Goal: Task Accomplishment & Management: Complete application form

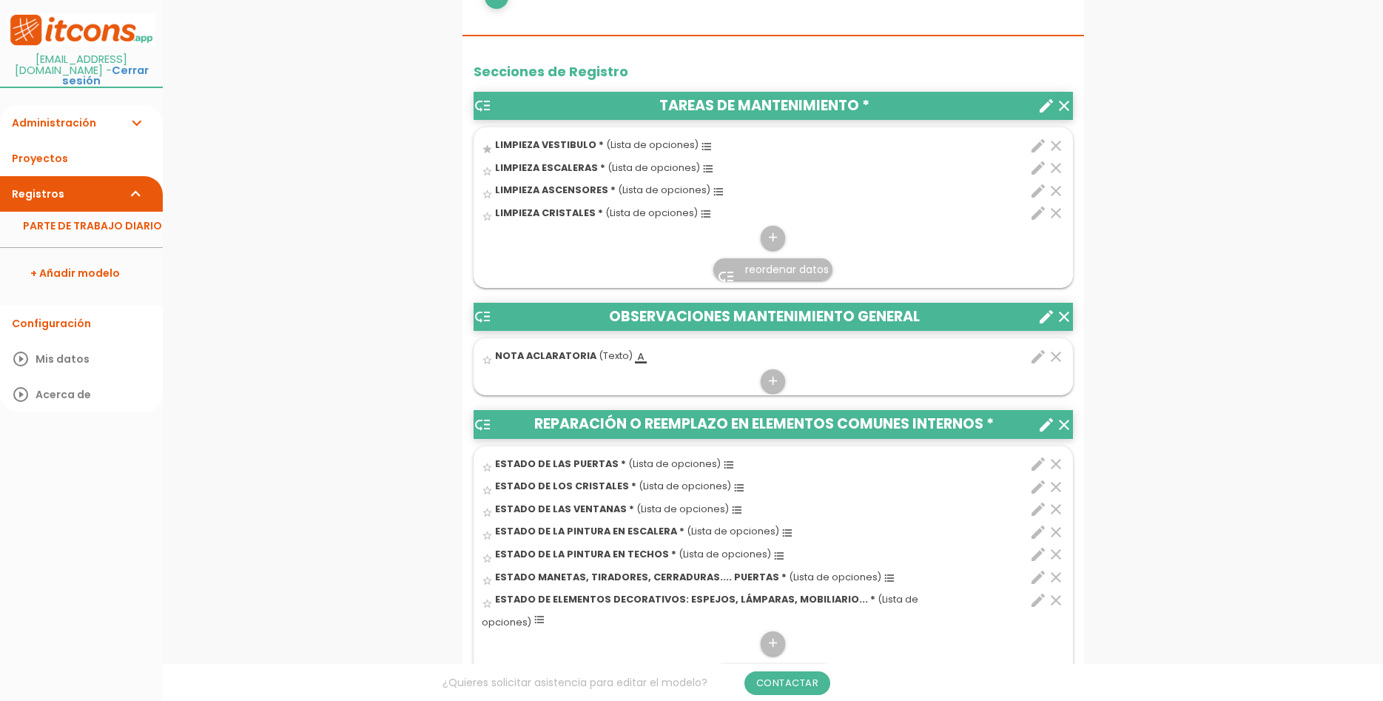
scroll to position [453, 0]
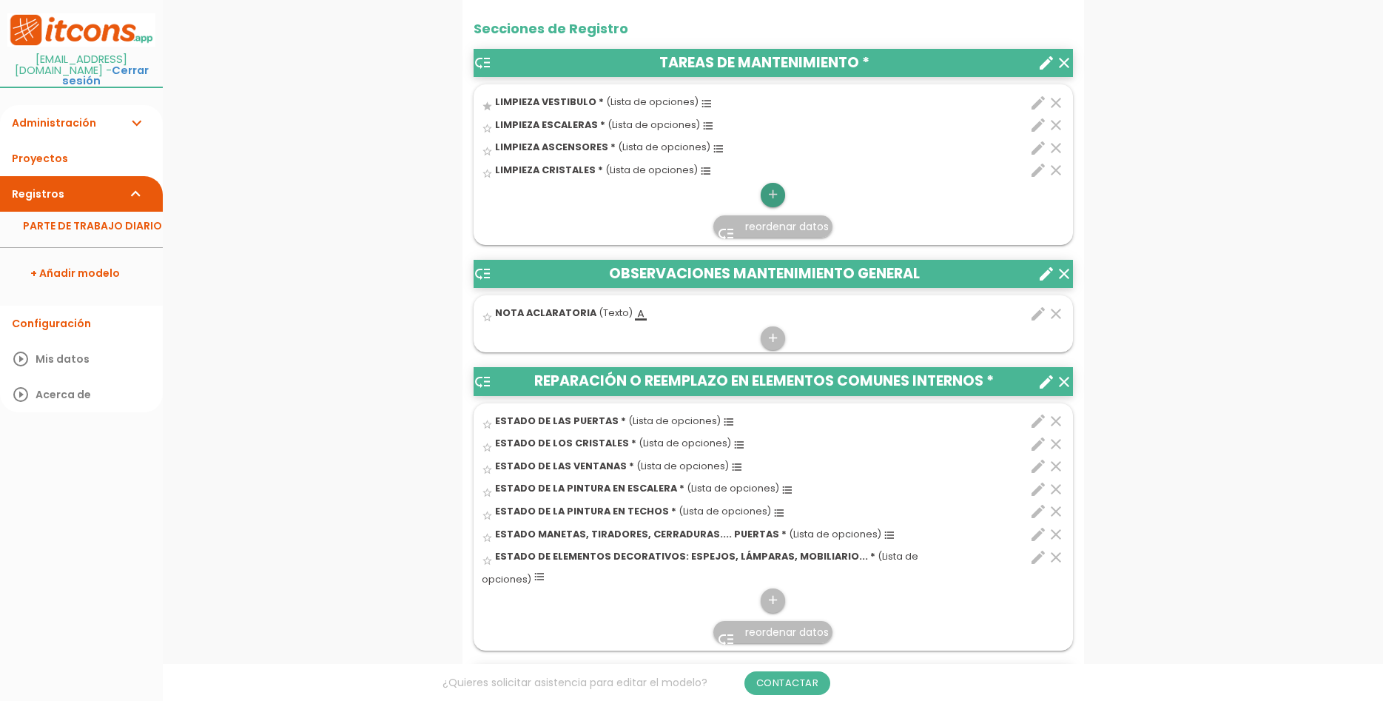
click at [770, 192] on icon "add" at bounding box center [773, 195] width 14 height 24
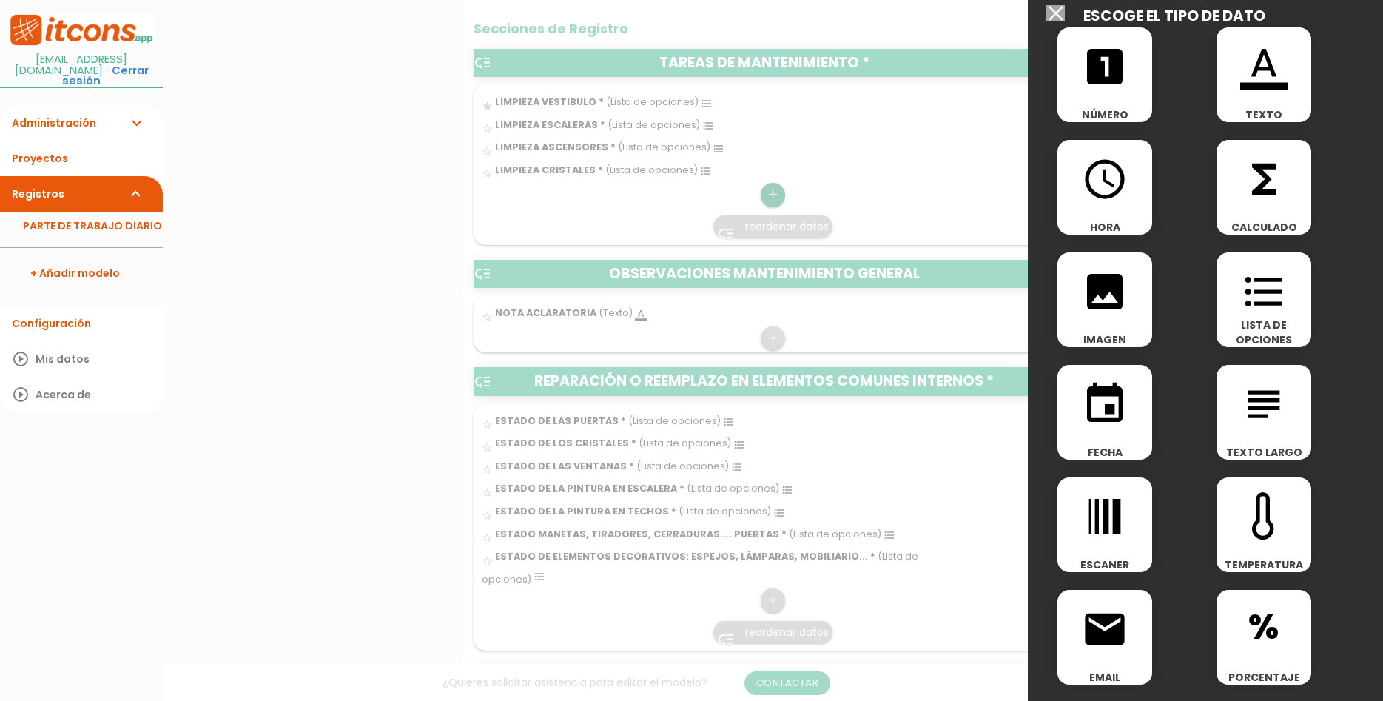
scroll to position [0, 0]
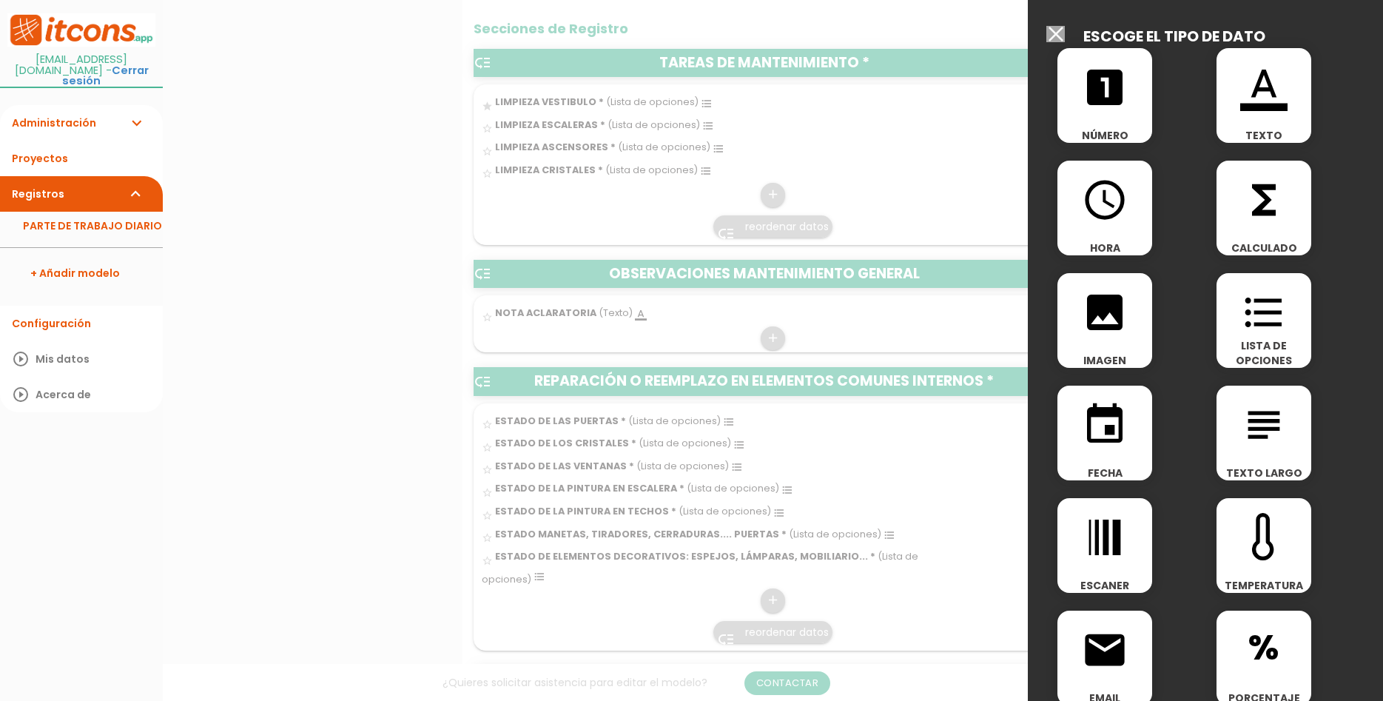
click at [404, 169] on div at bounding box center [691, 263] width 1383 height 876
click at [1058, 31] on input "Seleccionar todos los usuarios" at bounding box center [1055, 34] width 18 height 16
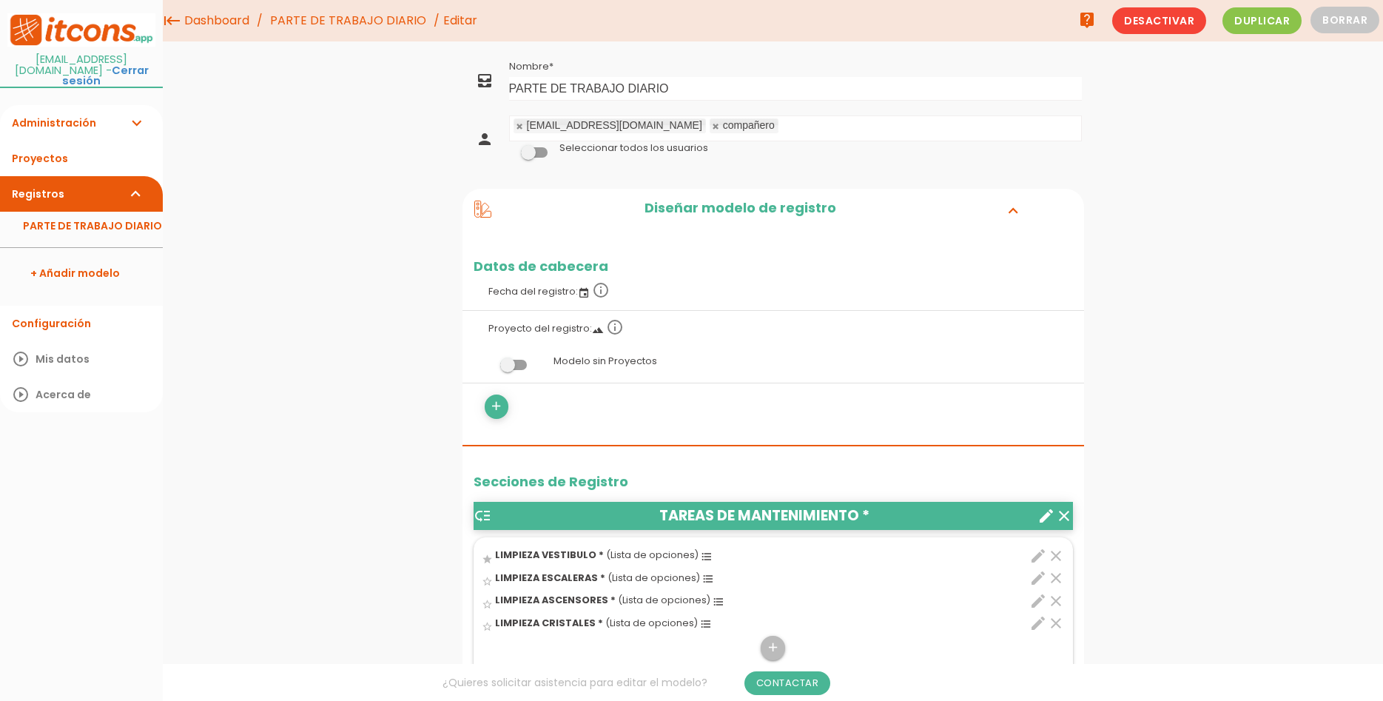
click at [200, 26] on link "Dashboard" at bounding box center [217, 20] width 73 height 41
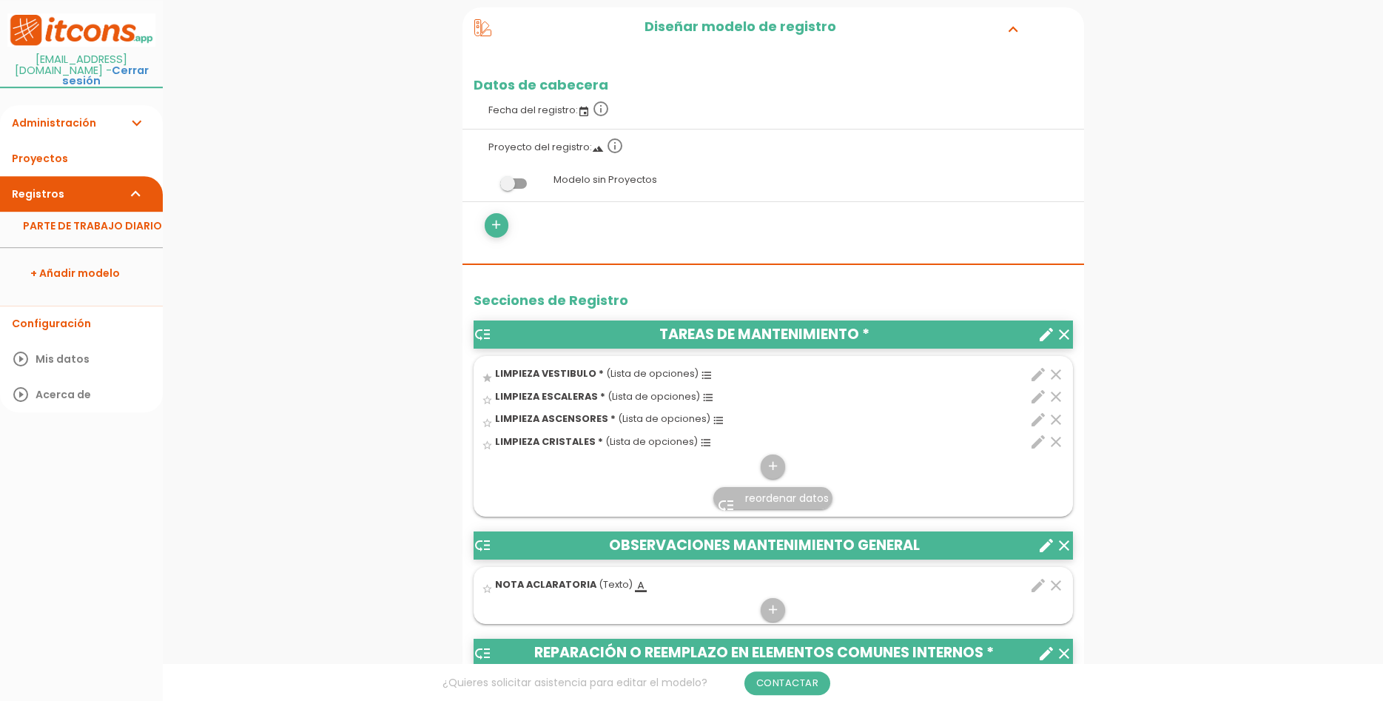
scroll to position [226, 0]
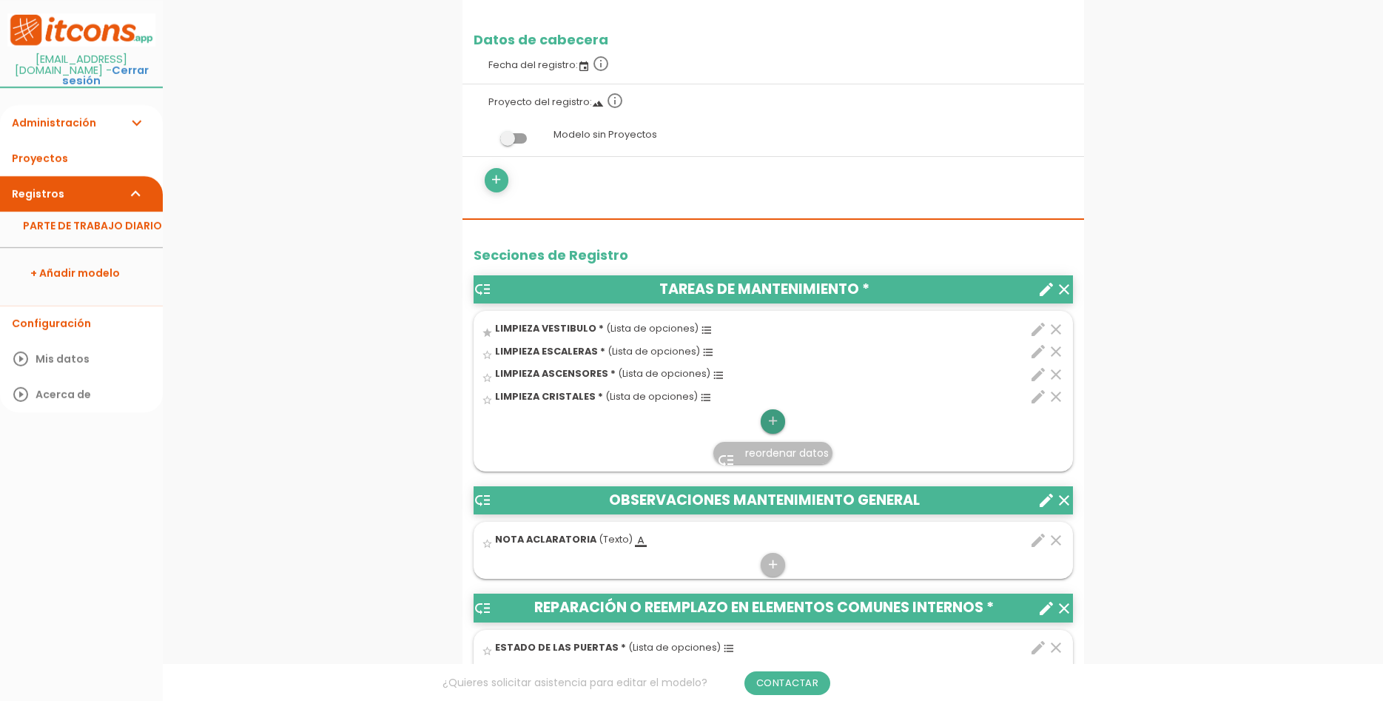
click at [772, 423] on icon "add" at bounding box center [773, 421] width 14 height 24
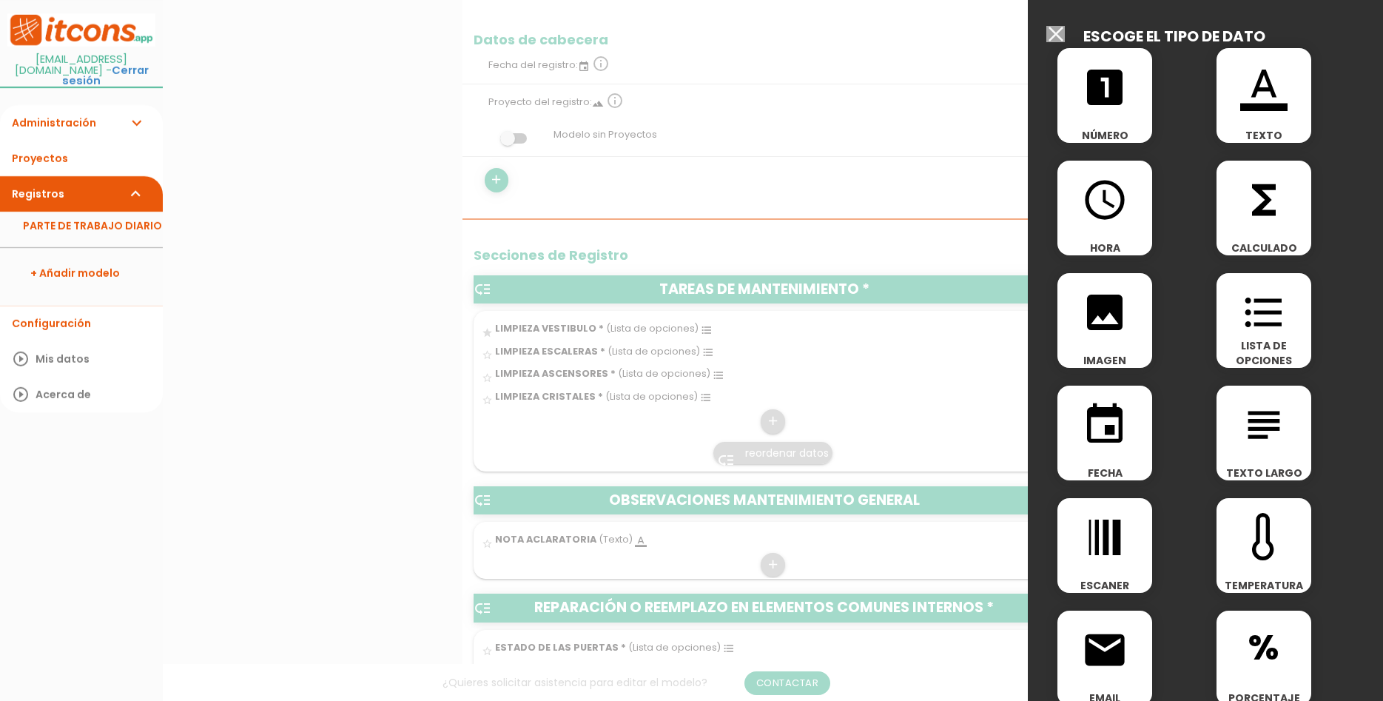
click at [1261, 331] on icon "format_list_bulleted" at bounding box center [1263, 312] width 47 height 47
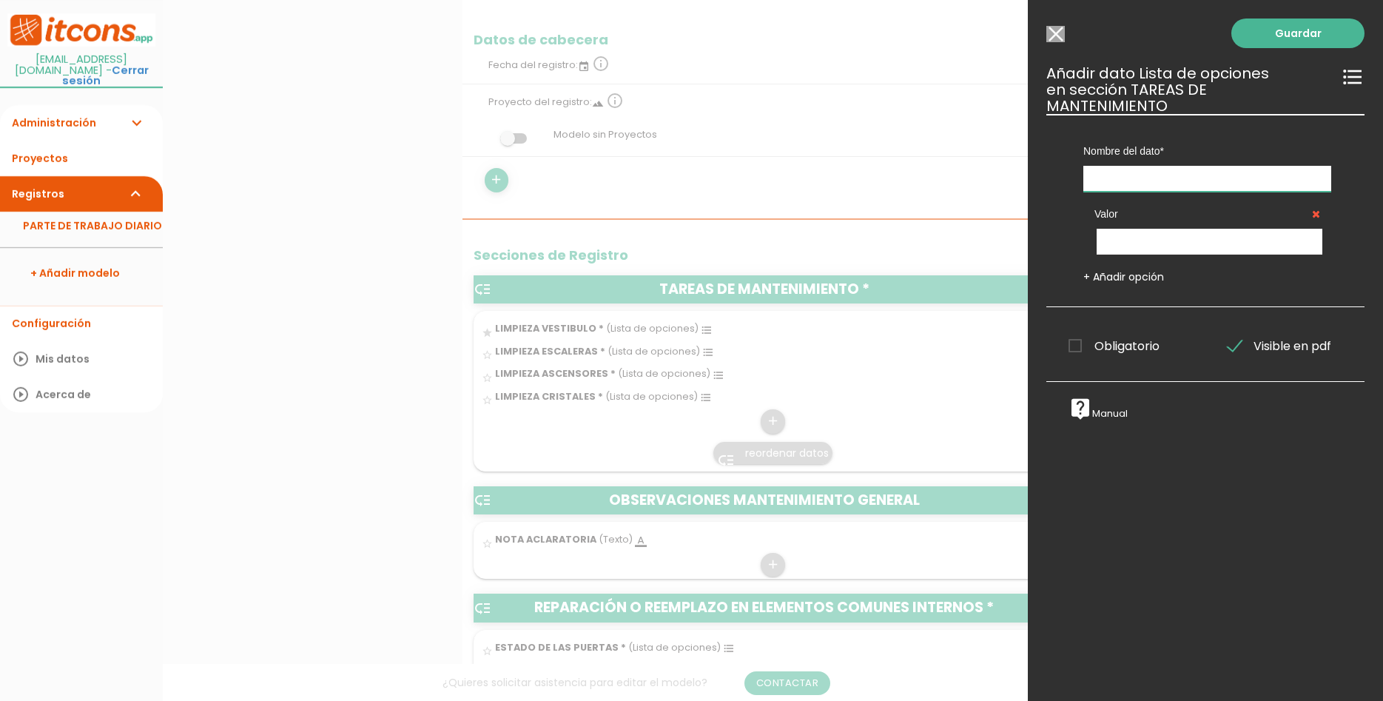
click at [1221, 166] on input "text" at bounding box center [1207, 179] width 248 height 26
click at [1050, 30] on input "Seleccionar todos los usuarios" at bounding box center [1055, 34] width 18 height 16
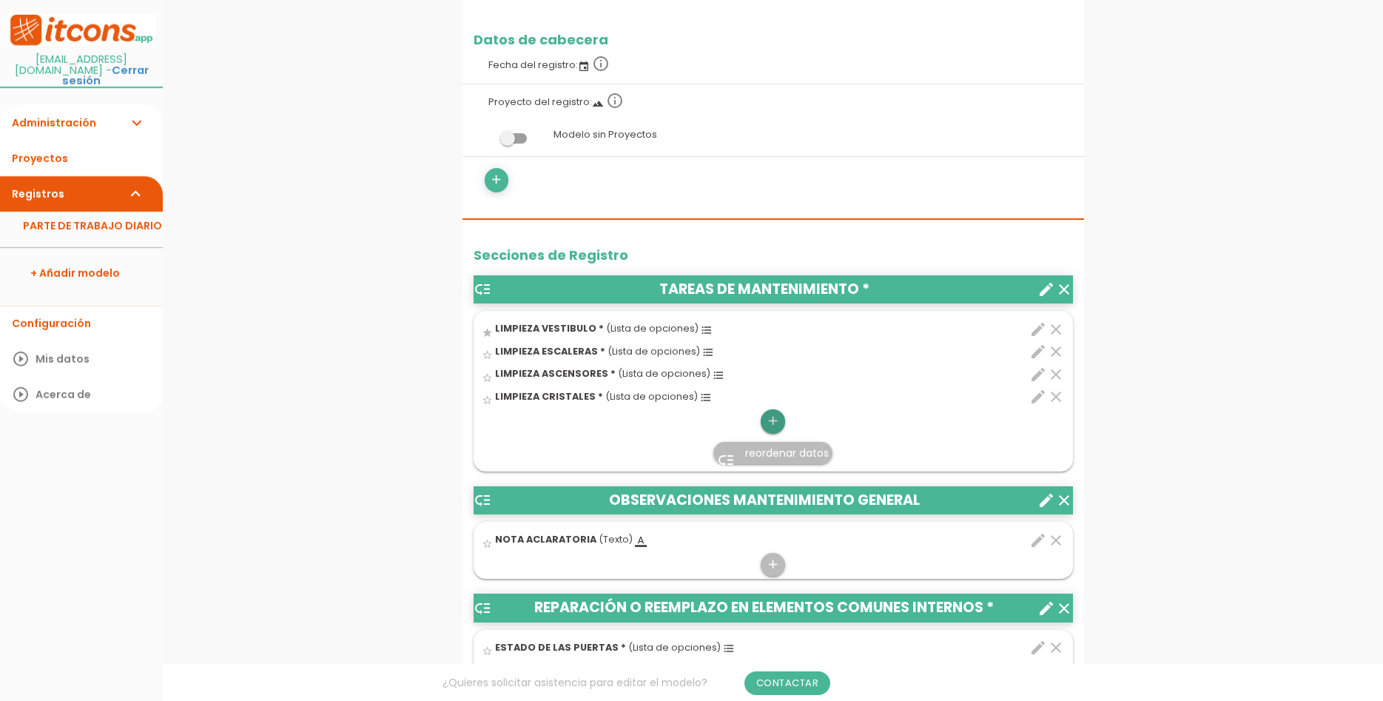
click at [772, 415] on icon "add" at bounding box center [773, 421] width 14 height 24
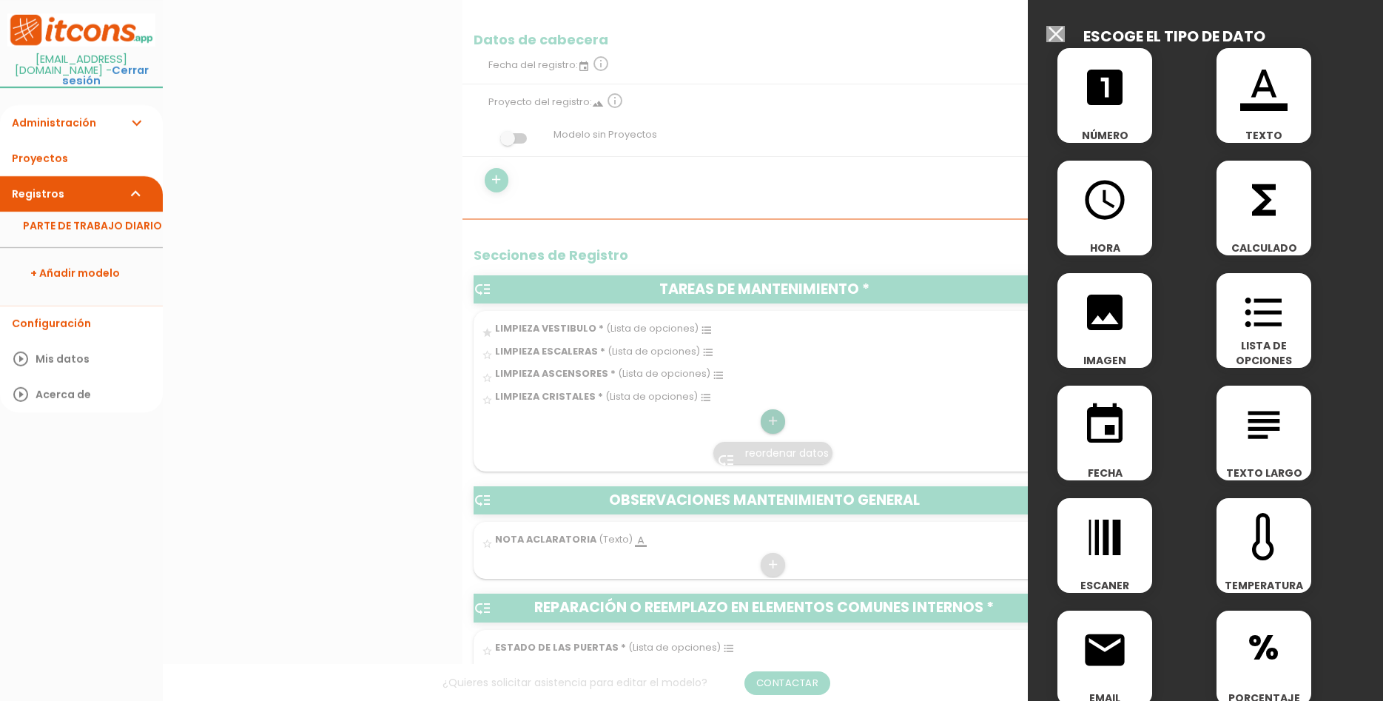
scroll to position [533, 0]
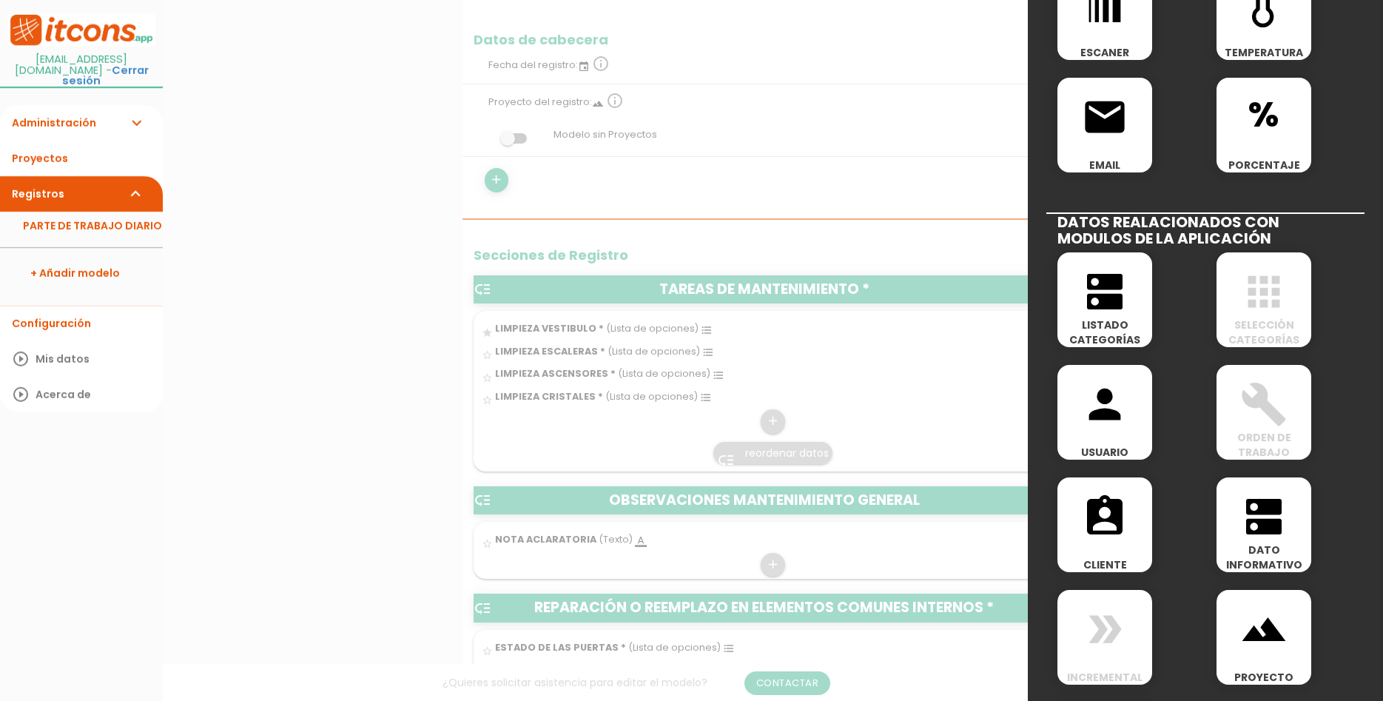
click at [1119, 339] on span "LISTADO CATEGORÍAS" at bounding box center [1104, 332] width 95 height 30
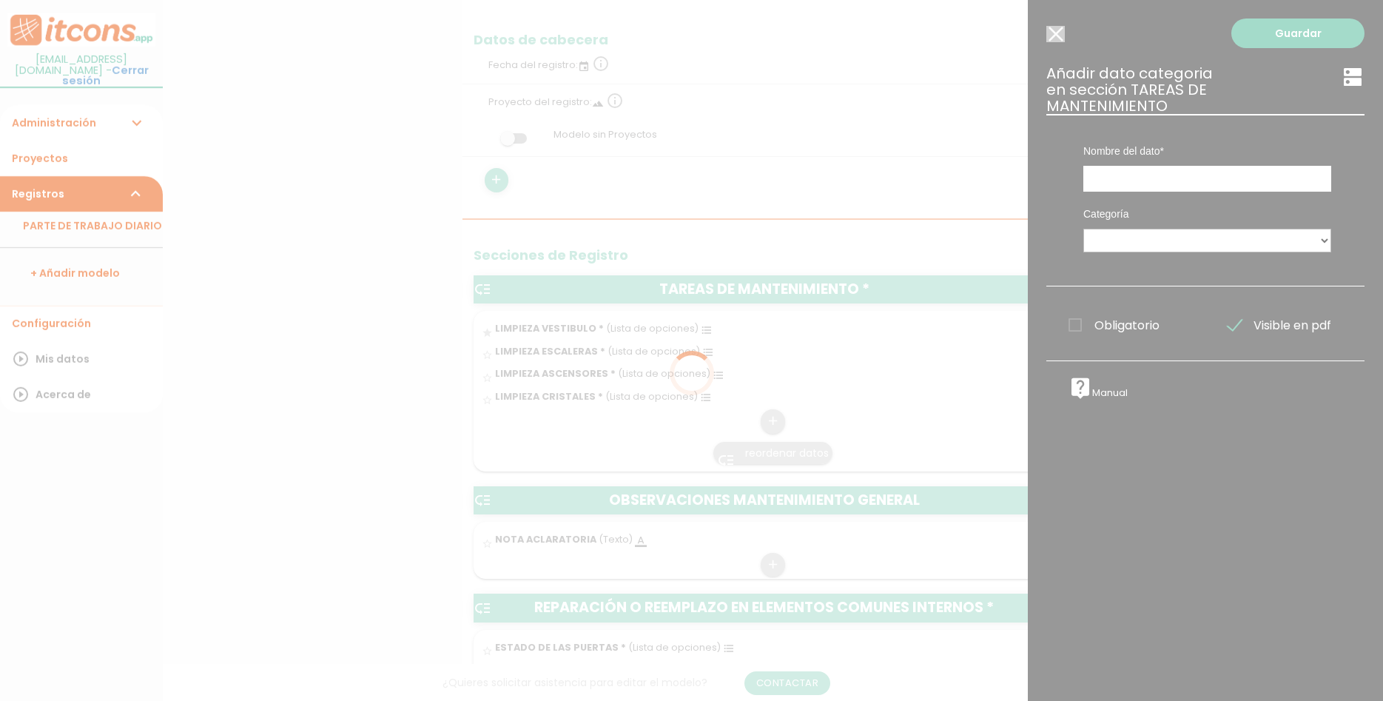
scroll to position [0, 0]
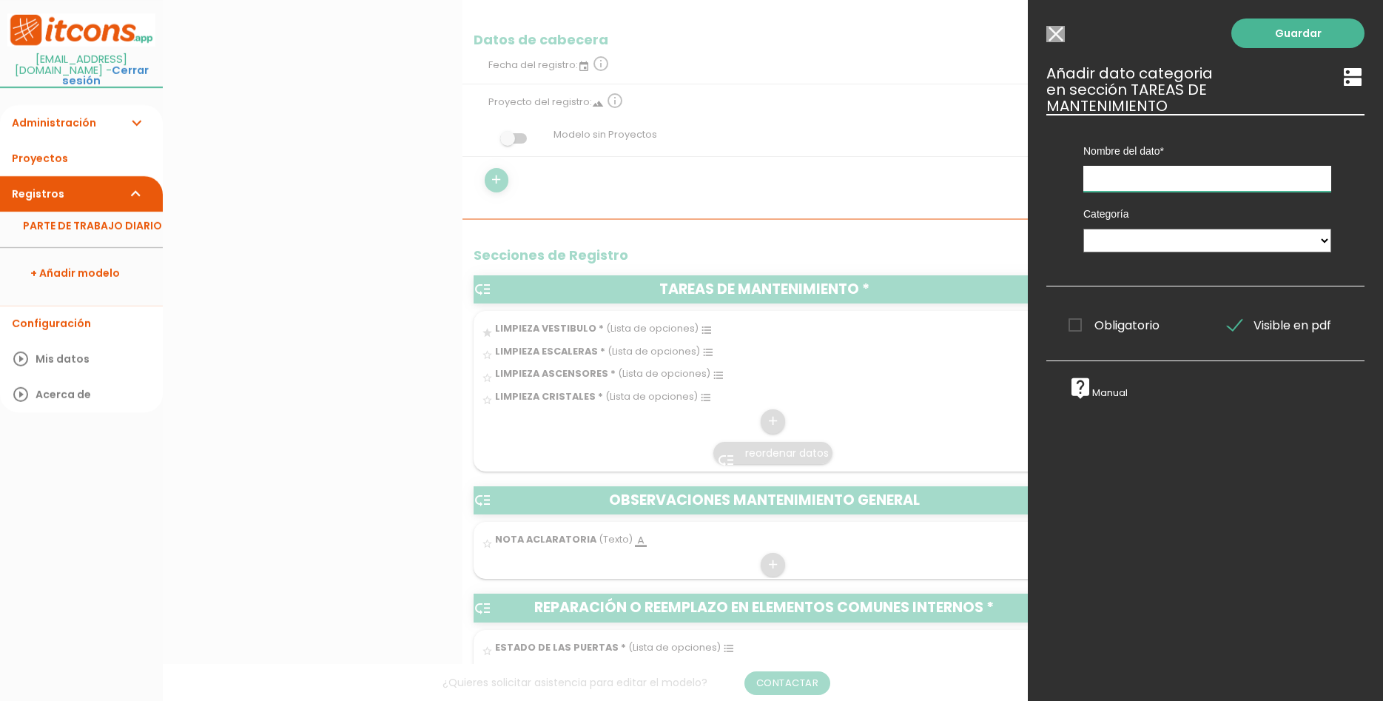
click at [1125, 168] on input "text" at bounding box center [1207, 179] width 248 height 26
click at [1083, 229] on select "CENTROS DE COSTE TAREAS MANTENIMIENTO" at bounding box center [1207, 241] width 248 height 24
select select "594"
click option "TAREAS MANTENIMIENTO" at bounding box center [0, 0] width 0 height 0
click at [1157, 166] on input "text" at bounding box center [1207, 179] width 248 height 26
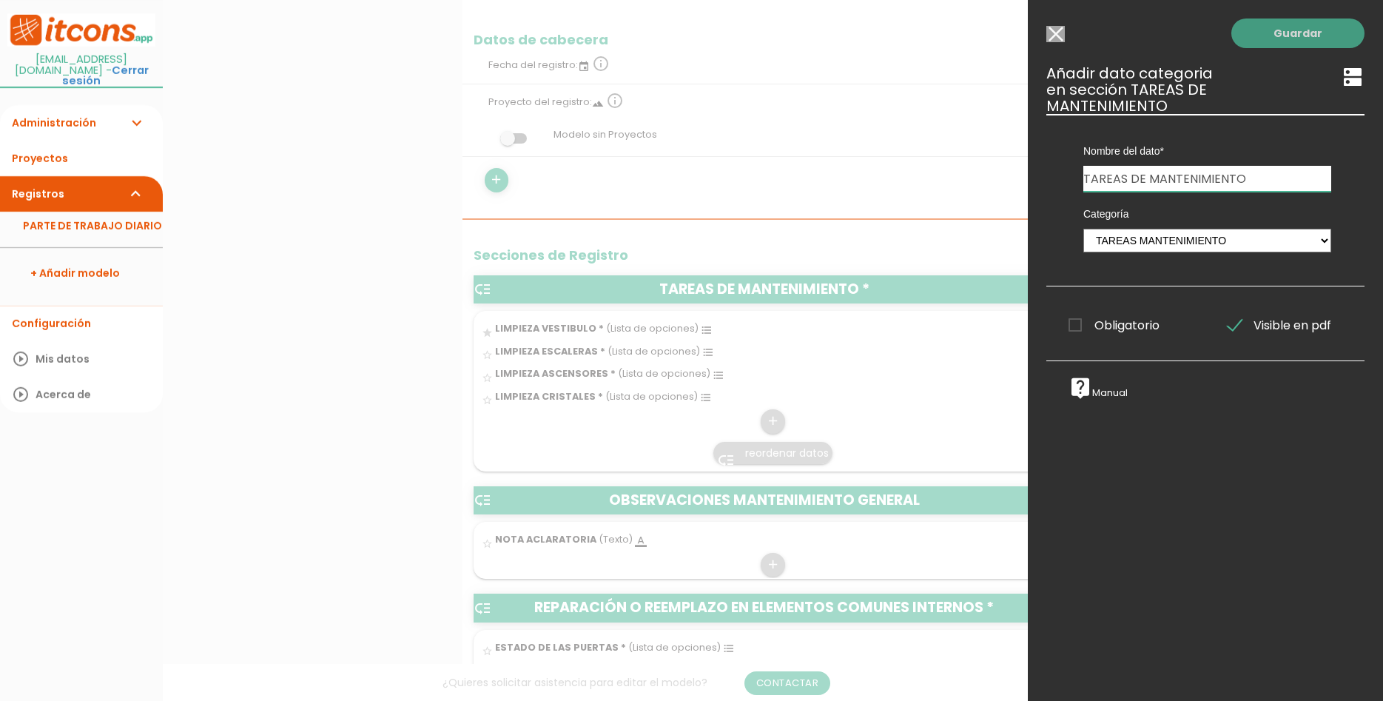
type input "TAREAS DE MANTENIMIENTO"
click at [1335, 31] on link "Guardar" at bounding box center [1297, 33] width 133 height 30
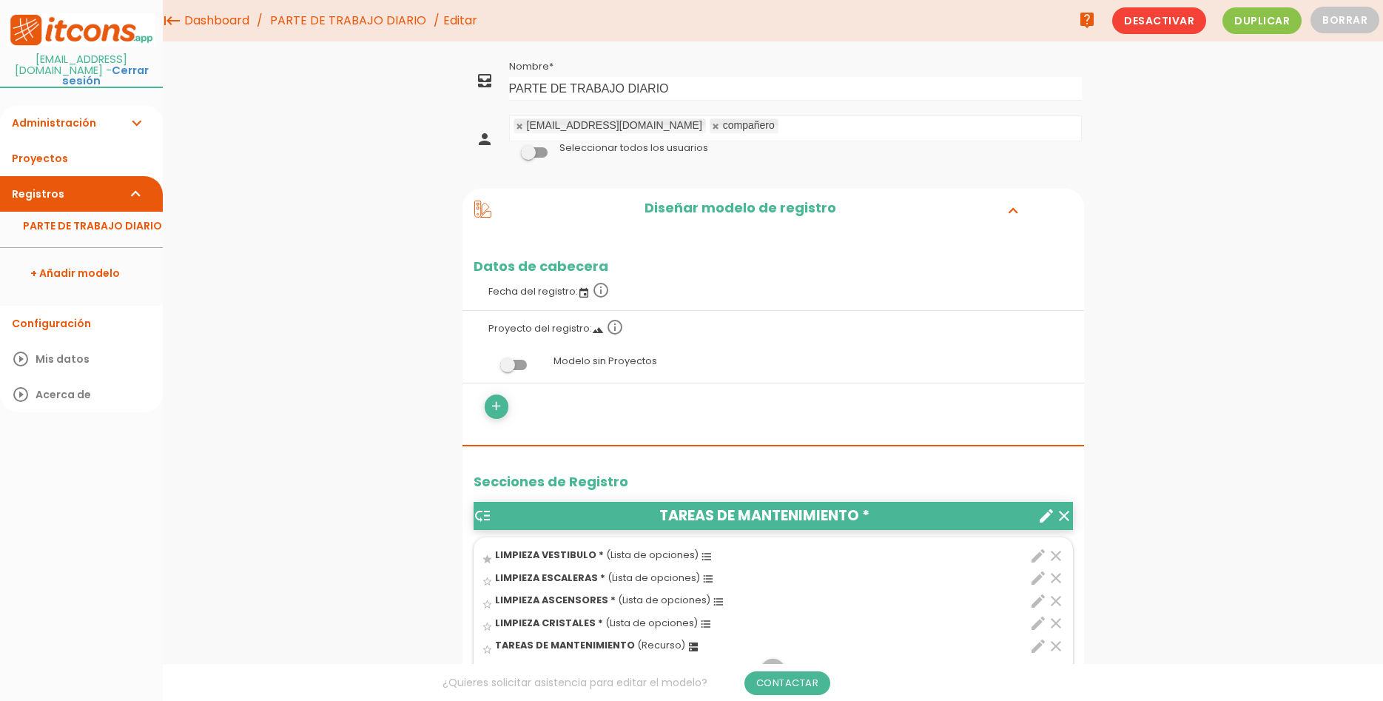
scroll to position [377, 0]
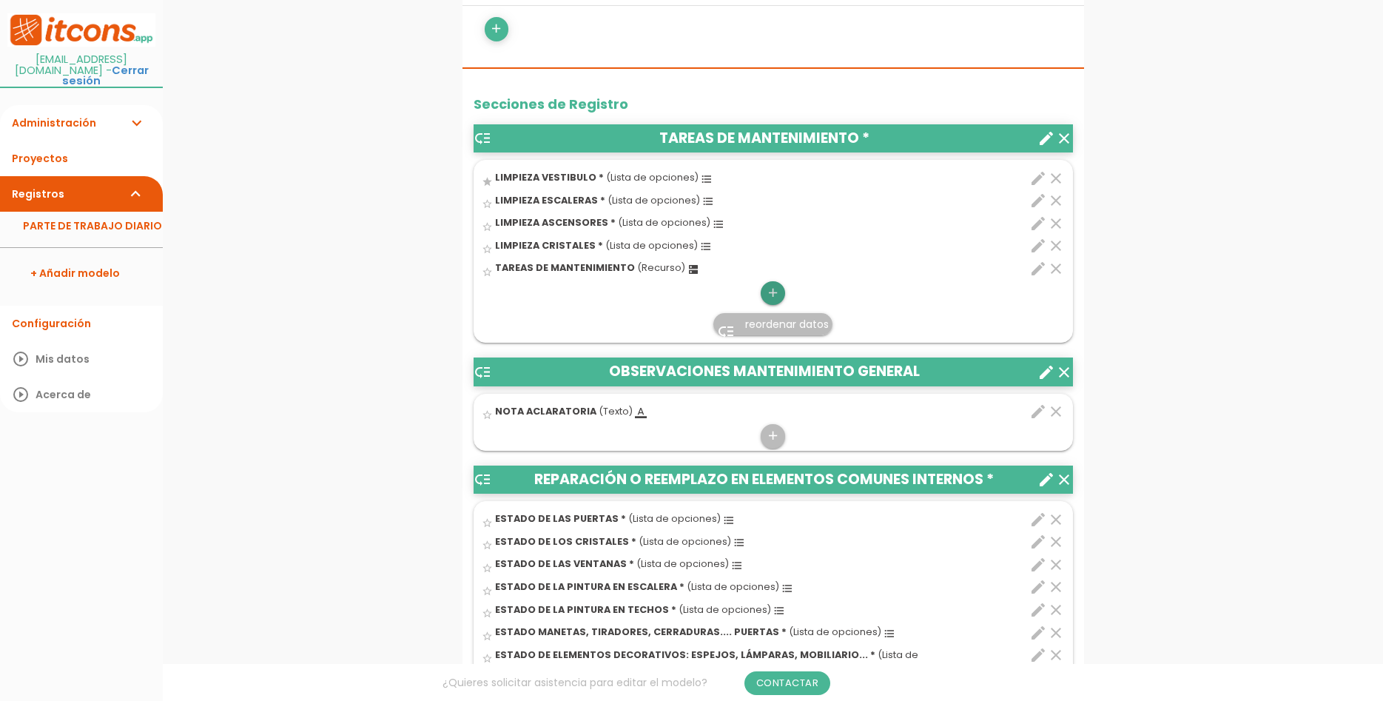
click at [769, 291] on icon "add" at bounding box center [773, 293] width 14 height 24
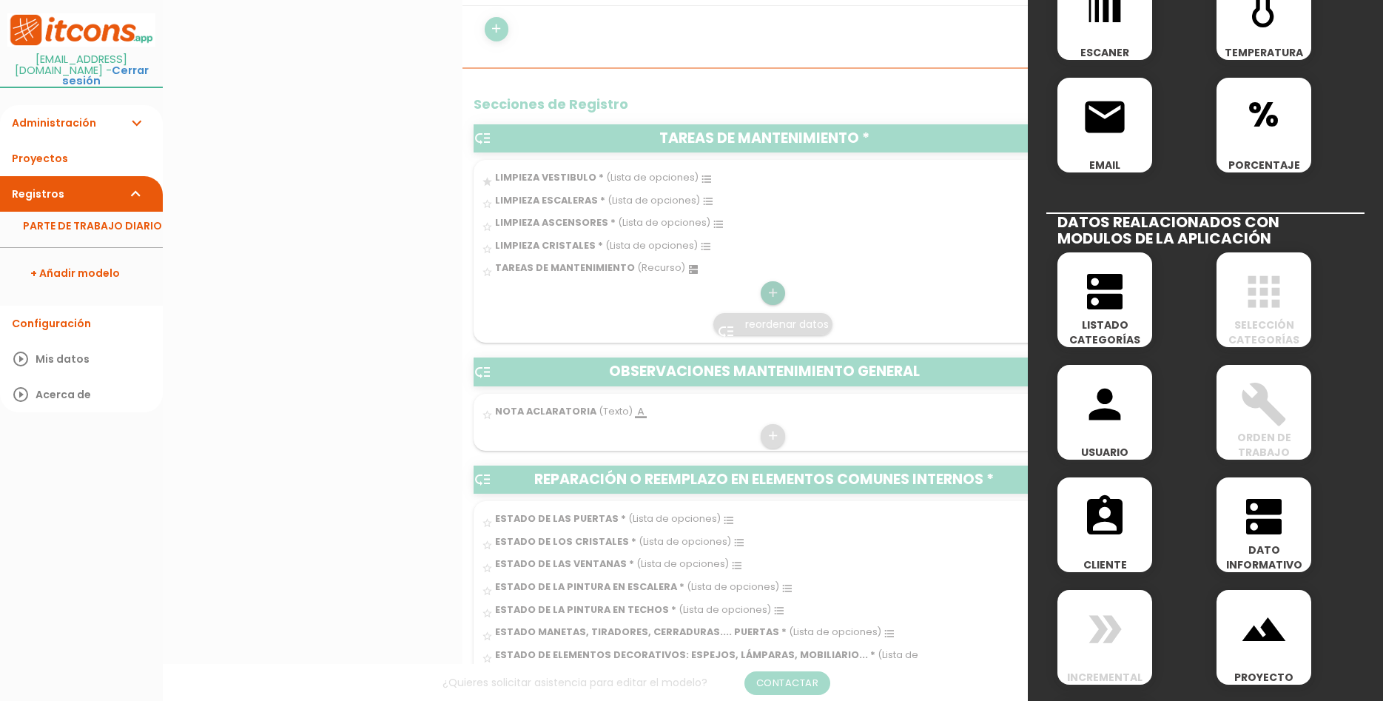
scroll to position [642, 0]
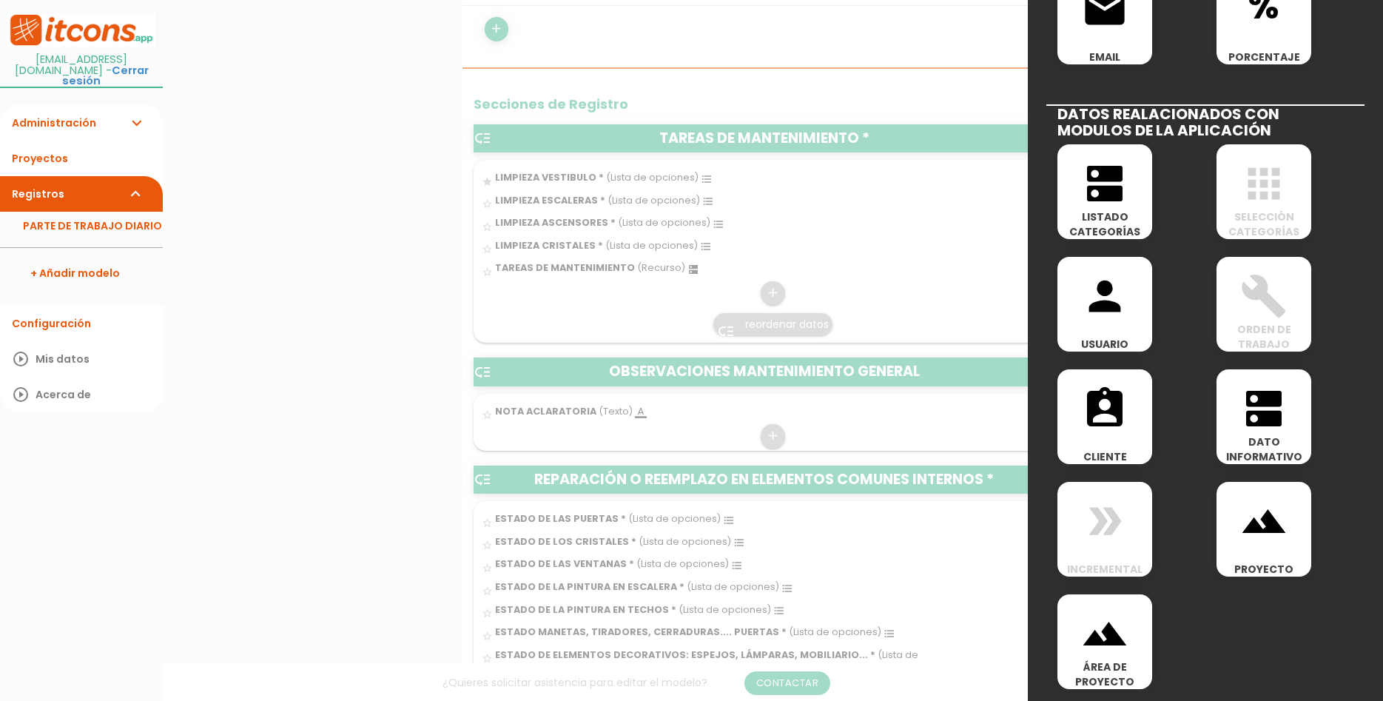
click at [1257, 219] on span "SELECCIÓN CATEGORÍAS" at bounding box center [1263, 224] width 95 height 30
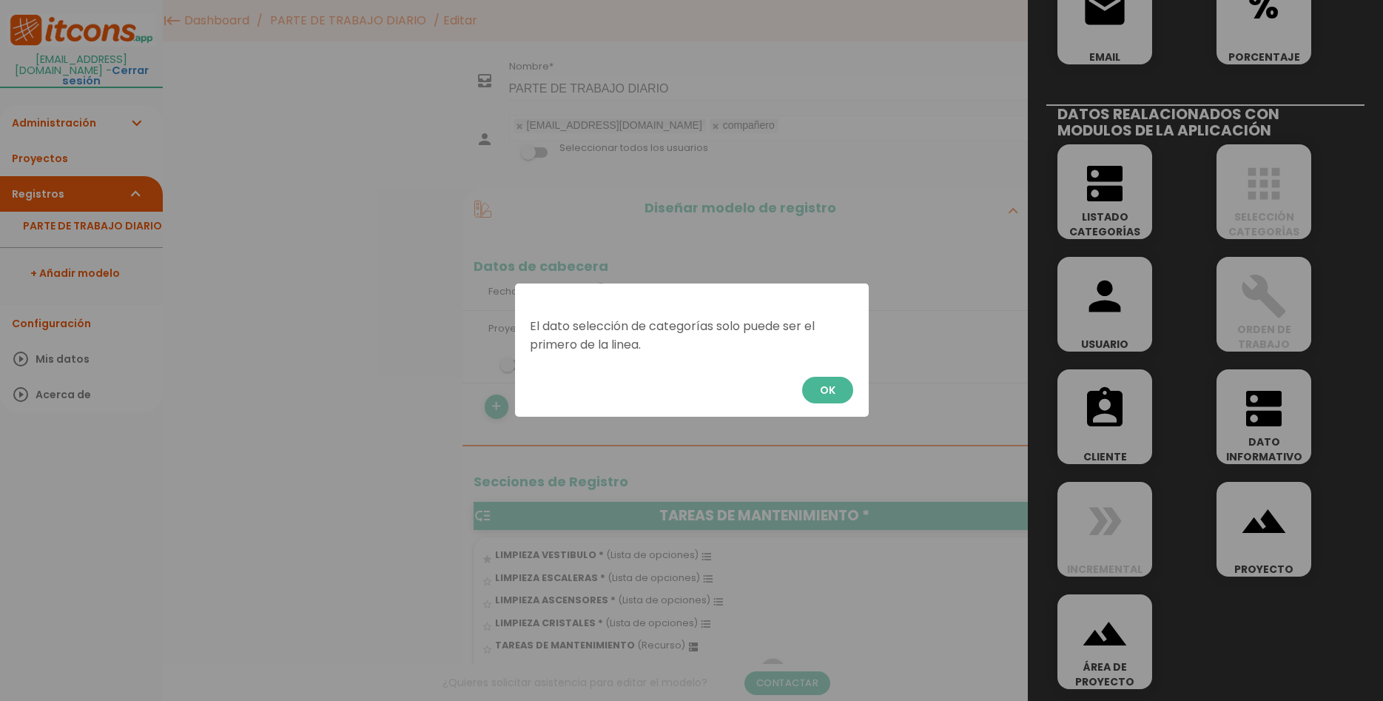
click at [832, 394] on button "OK" at bounding box center [827, 390] width 51 height 27
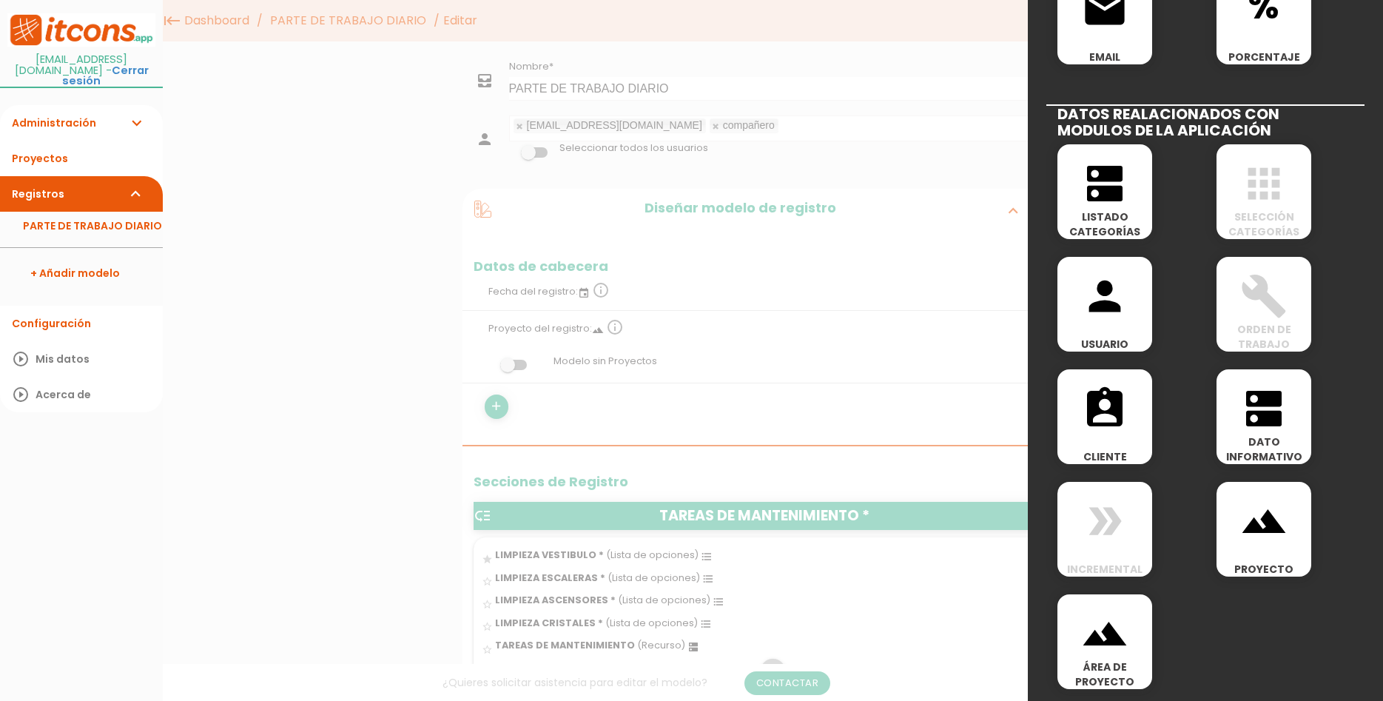
click at [1104, 216] on span "LISTADO CATEGORÍAS" at bounding box center [1104, 224] width 95 height 30
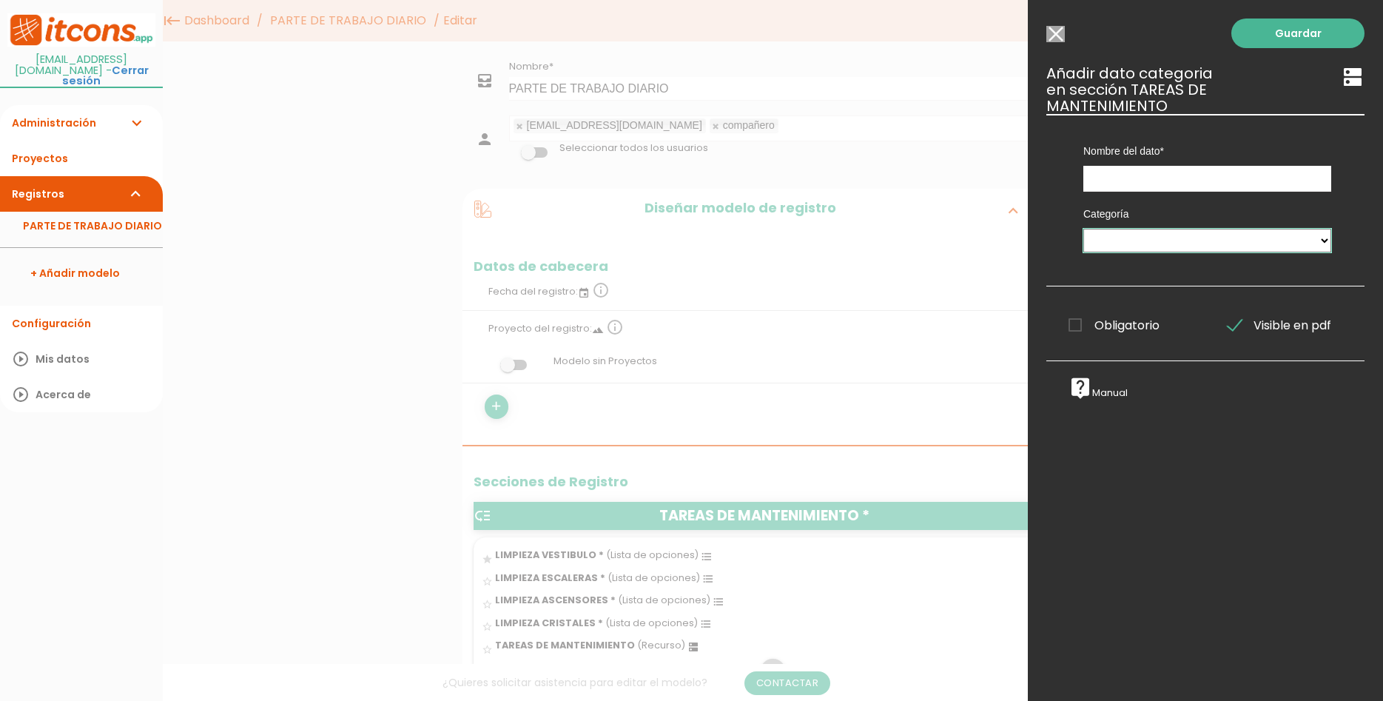
click at [1083, 229] on select "CENTROS DE COSTE TAREAS MANTENIMIENTO" at bounding box center [1207, 241] width 248 height 24
click option "CENTROS DE COSTE" at bounding box center [0, 0] width 0 height 0
click at [1083, 229] on select "CENTROS DE COSTE TAREAS MANTENIMIENTO" at bounding box center [1207, 241] width 248 height 24
select select "594"
click option "TAREAS MANTENIMIENTO" at bounding box center [0, 0] width 0 height 0
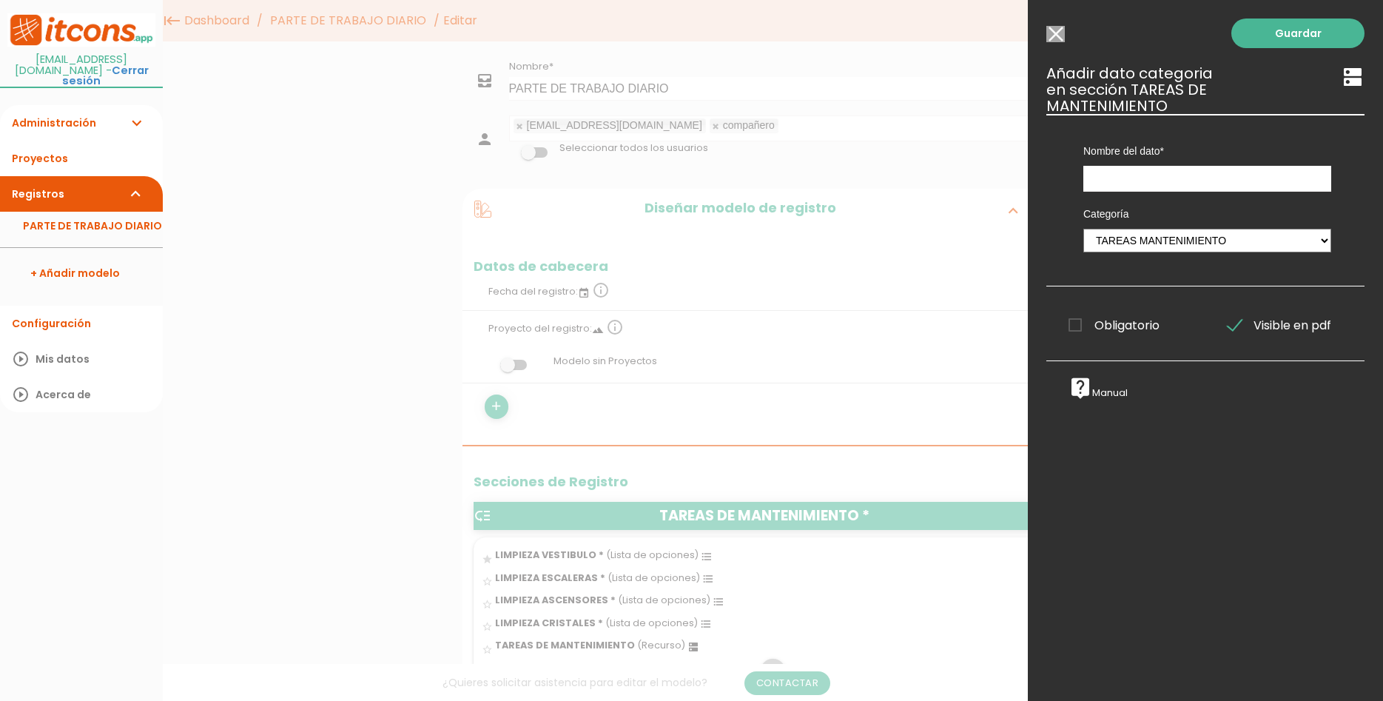
click at [1060, 27] on input "Seleccionar todos los usuarios" at bounding box center [1055, 34] width 18 height 16
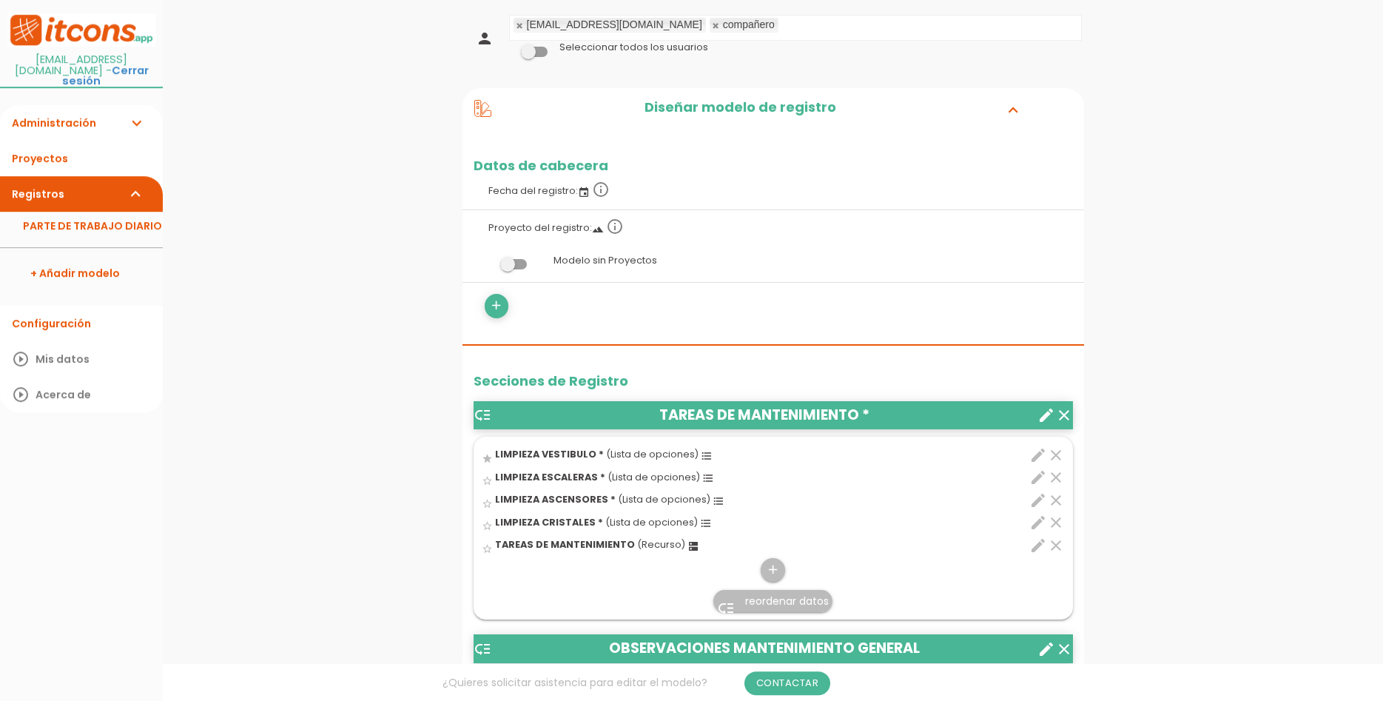
scroll to position [75, 0]
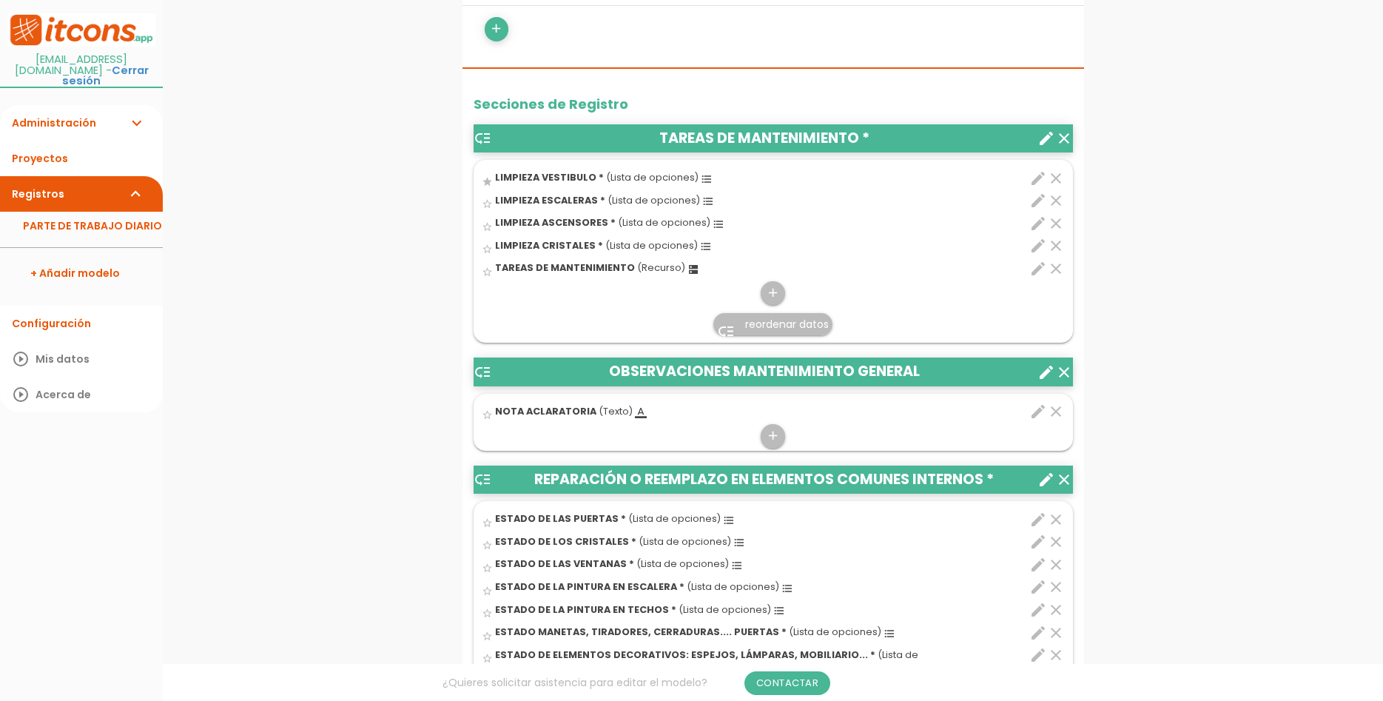
scroll to position [679, 0]
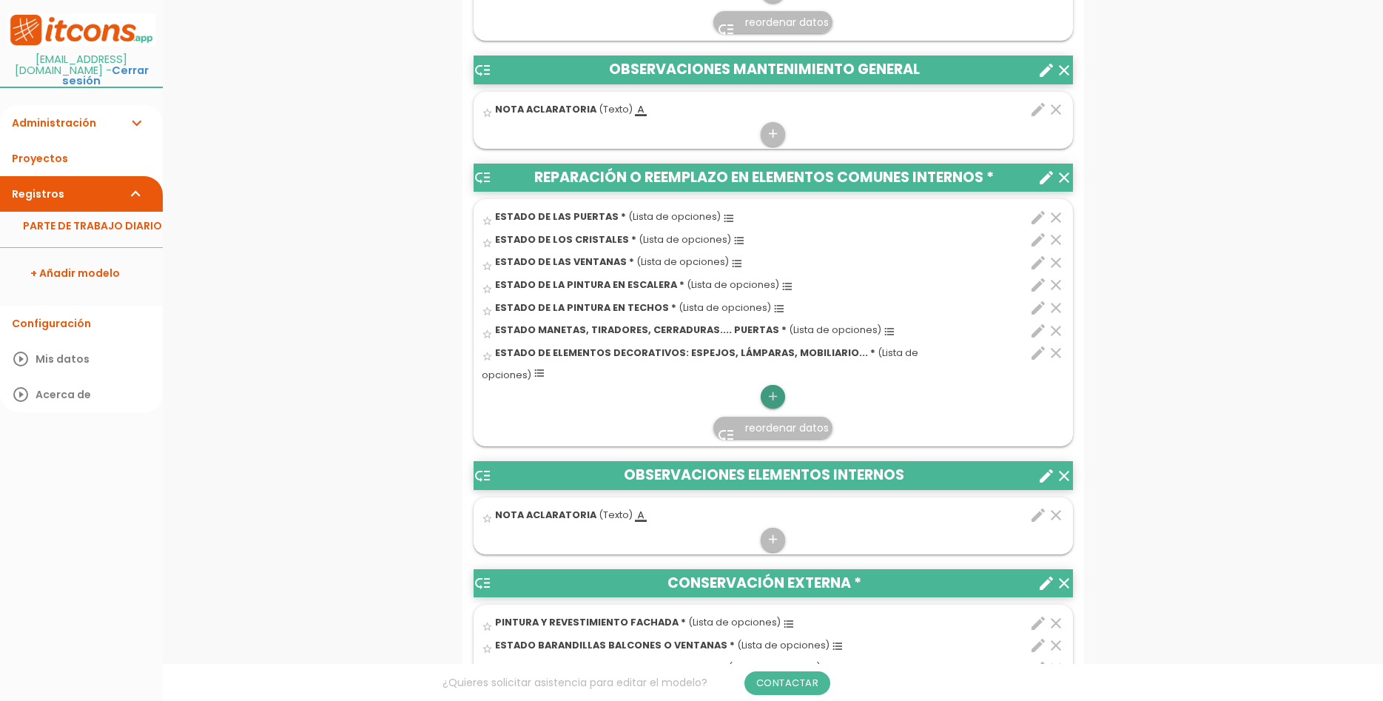
click at [780, 385] on icon "add" at bounding box center [773, 397] width 14 height 24
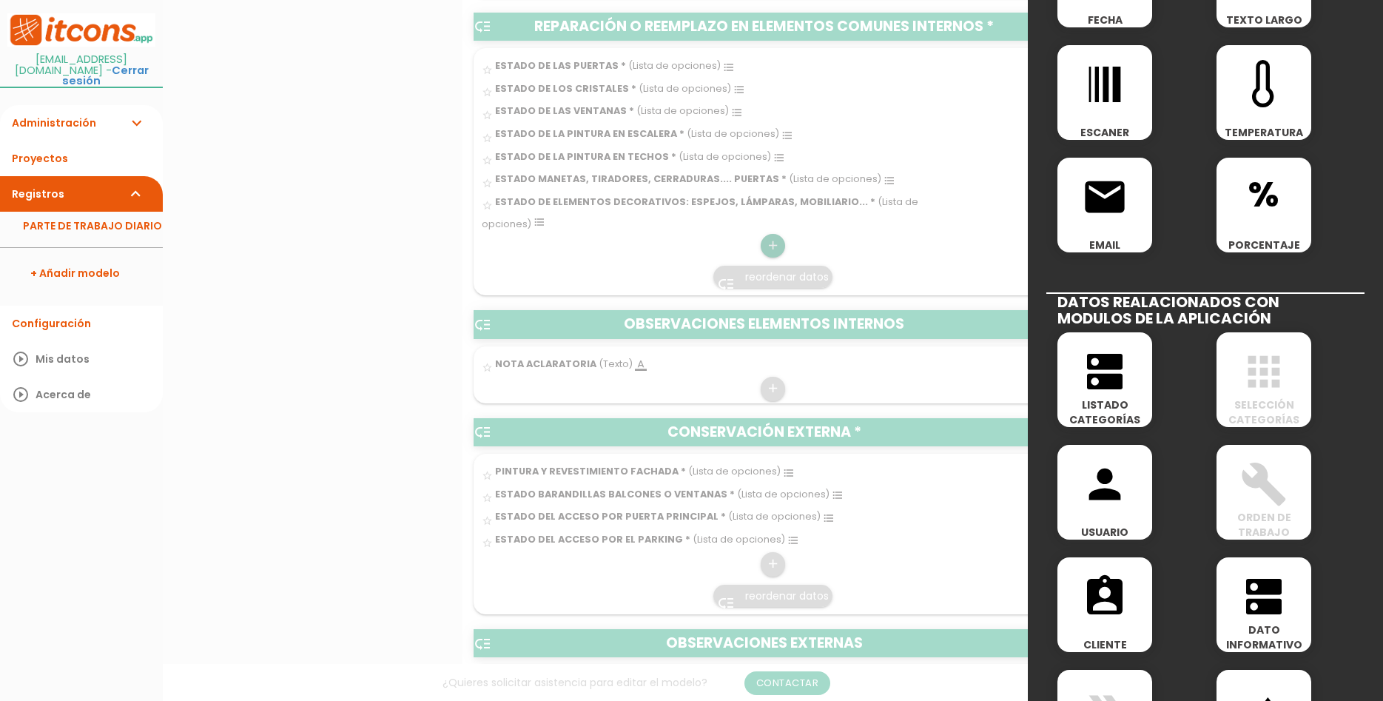
scroll to position [533, 0]
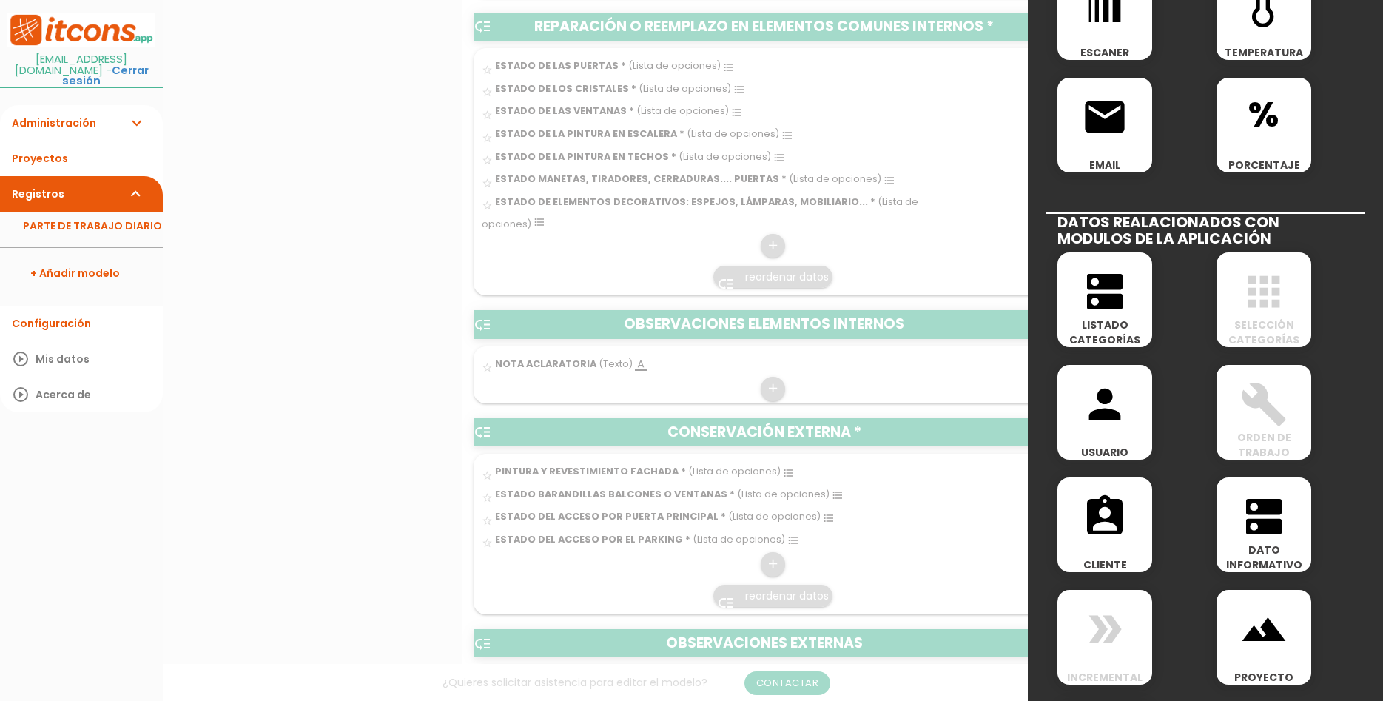
click at [1137, 427] on span "person" at bounding box center [1104, 396] width 95 height 63
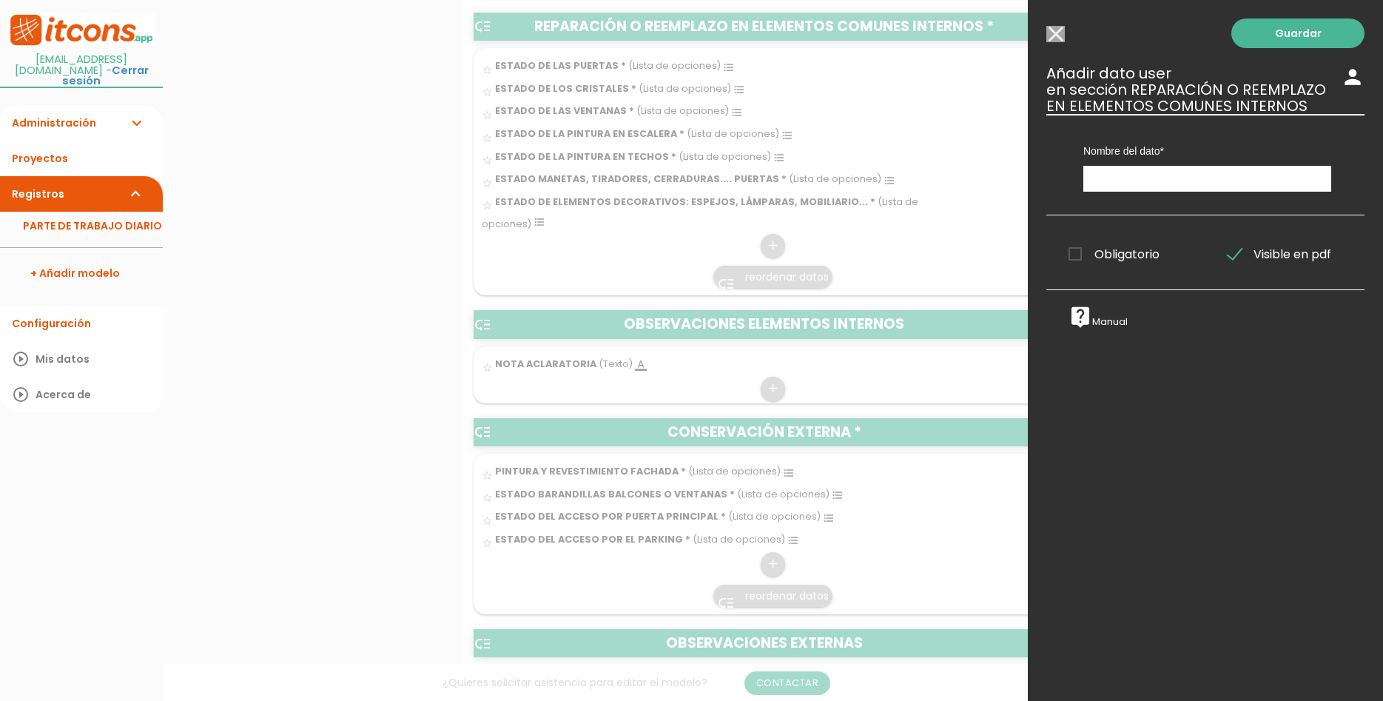
scroll to position [0, 0]
click at [1212, 168] on input "text" at bounding box center [1207, 179] width 248 height 26
click at [1054, 35] on input "Seleccionar todos los usuarios" at bounding box center [1055, 34] width 18 height 16
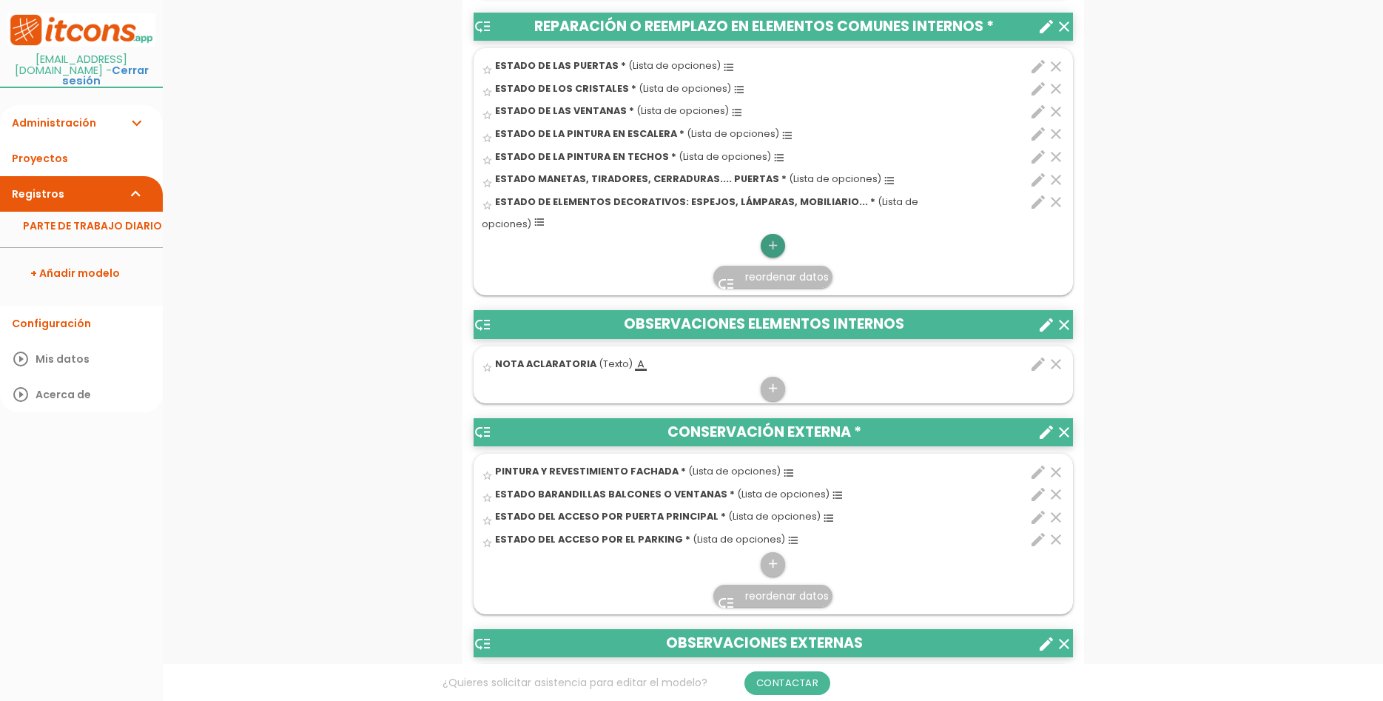
click at [778, 234] on icon "add" at bounding box center [773, 246] width 14 height 24
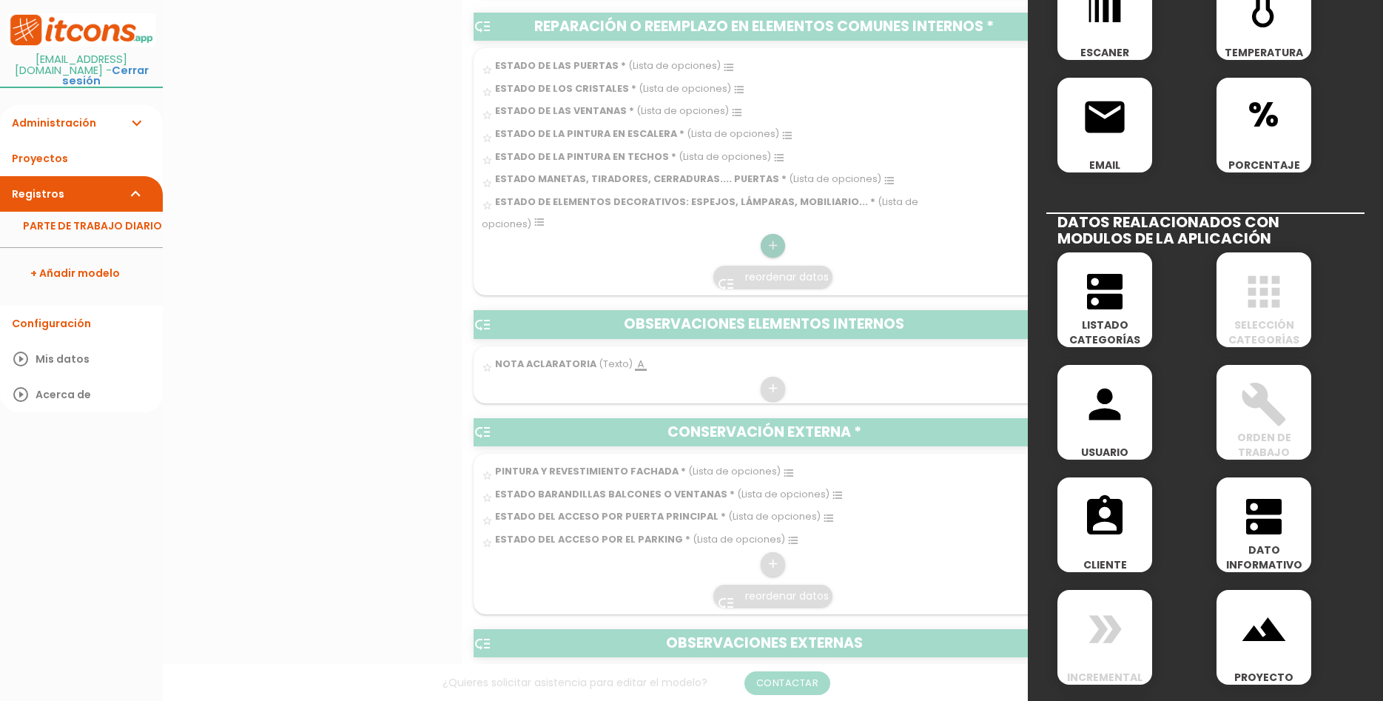
scroll to position [642, 0]
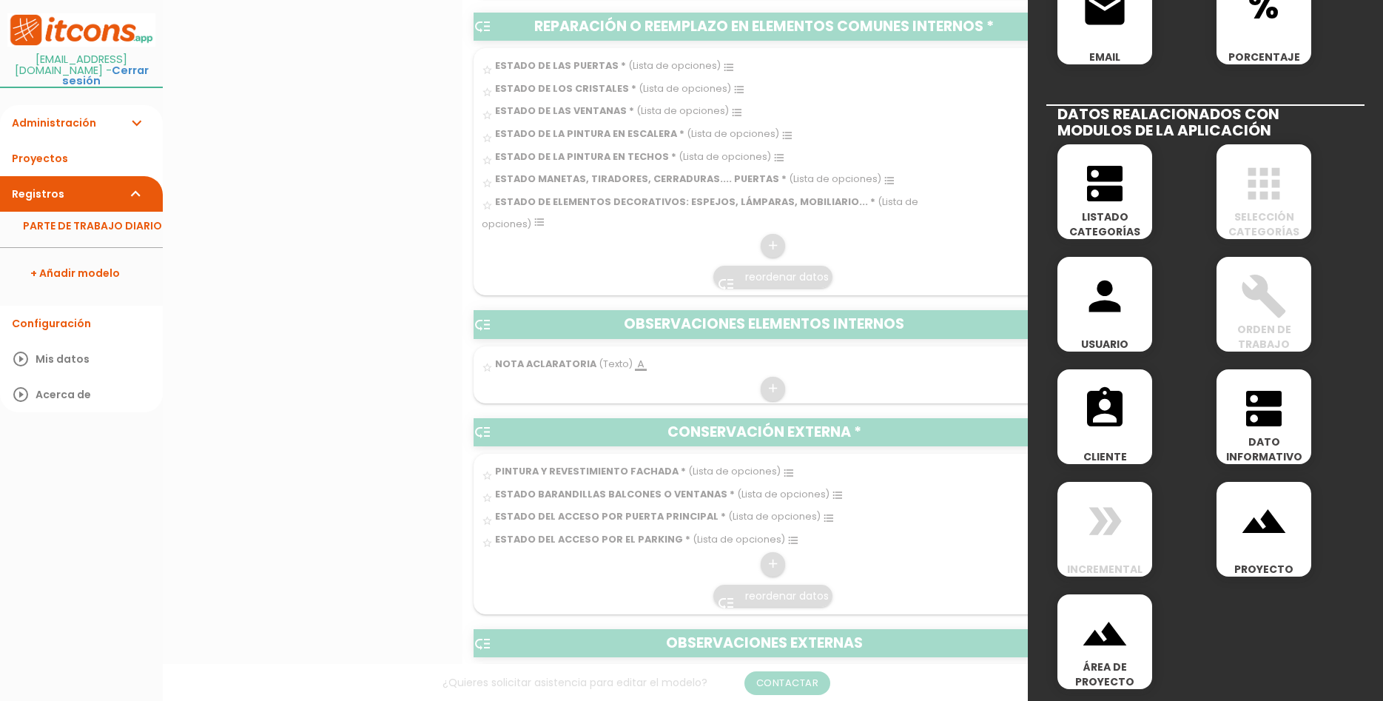
click at [1097, 679] on span "ÁREA DE PROYECTO" at bounding box center [1104, 674] width 95 height 30
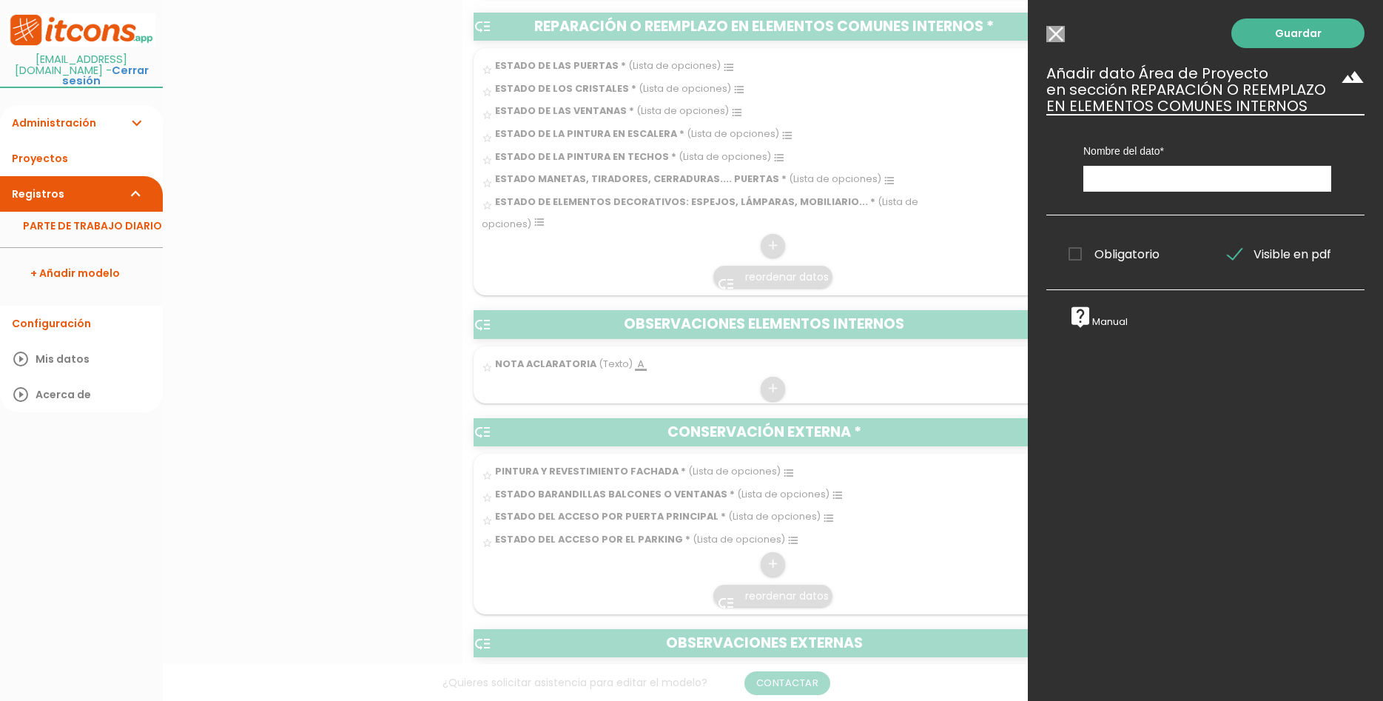
scroll to position [0, 0]
click at [1161, 185] on input "text" at bounding box center [1207, 179] width 248 height 26
click at [1057, 32] on input "Seleccionar todos los usuarios" at bounding box center [1055, 34] width 18 height 16
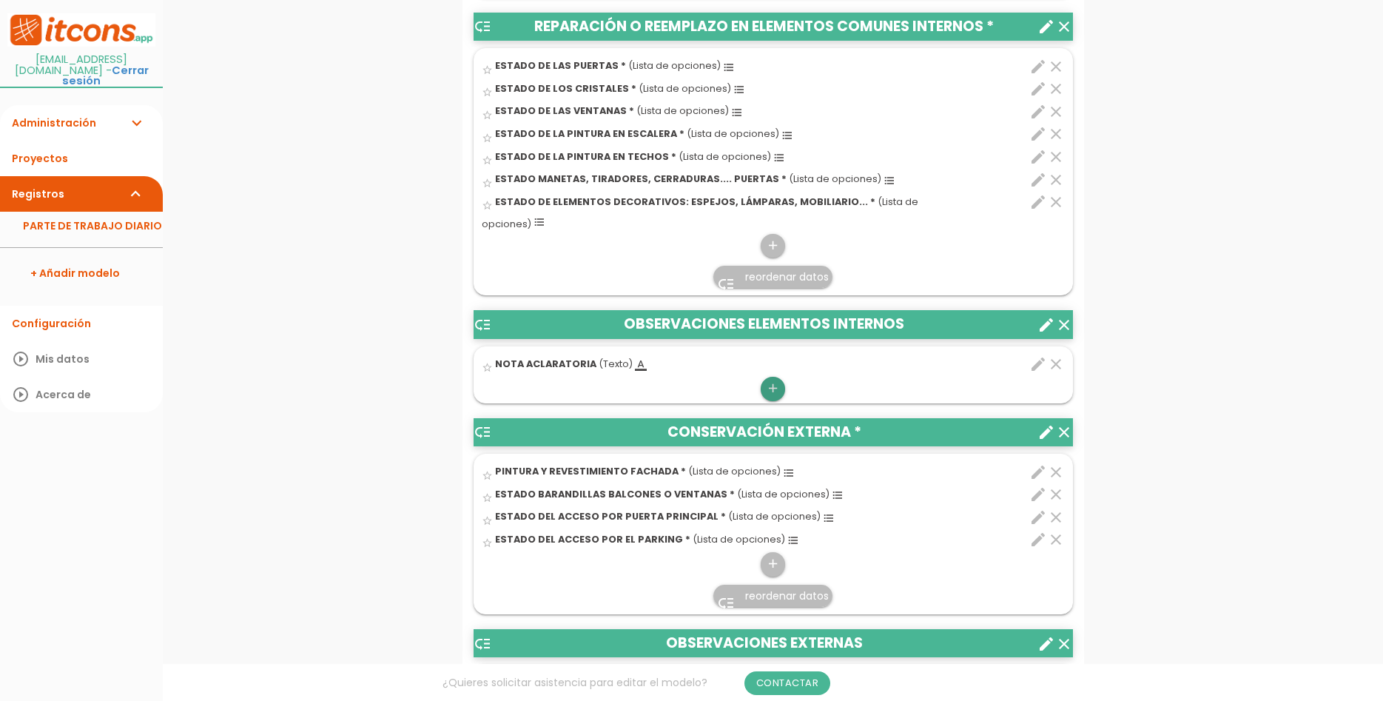
click at [770, 377] on icon "add" at bounding box center [773, 389] width 14 height 24
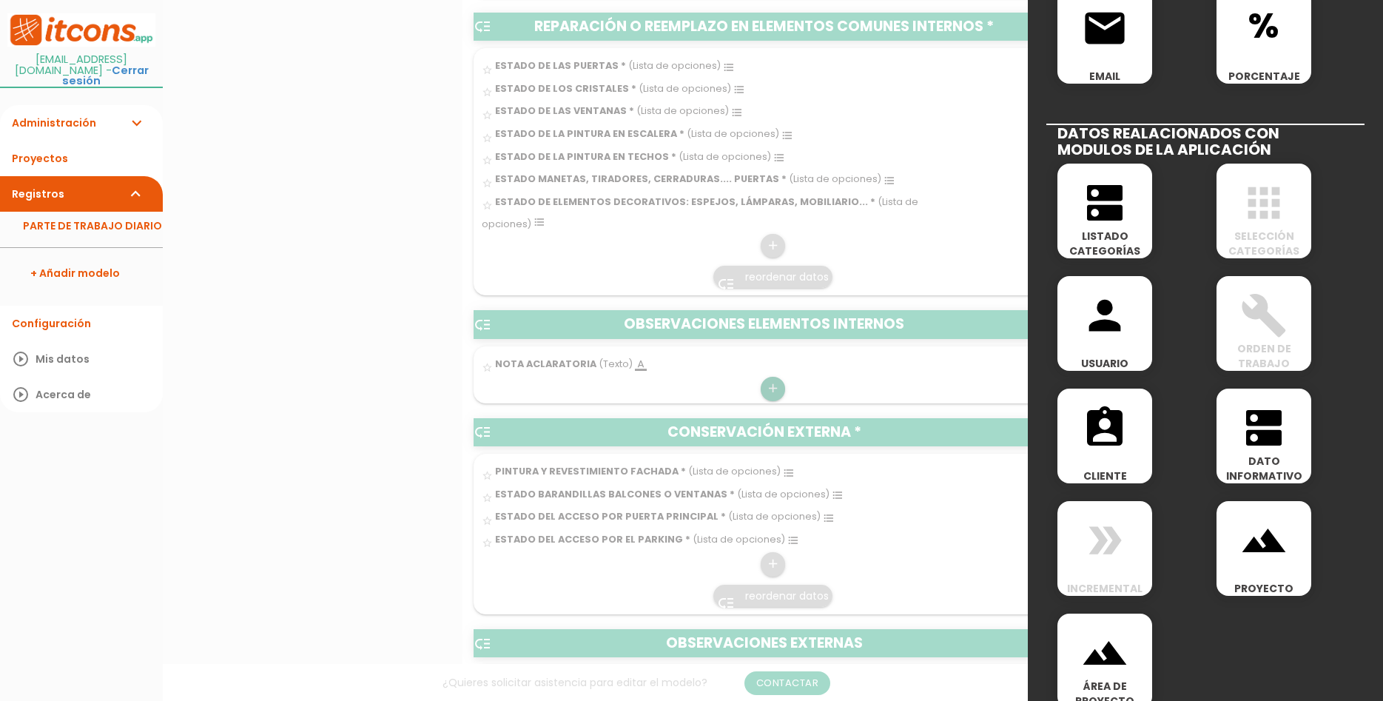
scroll to position [642, 0]
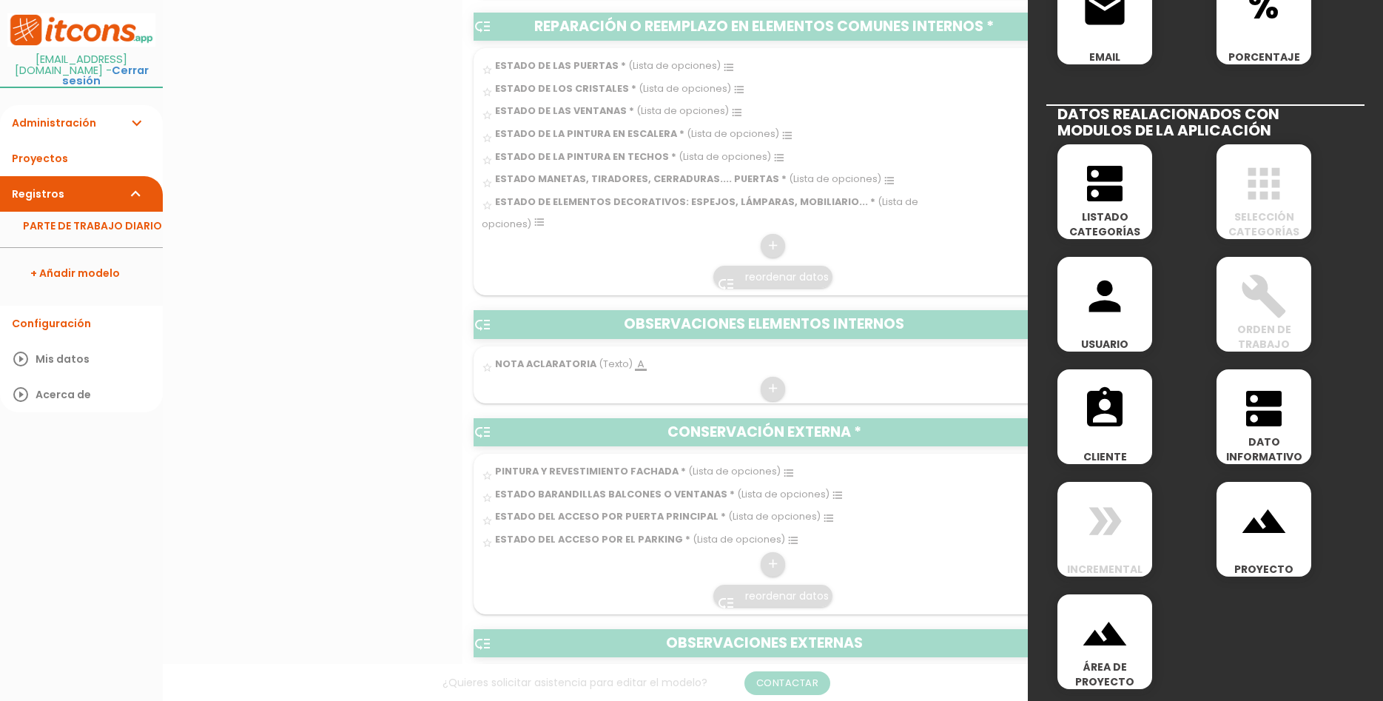
click at [1091, 430] on icon "assignment_ind" at bounding box center [1104, 408] width 47 height 47
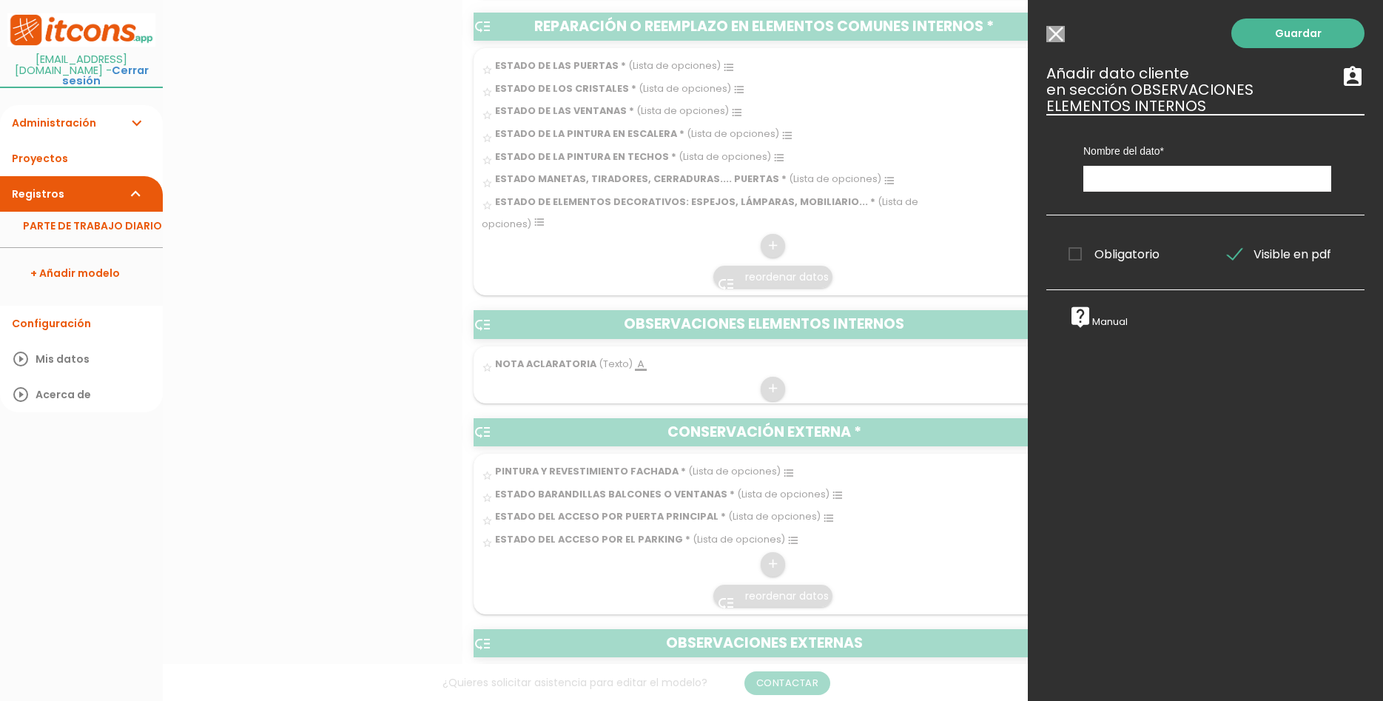
scroll to position [0, 0]
click at [1145, 178] on input "text" at bounding box center [1207, 179] width 248 height 26
click at [1108, 172] on input "text" at bounding box center [1207, 179] width 248 height 26
click at [1058, 30] on input "Seleccionar todos los usuarios" at bounding box center [1055, 34] width 18 height 16
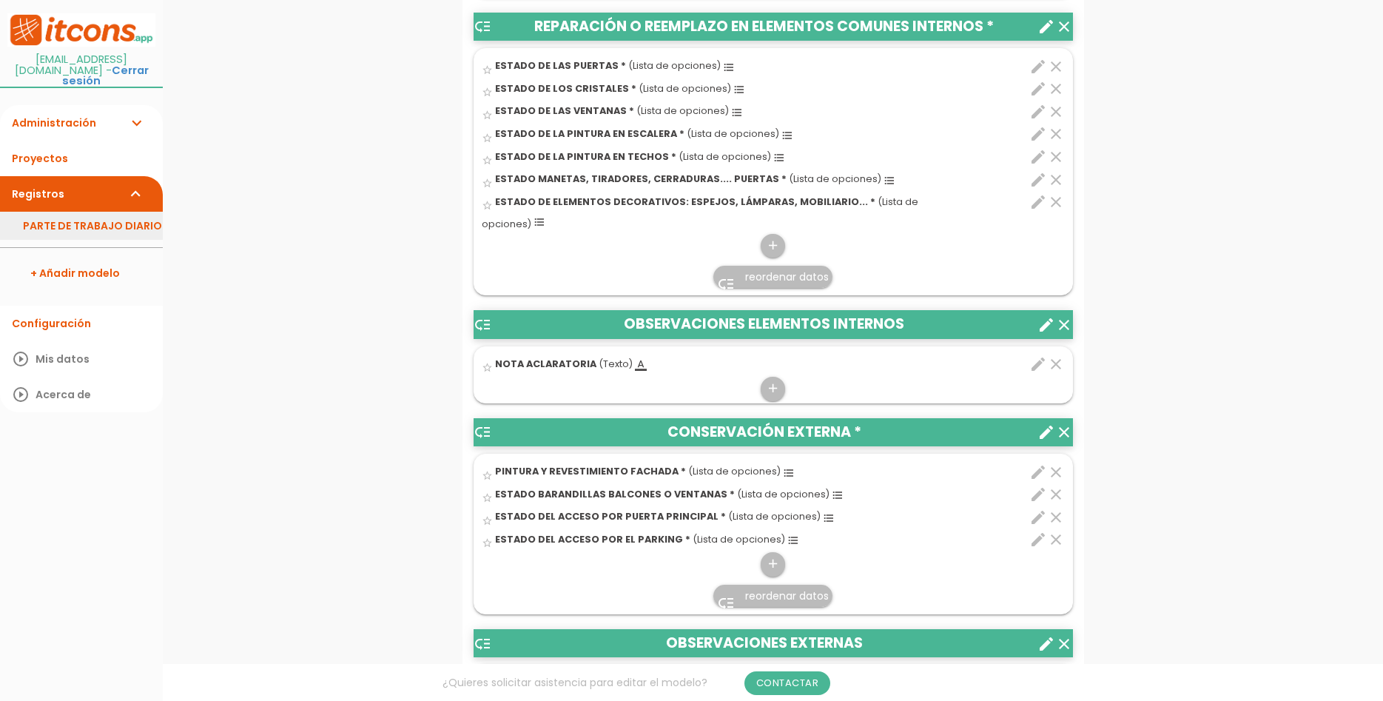
click at [64, 219] on link "PARTE DE TRABAJO DIARIO" at bounding box center [81, 226] width 163 height 28
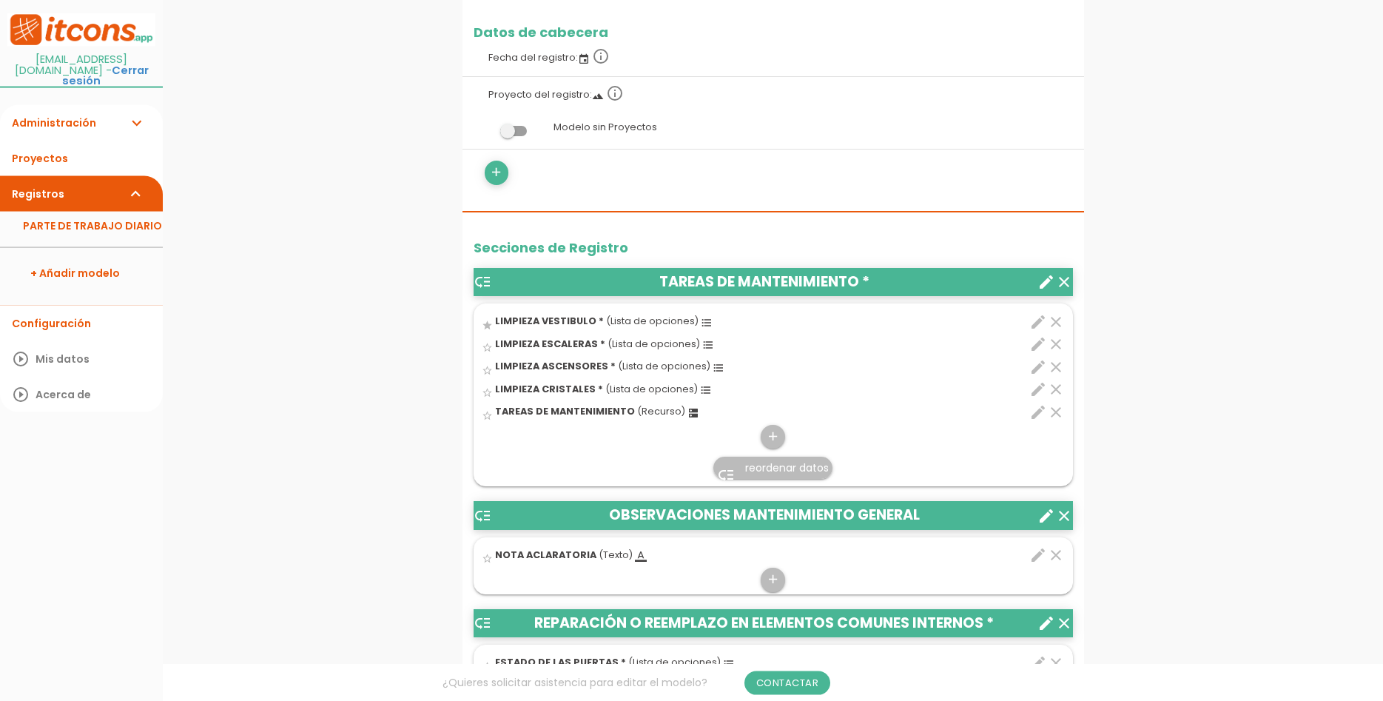
scroll to position [377, 0]
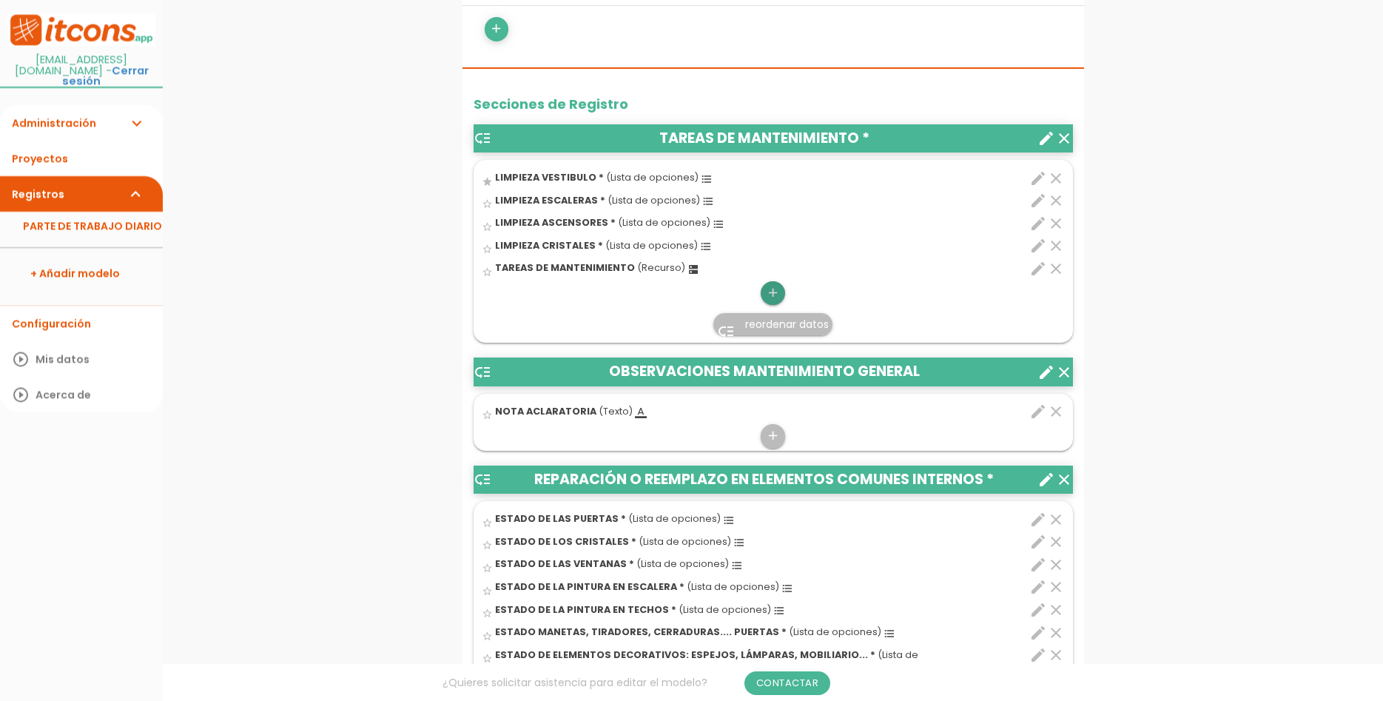
click at [772, 289] on icon "add" at bounding box center [773, 293] width 14 height 24
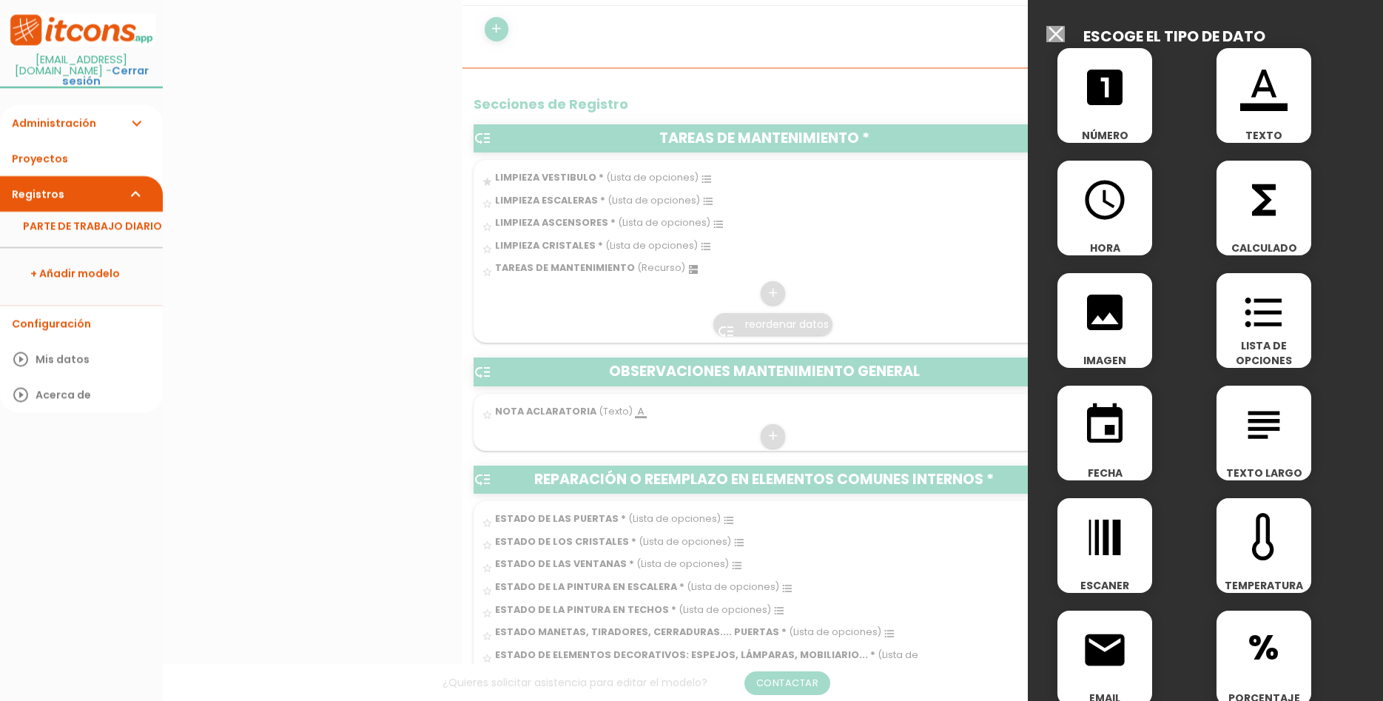
click at [1292, 336] on span "format_list_bulleted" at bounding box center [1263, 304] width 95 height 63
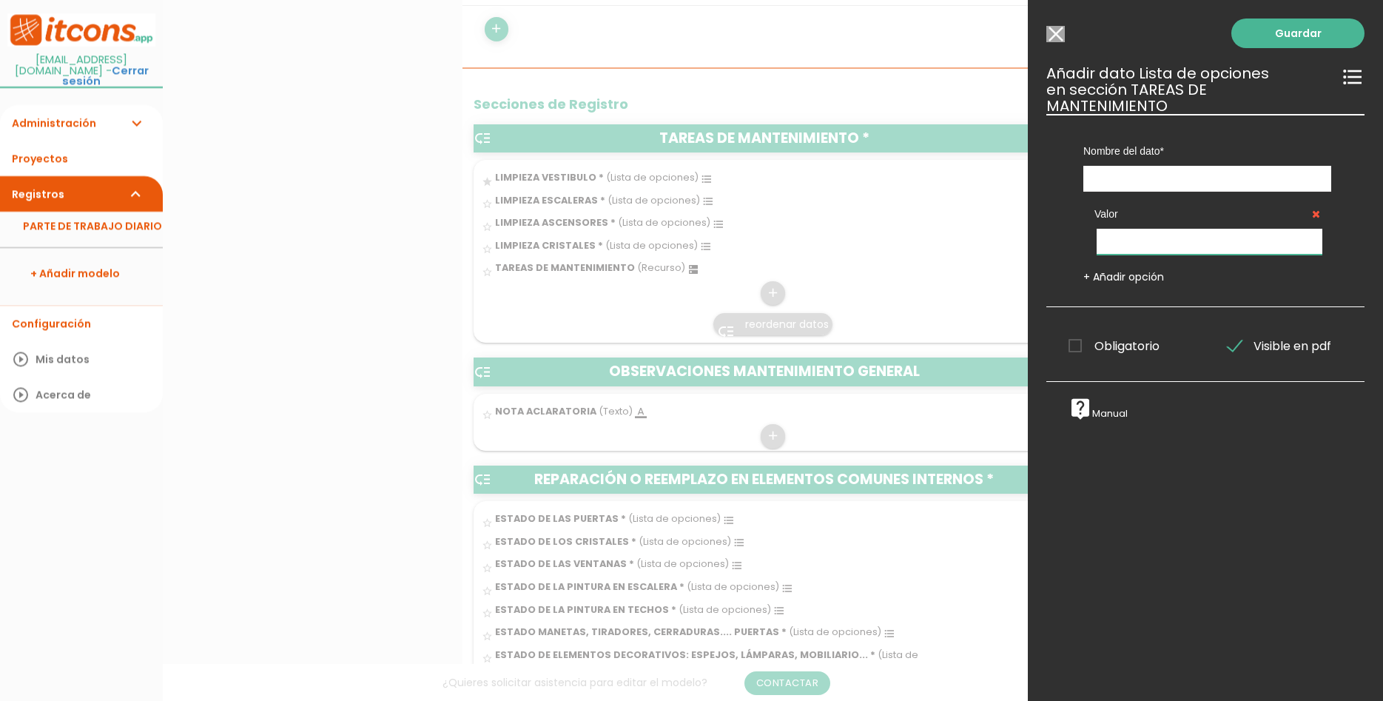
click at [1218, 229] on input "text" at bounding box center [1210, 242] width 226 height 26
click at [1139, 169] on input "text" at bounding box center [1207, 179] width 248 height 26
click at [1051, 24] on div "Guardar ESCOGE EL TIPO DE DATO looks_one NÚMERO format_color_text TEXTO access_…" at bounding box center [1205, 350] width 355 height 701
click at [1062, 28] on input "Seleccionar todos los usuarios" at bounding box center [1055, 34] width 18 height 16
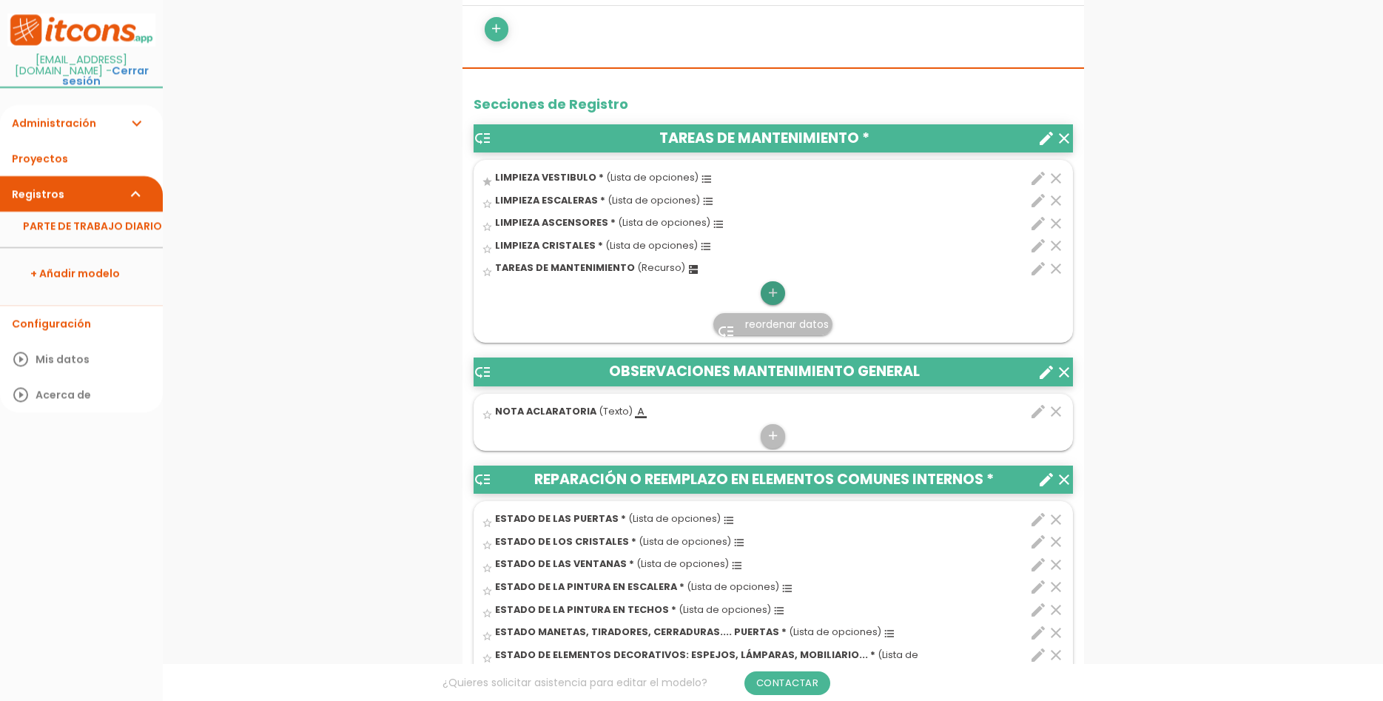
click at [776, 301] on icon "add" at bounding box center [773, 293] width 14 height 24
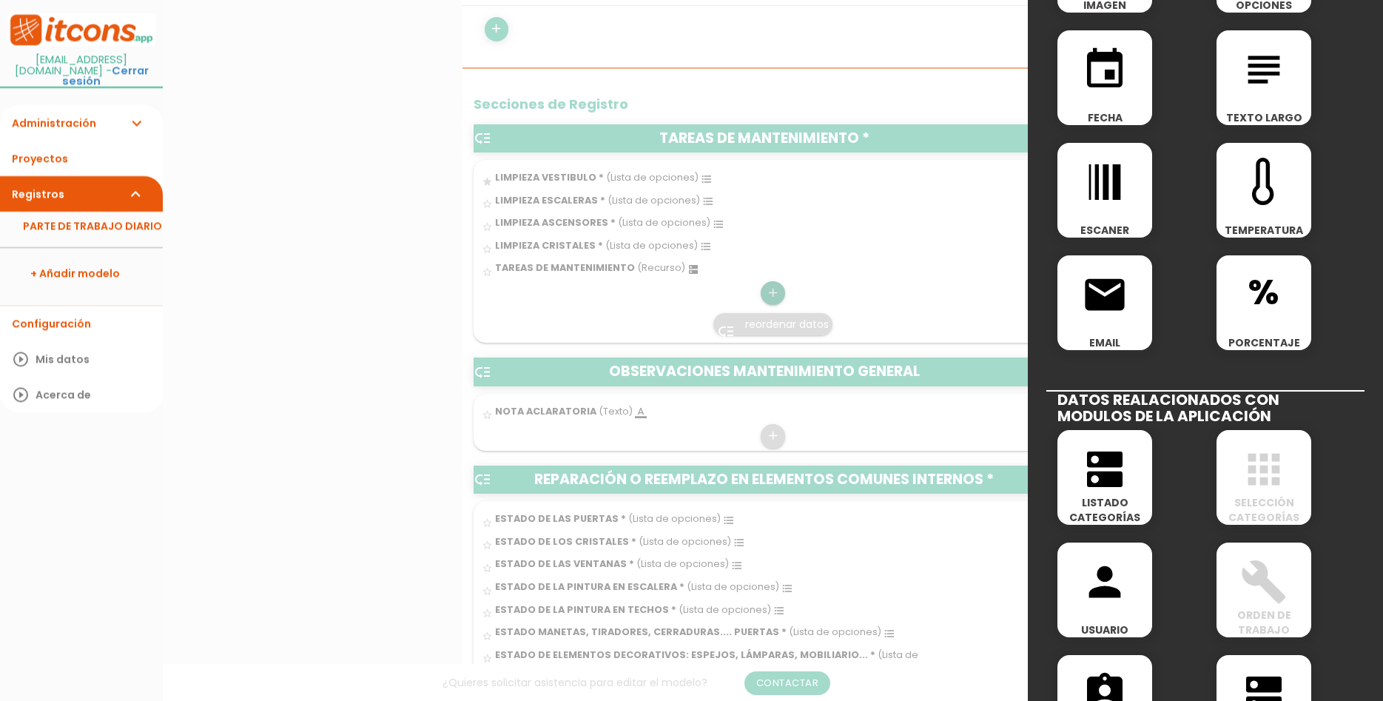
scroll to position [444, 0]
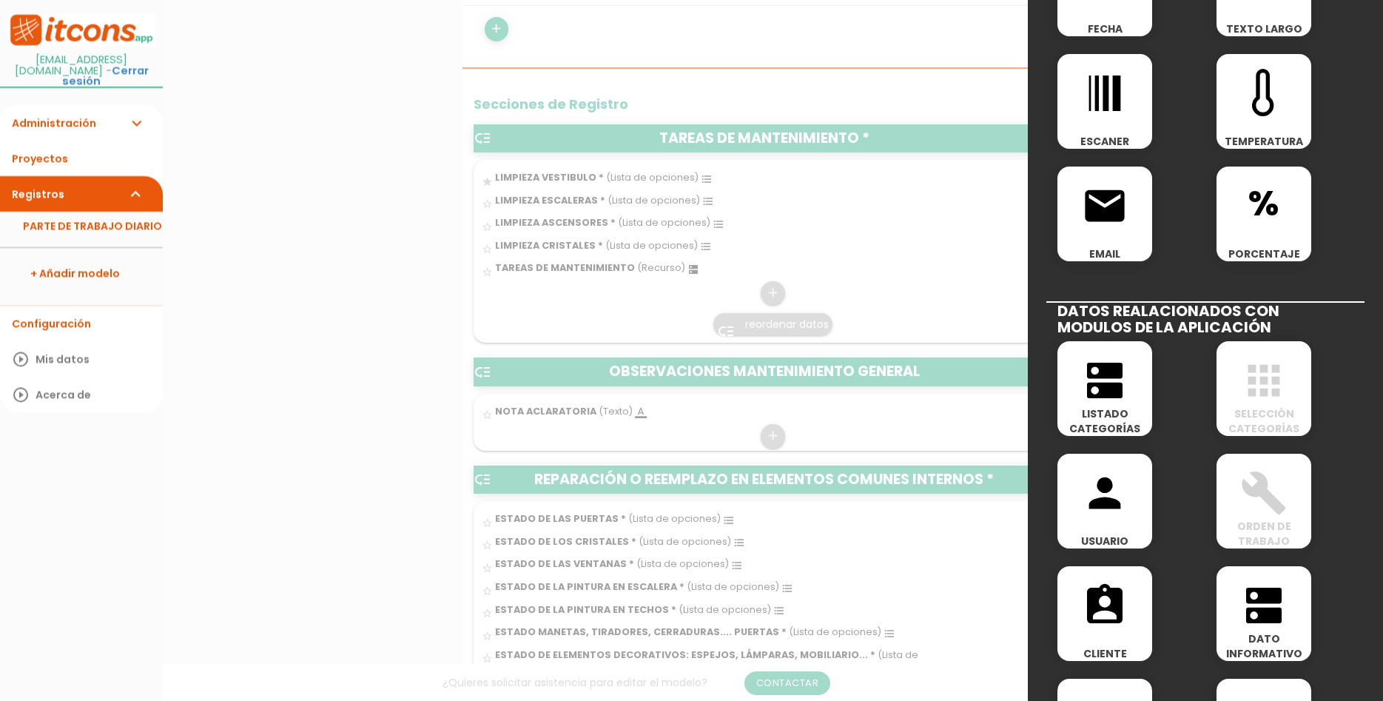
click at [1126, 417] on span "LISTADO CATEGORÍAS" at bounding box center [1104, 421] width 95 height 30
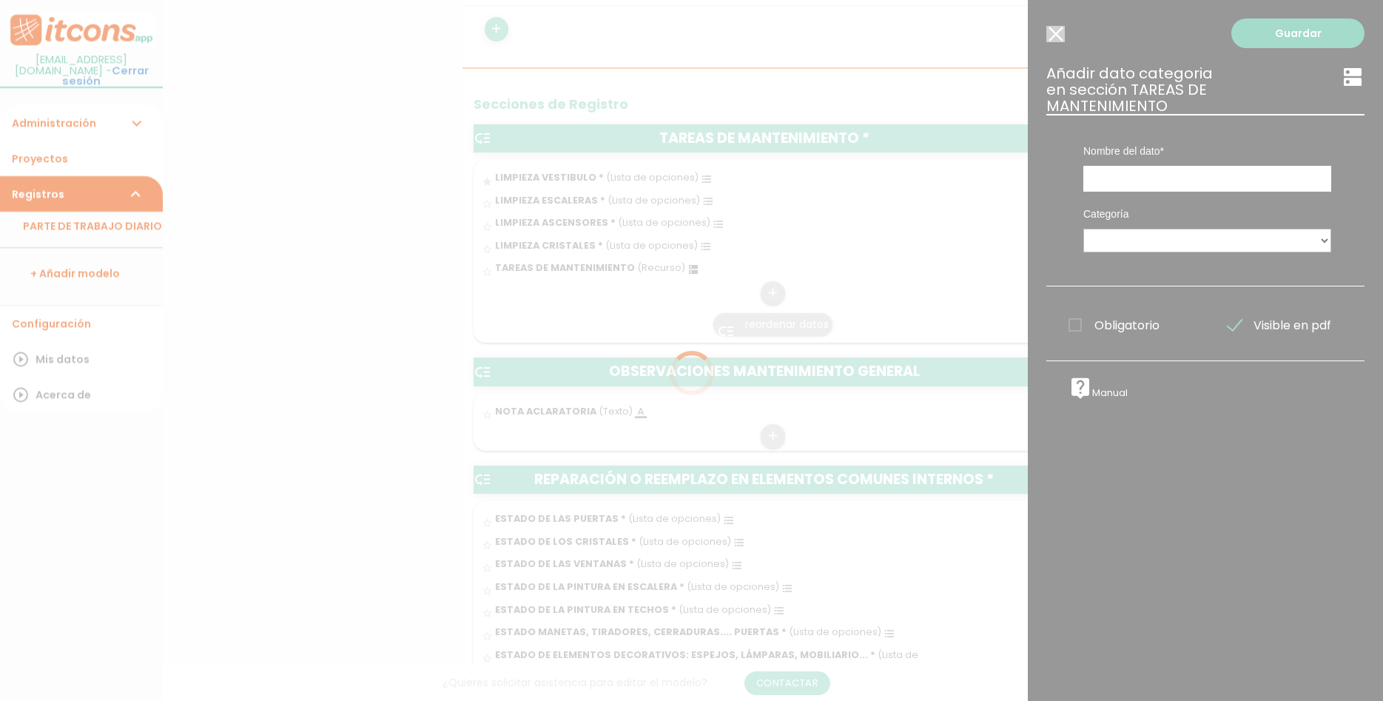
scroll to position [0, 0]
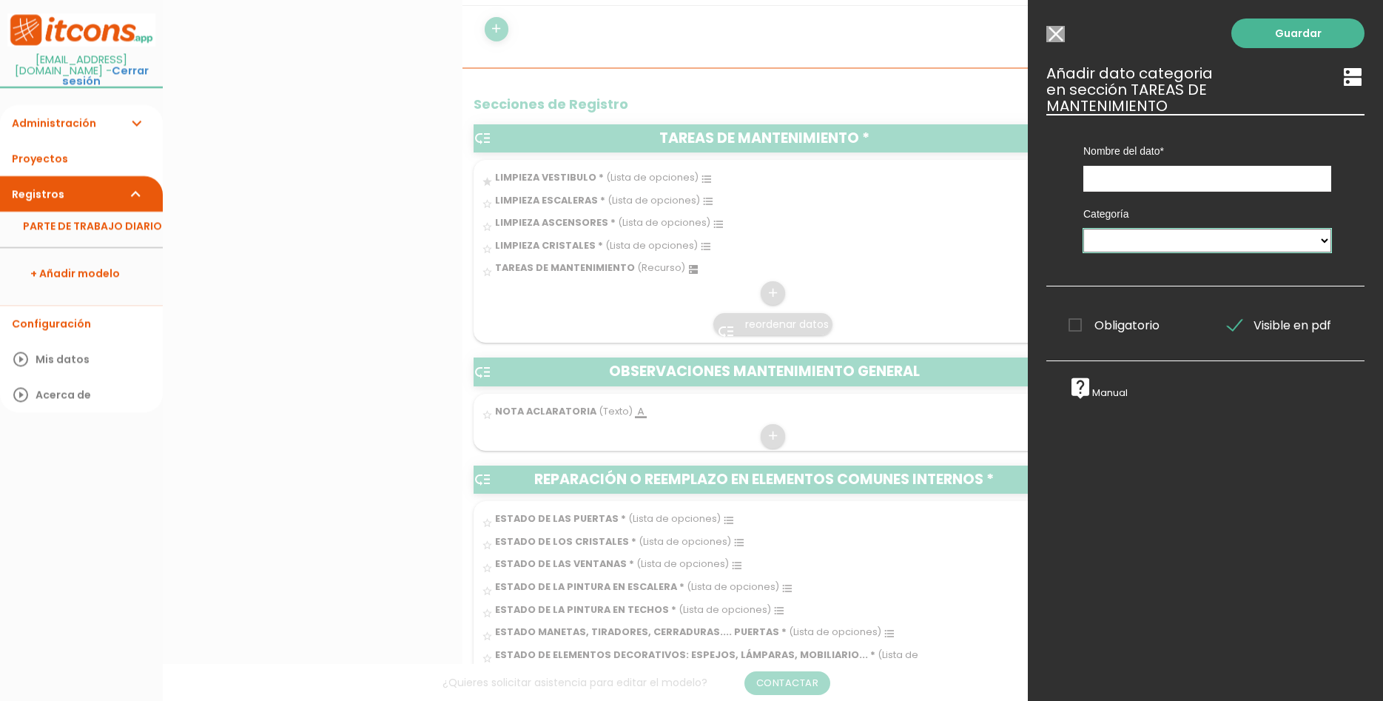
click at [1083, 229] on select "CENTROS DE COSTE TAREAS MANTENIMIENTO" at bounding box center [1207, 241] width 248 height 24
select select "594"
click option "TAREAS MANTENIMIENTO" at bounding box center [0, 0] width 0 height 0
click at [1208, 166] on input "text" at bounding box center [1207, 179] width 248 height 26
click at [1063, 36] on input "Seleccionar todos los usuarios" at bounding box center [1055, 34] width 18 height 16
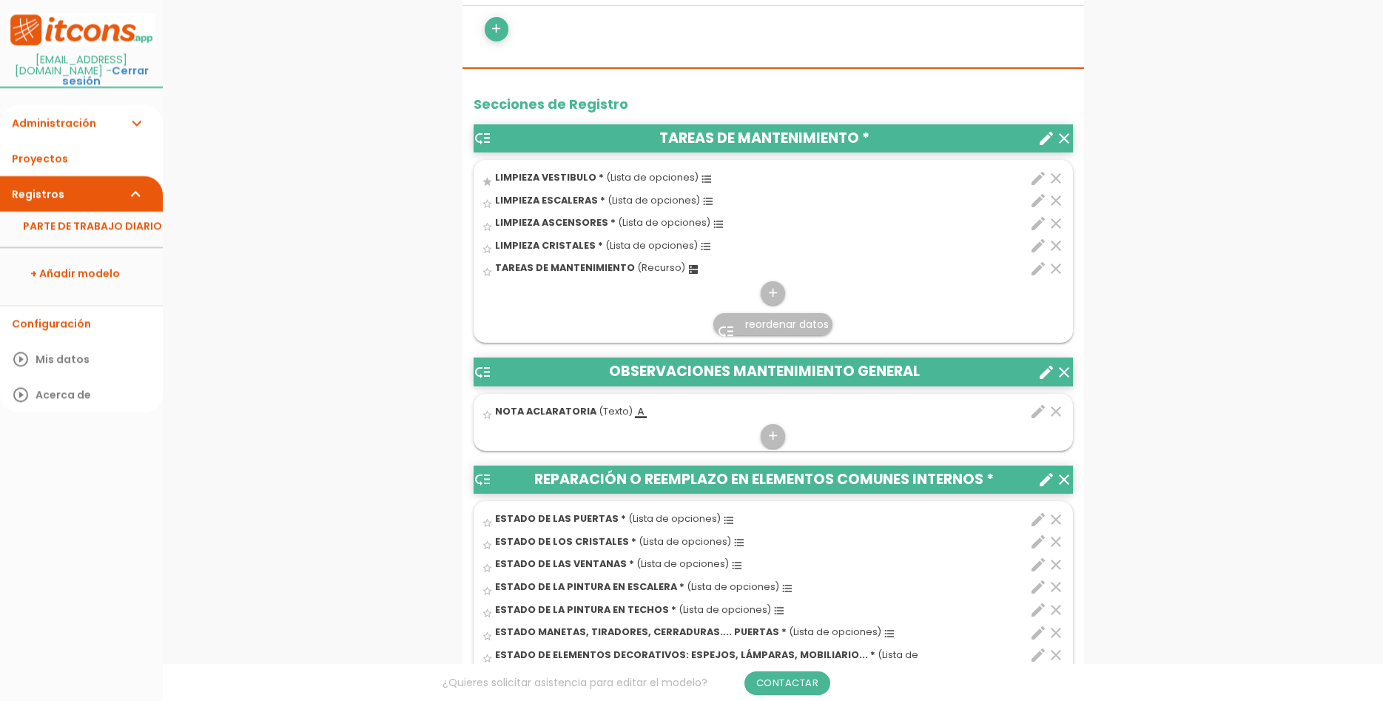
click at [1057, 264] on icon "clear" at bounding box center [1056, 269] width 18 height 18
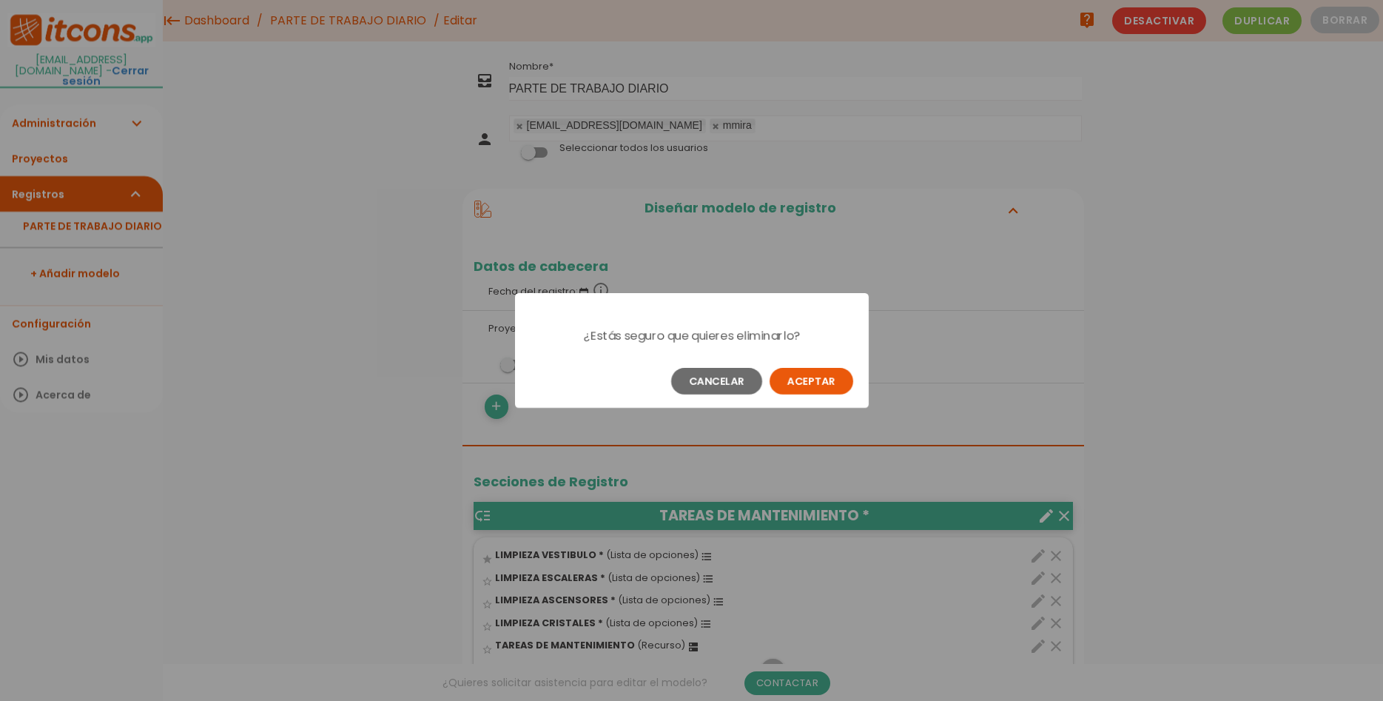
click at [807, 383] on button "Aceptar" at bounding box center [812, 381] width 84 height 27
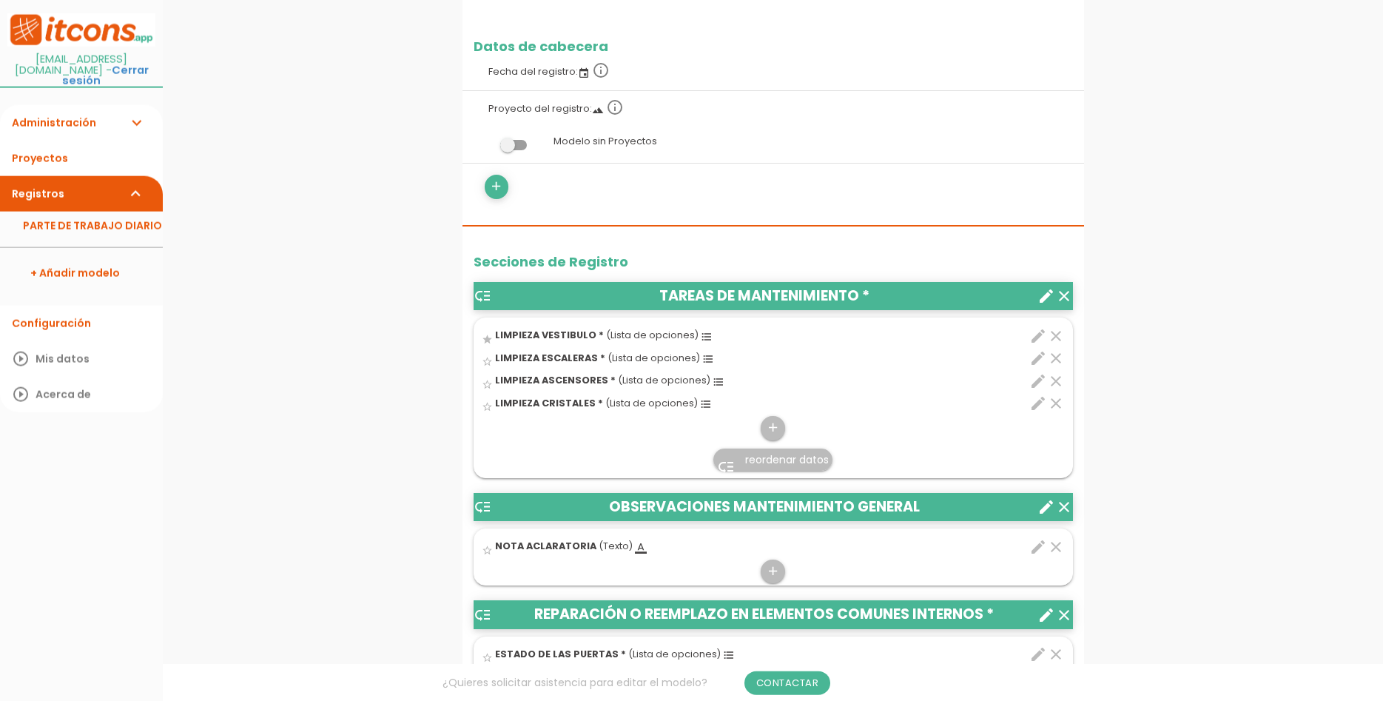
scroll to position [226, 0]
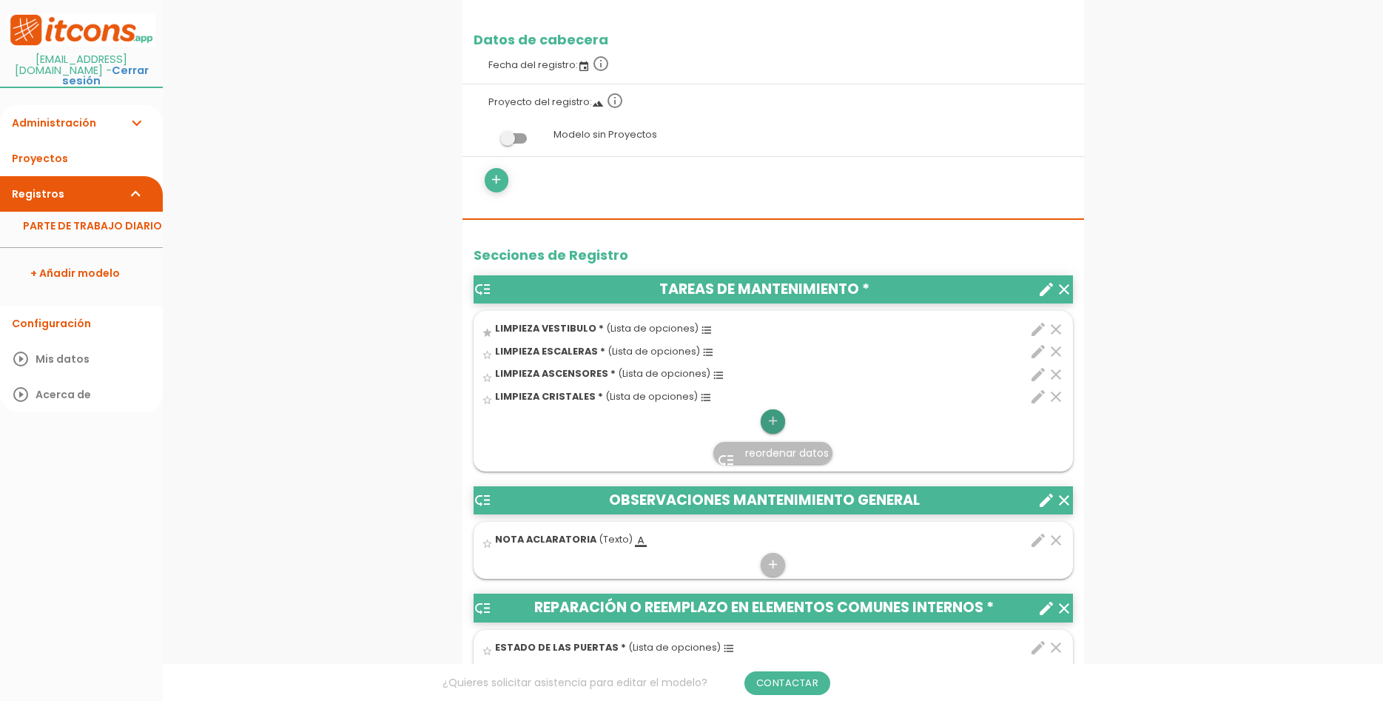
click at [777, 424] on icon "add" at bounding box center [773, 421] width 14 height 24
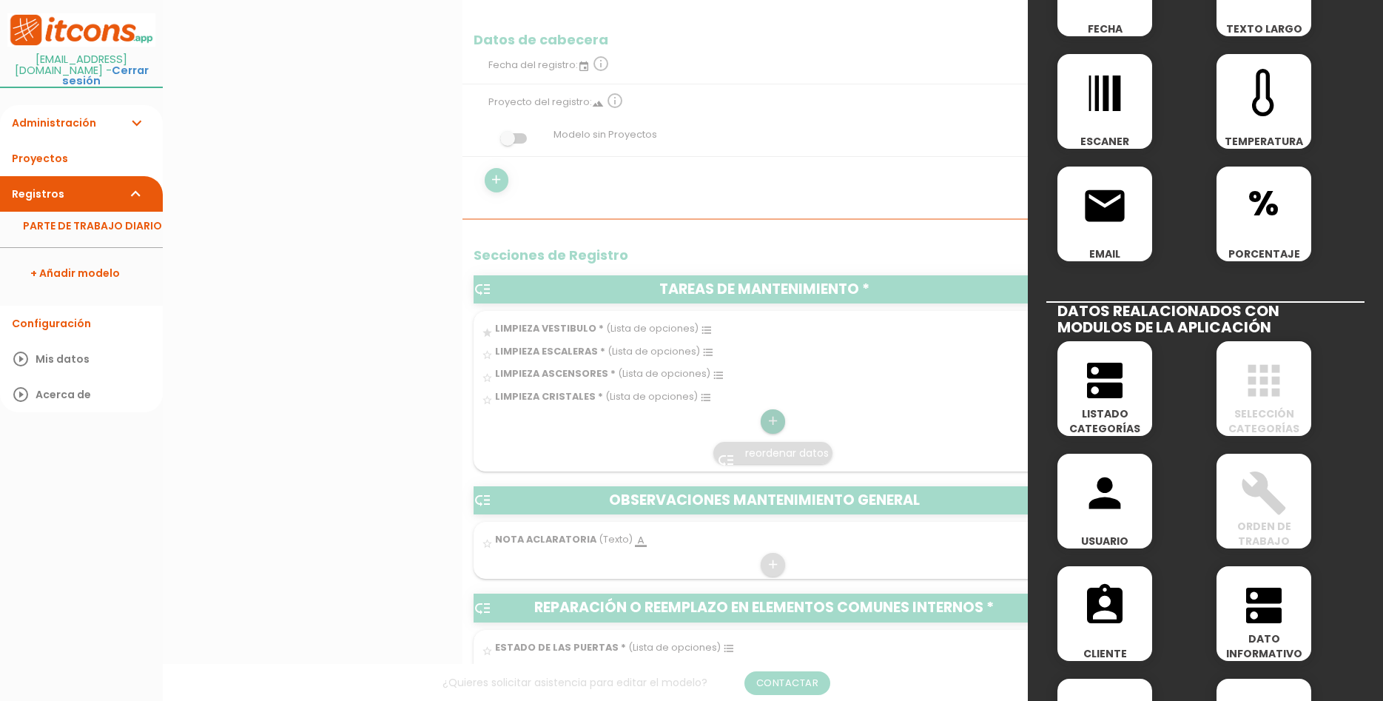
scroll to position [642, 0]
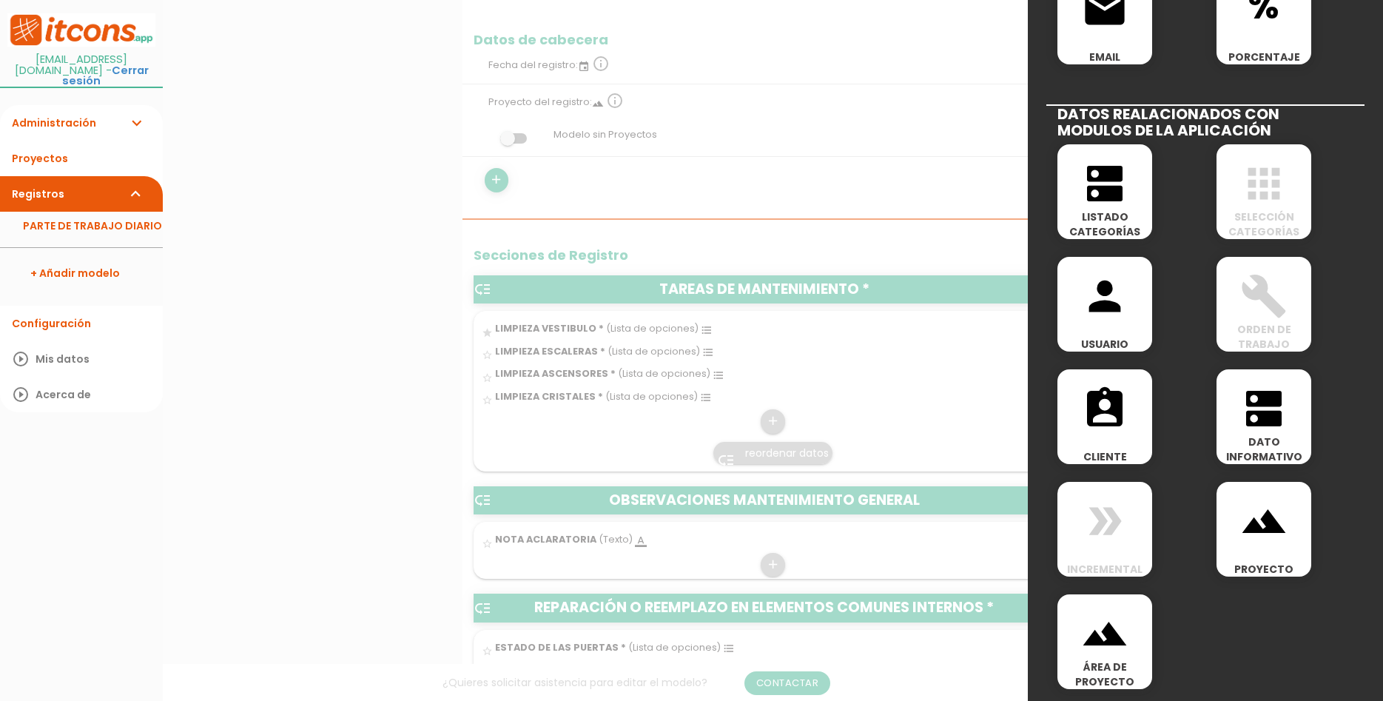
click at [1282, 456] on span "DATO INFORMATIVO" at bounding box center [1263, 449] width 95 height 30
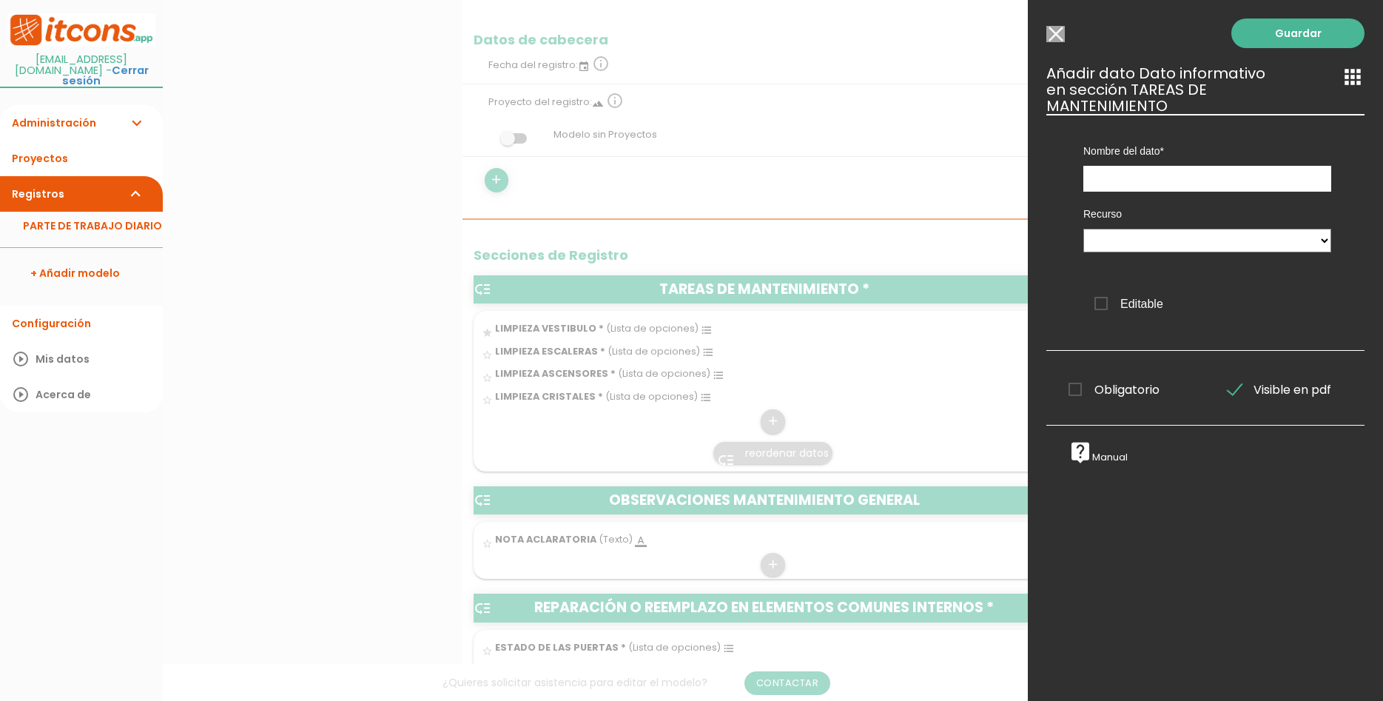
scroll to position [0, 0]
click at [1083, 229] on select at bounding box center [1207, 241] width 248 height 24
click at [1327, 229] on select at bounding box center [1207, 241] width 248 height 24
click at [1083, 229] on select at bounding box center [1207, 241] width 248 height 24
click at [1325, 229] on select at bounding box center [1207, 241] width 248 height 24
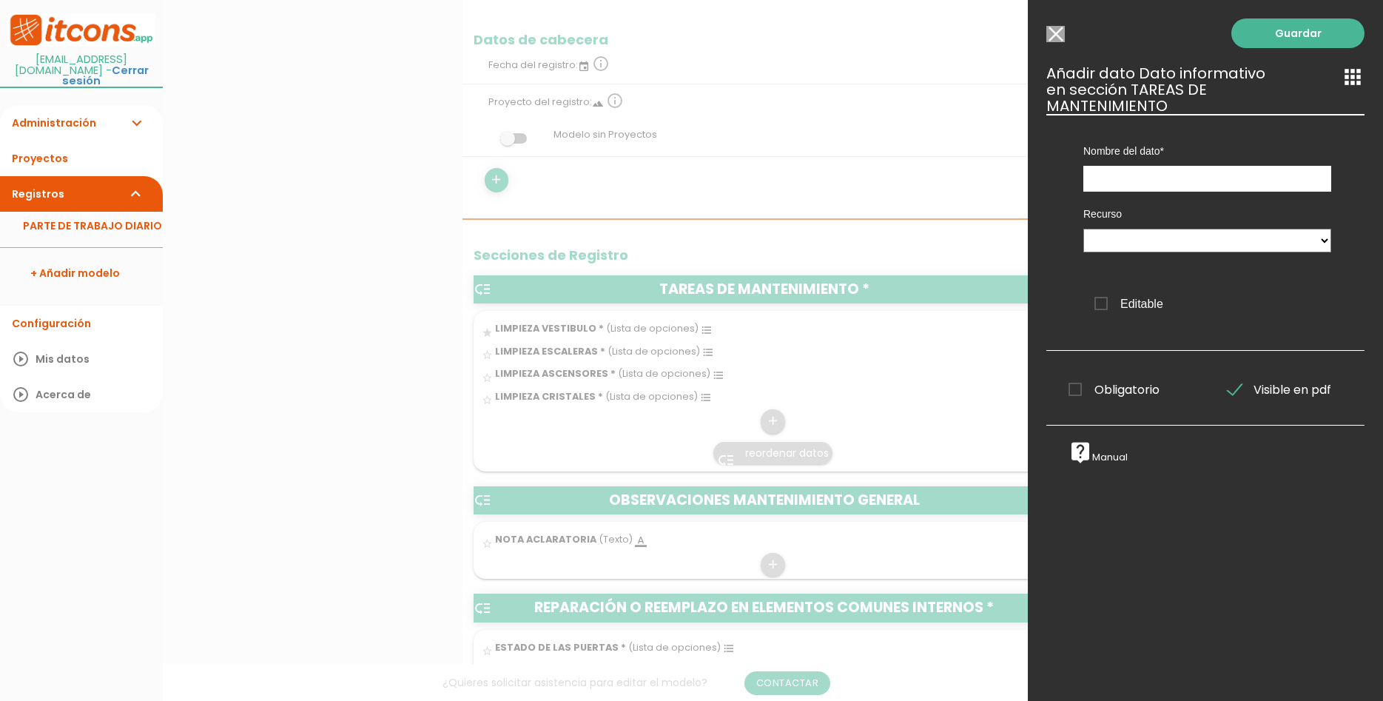
click at [1235, 246] on div "Recurso" at bounding box center [1207, 228] width 270 height 72
click at [1083, 229] on select at bounding box center [1207, 241] width 248 height 24
click at [1234, 229] on select at bounding box center [1207, 241] width 248 height 24
click at [1058, 22] on div "Guardar ESCOGE EL TIPO DE DATO looks_one NÚMERO format_color_text TEXTO access_…" at bounding box center [1205, 350] width 355 height 701
click at [1058, 29] on input "Seleccionar todos los usuarios" at bounding box center [1055, 34] width 18 height 16
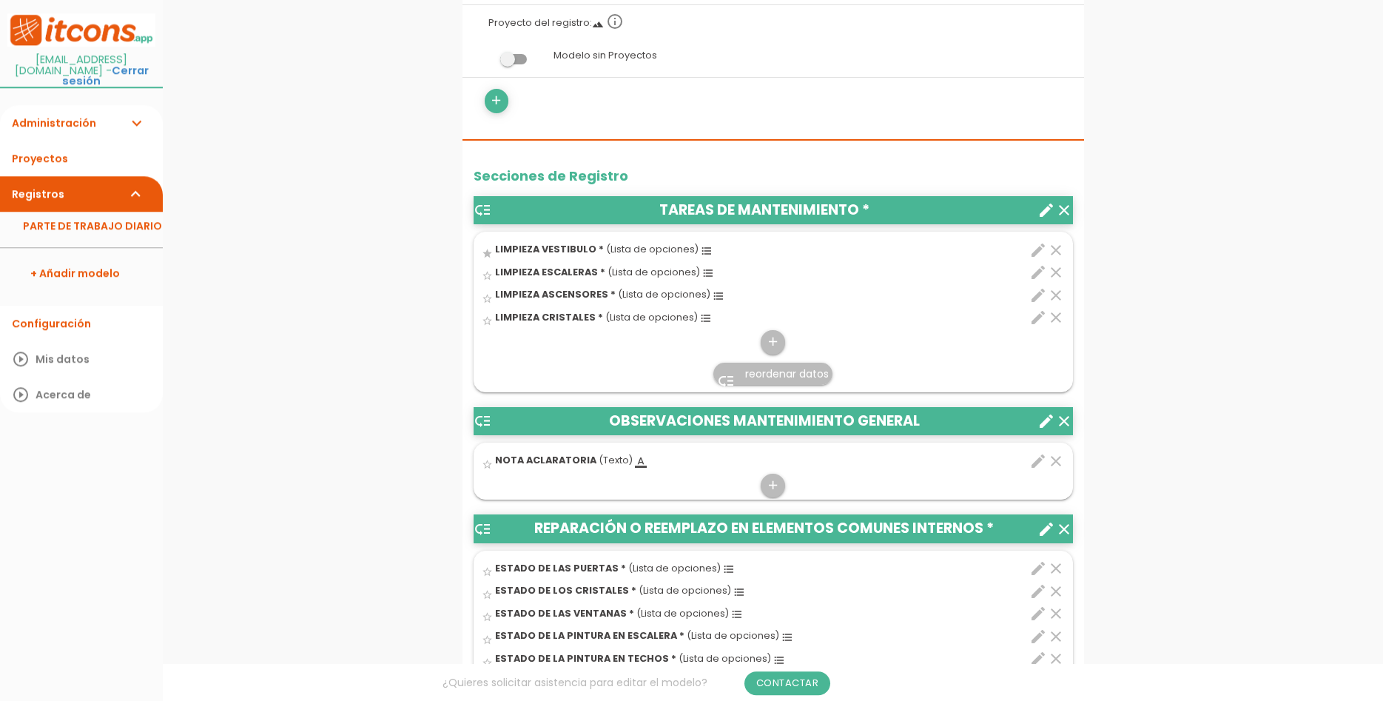
scroll to position [302, 0]
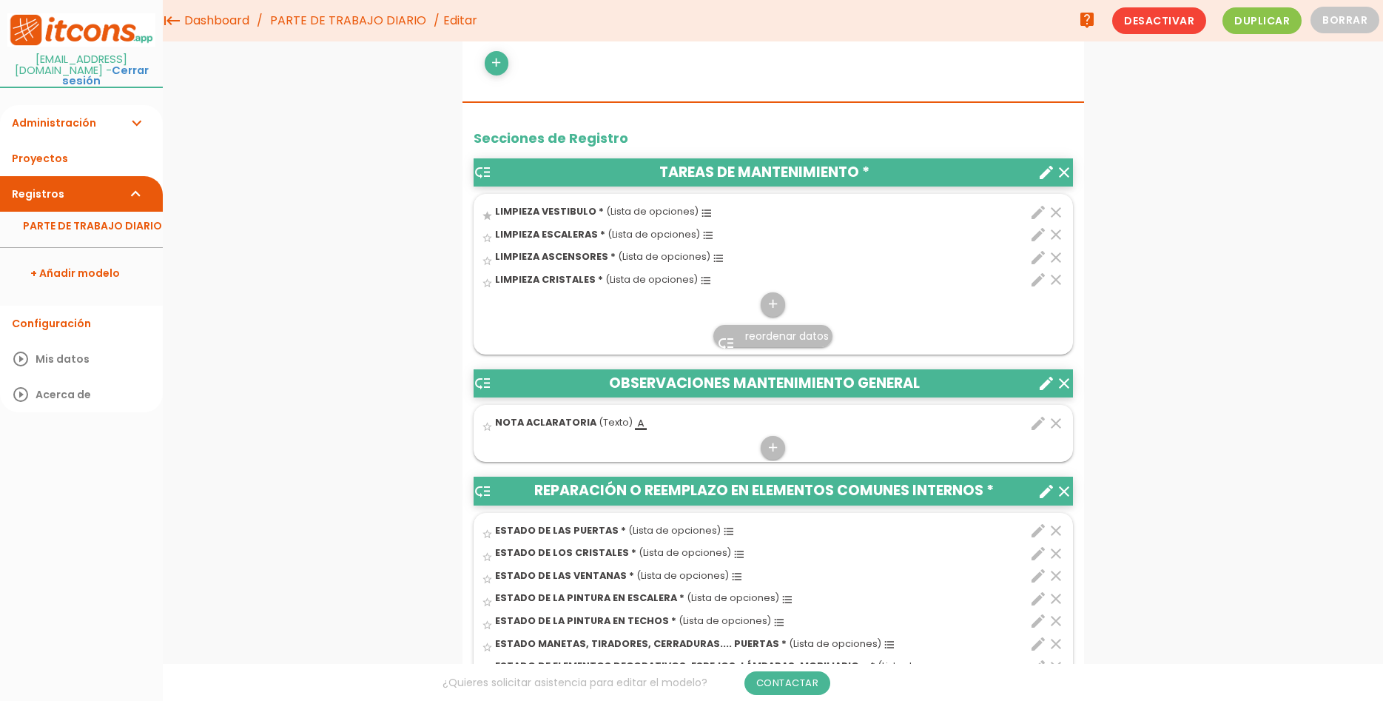
click at [1040, 257] on icon "edit" at bounding box center [1038, 258] width 18 height 18
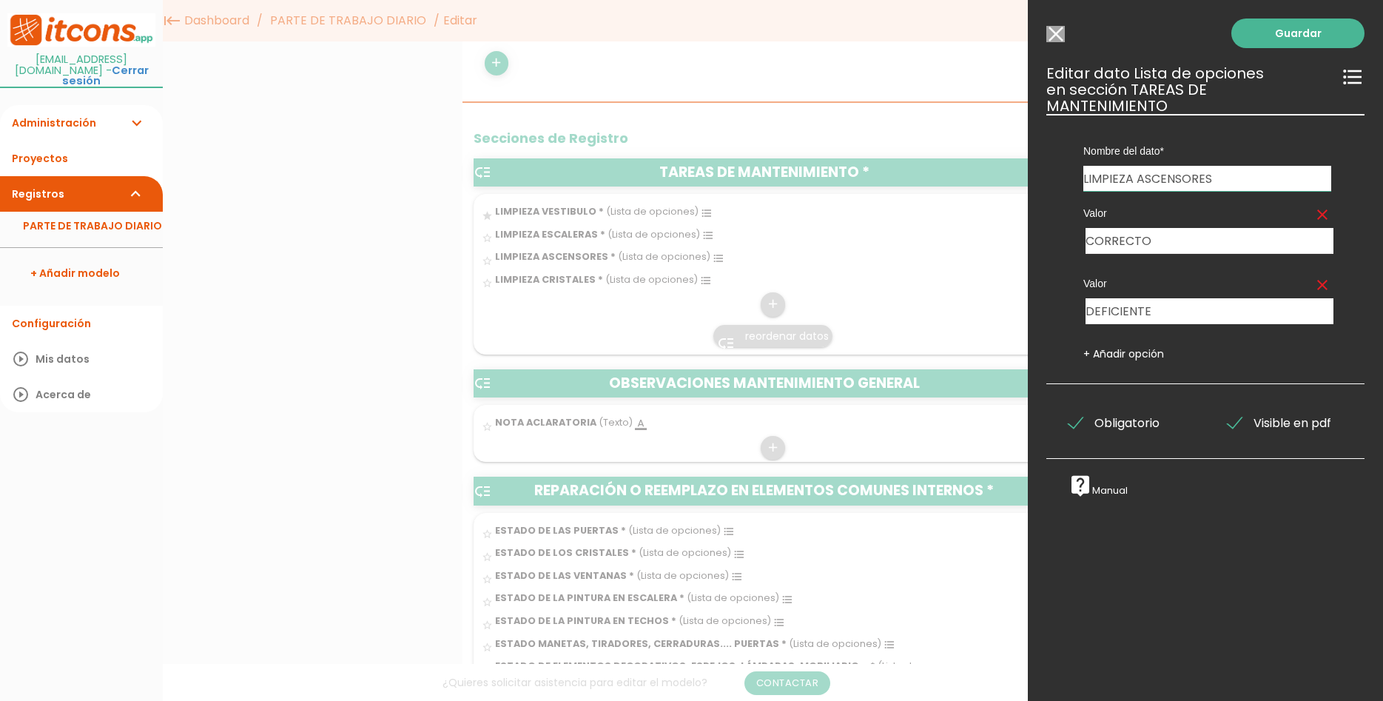
click at [1058, 30] on input "Seleccionar todos los usuarios" at bounding box center [1055, 34] width 18 height 16
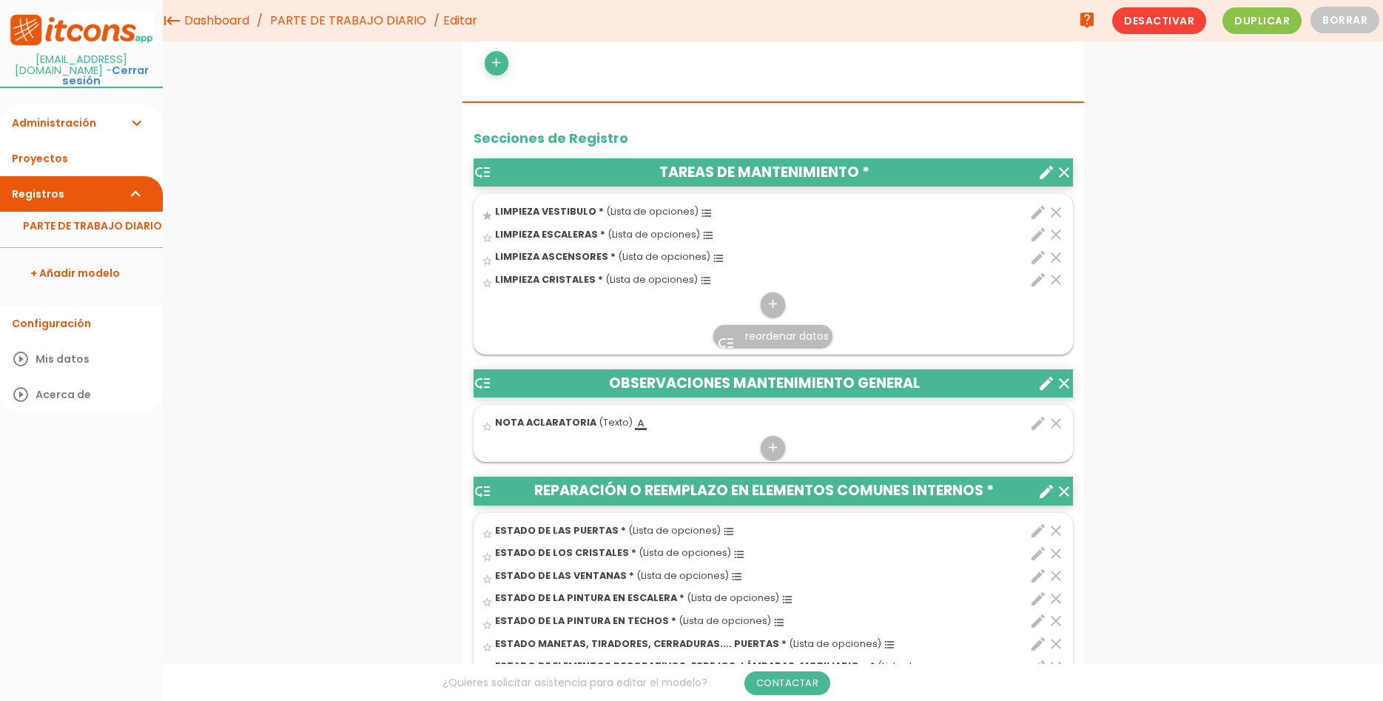
click at [1035, 283] on icon "edit" at bounding box center [1038, 280] width 18 height 18
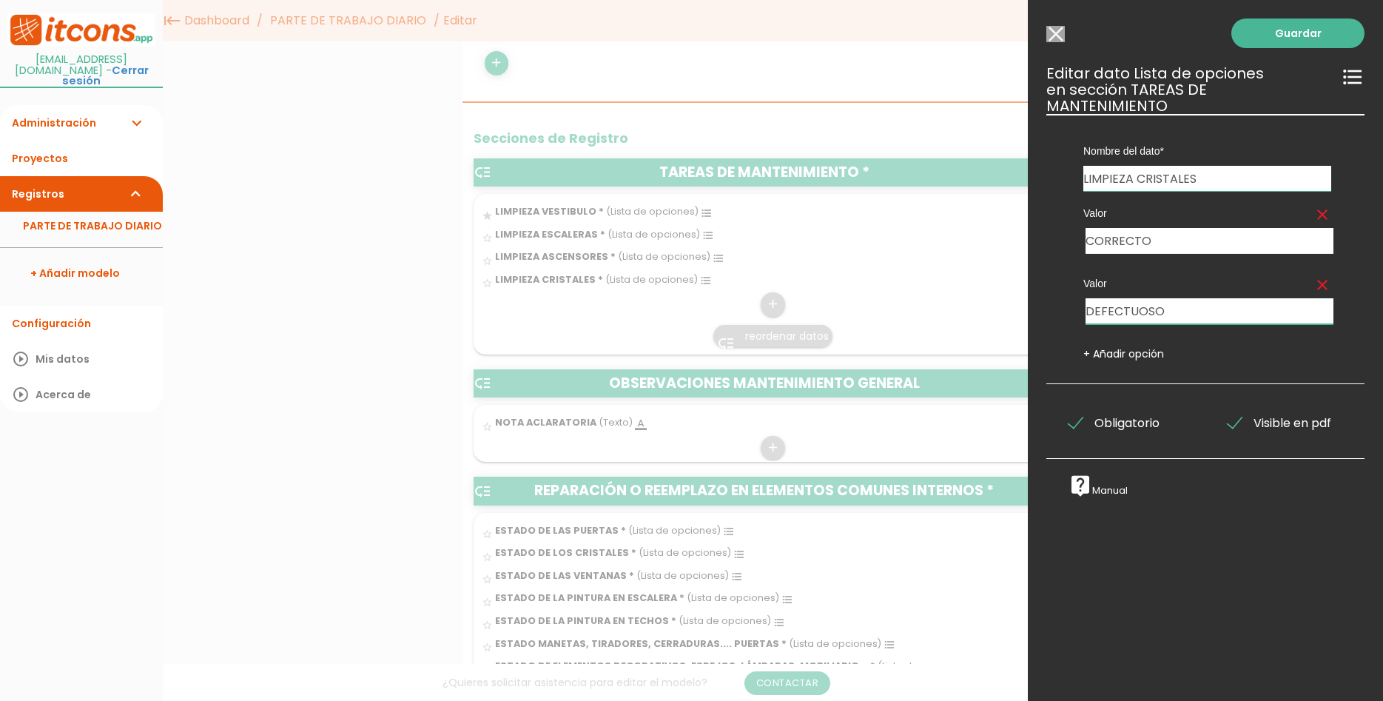
drag, startPoint x: 1209, startPoint y: 295, endPoint x: 974, endPoint y: 303, distance: 235.4
click at [1085, 303] on input "DEFECTUOSO" at bounding box center [1209, 311] width 248 height 26
type input "DEFICIENTE"
click at [1310, 24] on link "Guardar" at bounding box center [1297, 33] width 133 height 30
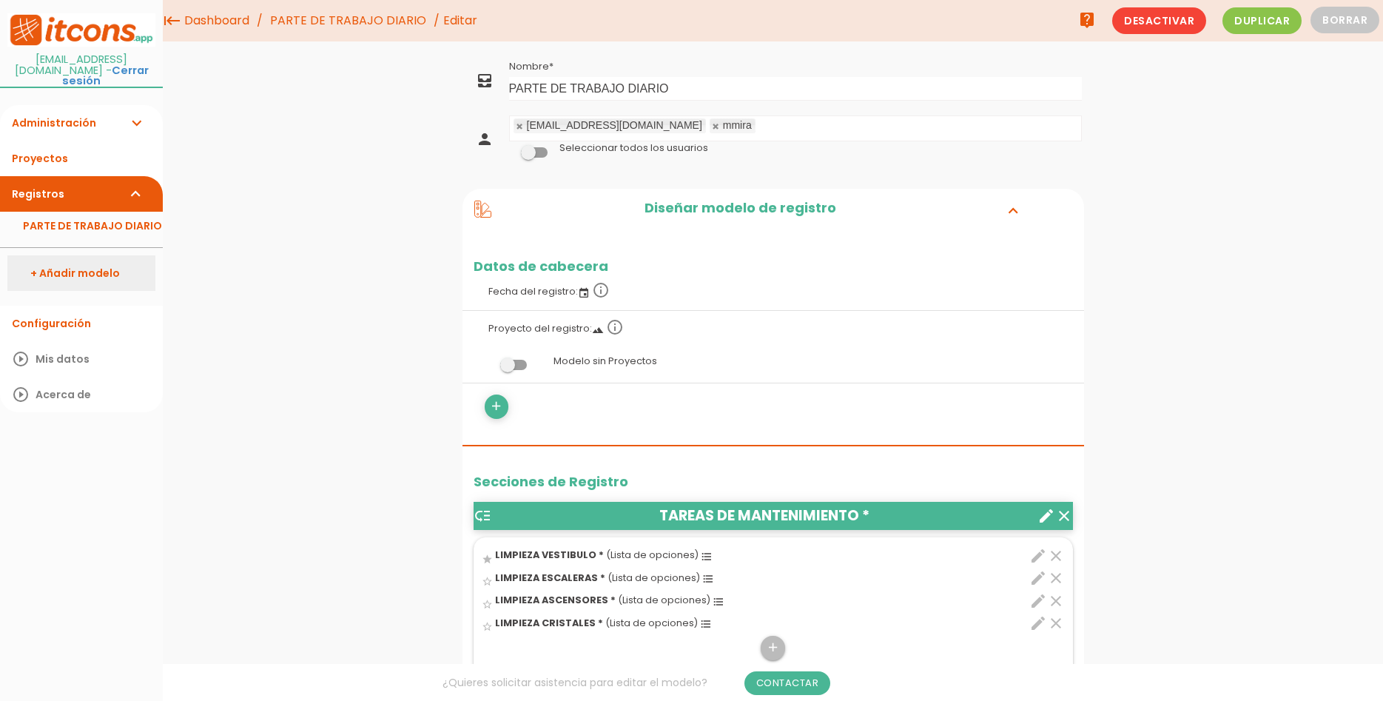
click at [55, 262] on link "+ Añadir modelo" at bounding box center [81, 273] width 148 height 36
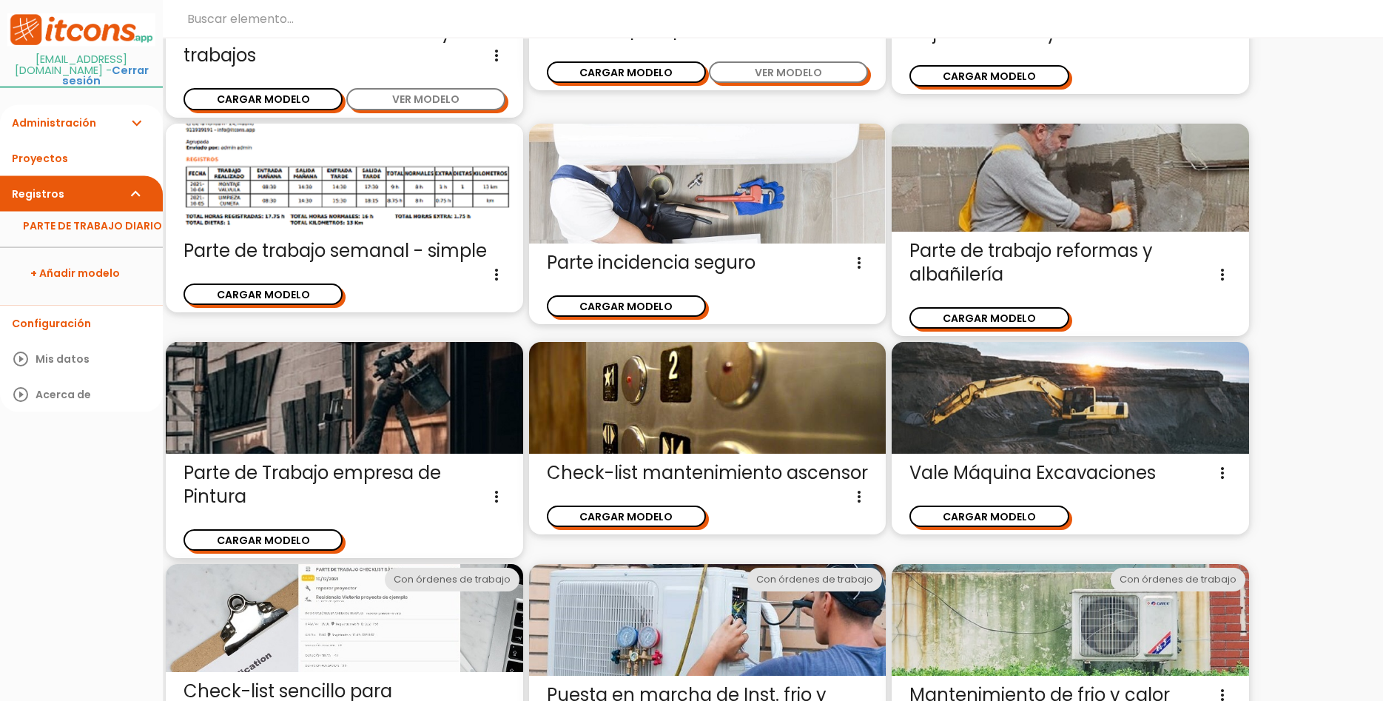
scroll to position [755, 0]
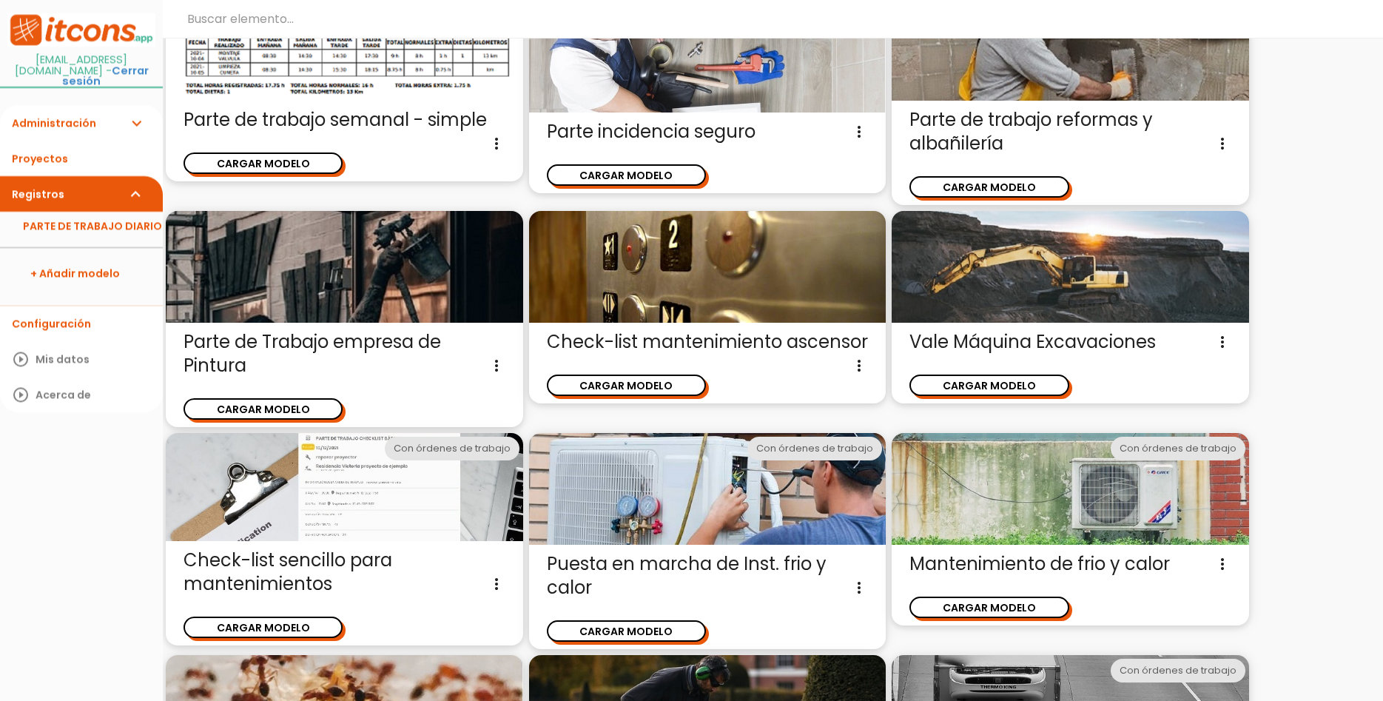
click at [374, 502] on img at bounding box center [344, 487] width 357 height 108
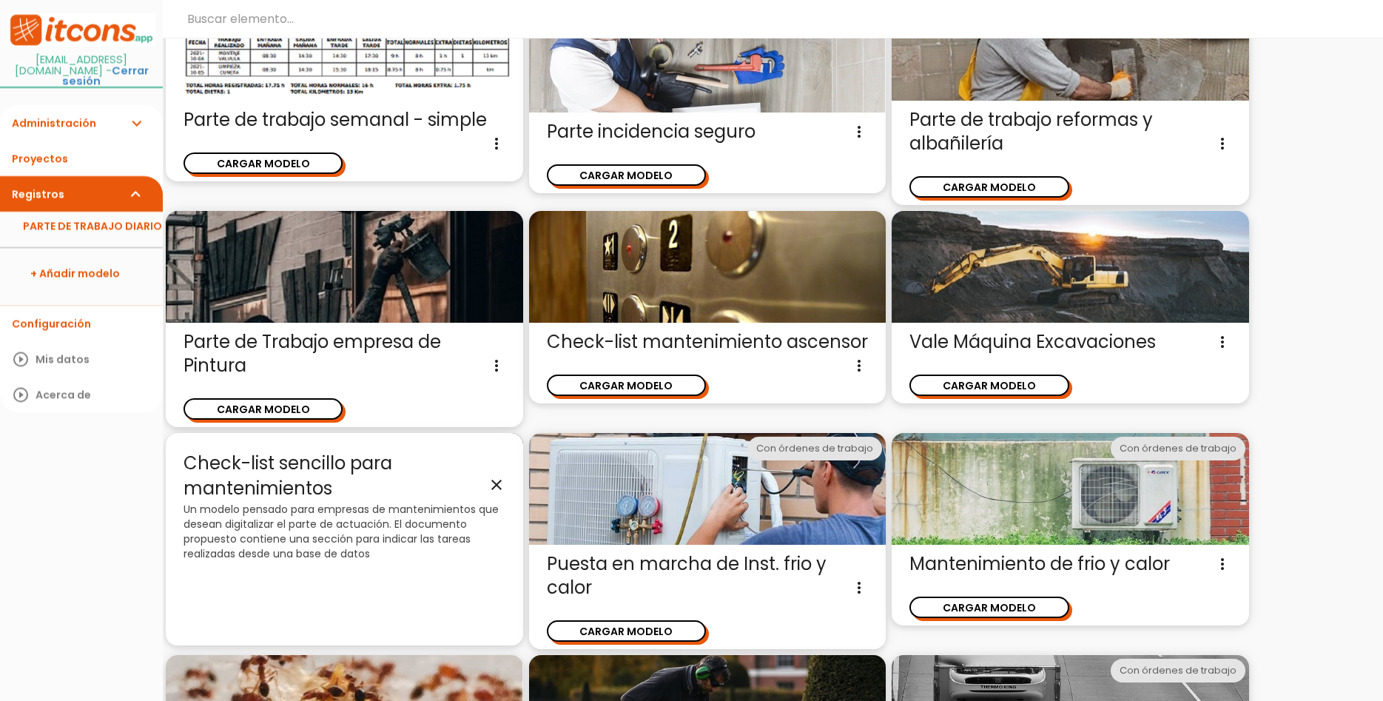
click at [493, 479] on icon "close" at bounding box center [497, 485] width 18 height 18
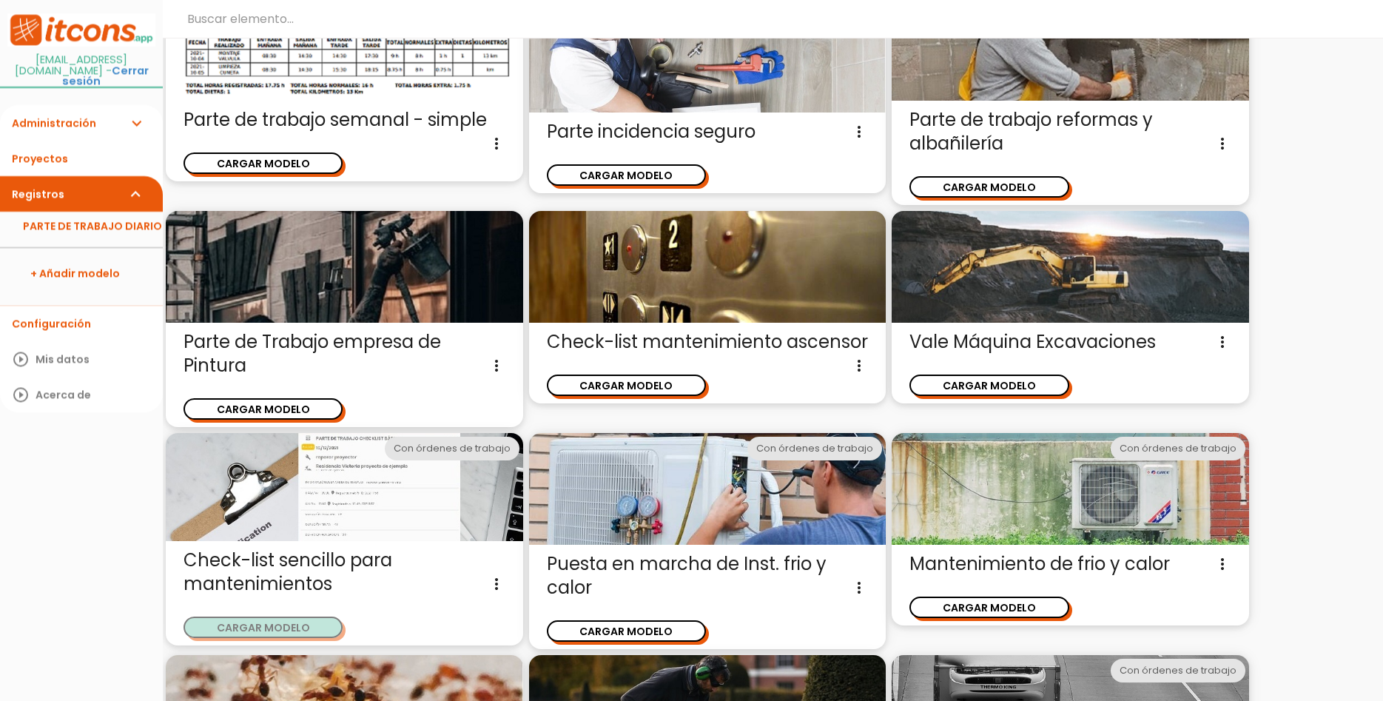
click at [289, 623] on button "CARGAR MODELO" at bounding box center [263, 626] width 159 height 21
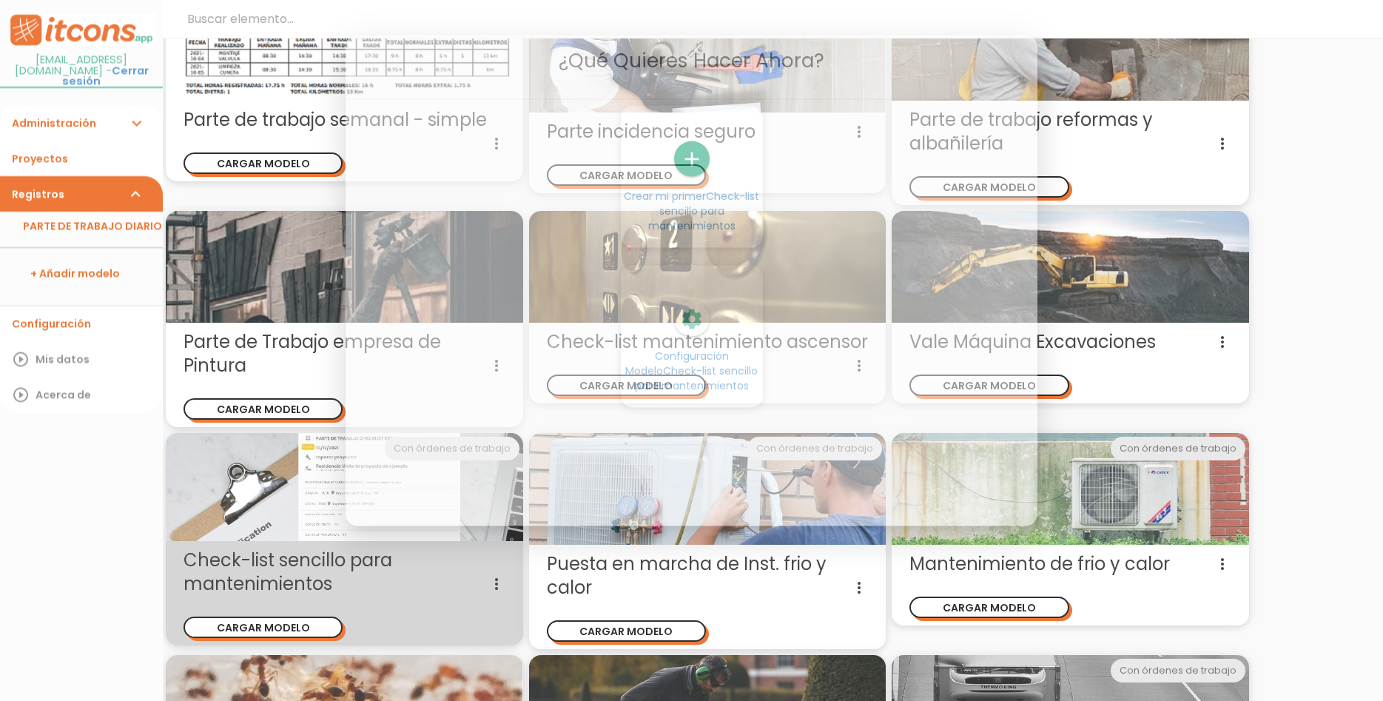
scroll to position [0, 0]
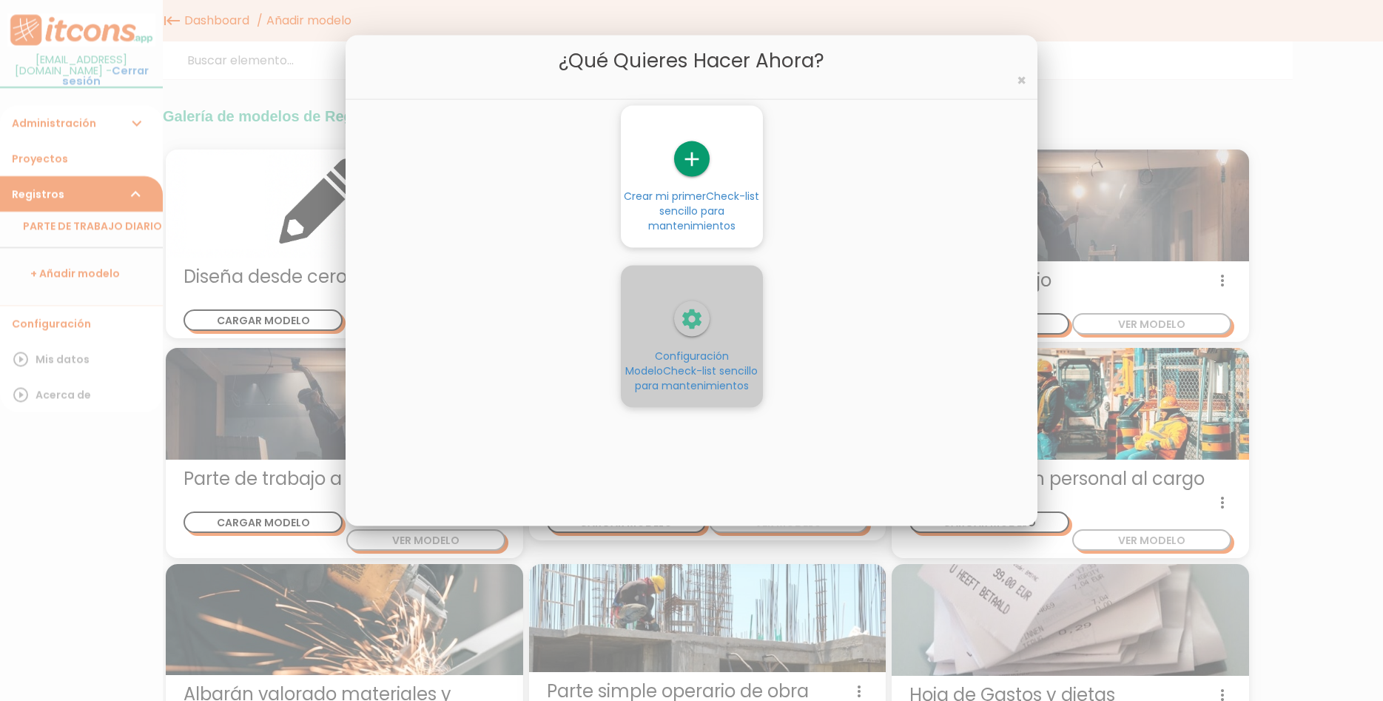
click at [685, 317] on icon "settings" at bounding box center [692, 319] width 36 height 36
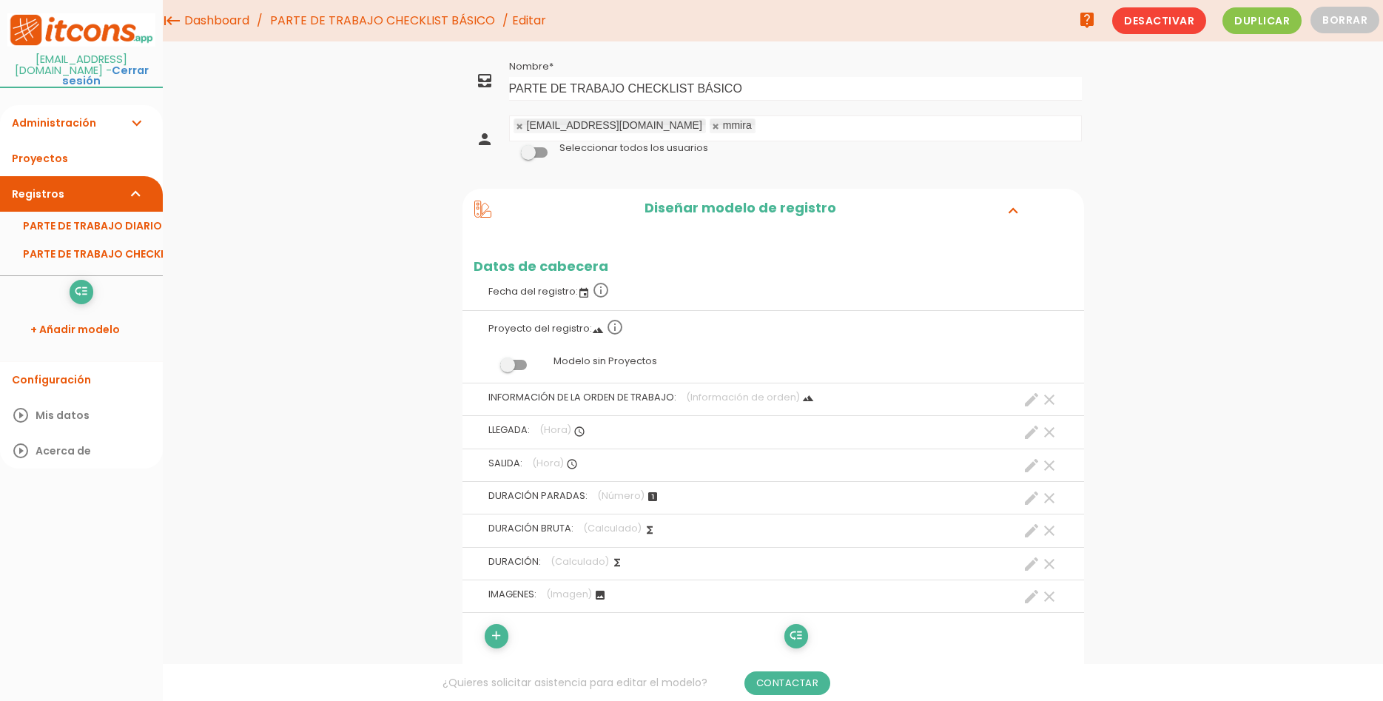
click at [566, 330] on label "Proyecto del registro: landscape info_outline" at bounding box center [773, 327] width 599 height 33
click at [71, 248] on link "PARTE DE TRABAJO CHECKLIST BÁSICO" at bounding box center [81, 254] width 163 height 28
click at [1169, 30] on span "Desactivar" at bounding box center [1159, 20] width 94 height 27
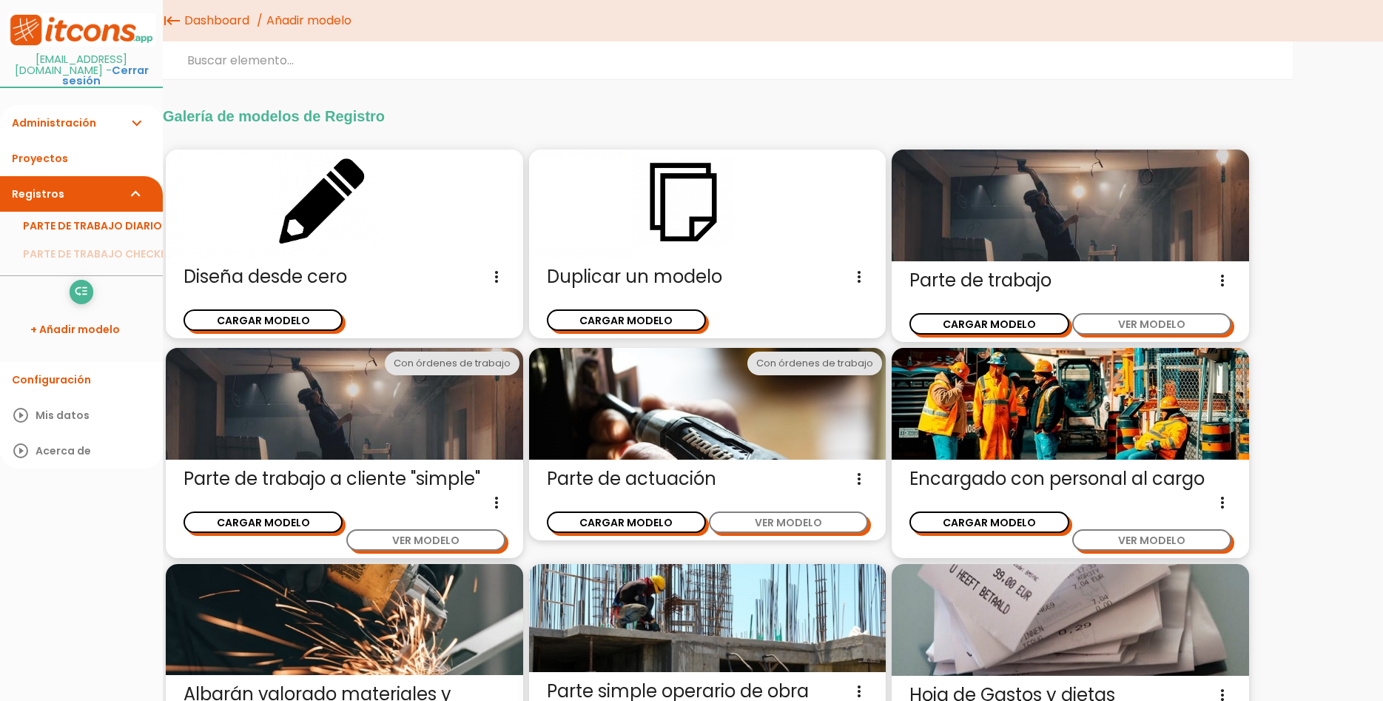
click at [372, 228] on img at bounding box center [344, 203] width 357 height 108
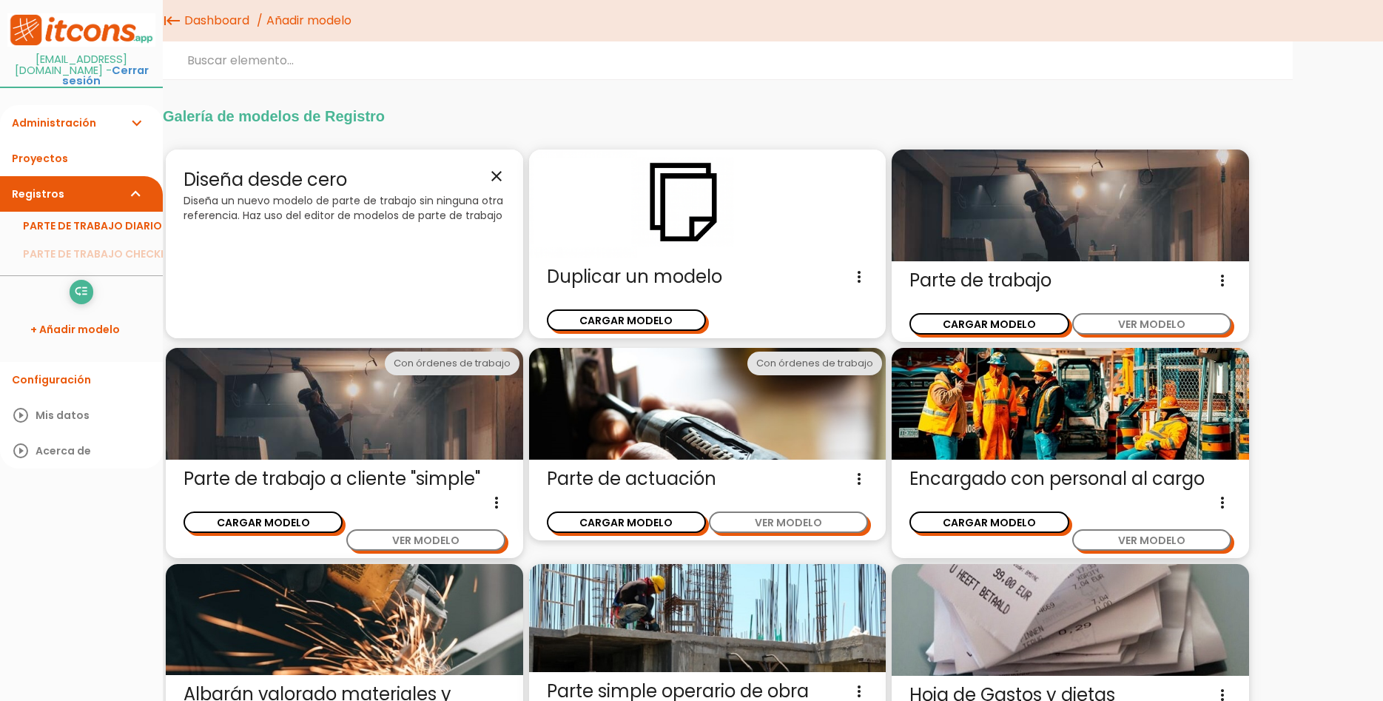
click at [491, 180] on icon "close" at bounding box center [497, 176] width 18 height 18
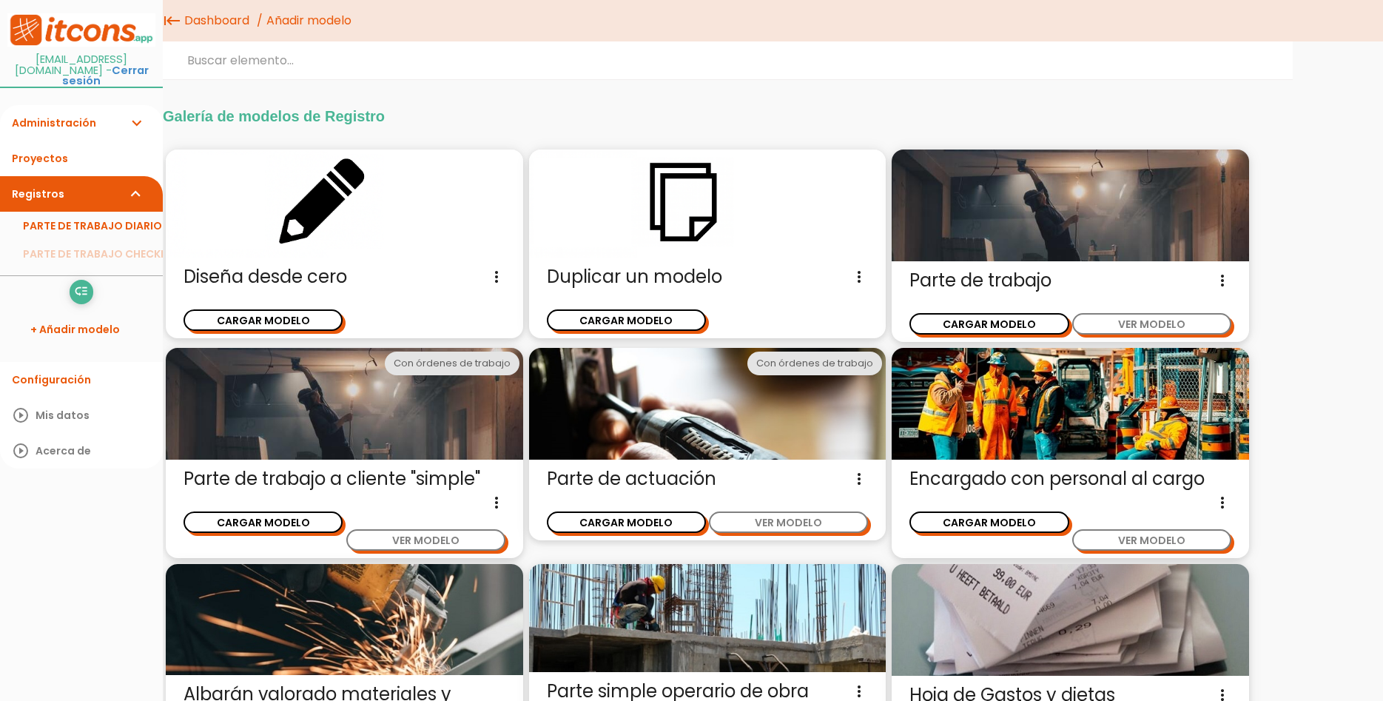
click at [492, 272] on icon "more_vert" at bounding box center [497, 277] width 18 height 24
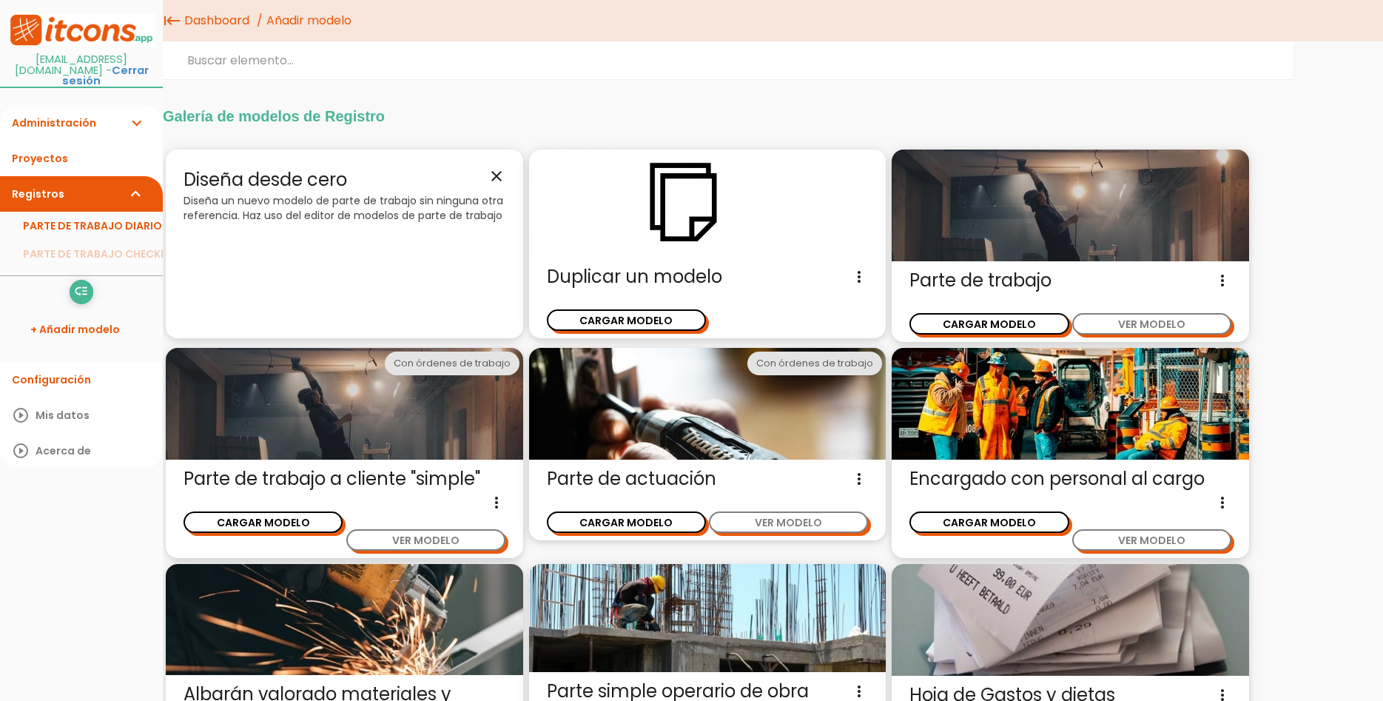
click at [490, 178] on icon "close" at bounding box center [497, 176] width 18 height 18
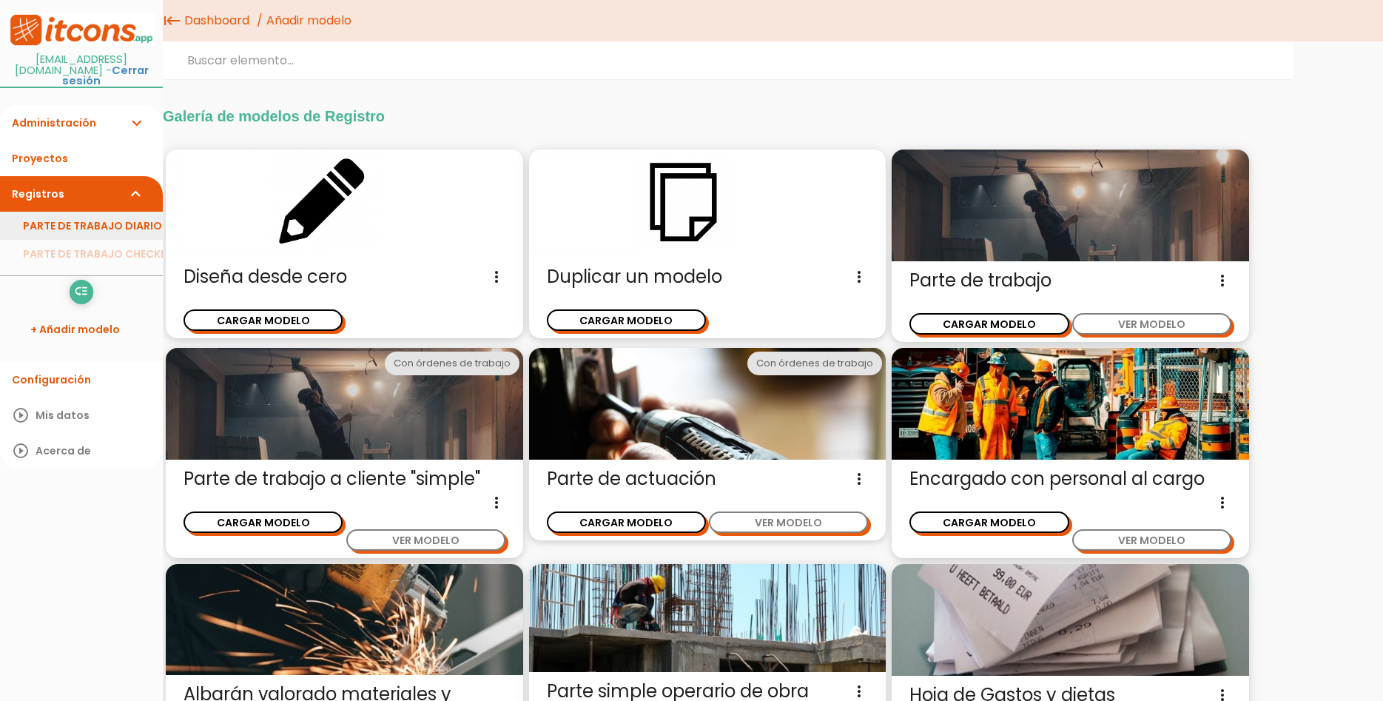
click at [79, 212] on link "PARTE DE TRABAJO DIARIO" at bounding box center [81, 226] width 163 height 28
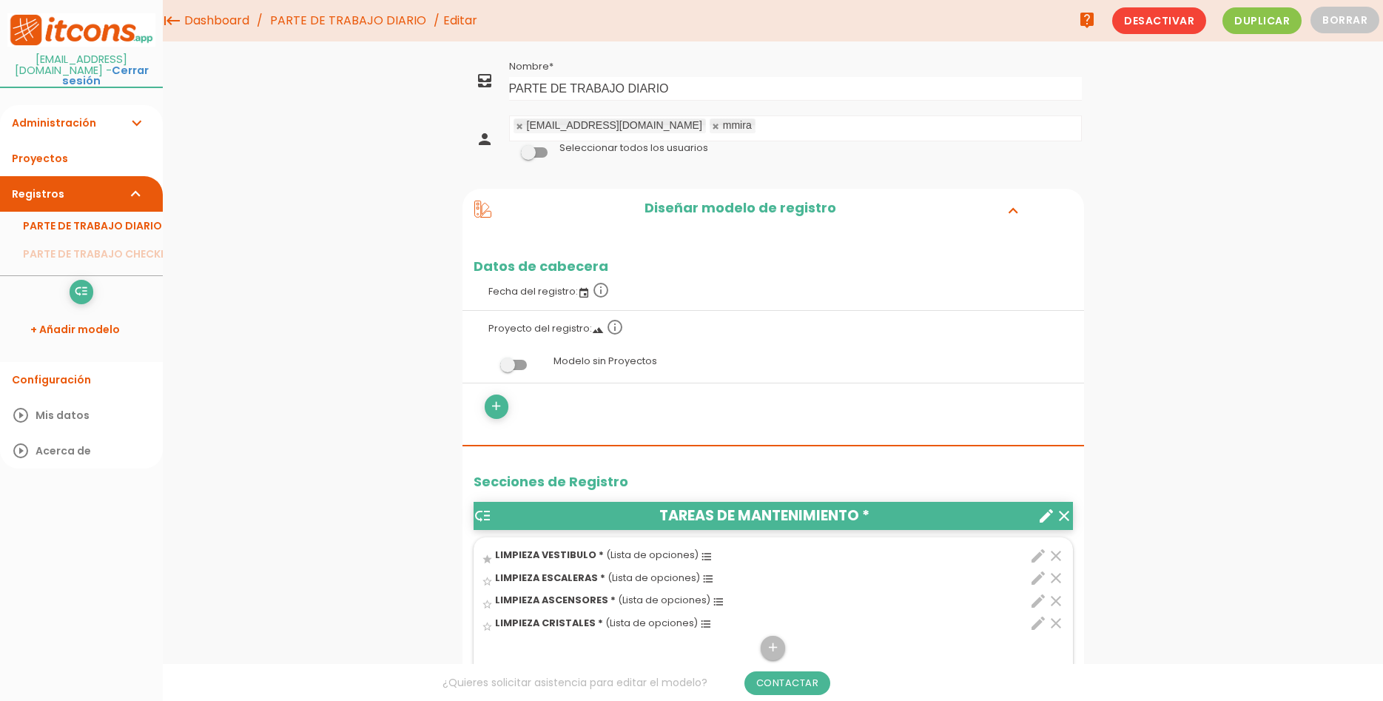
click at [1034, 549] on icon "edit" at bounding box center [1038, 556] width 18 height 18
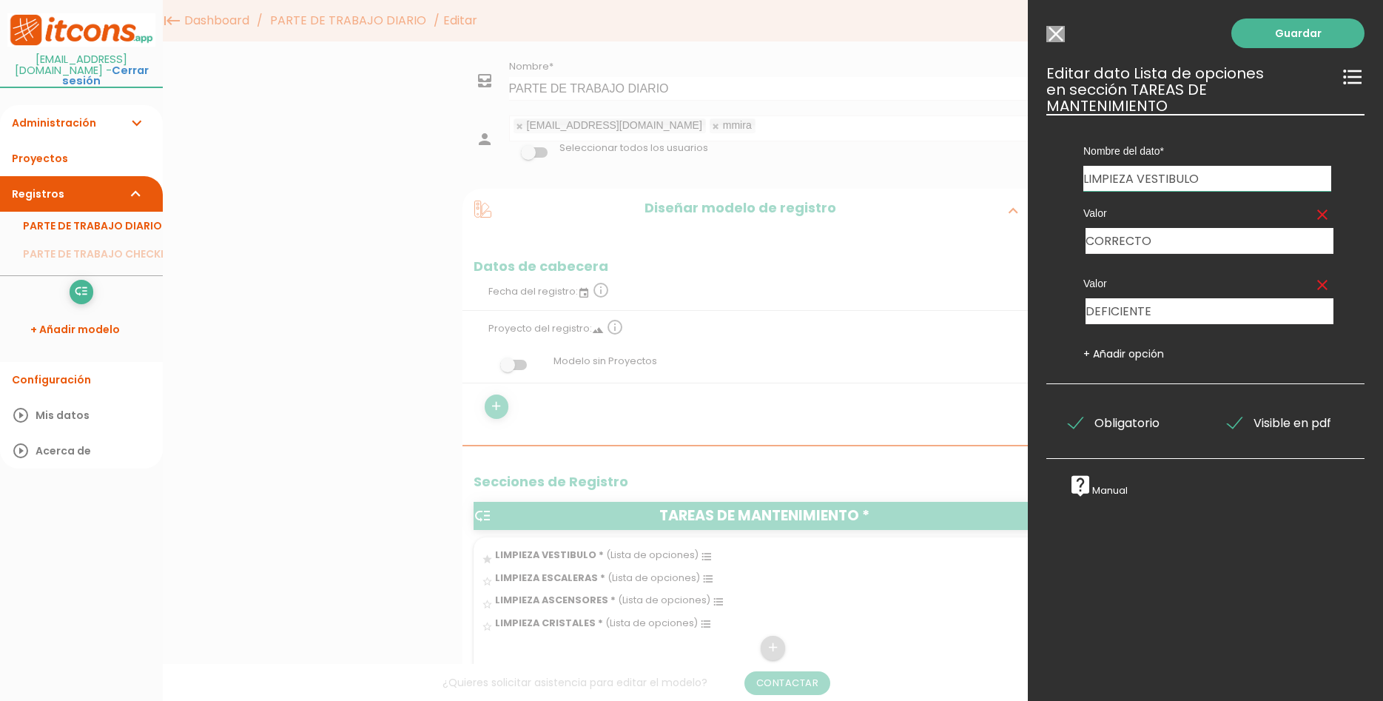
click at [1057, 29] on input "Seleccionar todos los usuarios" at bounding box center [1055, 34] width 18 height 16
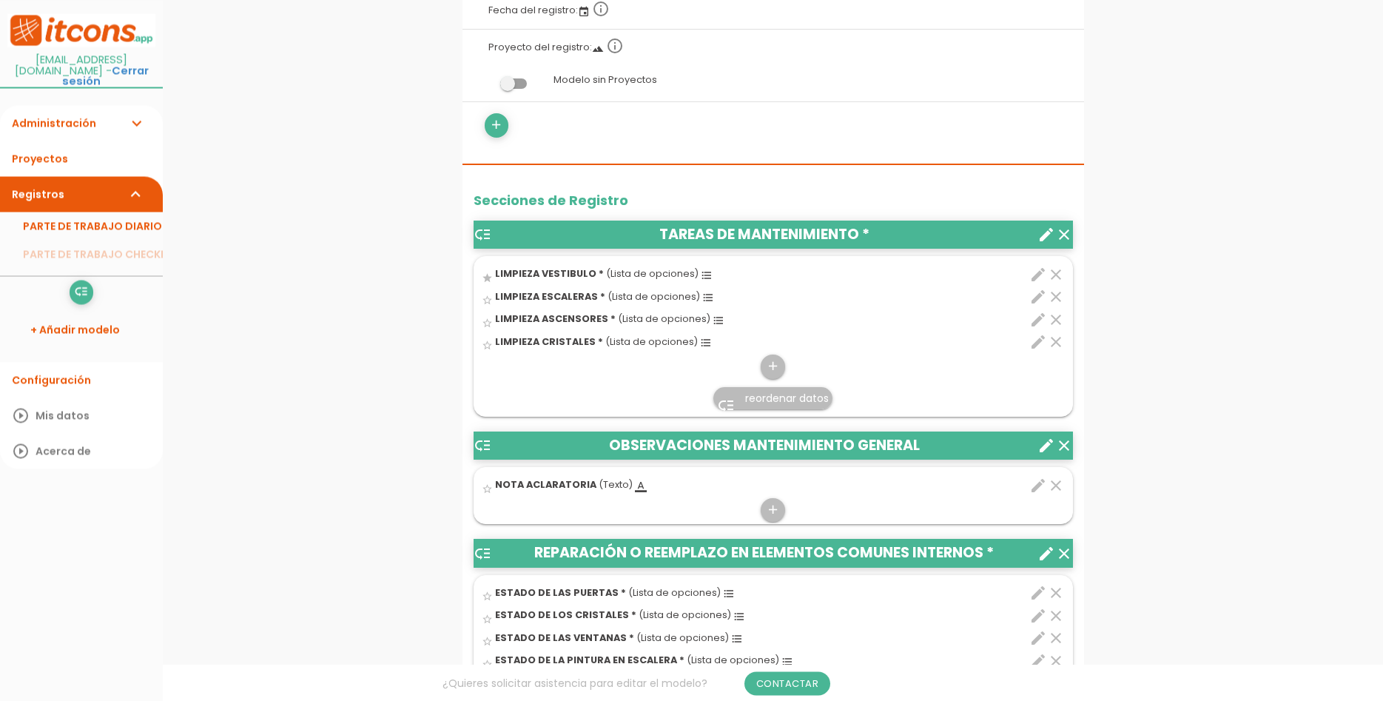
scroll to position [377, 0]
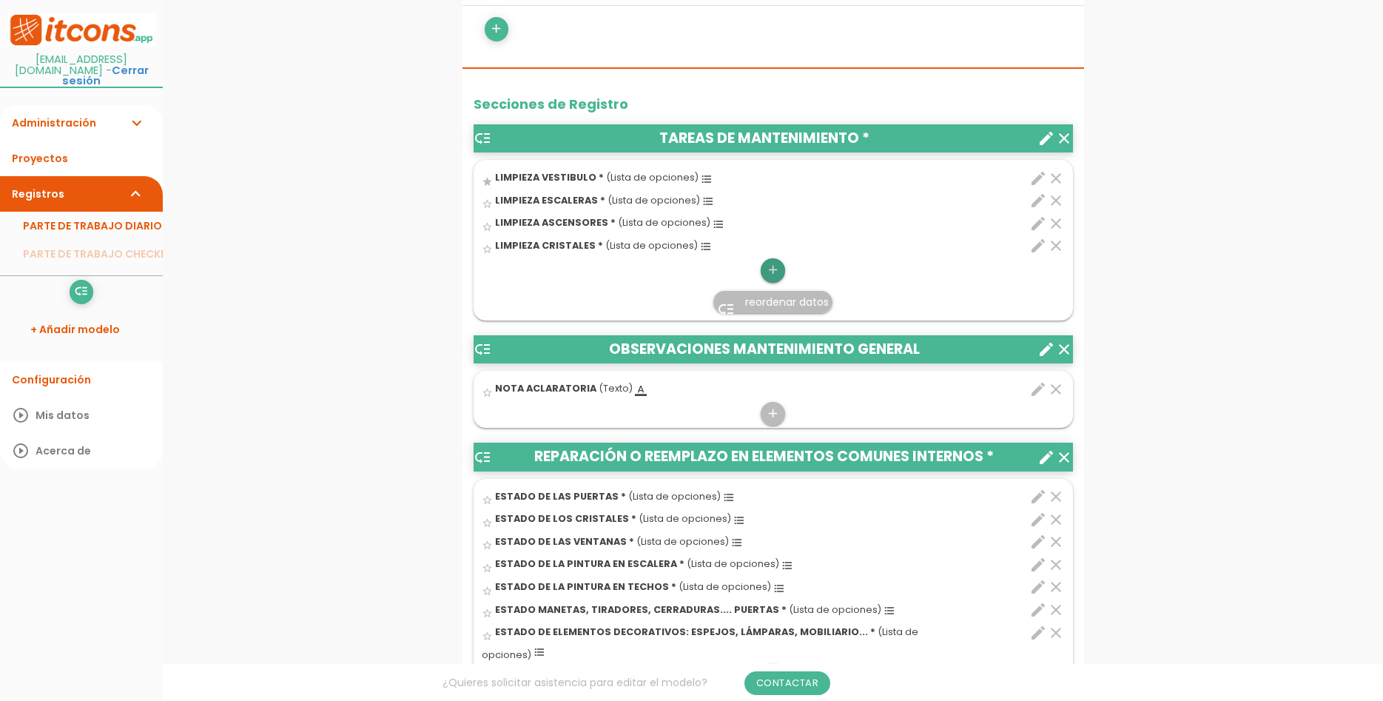
click at [773, 273] on icon "add" at bounding box center [773, 270] width 14 height 24
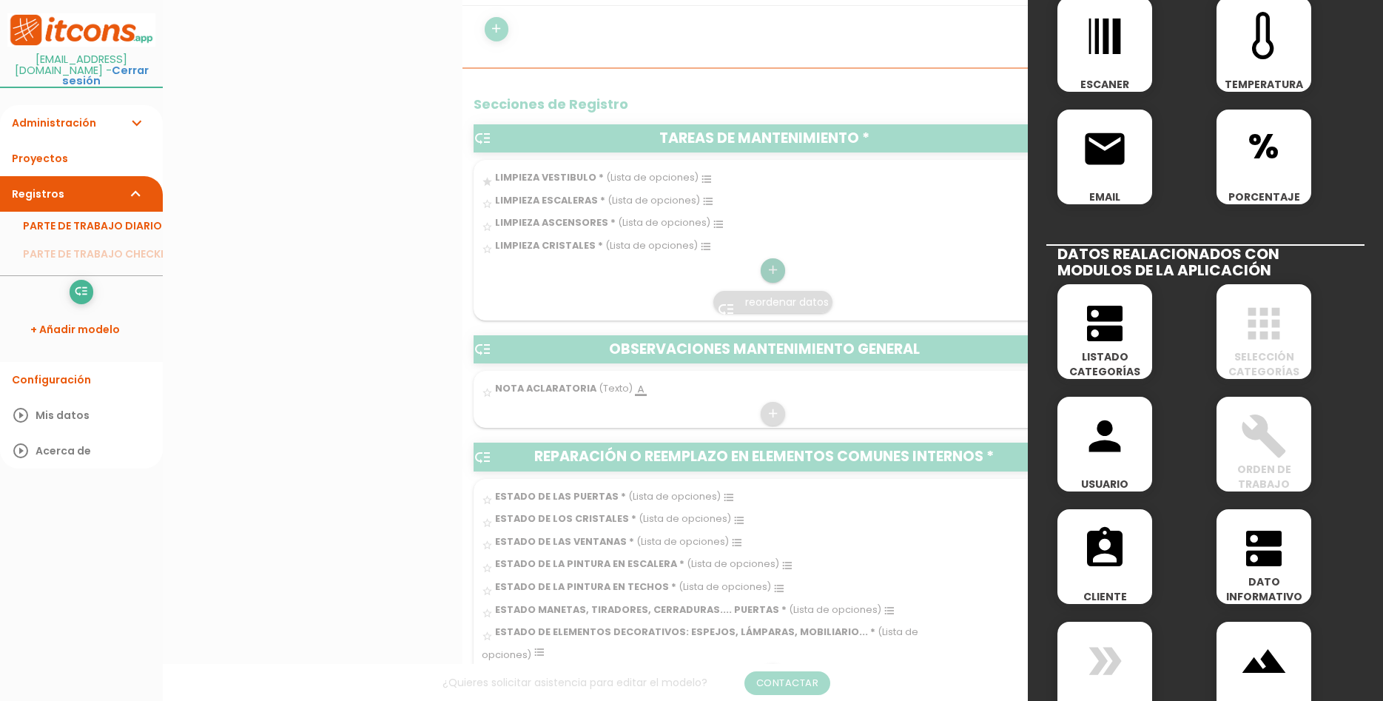
scroll to position [533, 0]
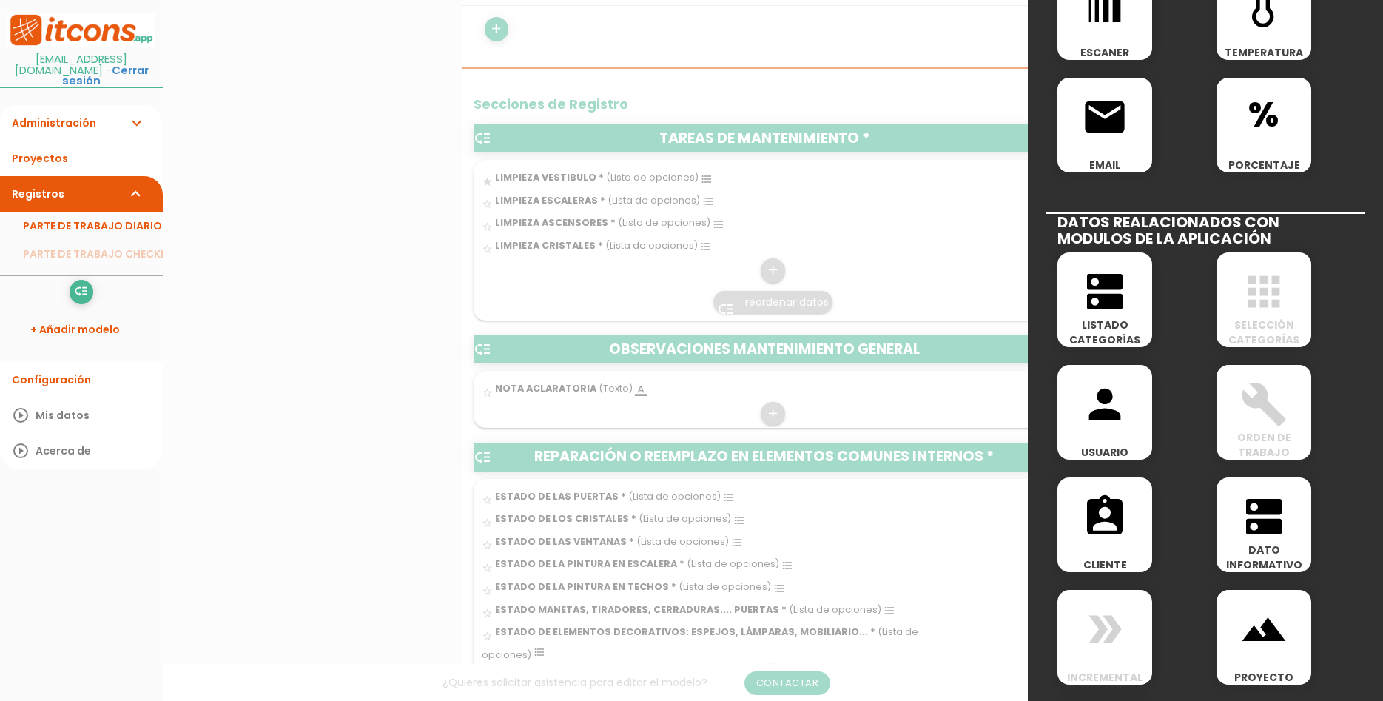
click at [1103, 338] on span "LISTADO CATEGORÍAS" at bounding box center [1104, 332] width 95 height 30
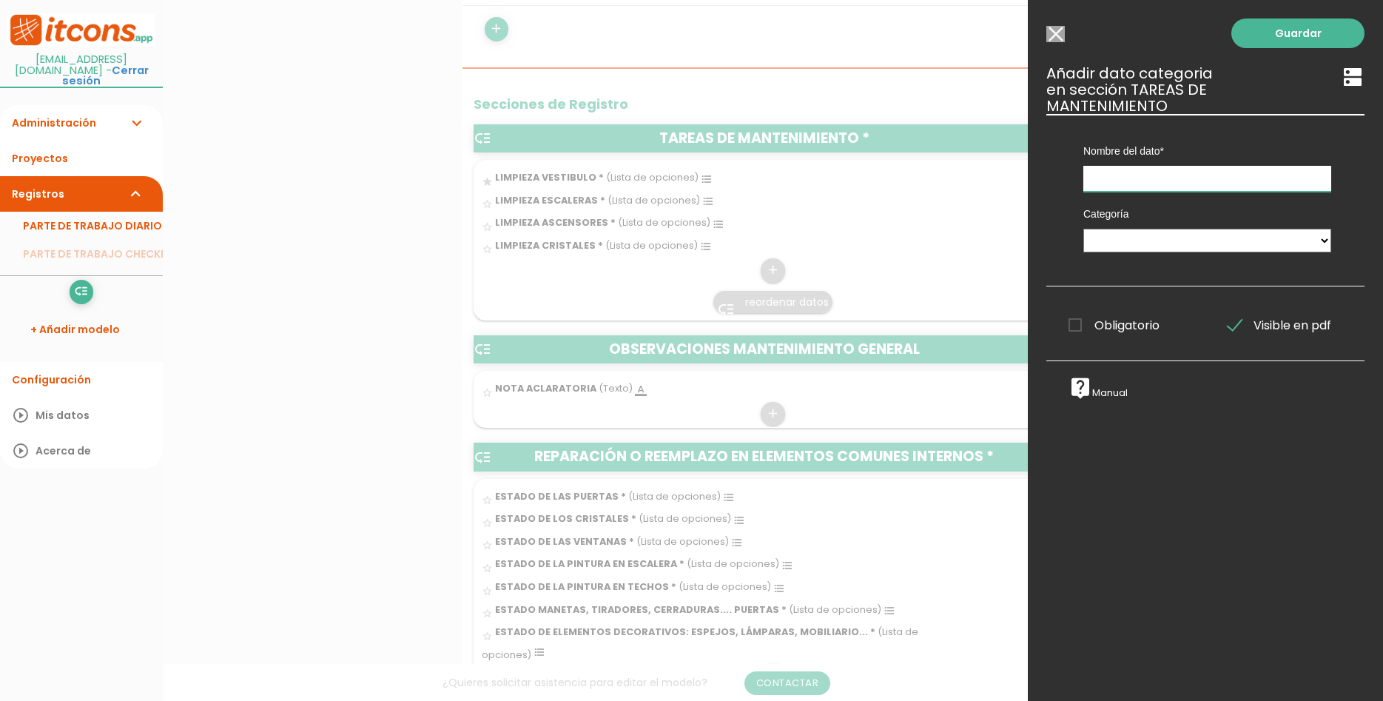
click at [1162, 175] on input "text" at bounding box center [1207, 179] width 248 height 26
click at [1083, 229] on select "CENTROS DE COSTE TAREAS MANTENIMIENTO TAREAS CHECK-LIST BÁSICO" at bounding box center [1207, 241] width 248 height 24
select select "594"
click option "TAREAS MANTENIMIENTO" at bounding box center [0, 0] width 0 height 0
click at [1150, 169] on input "text" at bounding box center [1207, 179] width 248 height 26
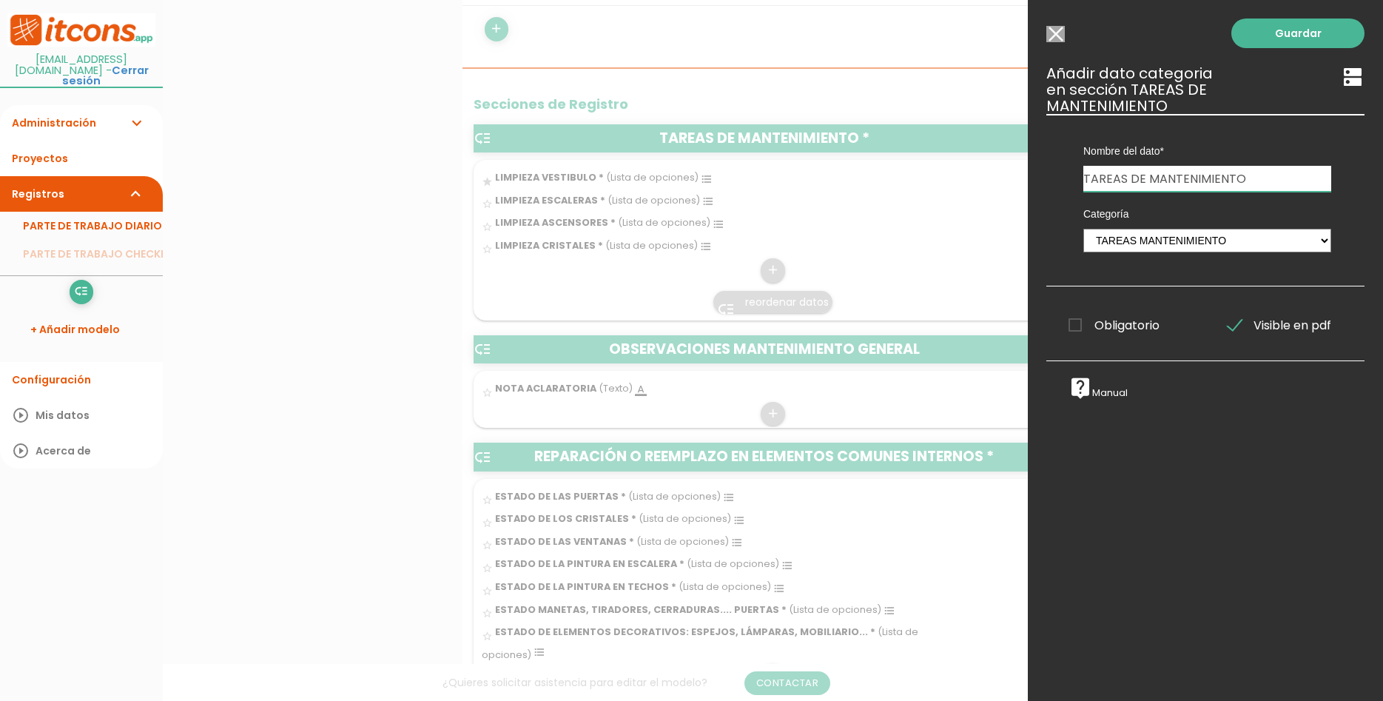
type input "TAREAS DE MANTENIMIENTO"
click at [1355, 73] on icon "dns" at bounding box center [1353, 77] width 24 height 24
click at [1355, 84] on icon "dns" at bounding box center [1353, 77] width 24 height 24
click at [1331, 38] on link "Guardar" at bounding box center [1297, 33] width 133 height 30
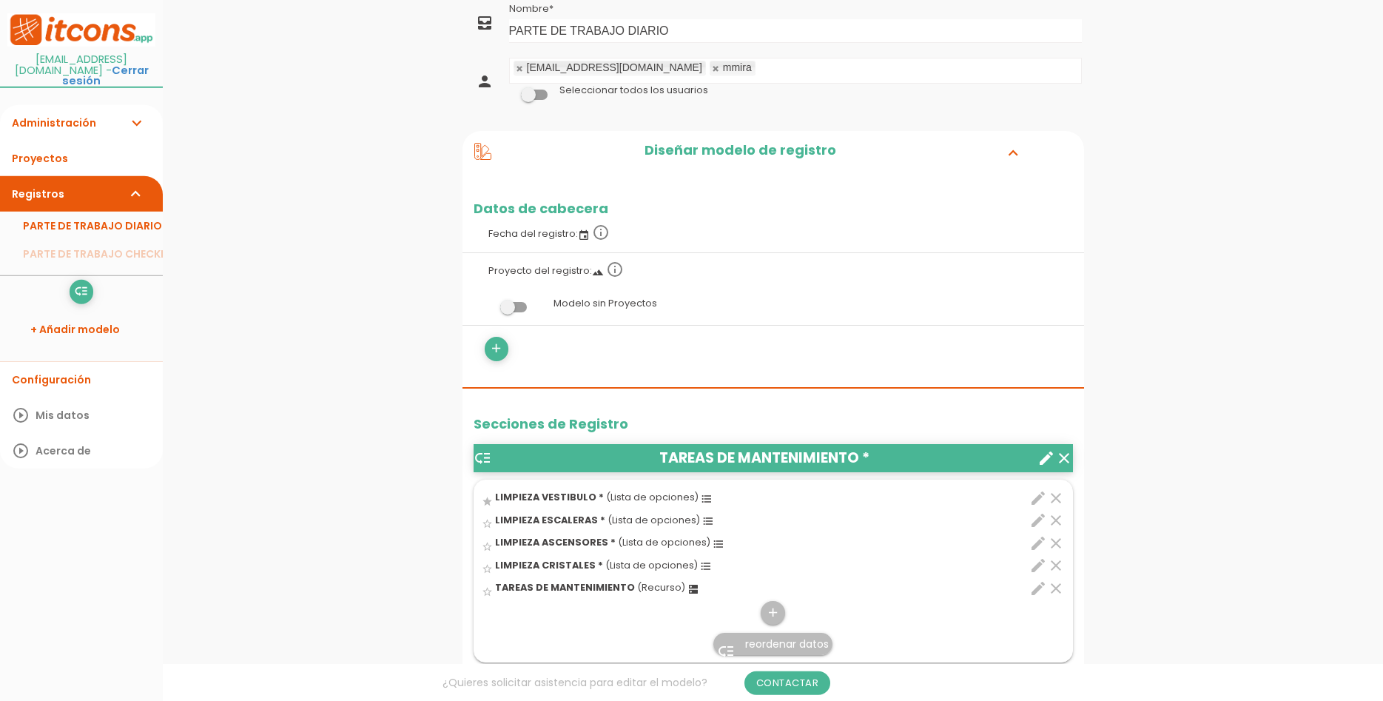
scroll to position [151, 0]
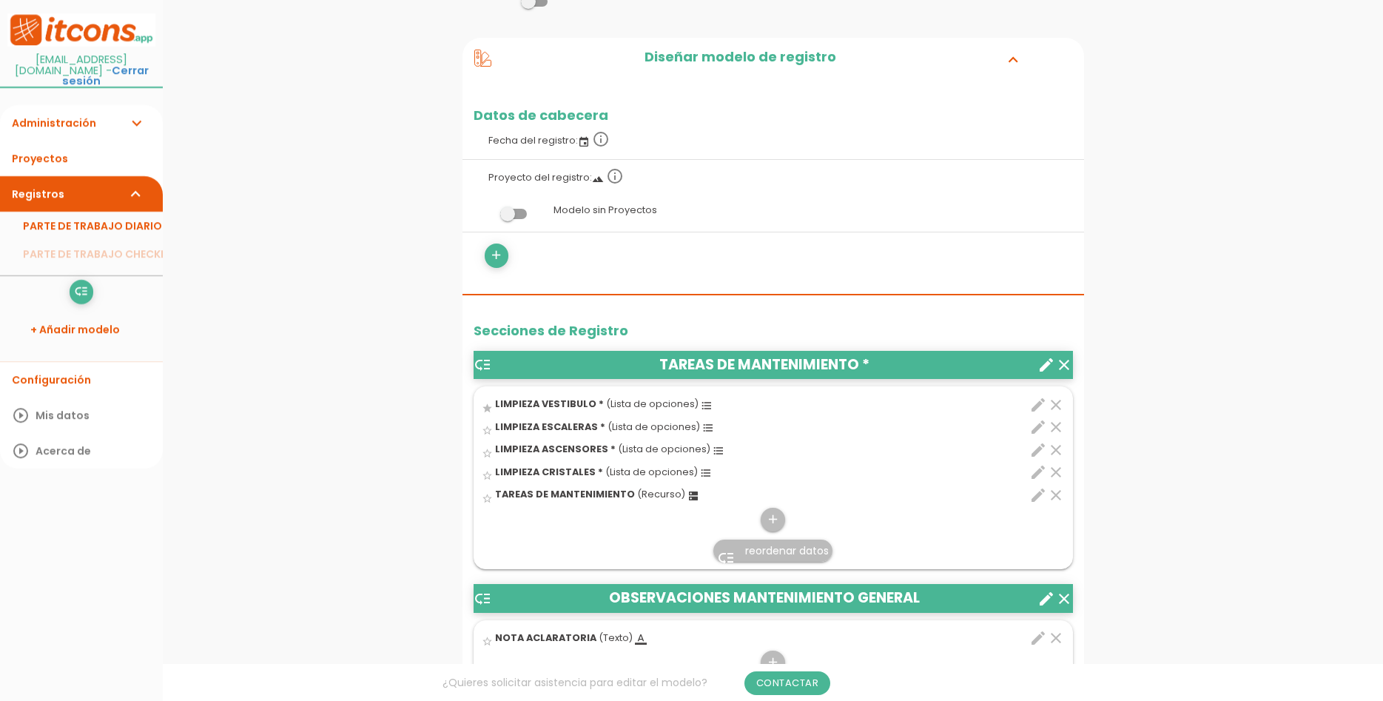
click at [1038, 493] on icon "edit" at bounding box center [1038, 495] width 18 height 18
select select "594"
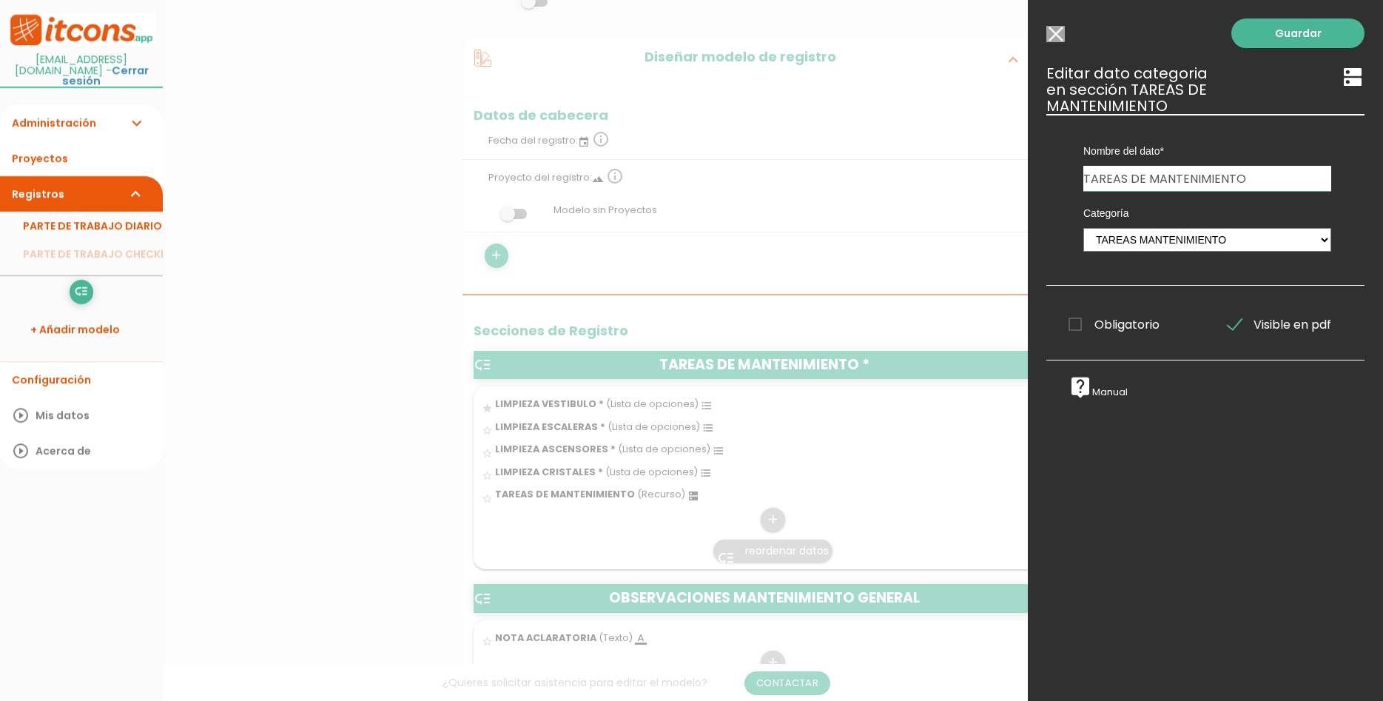
click at [1047, 38] on input "Seleccionar todos los usuarios" at bounding box center [1055, 34] width 18 height 16
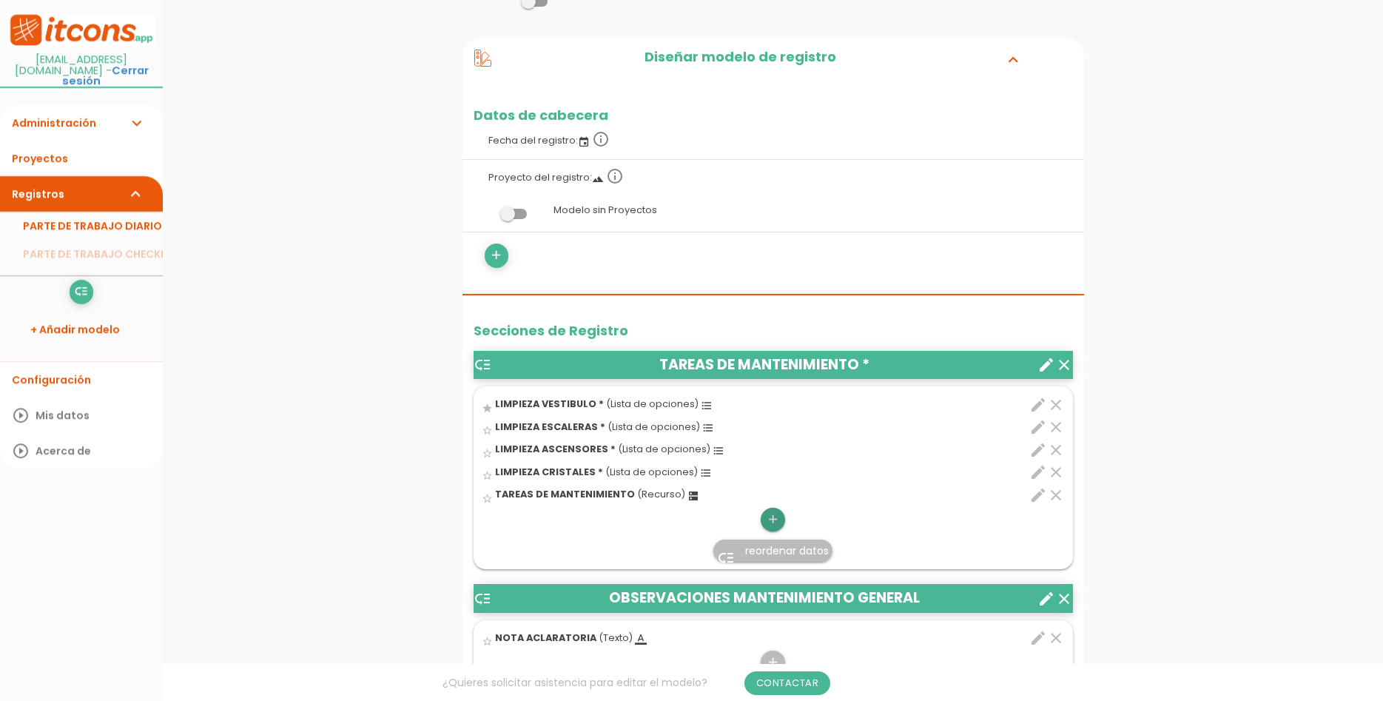
click at [778, 524] on icon "add" at bounding box center [773, 520] width 14 height 24
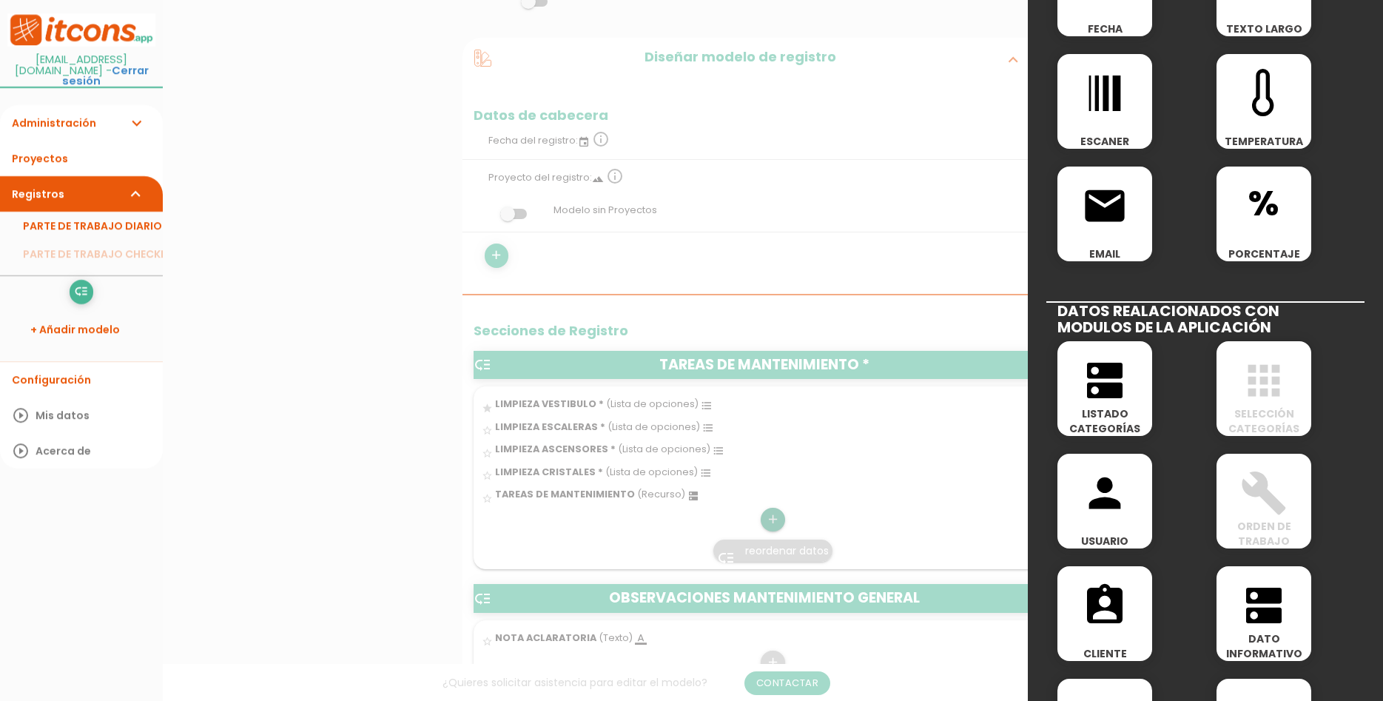
scroll to position [642, 0]
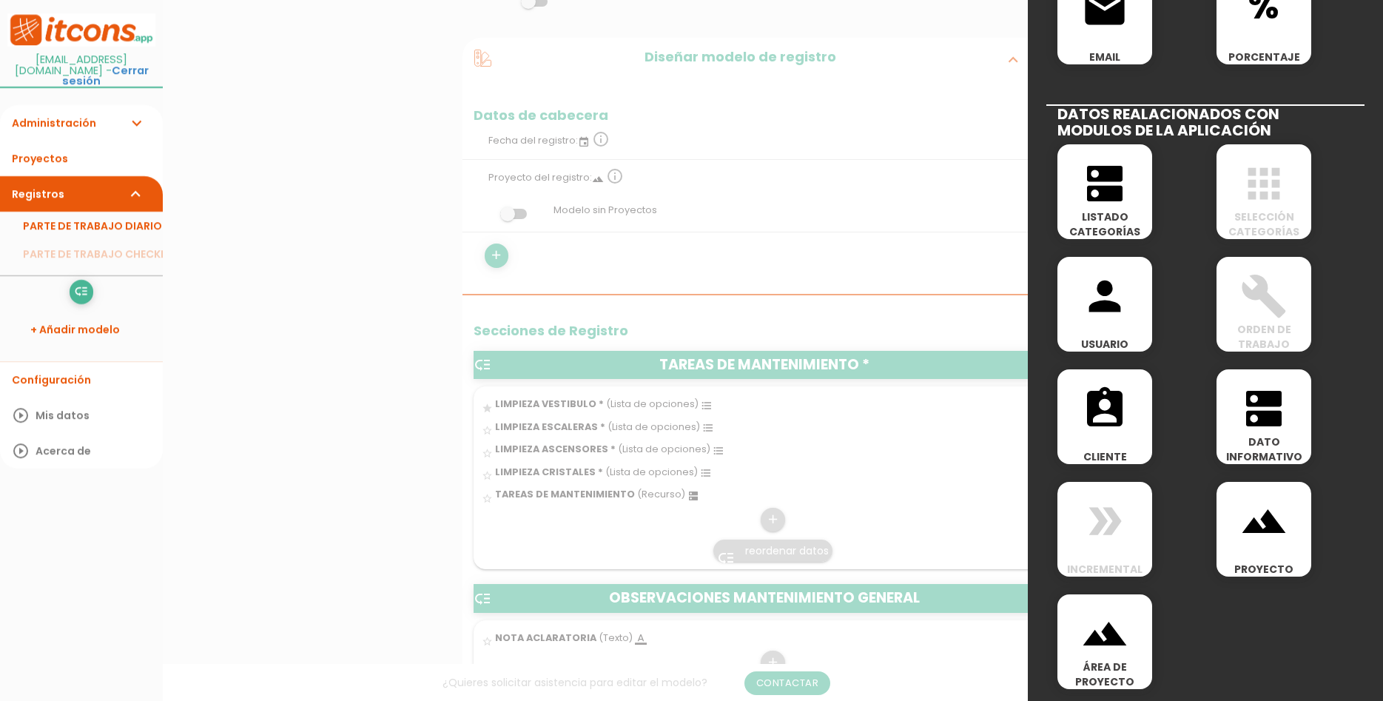
click at [1277, 408] on icon "dns" at bounding box center [1263, 408] width 47 height 47
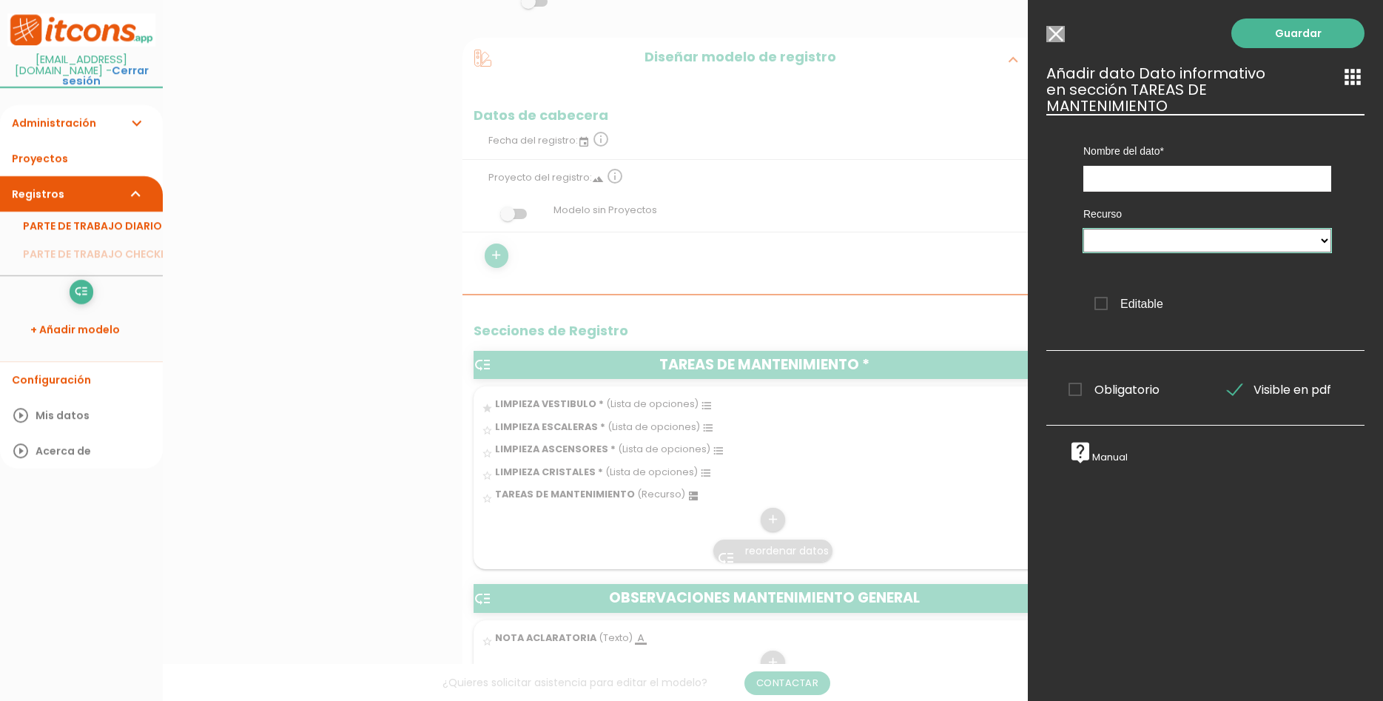
click at [1083, 229] on select "TAREAS DE MANTENIMIENTO" at bounding box center [1207, 241] width 248 height 24
click at [1208, 232] on select "TAREAS DE MANTENIMIENTO" at bounding box center [1207, 241] width 248 height 24
click at [1083, 229] on select "TAREAS DE MANTENIMIENTO" at bounding box center [1207, 241] width 248 height 24
click at [1208, 232] on select "TAREAS DE MANTENIMIENTO" at bounding box center [1207, 241] width 248 height 24
click at [1083, 229] on select "TAREAS DE MANTENIMIENTO" at bounding box center [1207, 241] width 248 height 24
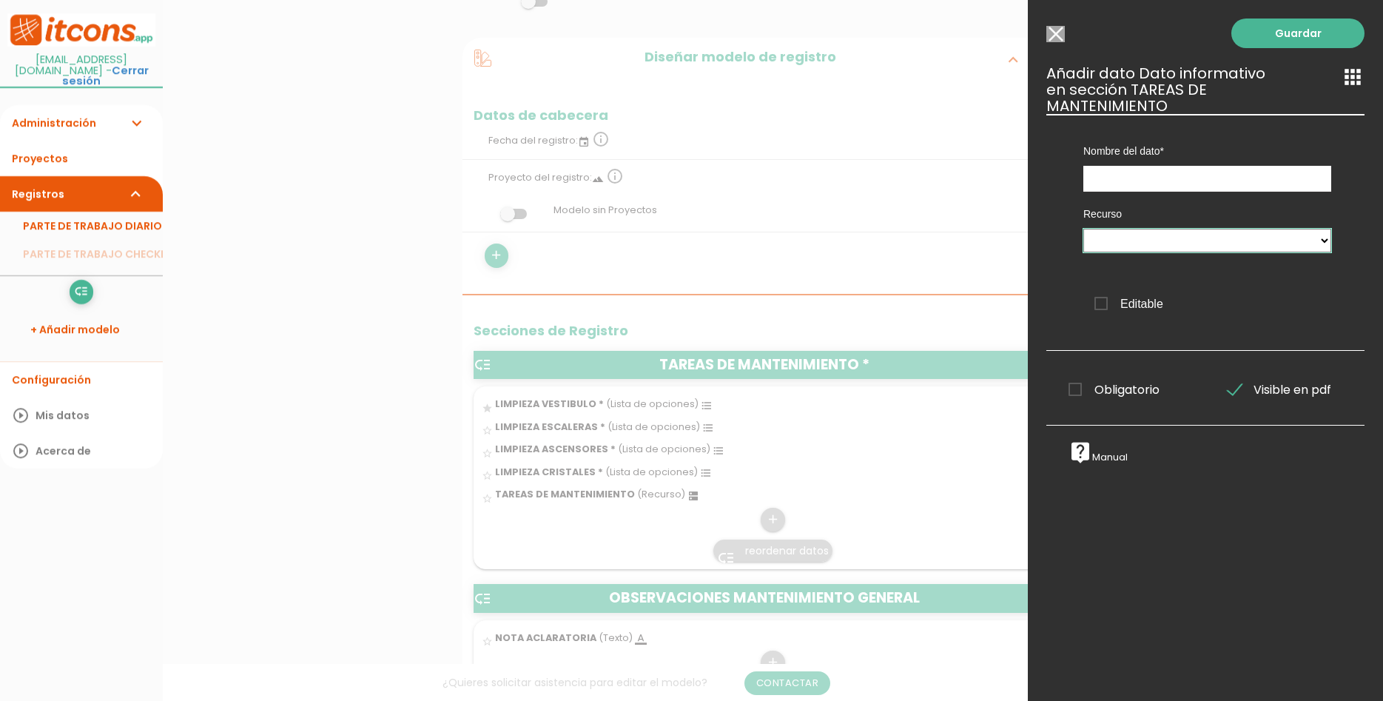
click at [1208, 232] on select "TAREAS DE MANTENIMIENTO" at bounding box center [1207, 241] width 248 height 24
click at [1083, 229] on select "TAREAS DE MANTENIMIENTO" at bounding box center [1207, 241] width 248 height 24
click at [1208, 232] on select "TAREAS DE MANTENIMIENTO" at bounding box center [1207, 241] width 248 height 24
click at [1083, 229] on select "TAREAS DE MANTENIMIENTO" at bounding box center [1207, 241] width 248 height 24
click at [1208, 232] on select "TAREAS DE MANTENIMIENTO" at bounding box center [1207, 241] width 248 height 24
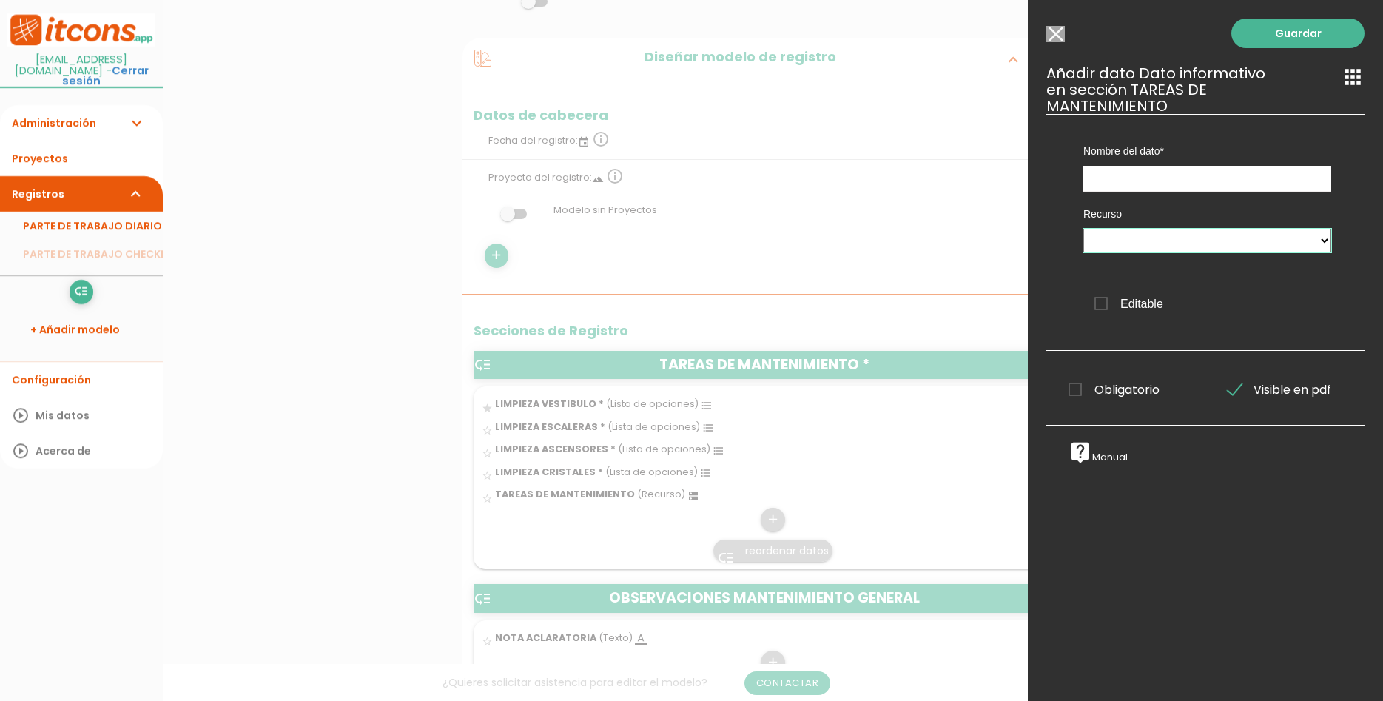
click at [1083, 229] on select "TAREAS DE MANTENIMIENTO" at bounding box center [1207, 241] width 248 height 24
click at [1208, 232] on select "TAREAS DE MANTENIMIENTO" at bounding box center [1207, 241] width 248 height 24
click at [1083, 229] on select "TAREAS DE MANTENIMIENTO" at bounding box center [1207, 241] width 248 height 24
click at [1208, 232] on select "TAREAS DE MANTENIMIENTO" at bounding box center [1207, 241] width 248 height 24
click at [1083, 229] on select "TAREAS DE MANTENIMIENTO" at bounding box center [1207, 241] width 248 height 24
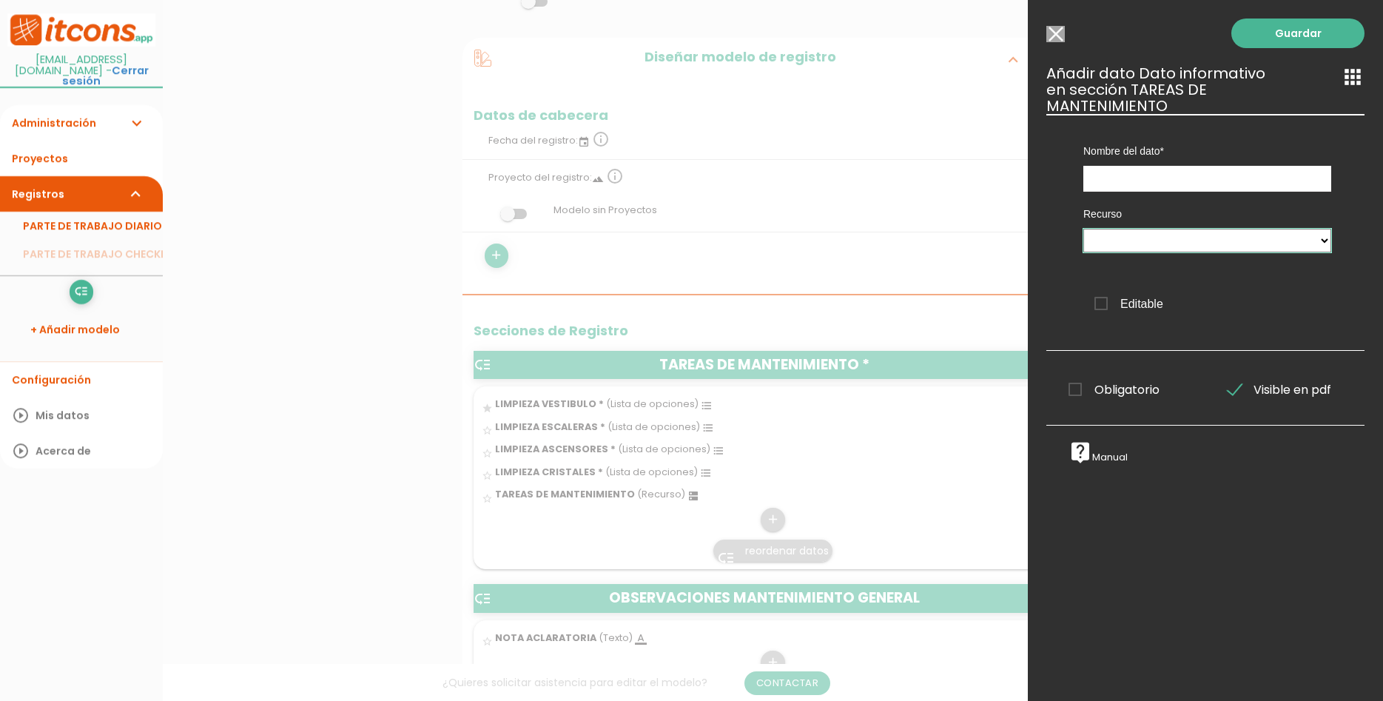
click at [1208, 232] on select "TAREAS DE MANTENIMIENTO" at bounding box center [1207, 241] width 248 height 24
click at [136, 312] on li "+ Añadir modelo" at bounding box center [81, 330] width 163 height 36
click at [1054, 30] on input "Seleccionar todos los usuarios" at bounding box center [1055, 34] width 18 height 16
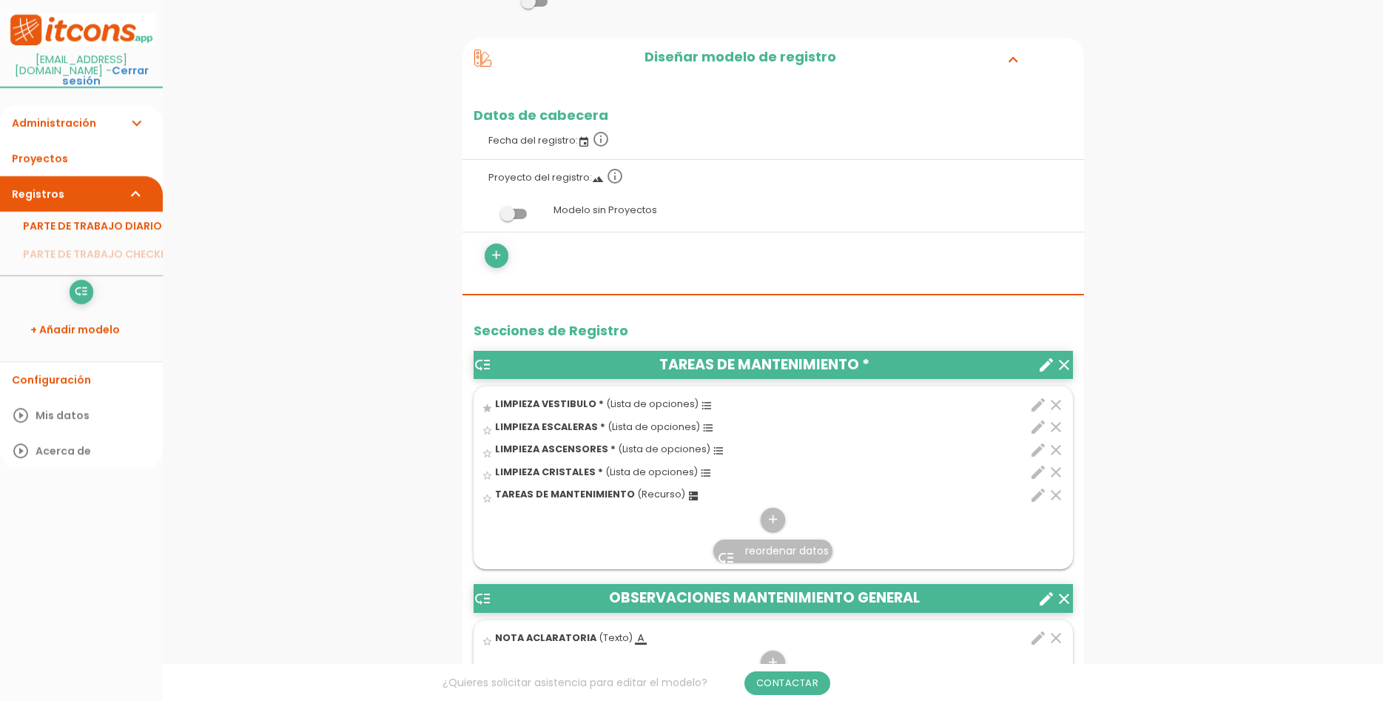
click at [593, 498] on span "TAREAS DE MANTENIMIENTO" at bounding box center [565, 494] width 140 height 13
click at [0, 0] on input "star_border" at bounding box center [0, 0] width 0 height 0
click at [64, 119] on link "Administración expand_more" at bounding box center [81, 123] width 163 height 36
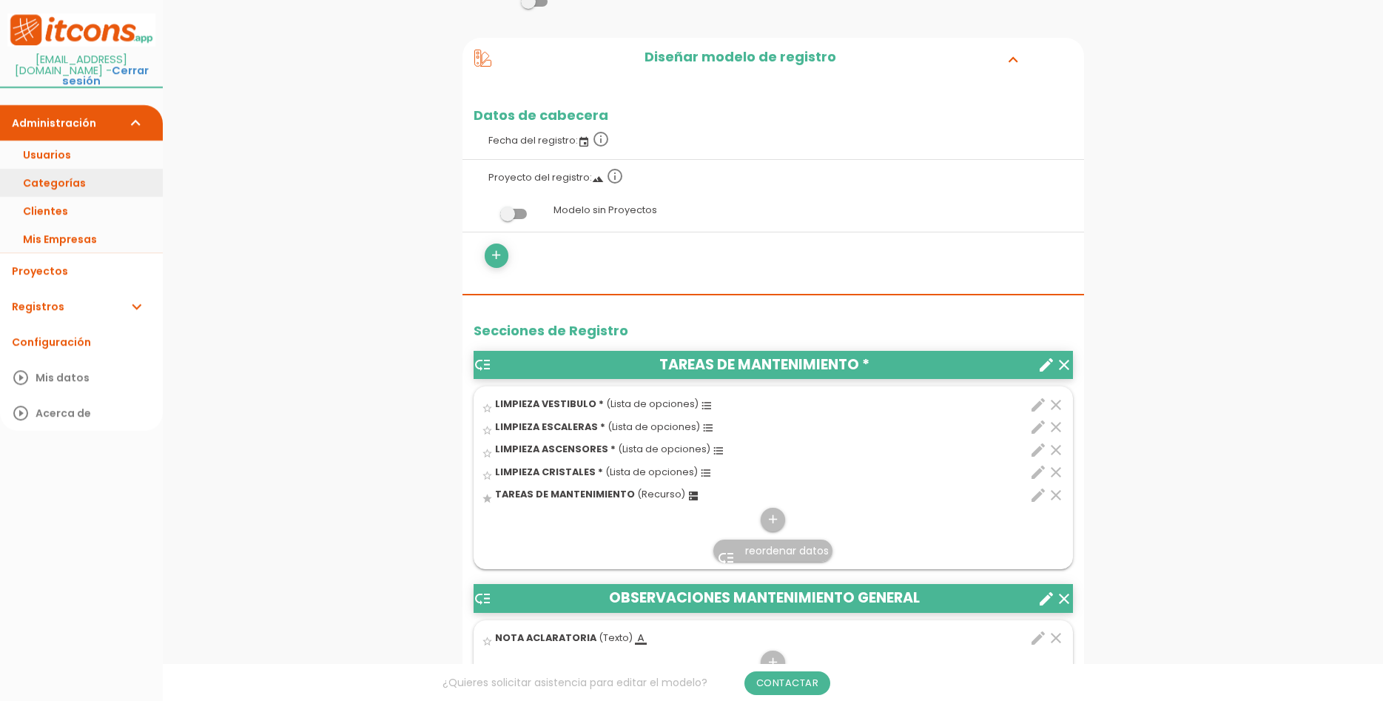
click at [69, 169] on link "Categorías" at bounding box center [81, 183] width 163 height 28
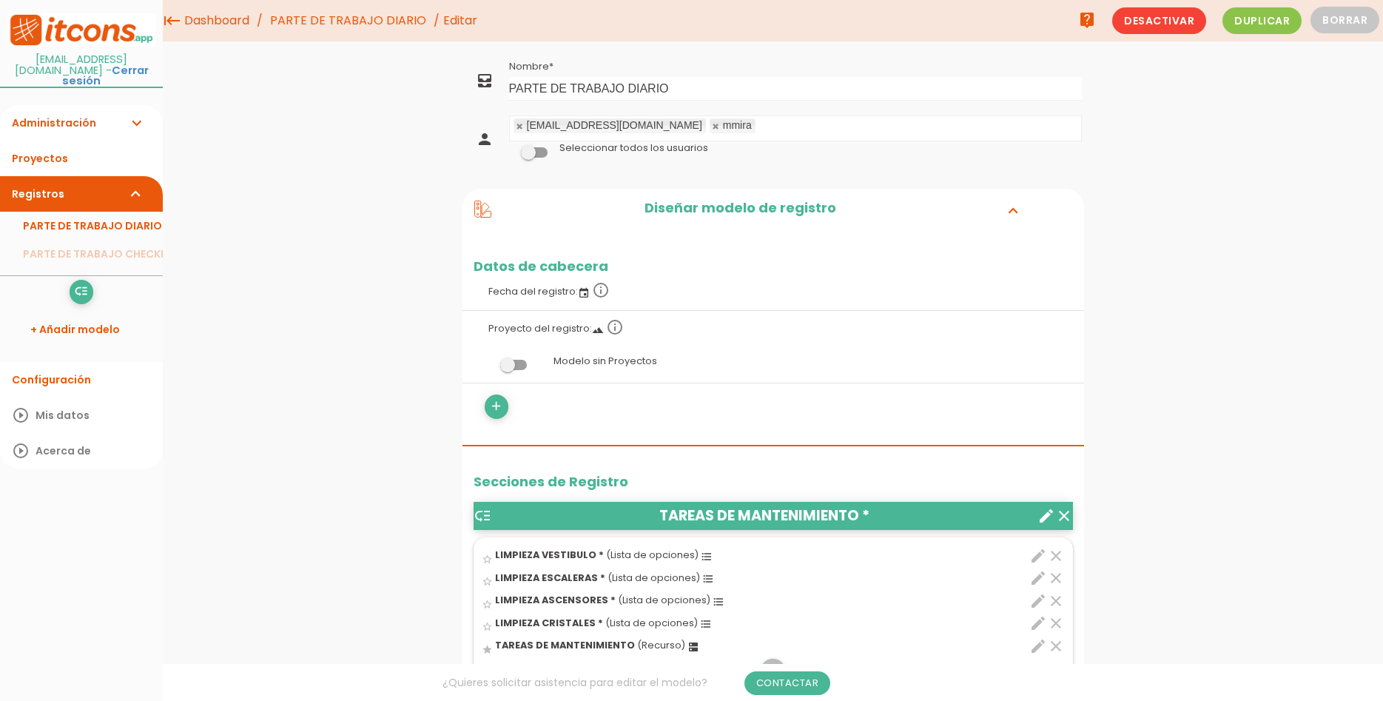
click at [665, 645] on span "(Recurso)" at bounding box center [661, 645] width 48 height 13
click at [0, 0] on input "star" at bounding box center [0, 0] width 0 height 0
click at [1043, 646] on icon "edit" at bounding box center [1038, 646] width 18 height 18
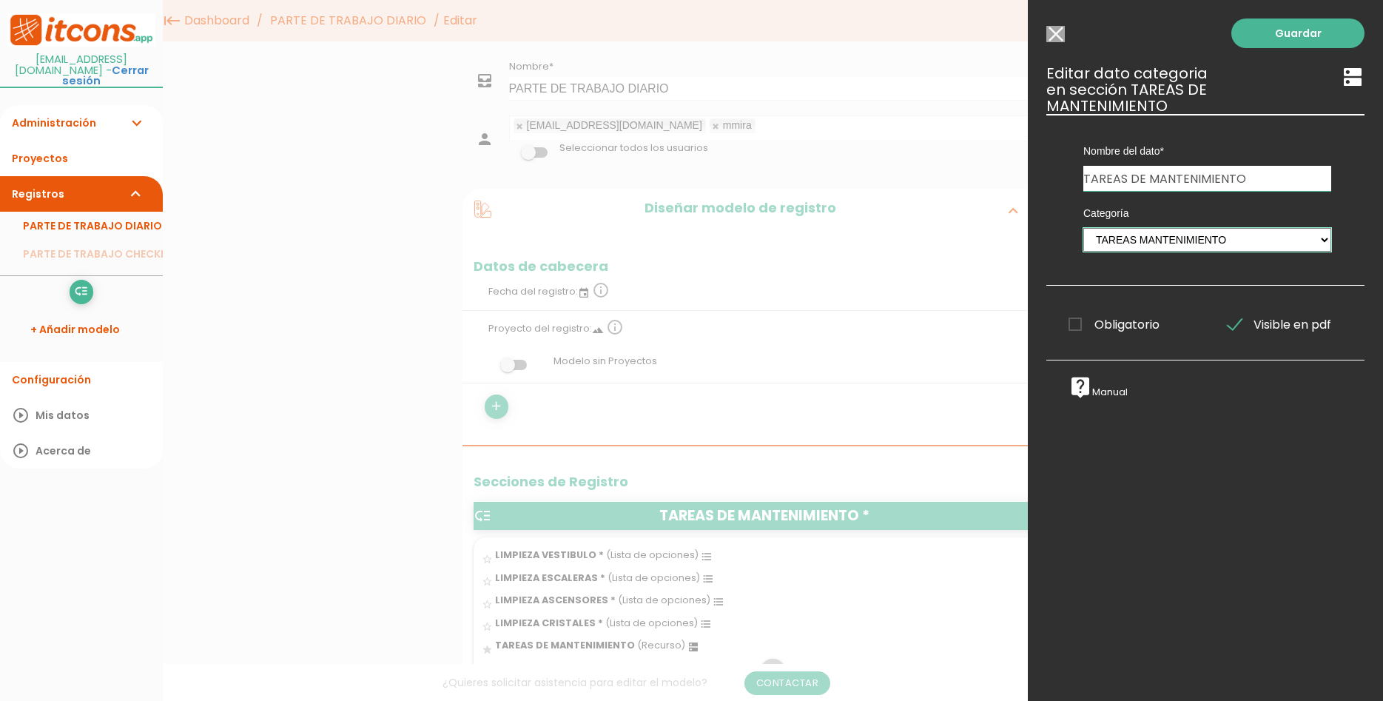
click at [1083, 228] on select "CENTROS DE COSTE TAREAS MANTENIMIENTO TAREAS CHECK-LIST BÁSICO LIMPIEZA CRISTAL…" at bounding box center [1207, 240] width 248 height 24
select select "596"
click option "LIMPIEZA CRISTALES" at bounding box center [0, 0] width 0 height 0
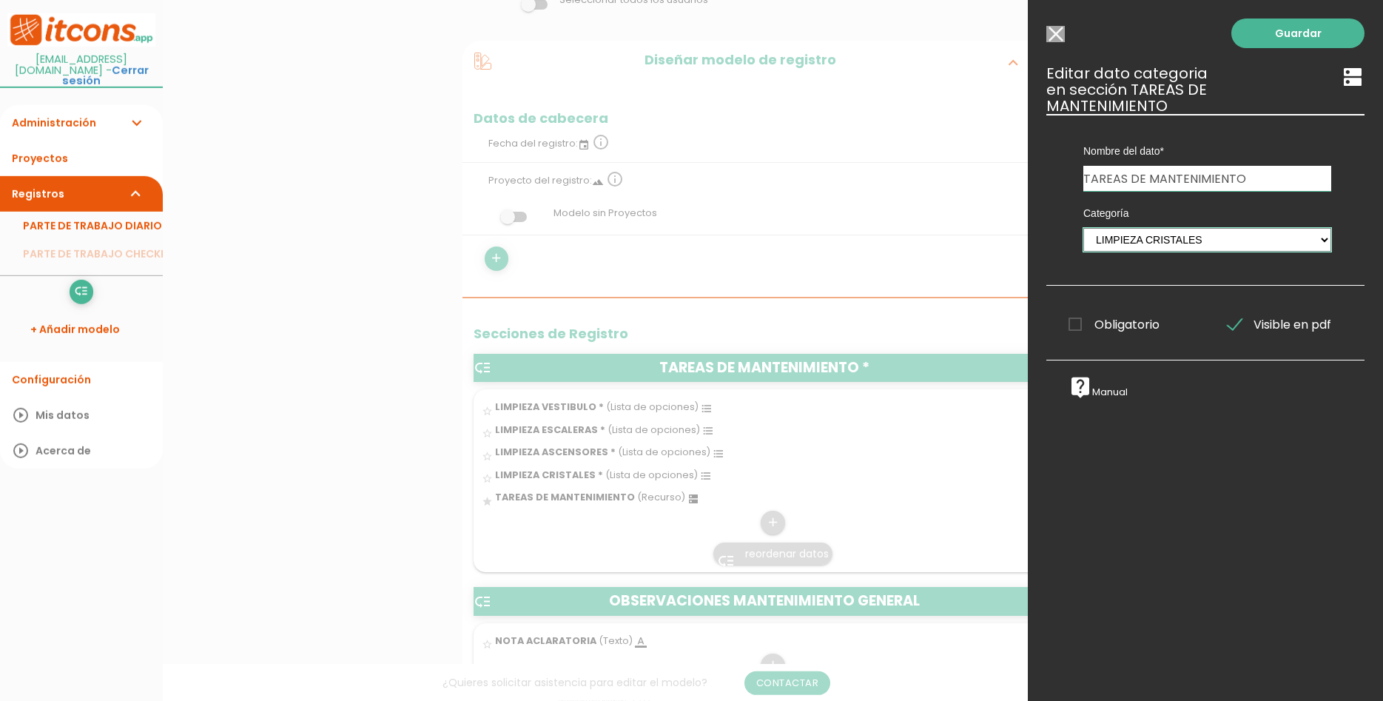
scroll to position [151, 0]
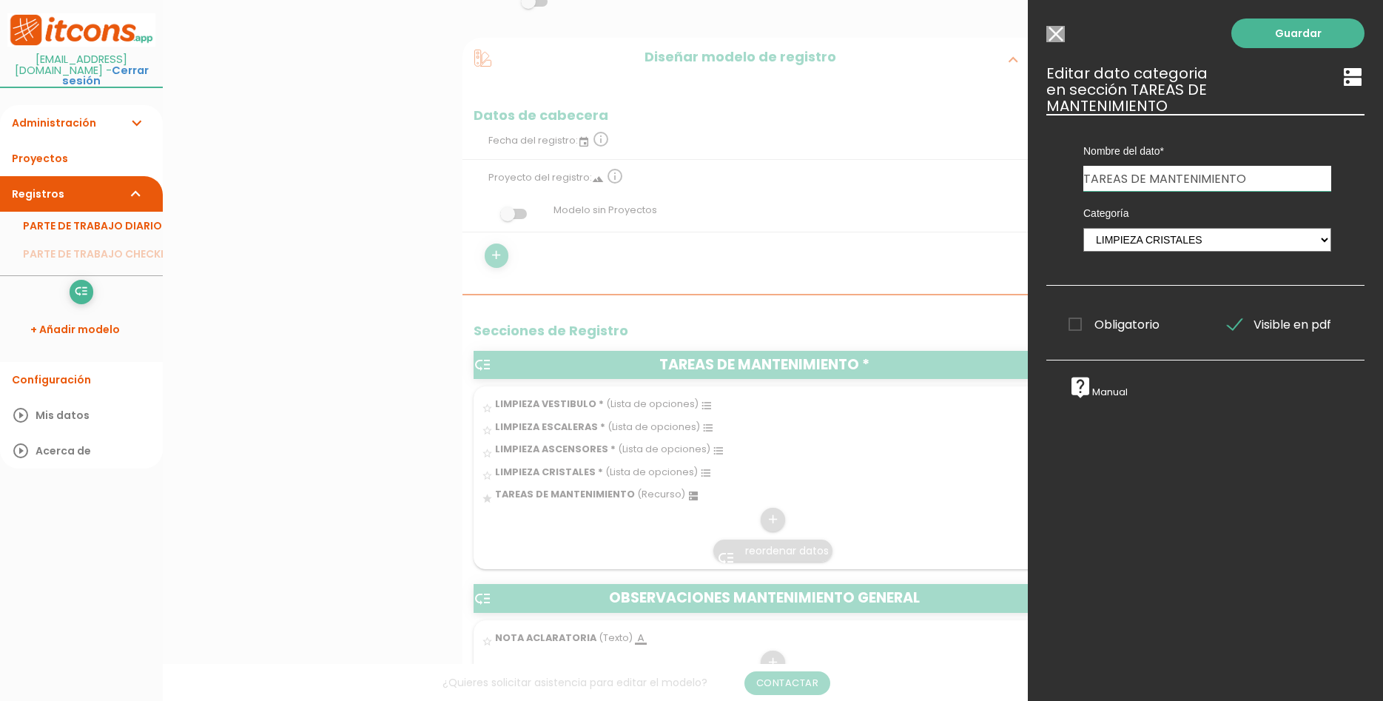
click at [1057, 34] on input "Seleccionar todos los usuarios" at bounding box center [1055, 34] width 18 height 16
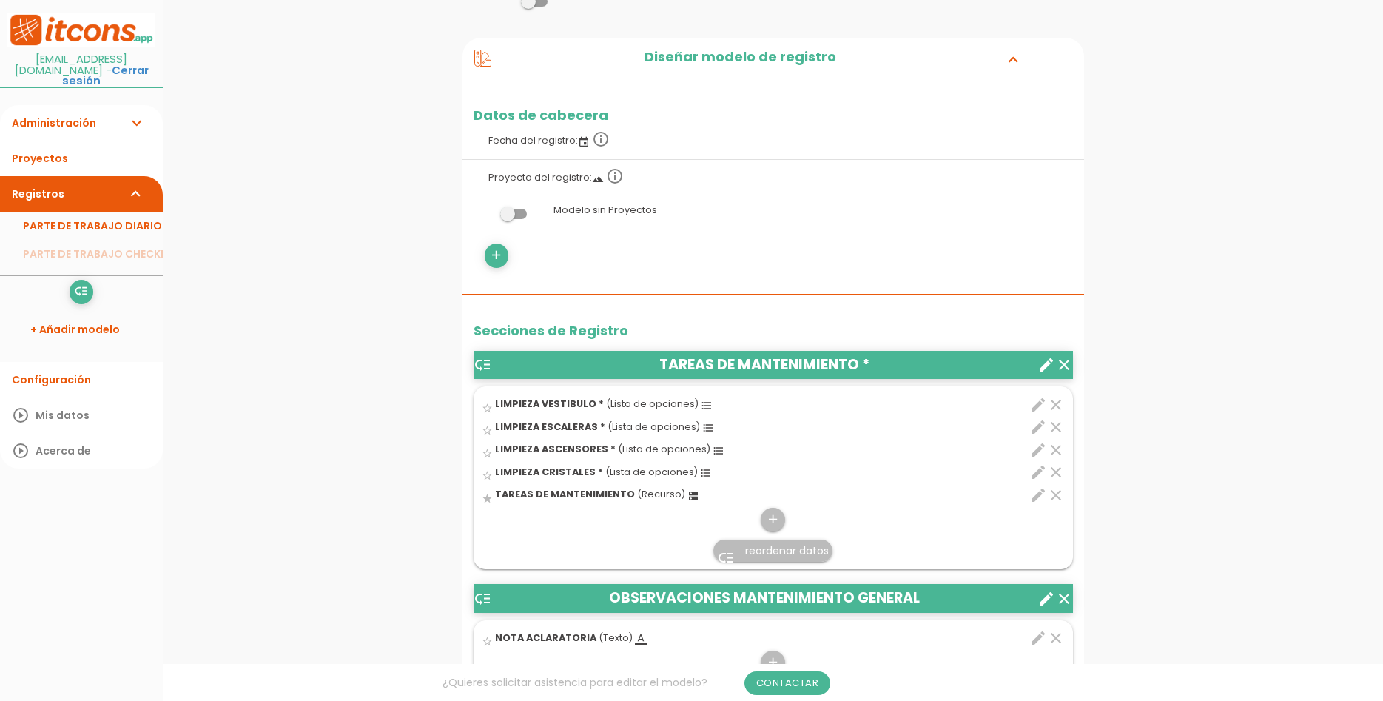
click at [1053, 499] on icon "clear" at bounding box center [1056, 495] width 18 height 18
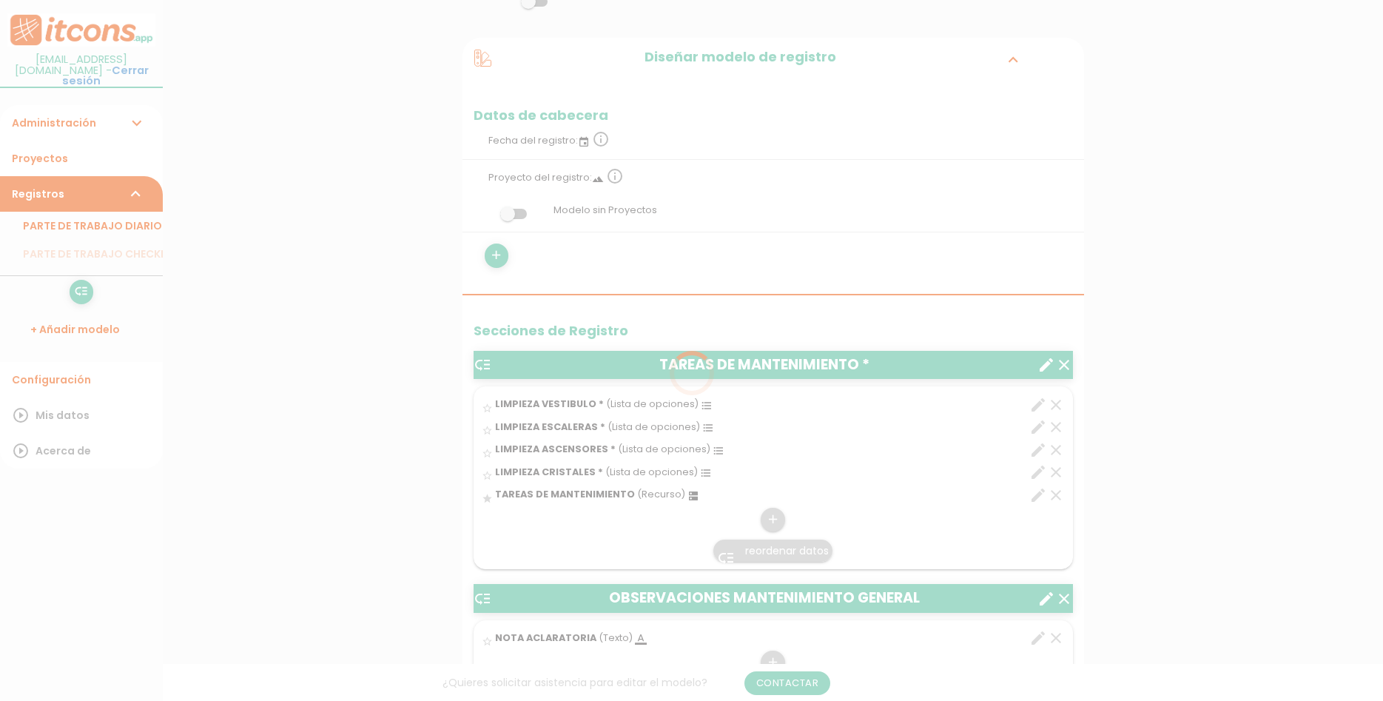
scroll to position [0, 0]
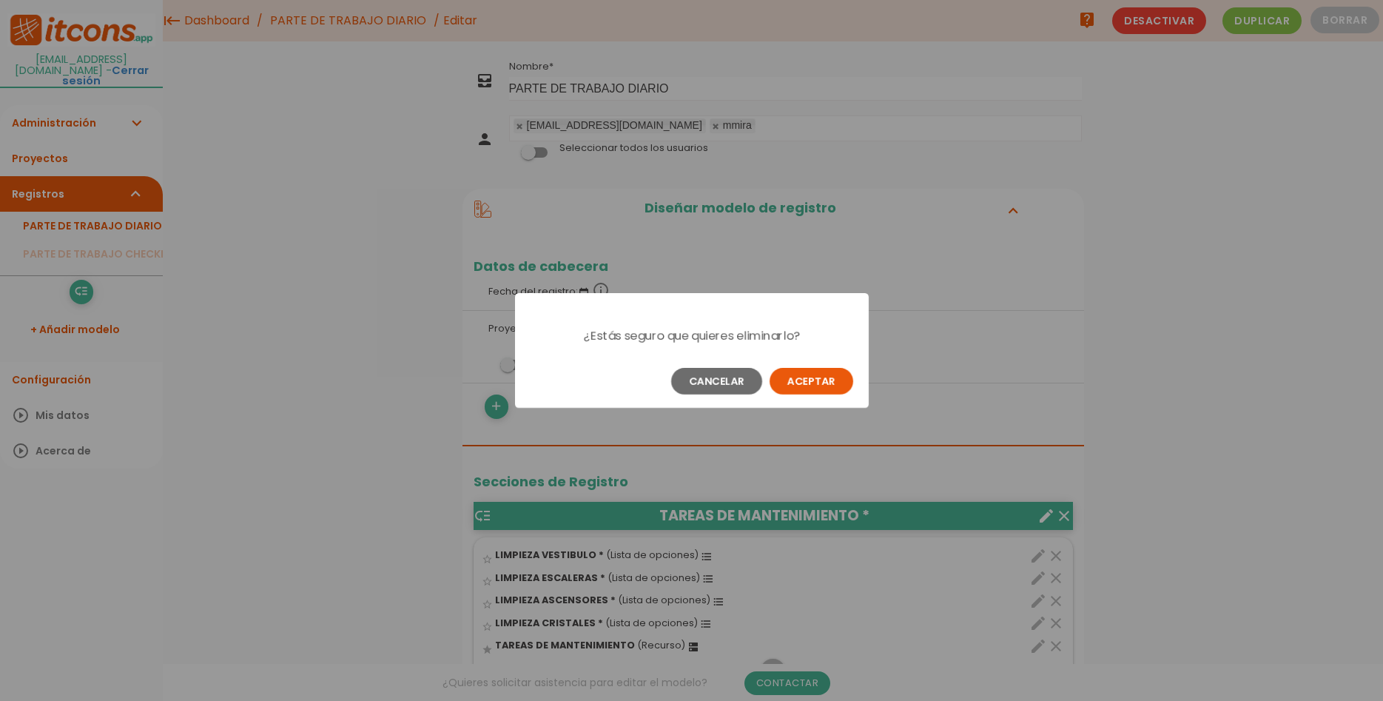
click at [838, 387] on button "Aceptar" at bounding box center [812, 381] width 84 height 27
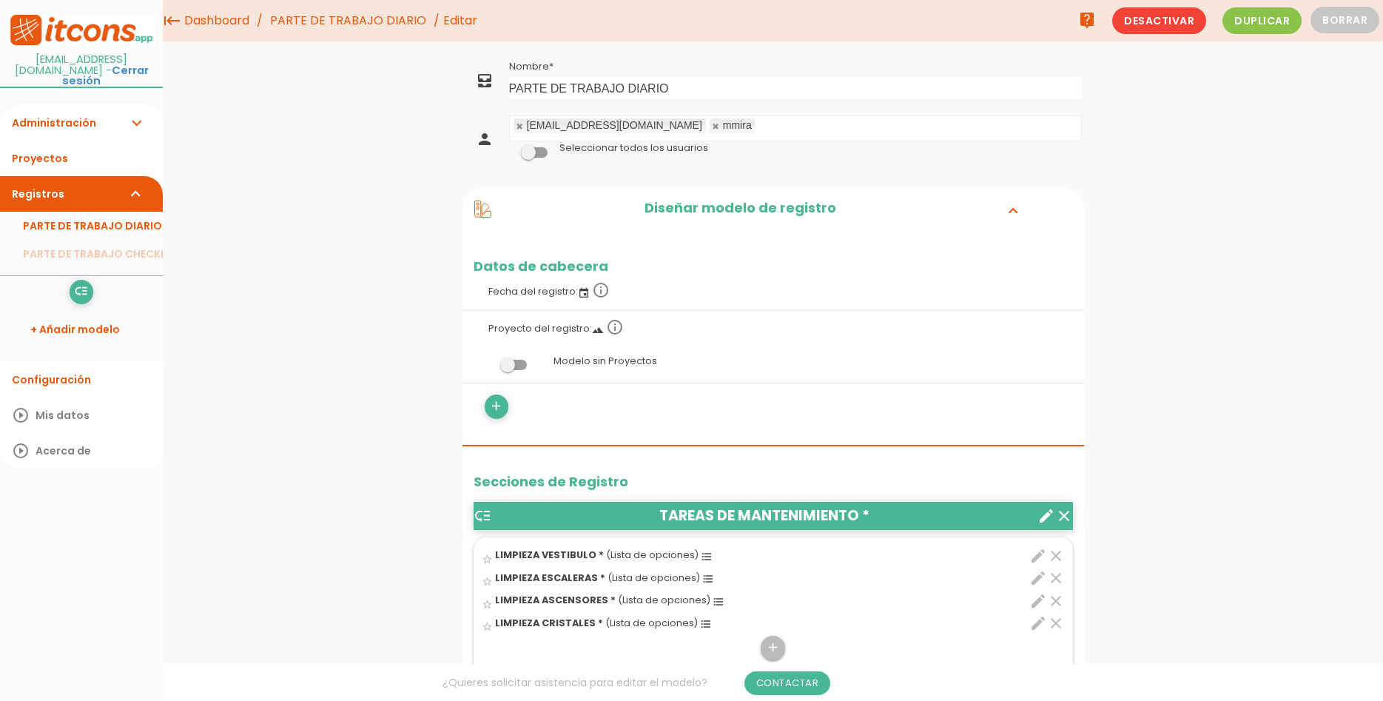
click at [543, 153] on span at bounding box center [534, 152] width 27 height 10
click at [509, 148] on input "checkbox" at bounding box center [509, 148] width 0 height 0
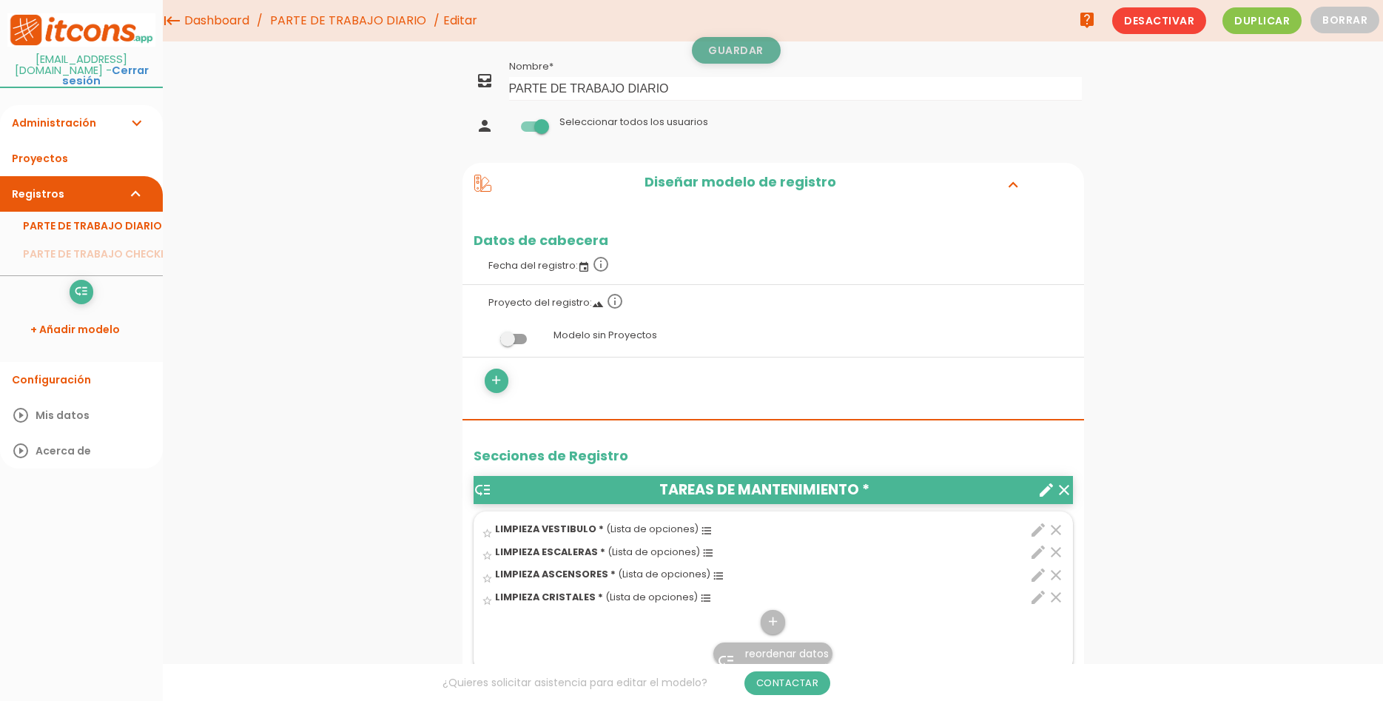
click at [718, 38] on link "Guardar" at bounding box center [736, 50] width 89 height 27
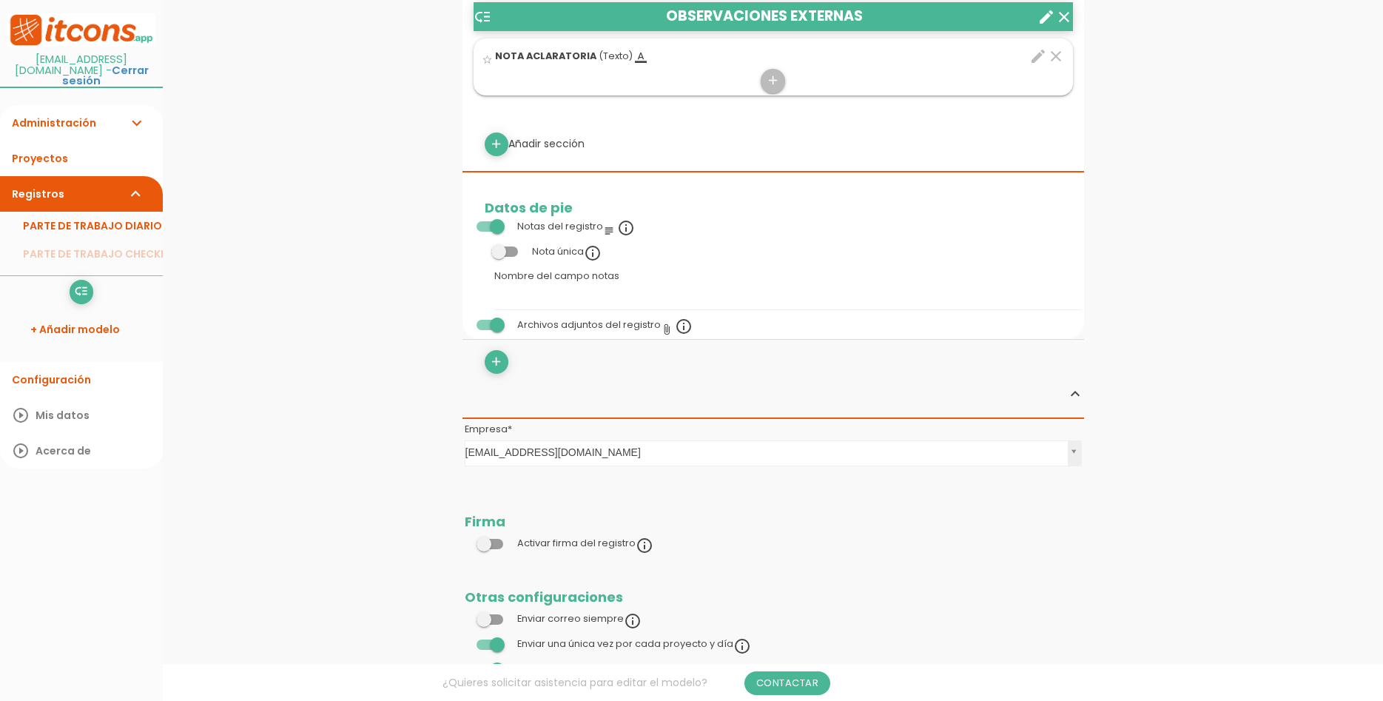
scroll to position [1580, 0]
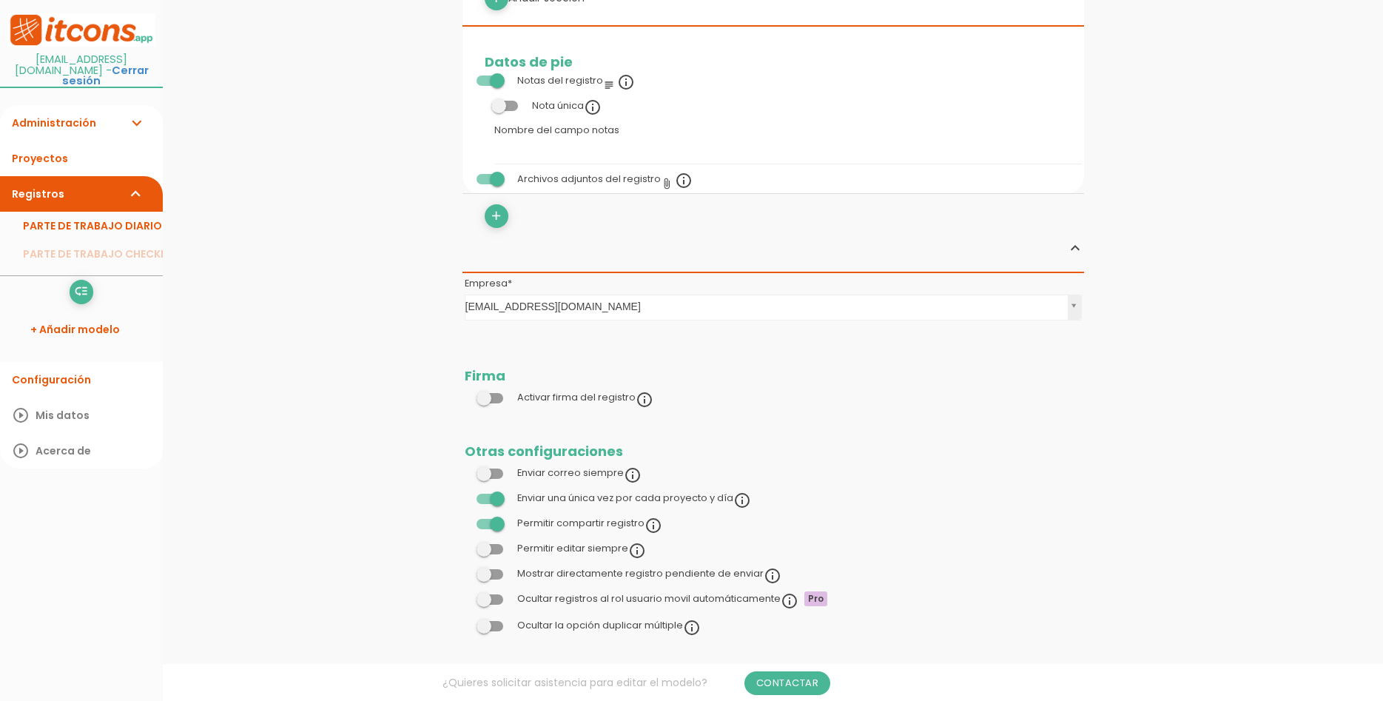
click at [499, 393] on span at bounding box center [490, 398] width 27 height 10
click at [465, 394] on input "checkbox" at bounding box center [465, 394] width 0 height 0
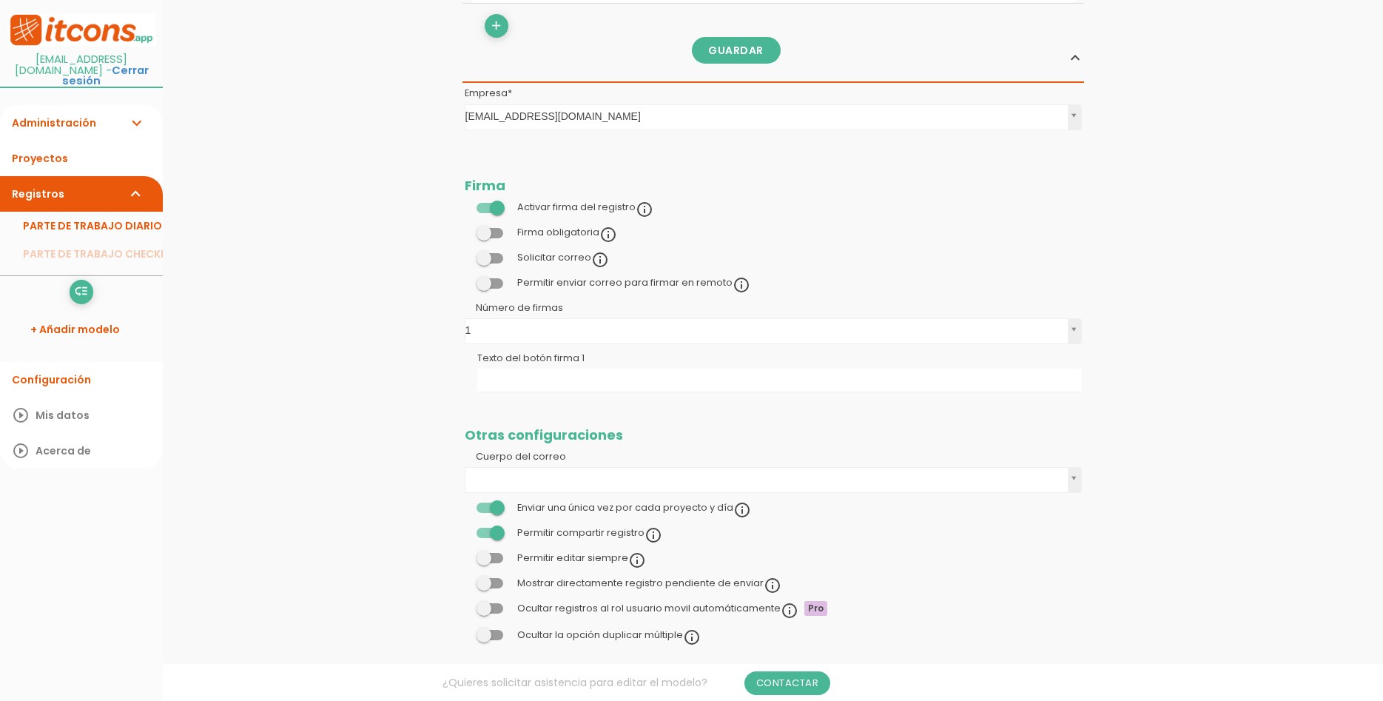
scroll to position [1780, 0]
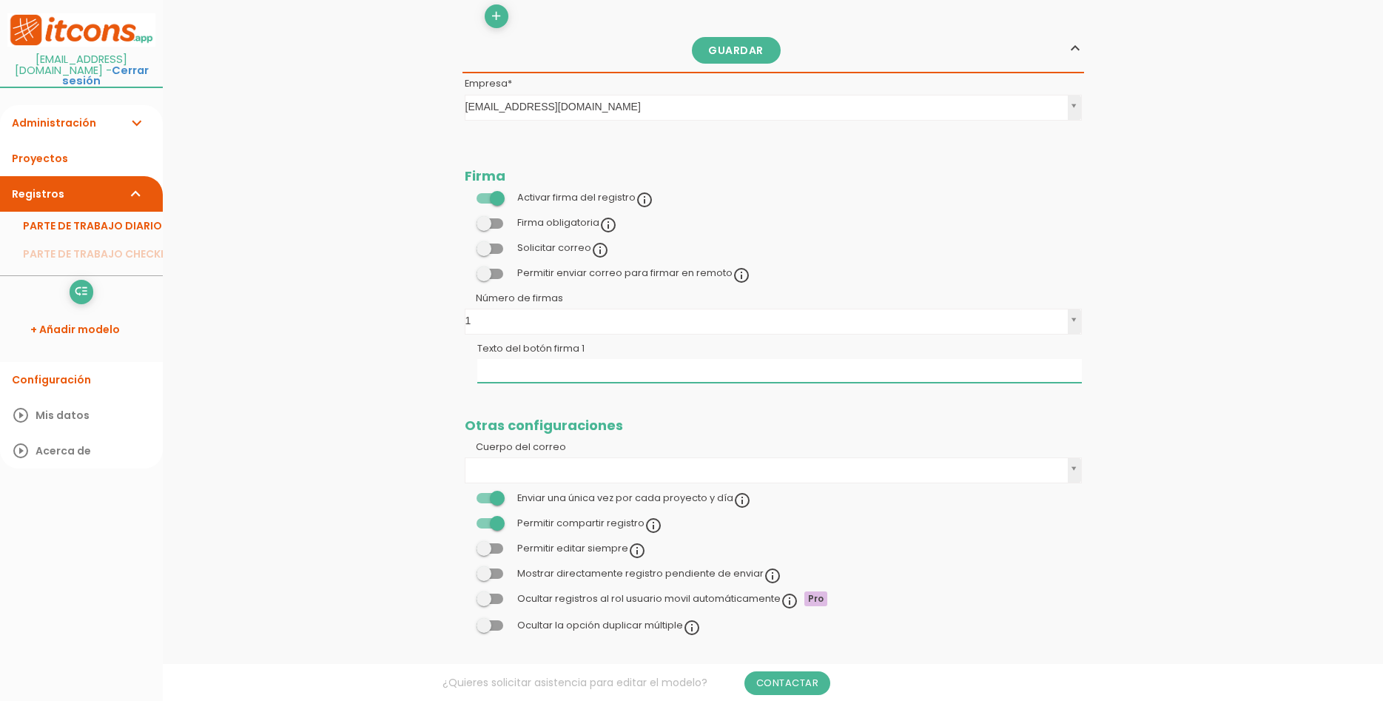
click at [772, 359] on input "Texto del botón firma 1" at bounding box center [779, 371] width 605 height 24
type input "[PERSON_NAME]"
drag, startPoint x: 667, startPoint y: 360, endPoint x: 473, endPoint y: 348, distance: 194.3
click at [477, 359] on input "[PERSON_NAME]" at bounding box center [779, 371] width 605 height 24
type input "INMOBILIAIRIA ONTINYENTINA"
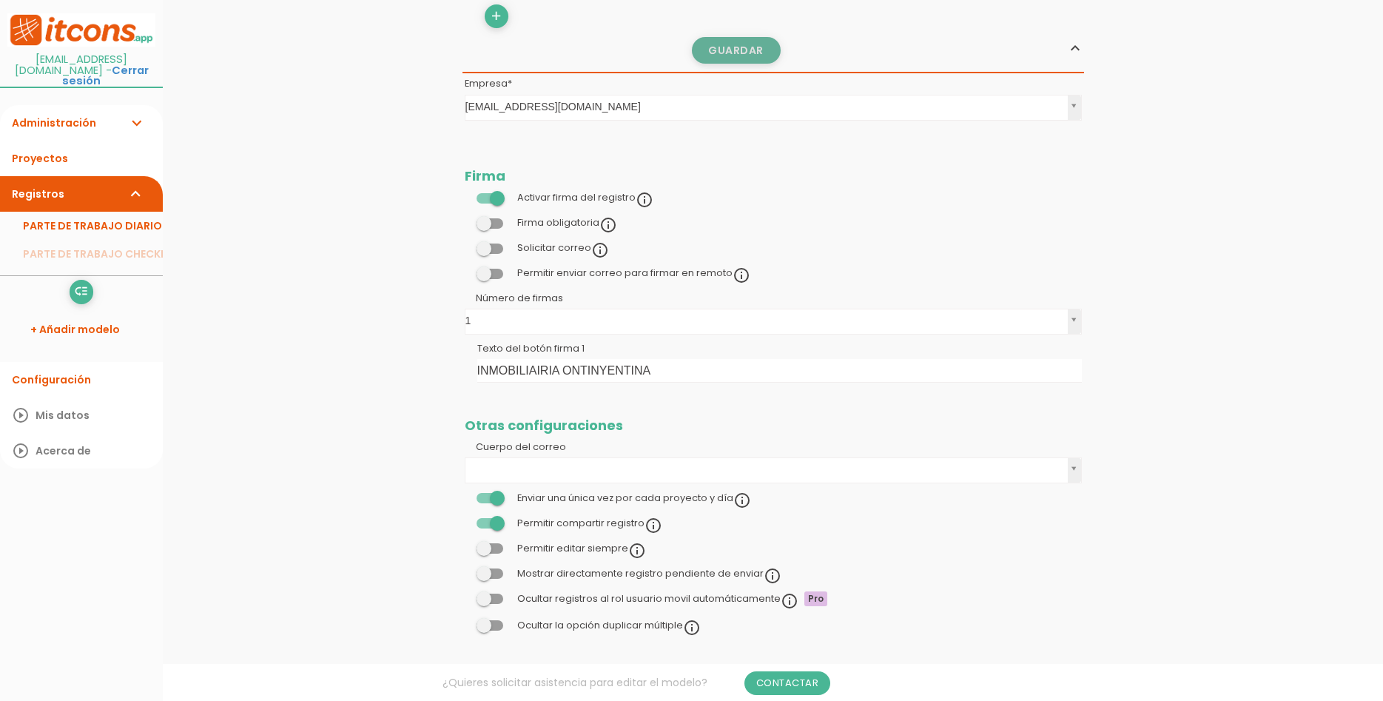
click at [724, 47] on link "Guardar" at bounding box center [736, 50] width 89 height 27
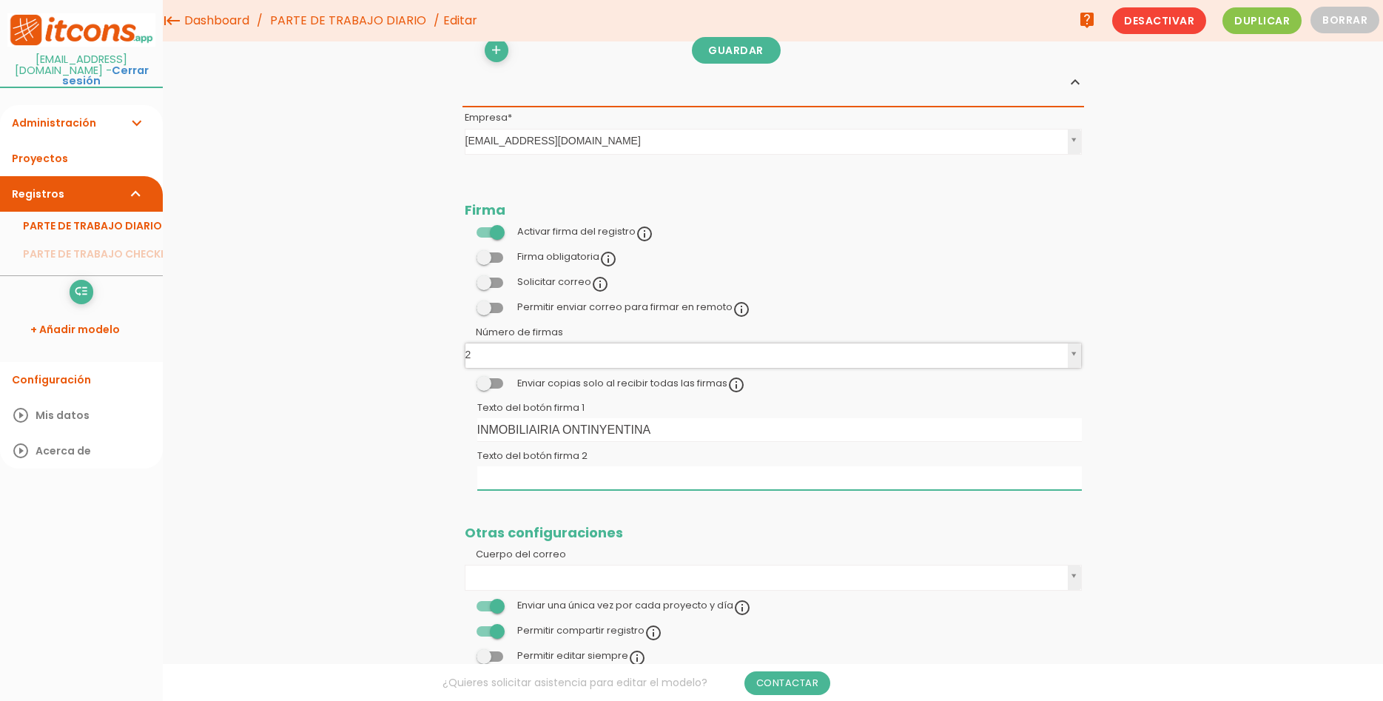
click at [635, 466] on input "Texto del botón firma 2" at bounding box center [779, 478] width 605 height 24
click at [551, 466] on input "PROVEEDOR/CLIENTE" at bounding box center [779, 478] width 605 height 24
click at [559, 466] on input "PROVEEDOR /CLIENTE" at bounding box center [779, 478] width 605 height 24
type input "PROVEEDOR / CLIENTE"
click at [767, 55] on link "Guardar" at bounding box center [736, 50] width 89 height 27
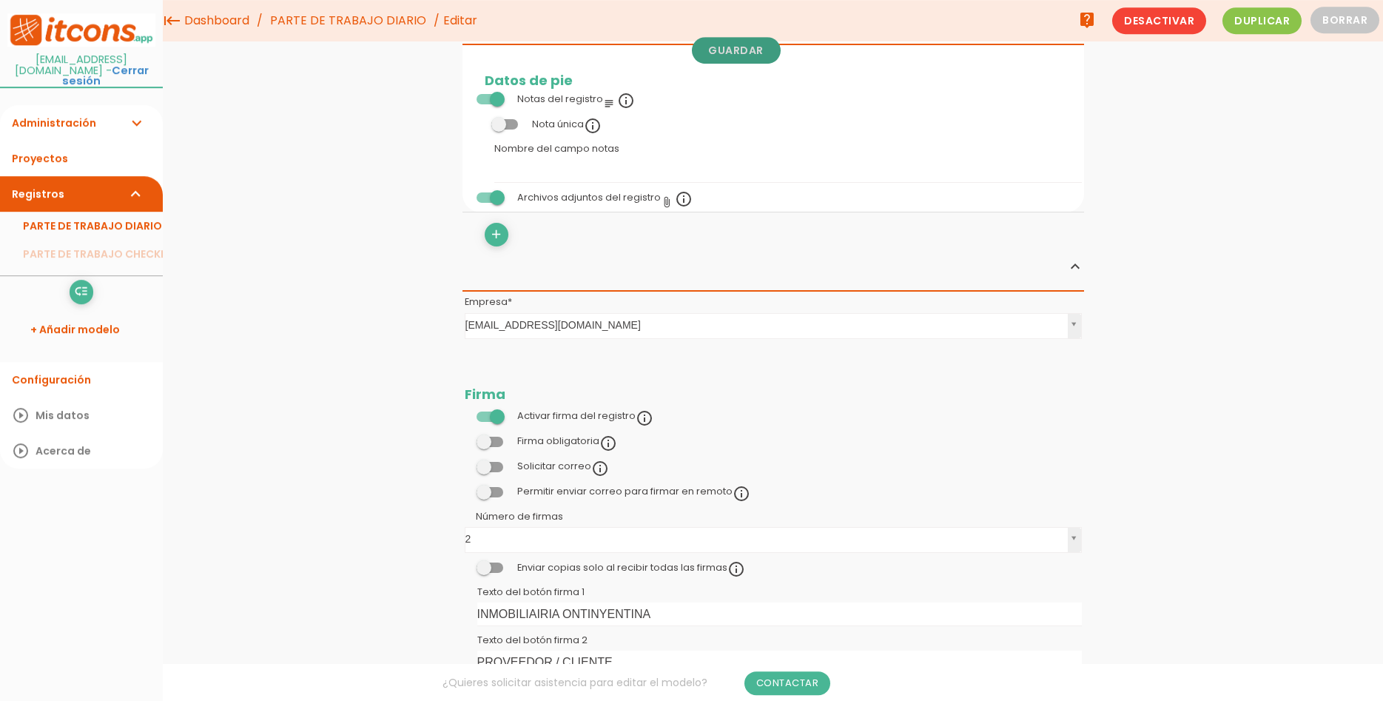
scroll to position [1327, 0]
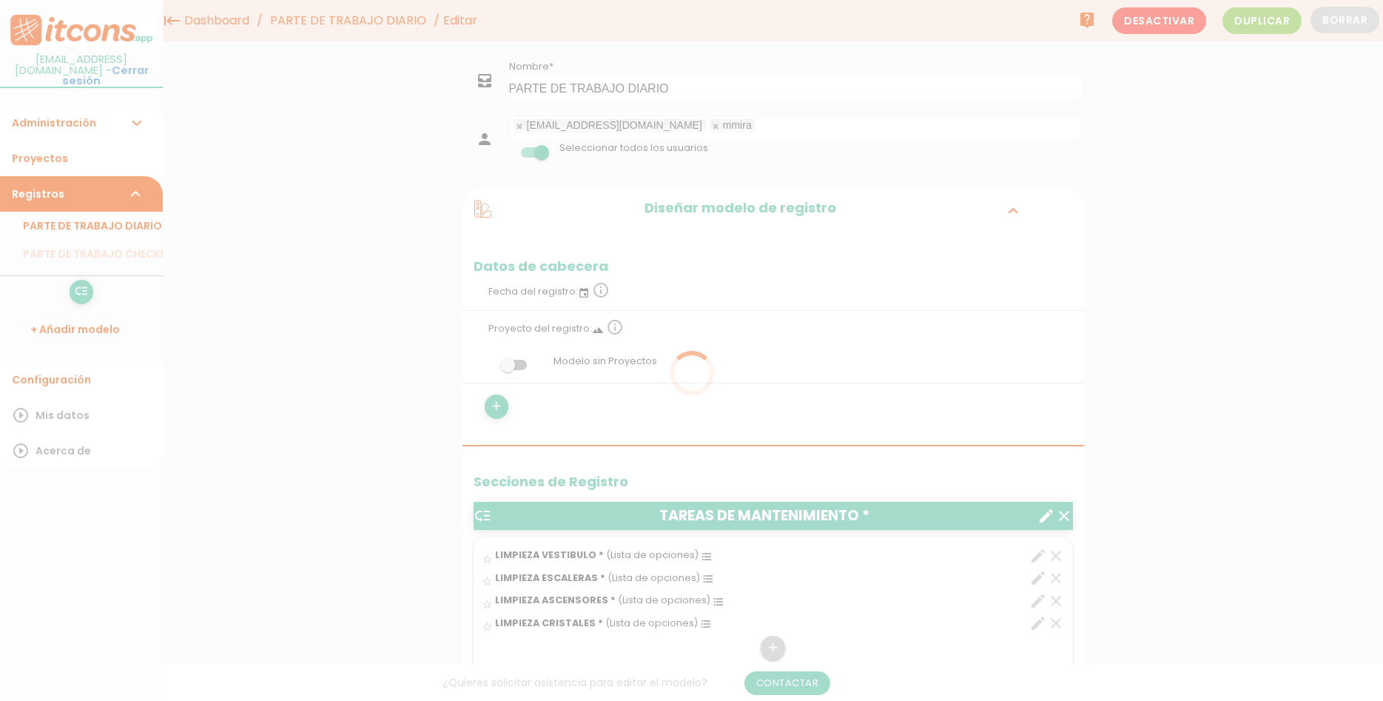
scroll to position [252, 0]
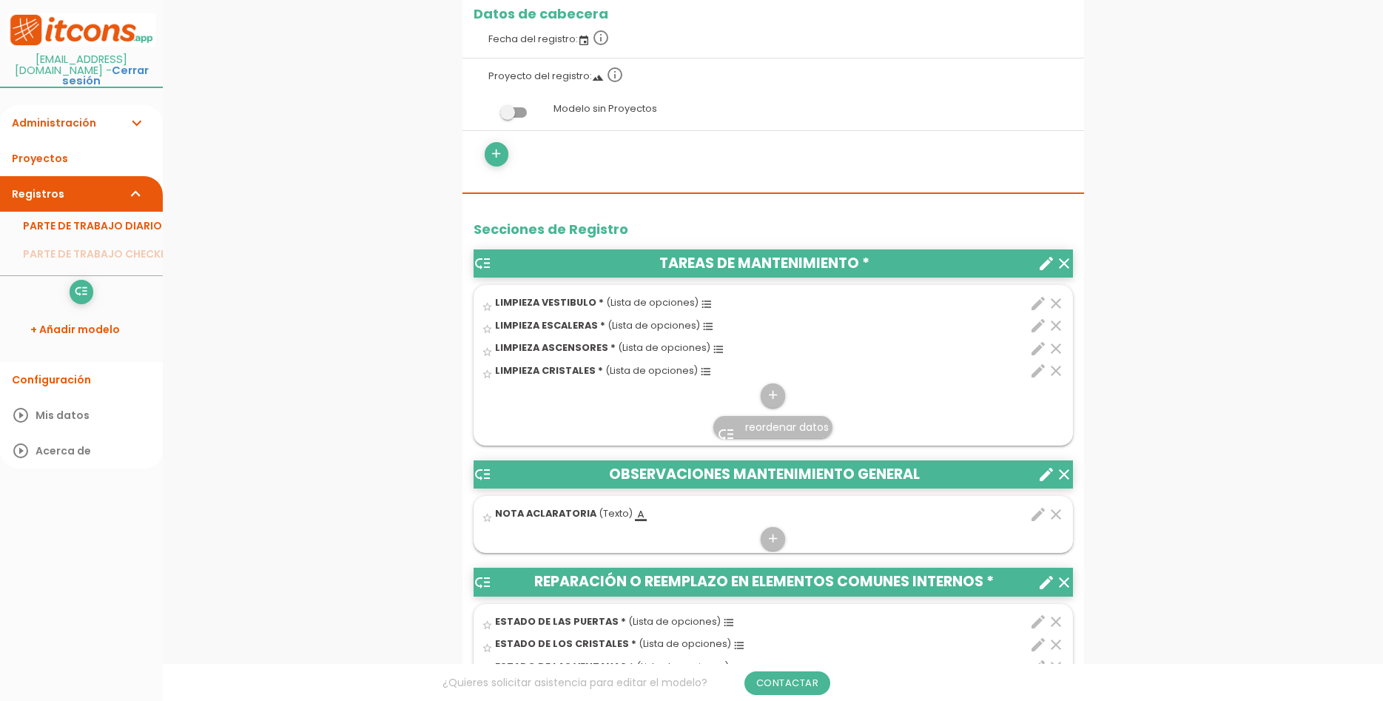
click at [488, 326] on icon "star_border" at bounding box center [487, 328] width 11 height 11
click at [488, 326] on icon "star" at bounding box center [487, 328] width 11 height 11
click at [487, 325] on icon "star" at bounding box center [487, 328] width 11 height 11
click at [485, 330] on icon "star" at bounding box center [487, 328] width 11 height 11
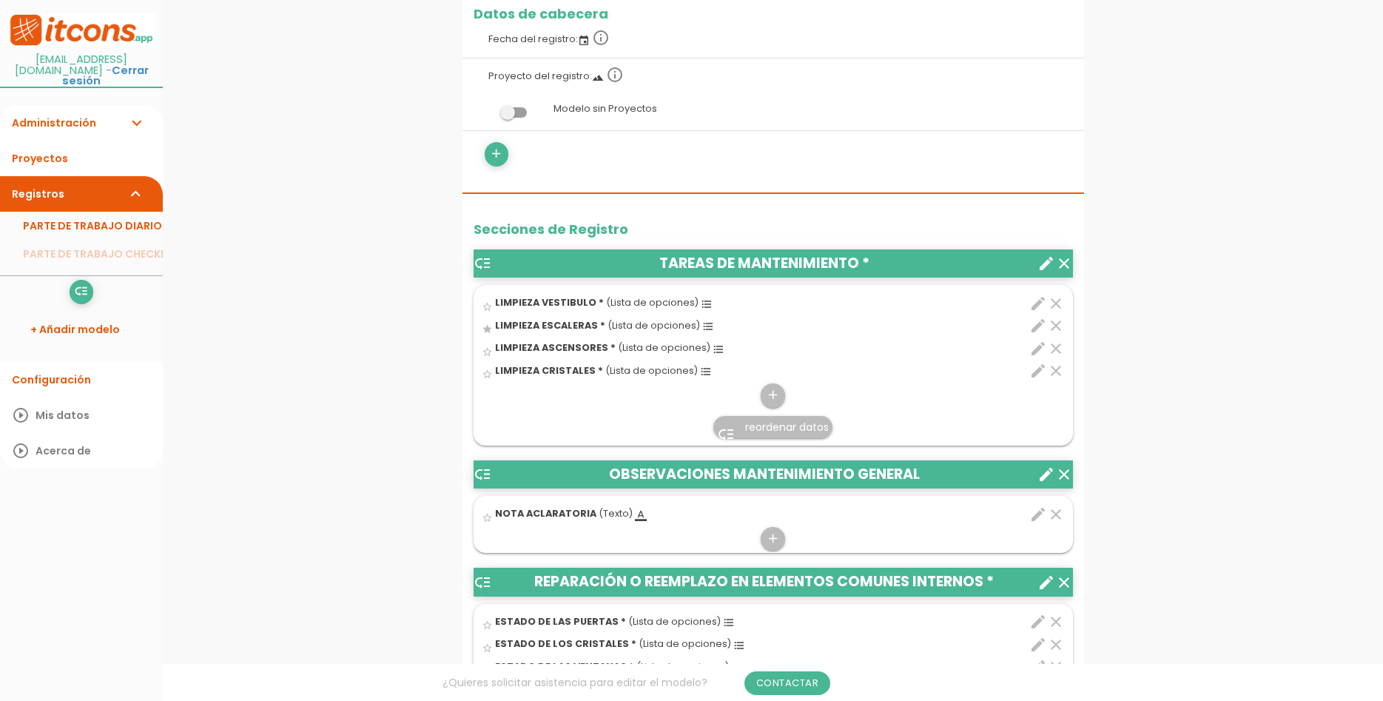
click at [485, 330] on icon "star" at bounding box center [487, 328] width 11 height 11
click at [507, 320] on span "LIMPIEZA ESCALERAS *" at bounding box center [550, 325] width 110 height 13
click at [0, 0] on input "star" at bounding box center [0, 0] width 0 height 0
drag, startPoint x: 570, startPoint y: 331, endPoint x: 650, endPoint y: 328, distance: 79.3
click at [570, 331] on div "star LIMPIEZA ESCALERAS * (Lista de opciones) format_list_bulleted" at bounding box center [725, 327] width 486 height 23
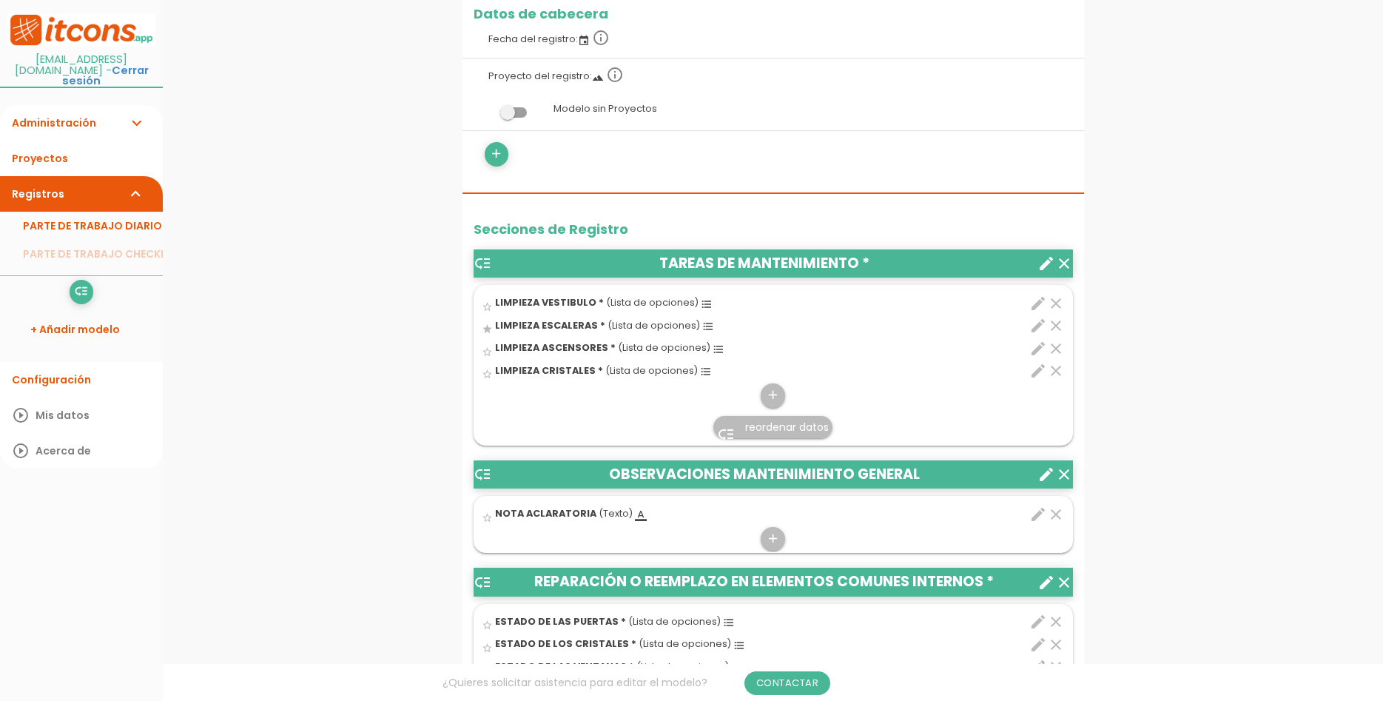
click at [0, 0] on input "star" at bounding box center [0, 0] width 0 height 0
click at [687, 326] on span "(Lista de opciones)" at bounding box center [653, 325] width 92 height 13
click at [0, 0] on input "star" at bounding box center [0, 0] width 0 height 0
click at [484, 329] on icon "star" at bounding box center [487, 328] width 11 height 11
click at [489, 330] on icon "star" at bounding box center [487, 328] width 11 height 11
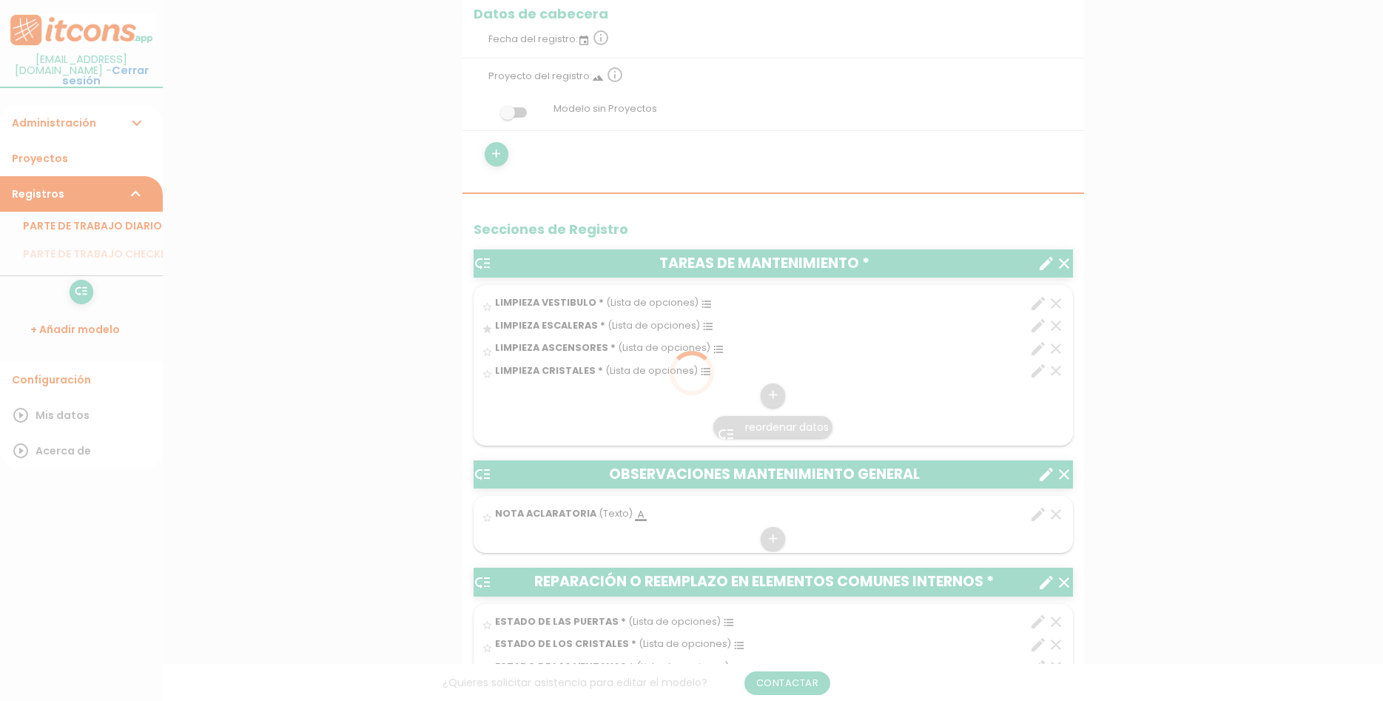
scroll to position [252, 0]
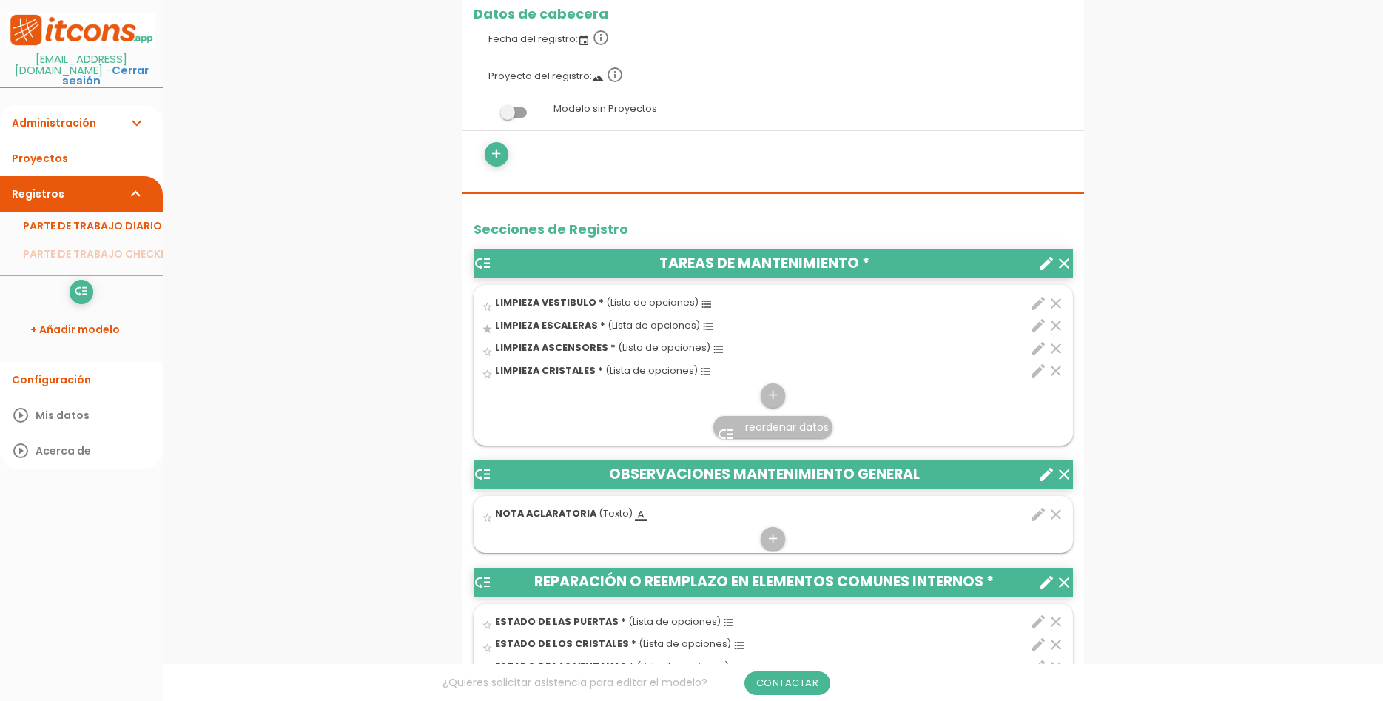
click at [488, 329] on icon "star" at bounding box center [487, 328] width 11 height 11
click at [487, 329] on icon "star" at bounding box center [487, 328] width 11 height 11
click at [485, 308] on icon "star_border" at bounding box center [487, 306] width 11 height 11
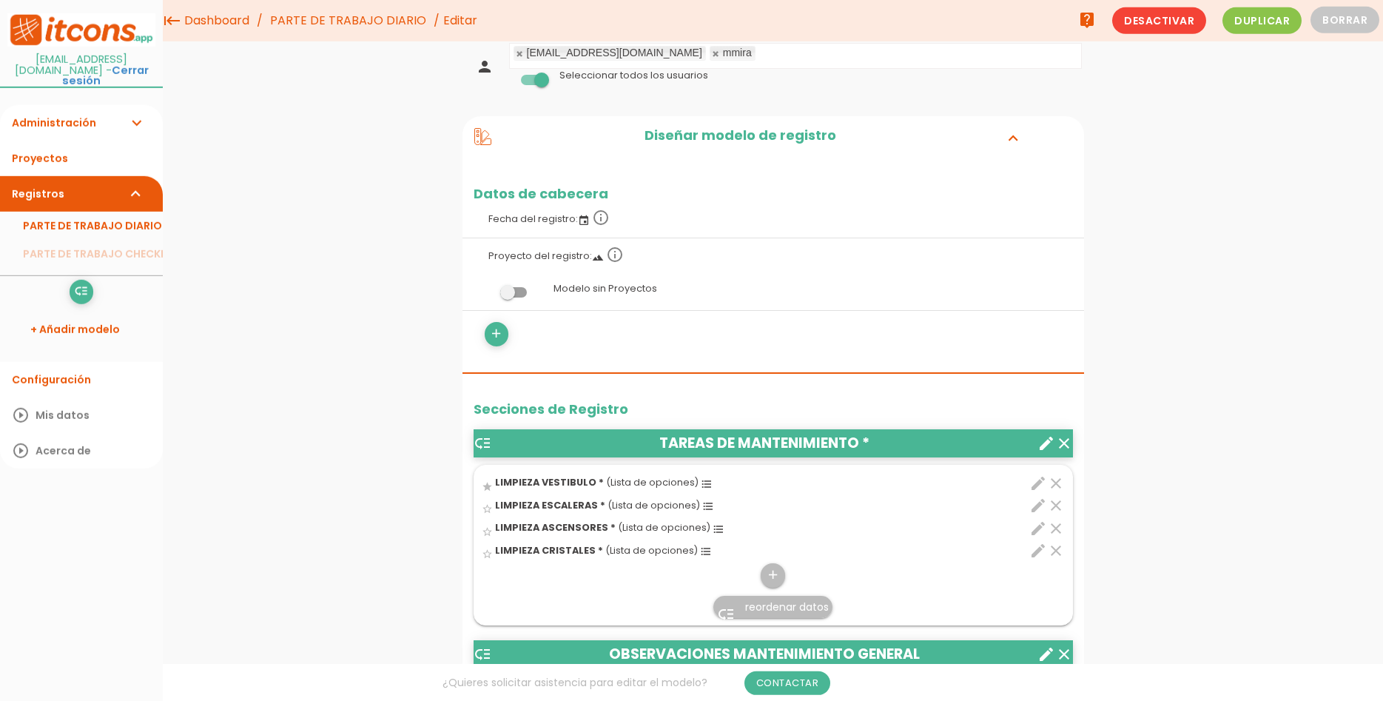
scroll to position [0, 0]
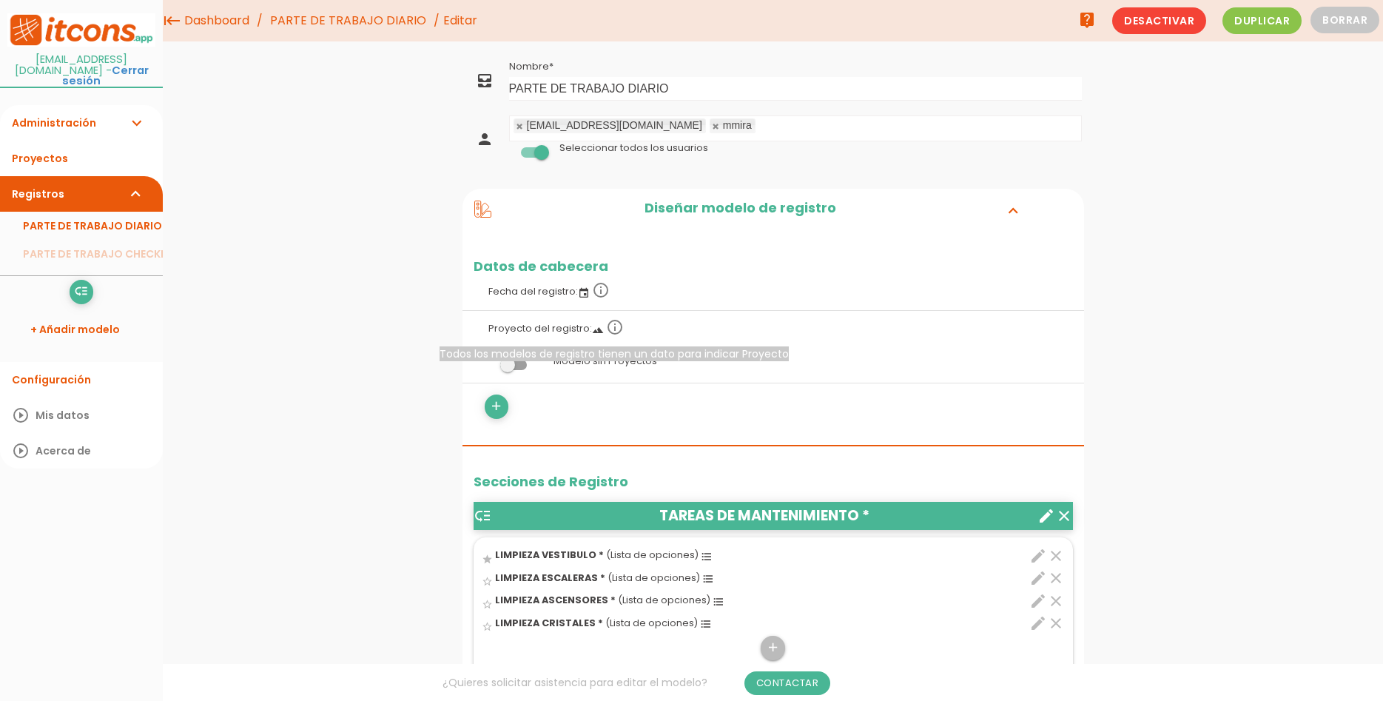
click at [614, 325] on icon "info_outline" at bounding box center [615, 327] width 18 height 18
click at [569, 329] on label "Proyecto del registro: landscape info_outline" at bounding box center [773, 327] width 599 height 33
click at [594, 330] on icon "landscape" at bounding box center [598, 330] width 12 height 12
click at [616, 330] on icon "info_outline" at bounding box center [615, 327] width 18 height 18
click at [725, 215] on h2 "Diseñar modelo de registro" at bounding box center [740, 210] width 498 height 19
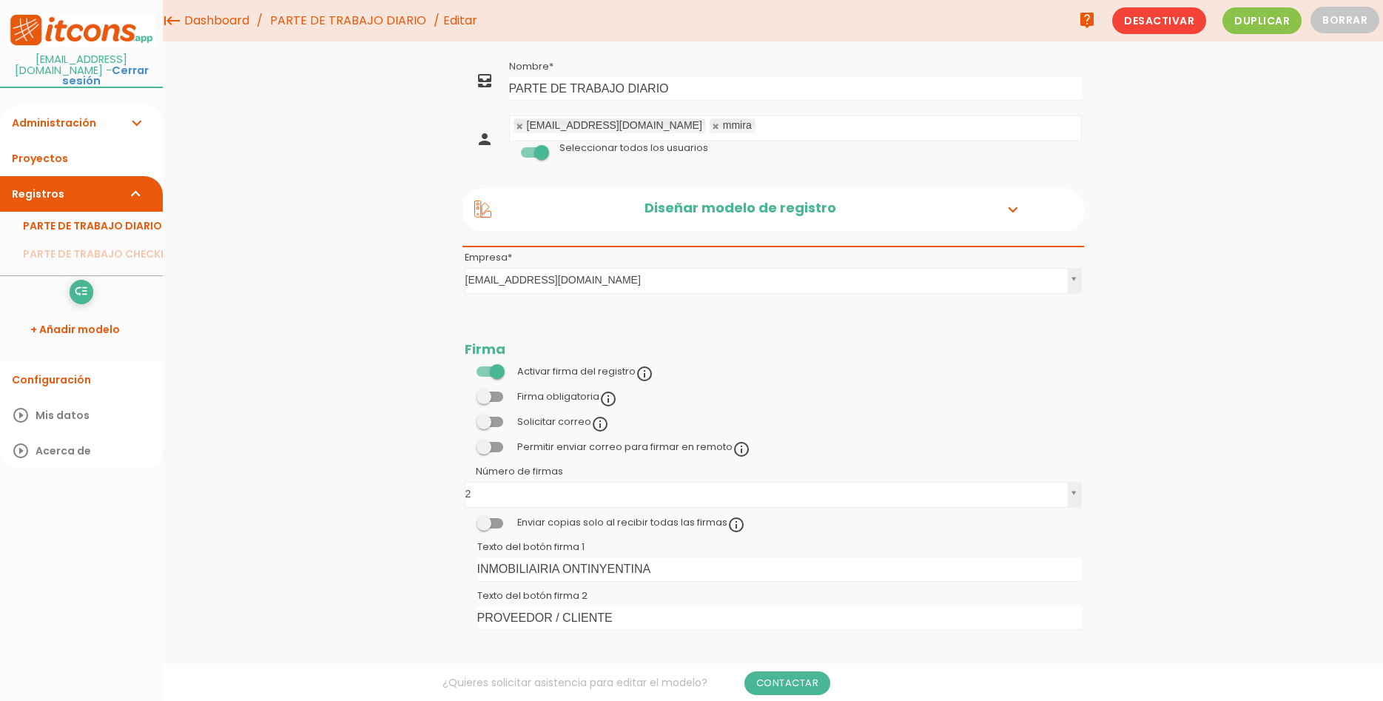
click at [724, 211] on h2 "Diseñar modelo de registro" at bounding box center [740, 210] width 498 height 19
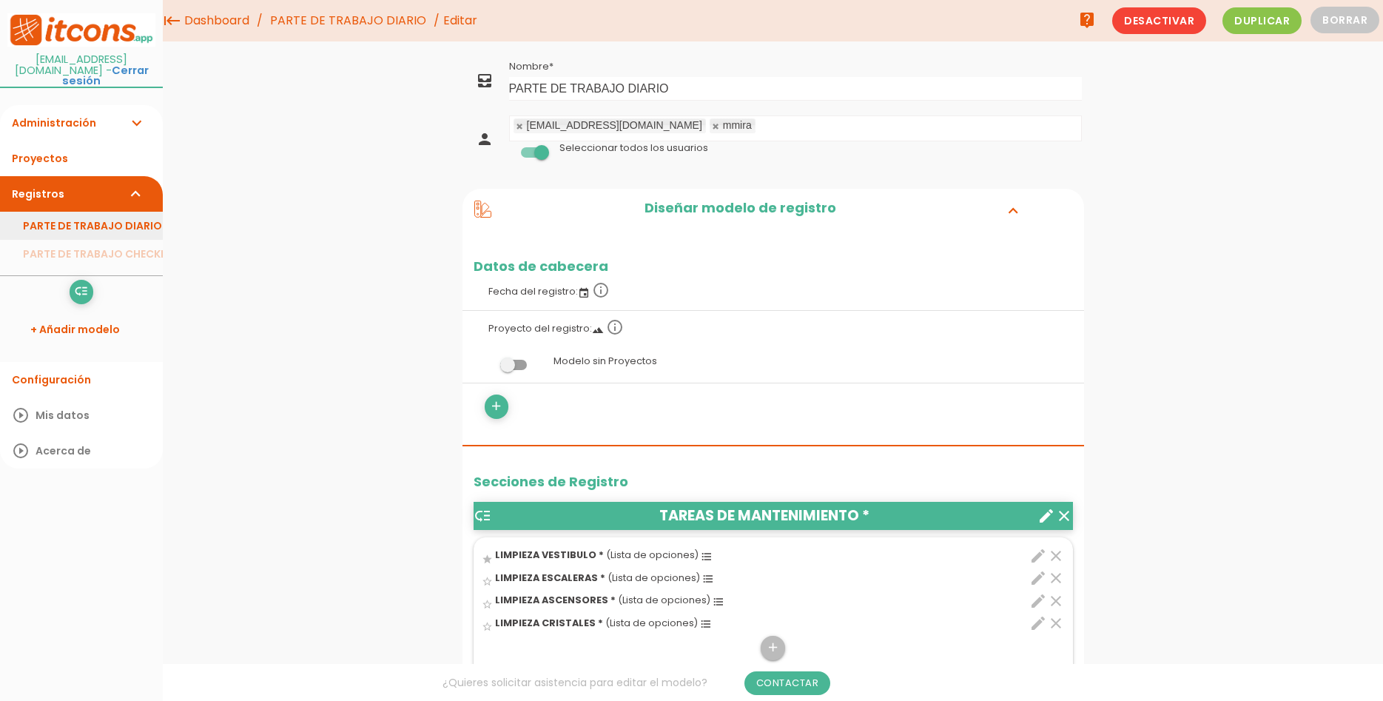
click at [108, 212] on link "PARTE DE TRABAJO DIARIO" at bounding box center [81, 226] width 163 height 28
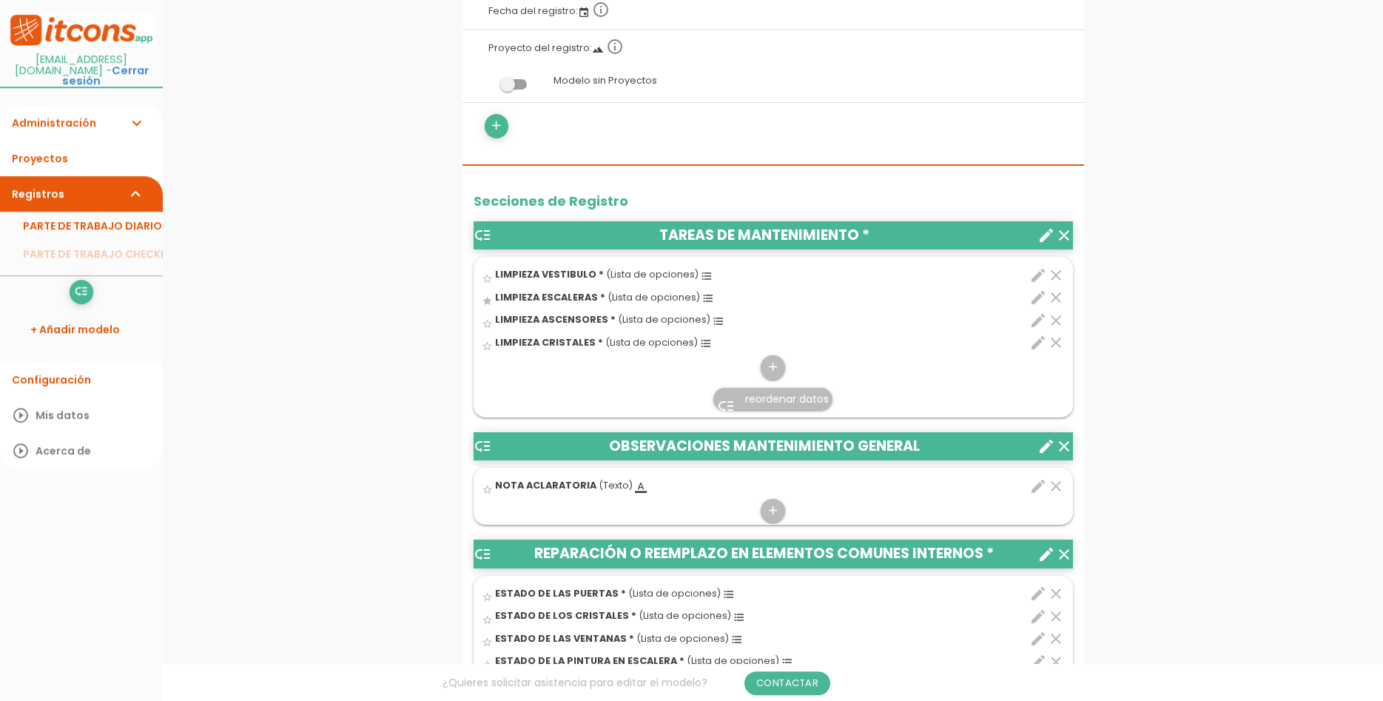
scroll to position [302, 0]
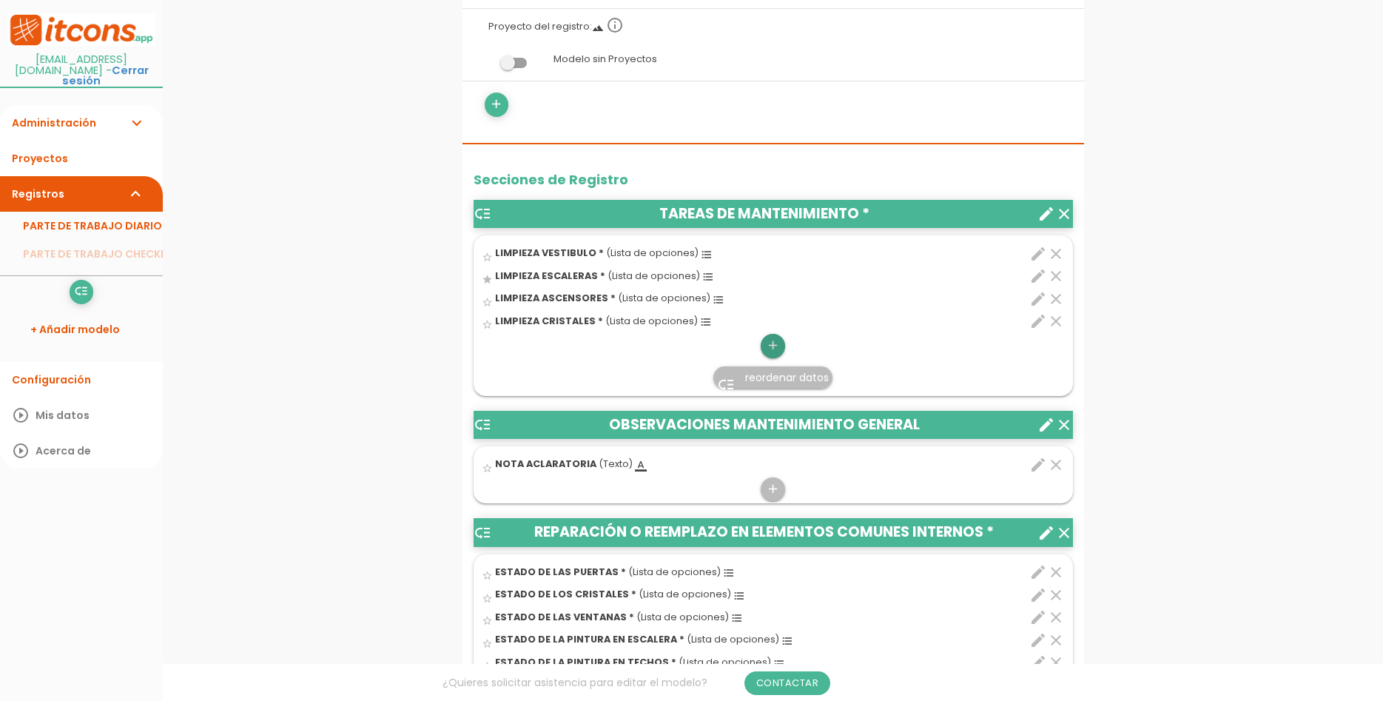
click at [776, 341] on icon "add" at bounding box center [773, 346] width 14 height 24
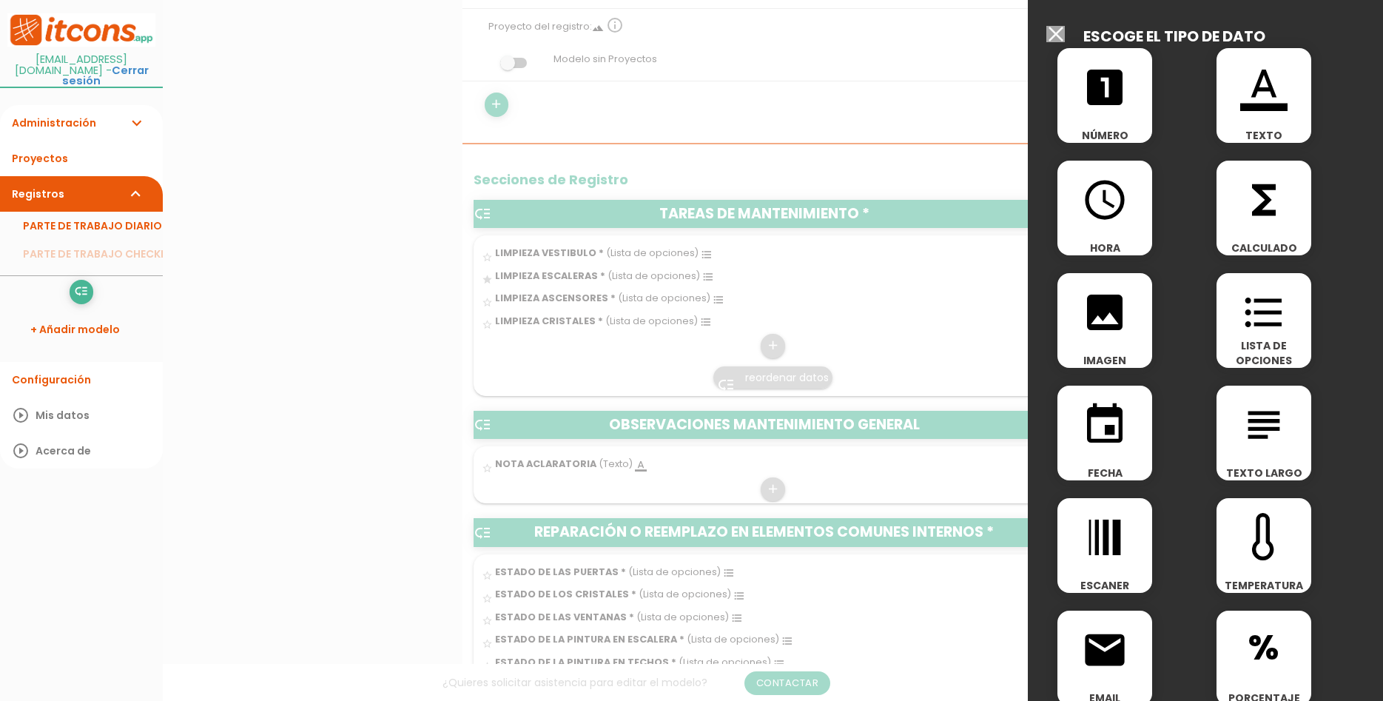
click at [1271, 331] on icon "format_list_bulleted" at bounding box center [1263, 312] width 47 height 47
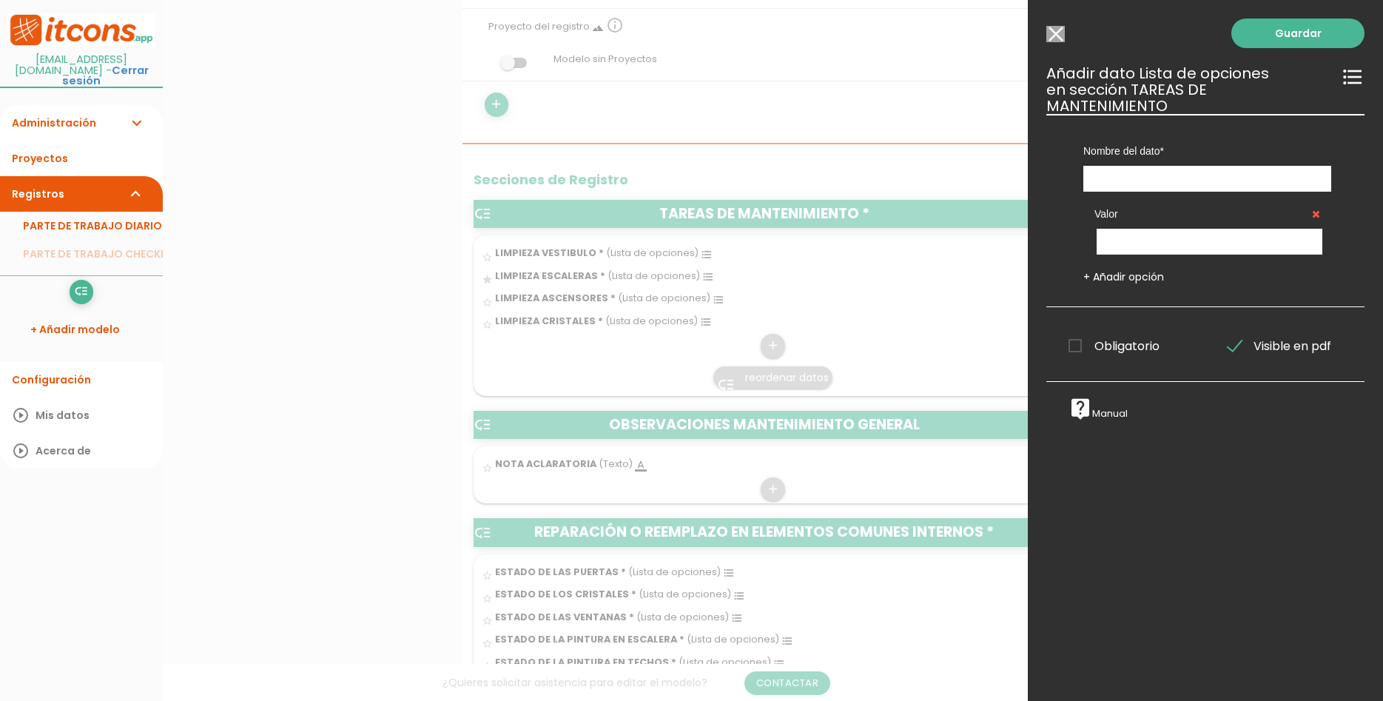
click at [1059, 36] on input "Seleccionar todos los usuarios" at bounding box center [1055, 34] width 18 height 16
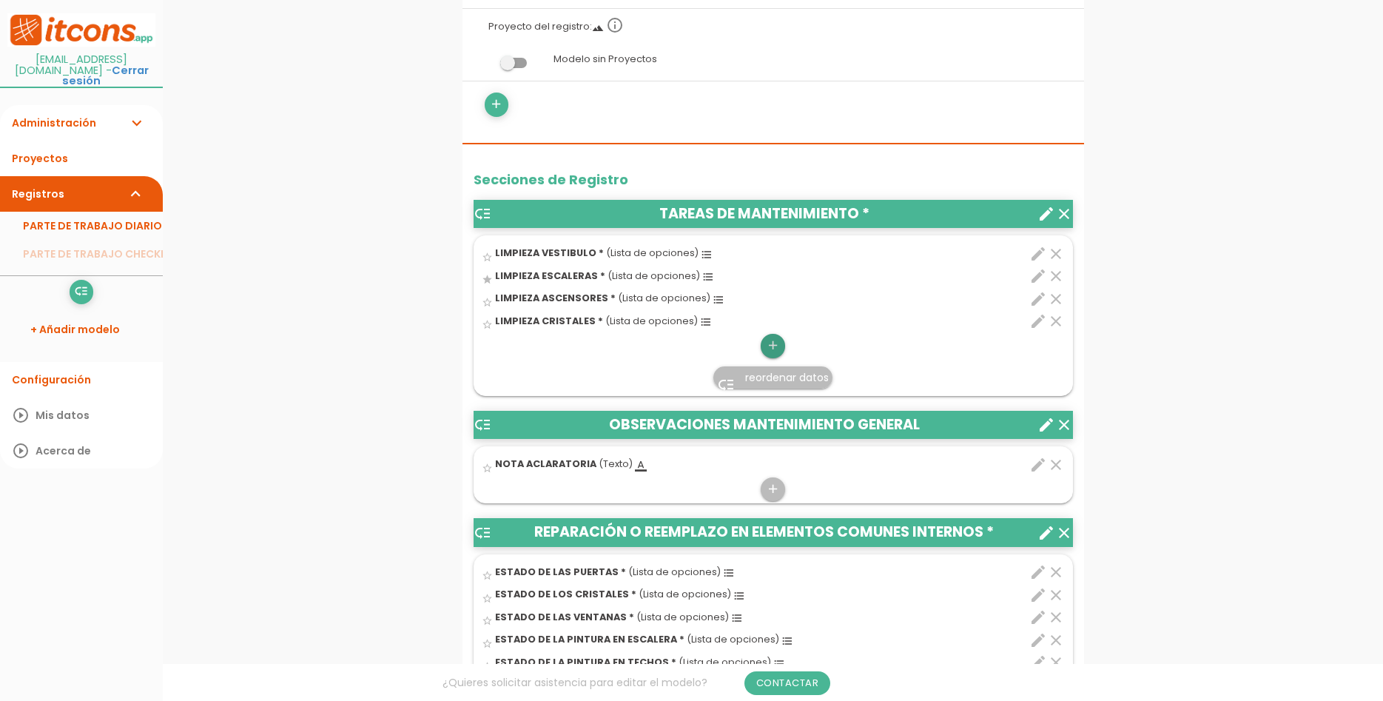
click at [775, 349] on icon "add" at bounding box center [773, 346] width 14 height 24
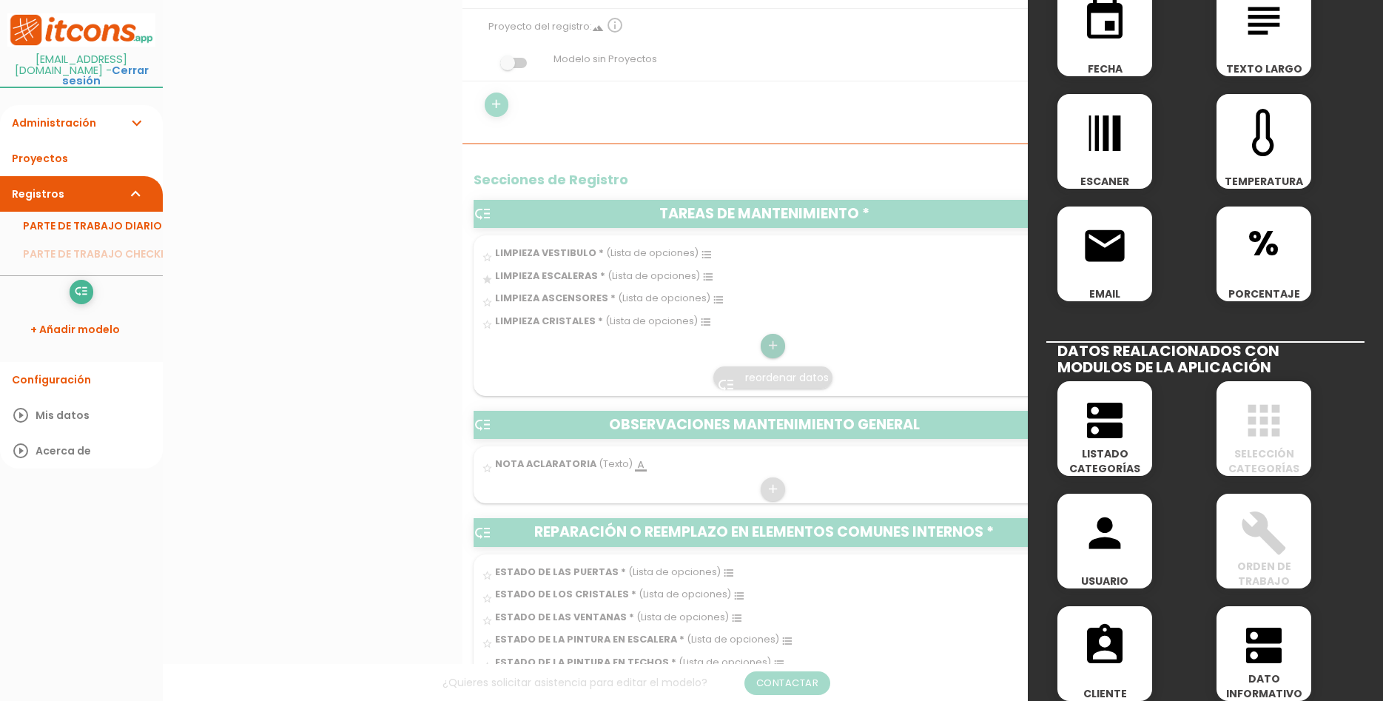
scroll to position [444, 0]
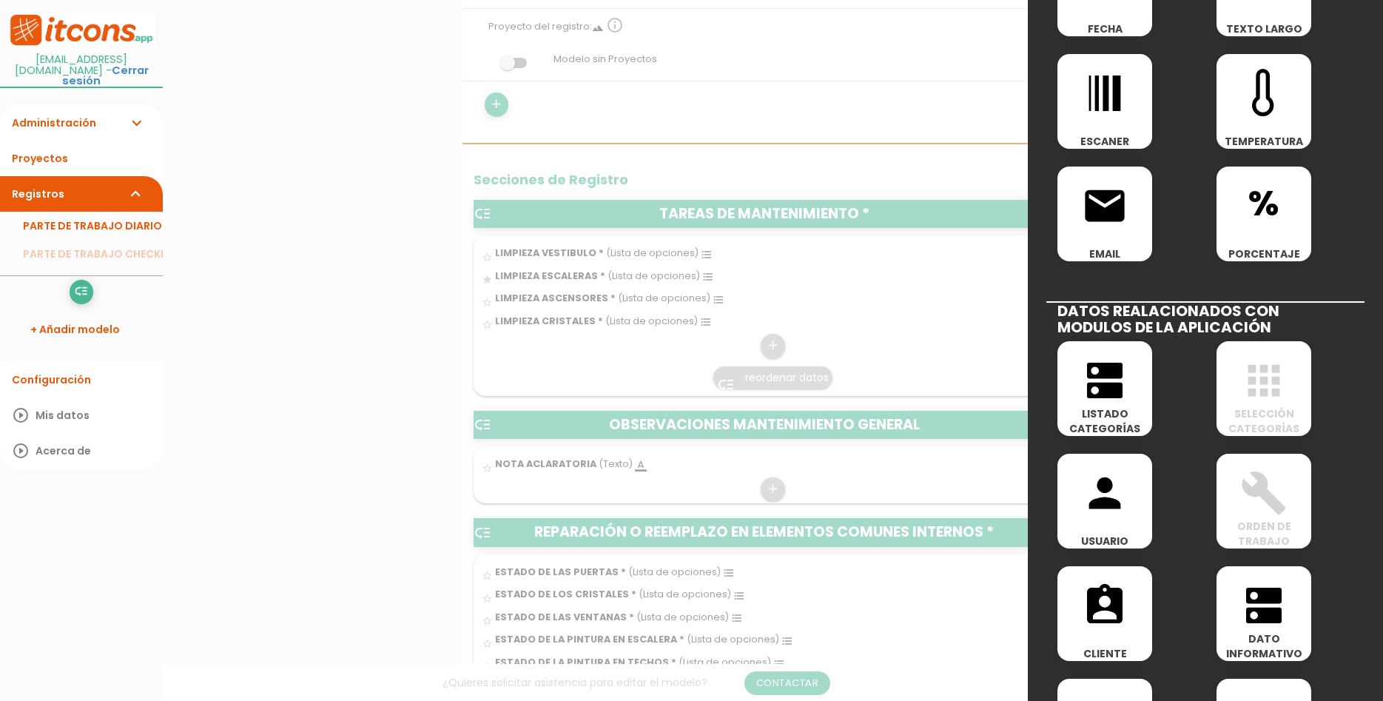
click at [1265, 428] on span "SELECCIÓN CATEGORÍAS" at bounding box center [1263, 421] width 95 height 30
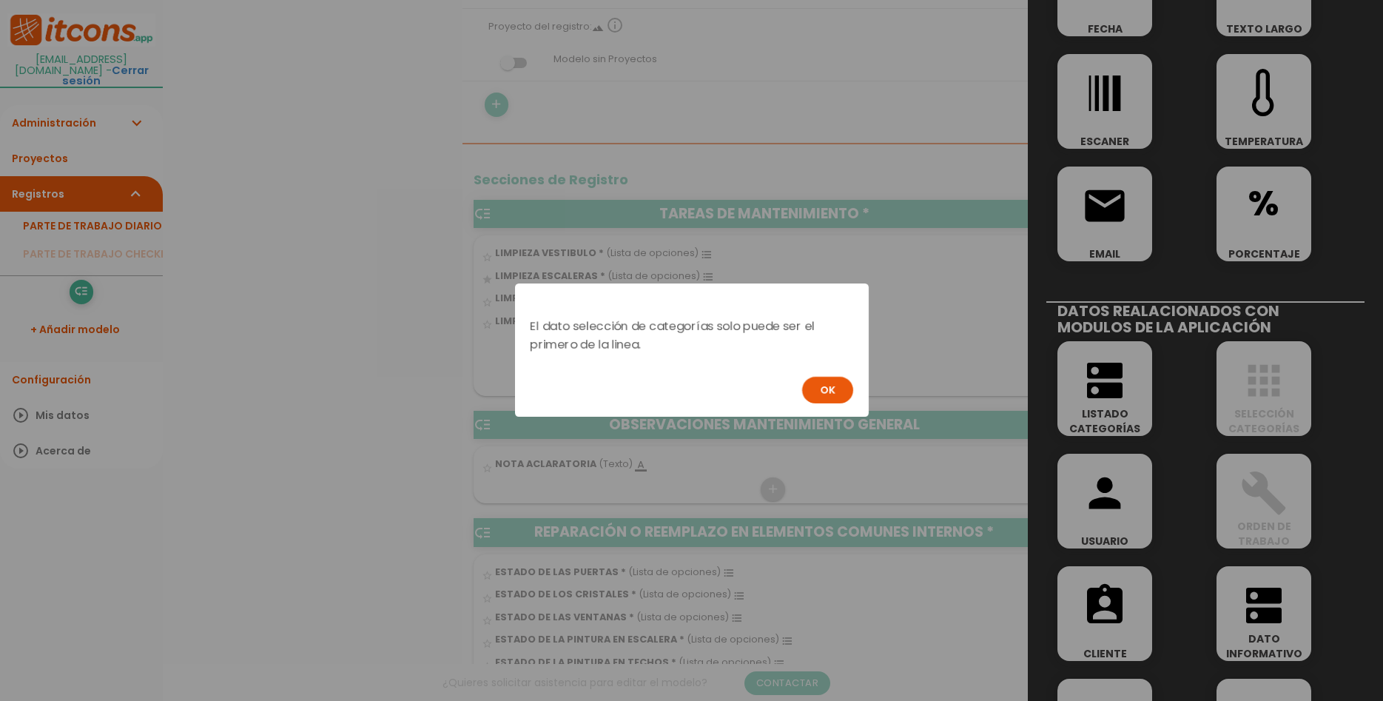
scroll to position [0, 0]
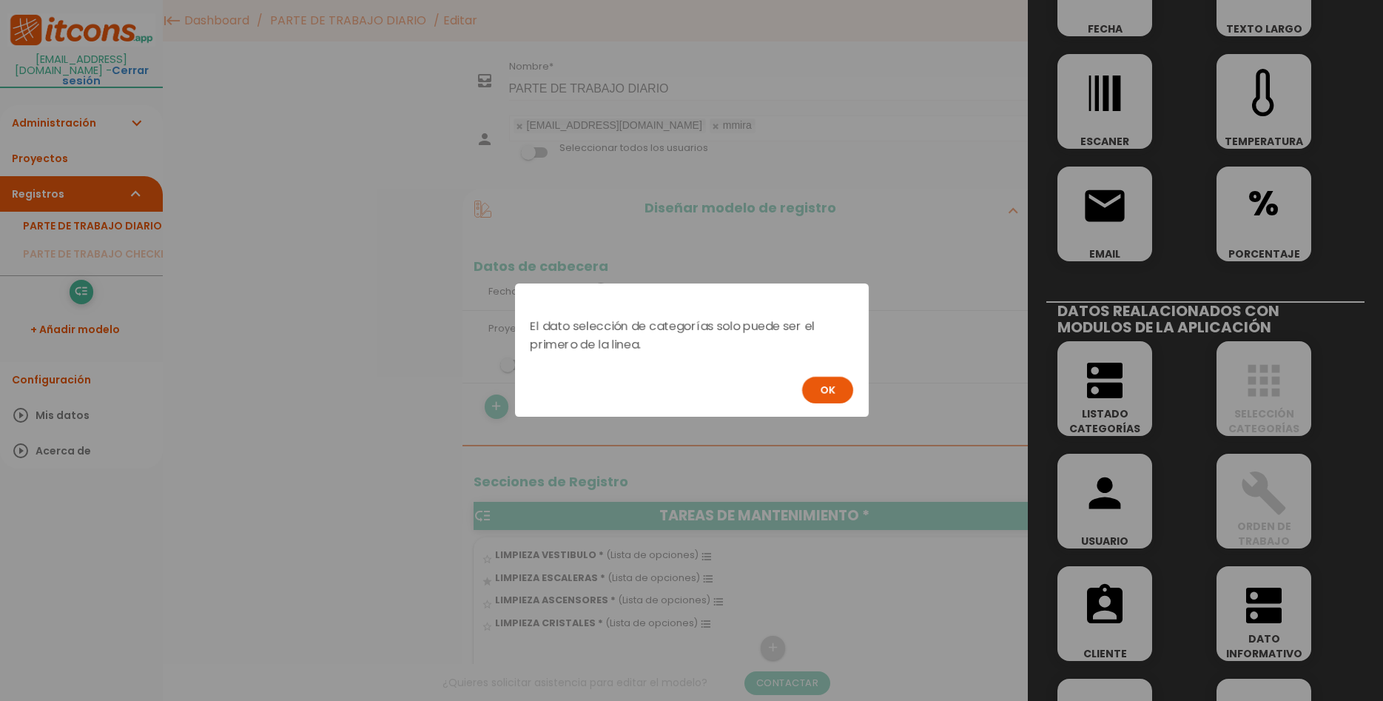
click at [1265, 428] on div "El dato selección de categorías solo puede ser el primero de la linea. OK" at bounding box center [691, 350] width 1383 height 701
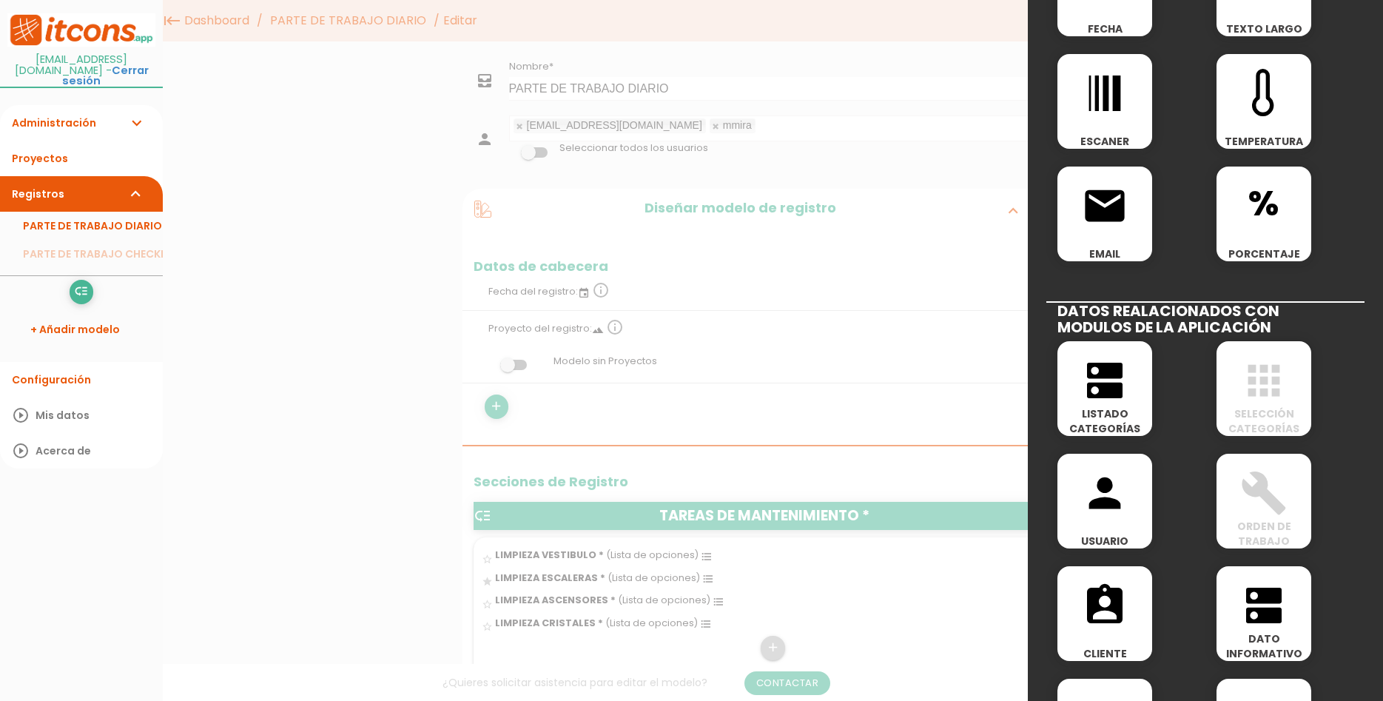
click at [1265, 428] on span "SELECCIÓN CATEGORÍAS" at bounding box center [1263, 421] width 95 height 30
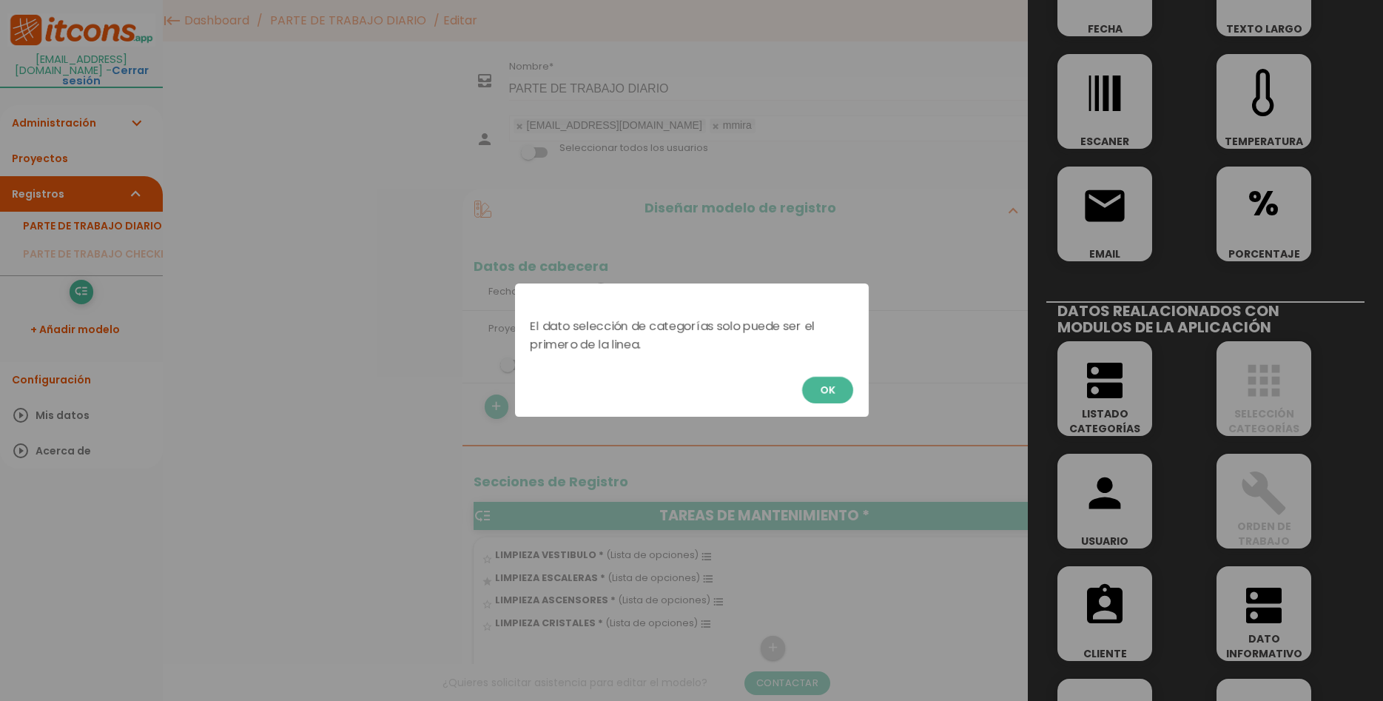
click at [843, 389] on button "OK" at bounding box center [827, 390] width 51 height 27
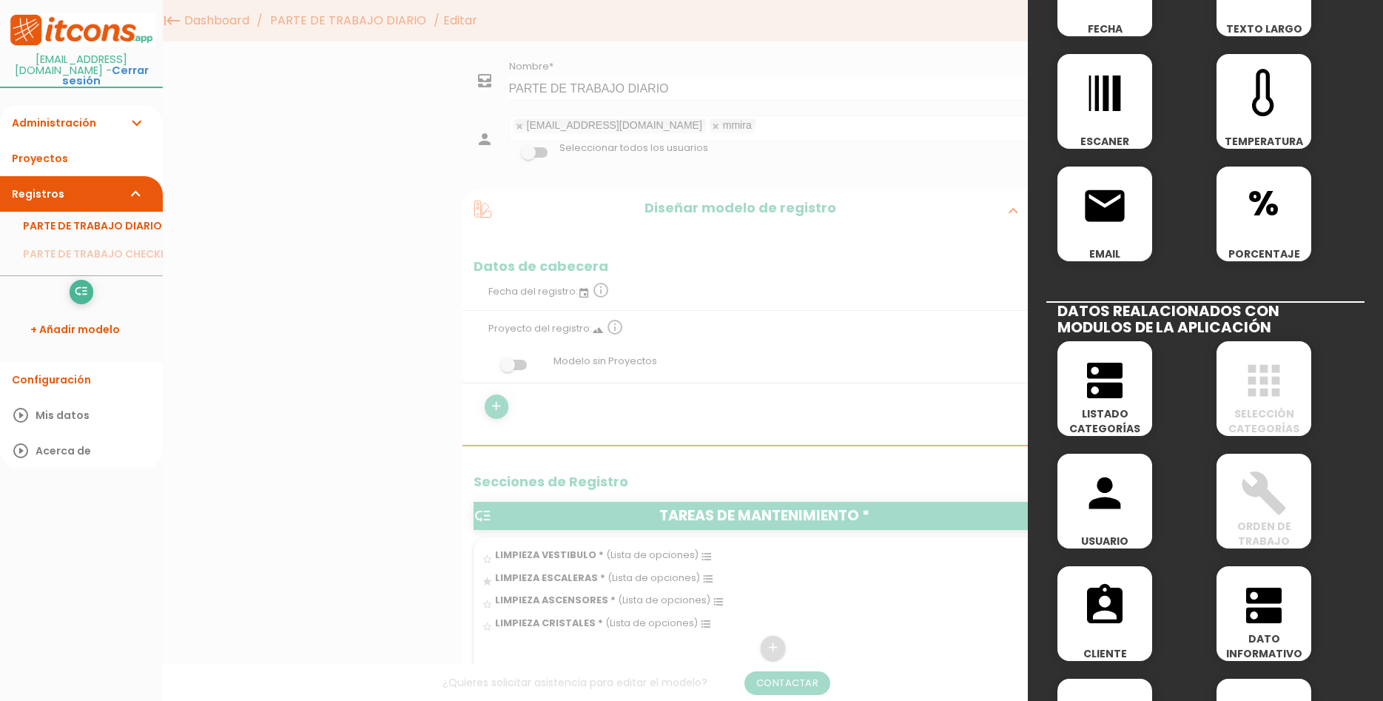
click at [957, 201] on div at bounding box center [691, 263] width 1383 height 876
click at [920, 274] on div at bounding box center [691, 263] width 1383 height 876
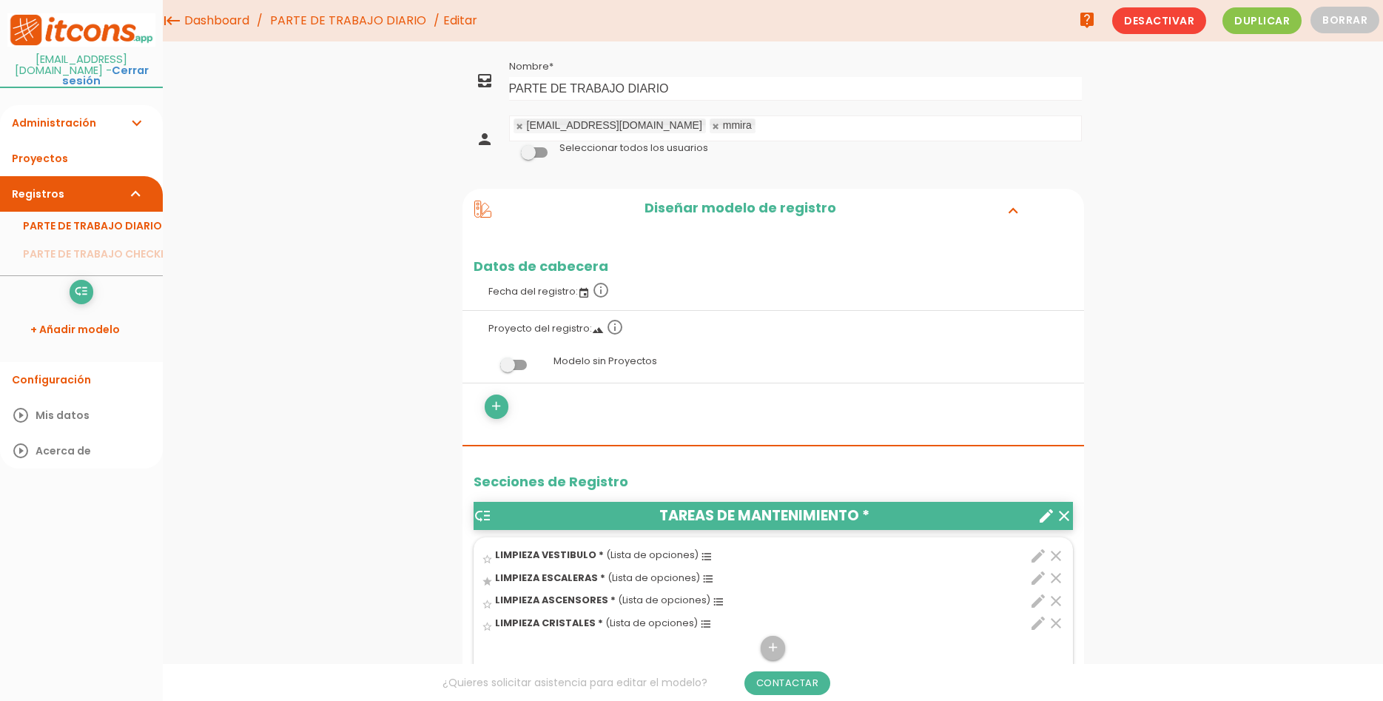
click at [538, 553] on span "LIMPIEZA VESTIBULO *" at bounding box center [549, 554] width 109 height 13
click at [0, 0] on input "star_border" at bounding box center [0, 0] width 0 height 0
click at [654, 552] on span "(Lista de opciones)" at bounding box center [652, 554] width 92 height 13
click at [0, 0] on input "star" at bounding box center [0, 0] width 0 height 0
click at [768, 645] on icon "add" at bounding box center [773, 648] width 14 height 24
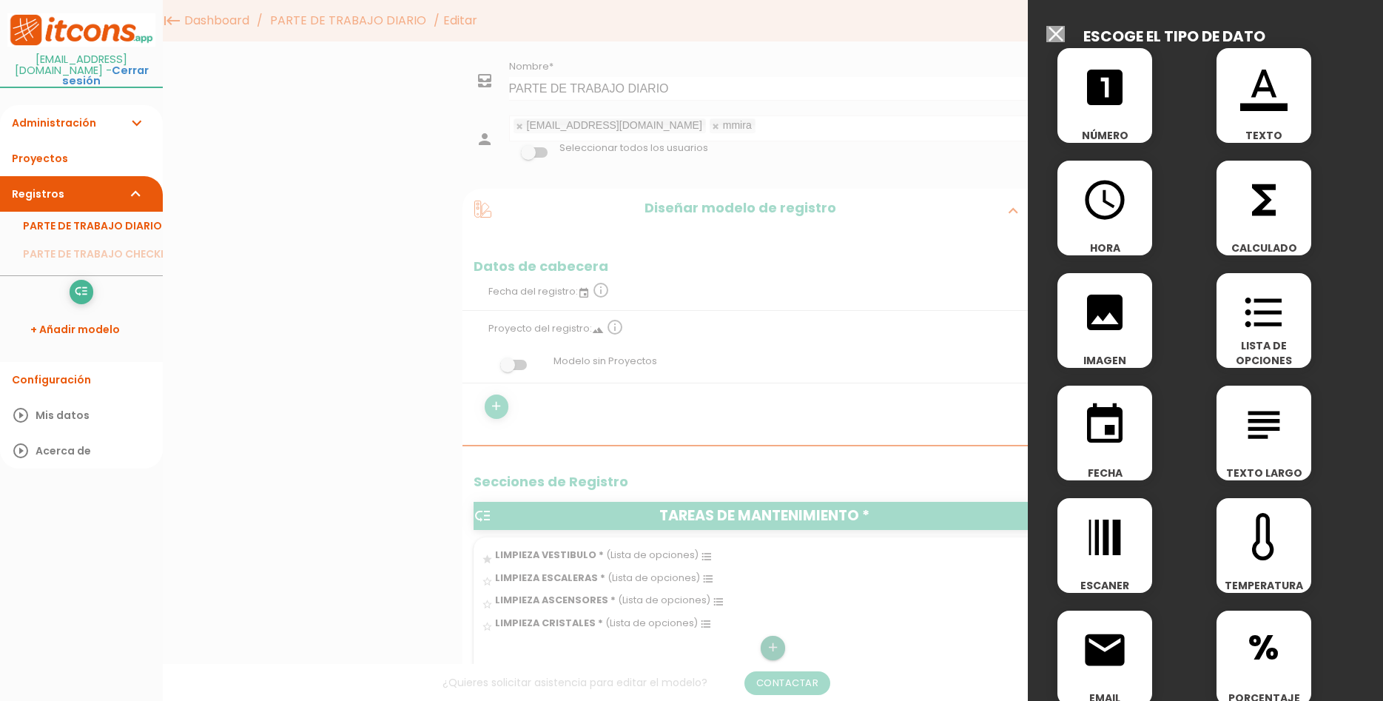
scroll to position [444, 0]
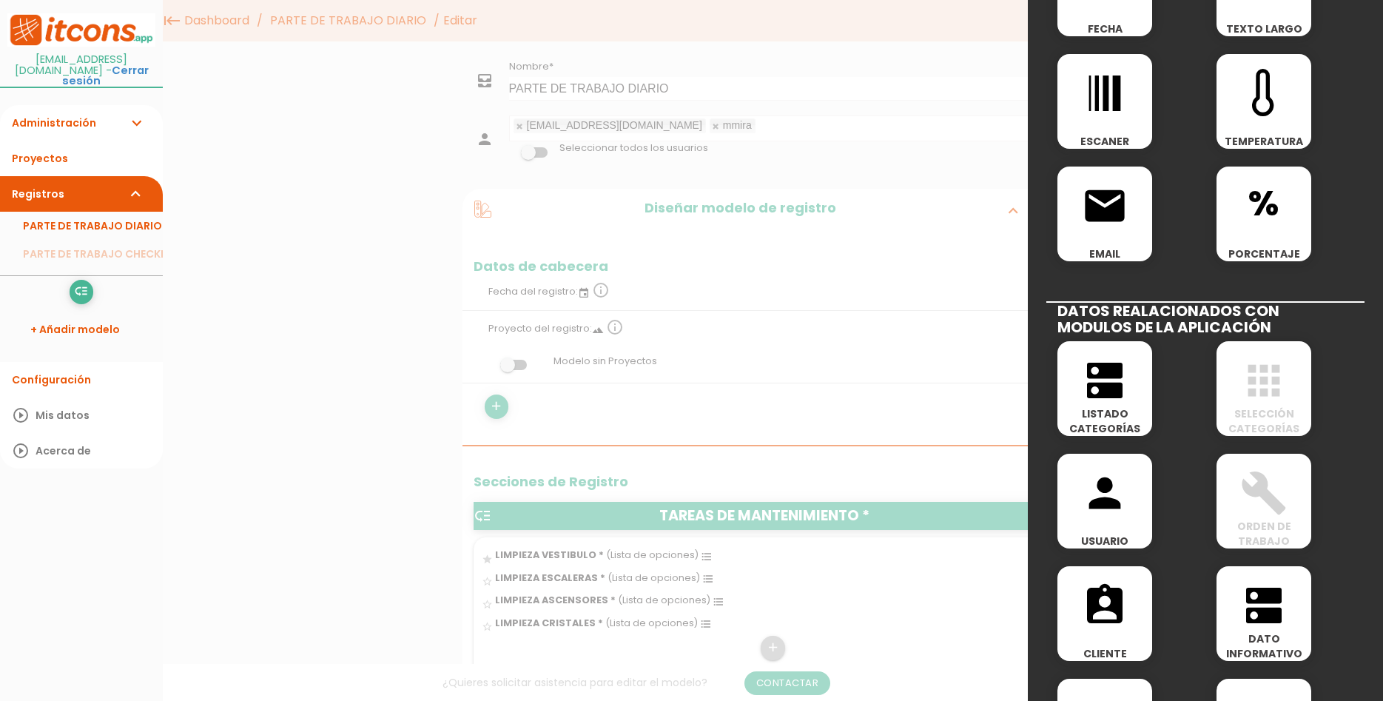
click at [1273, 394] on icon "apps" at bounding box center [1263, 380] width 47 height 47
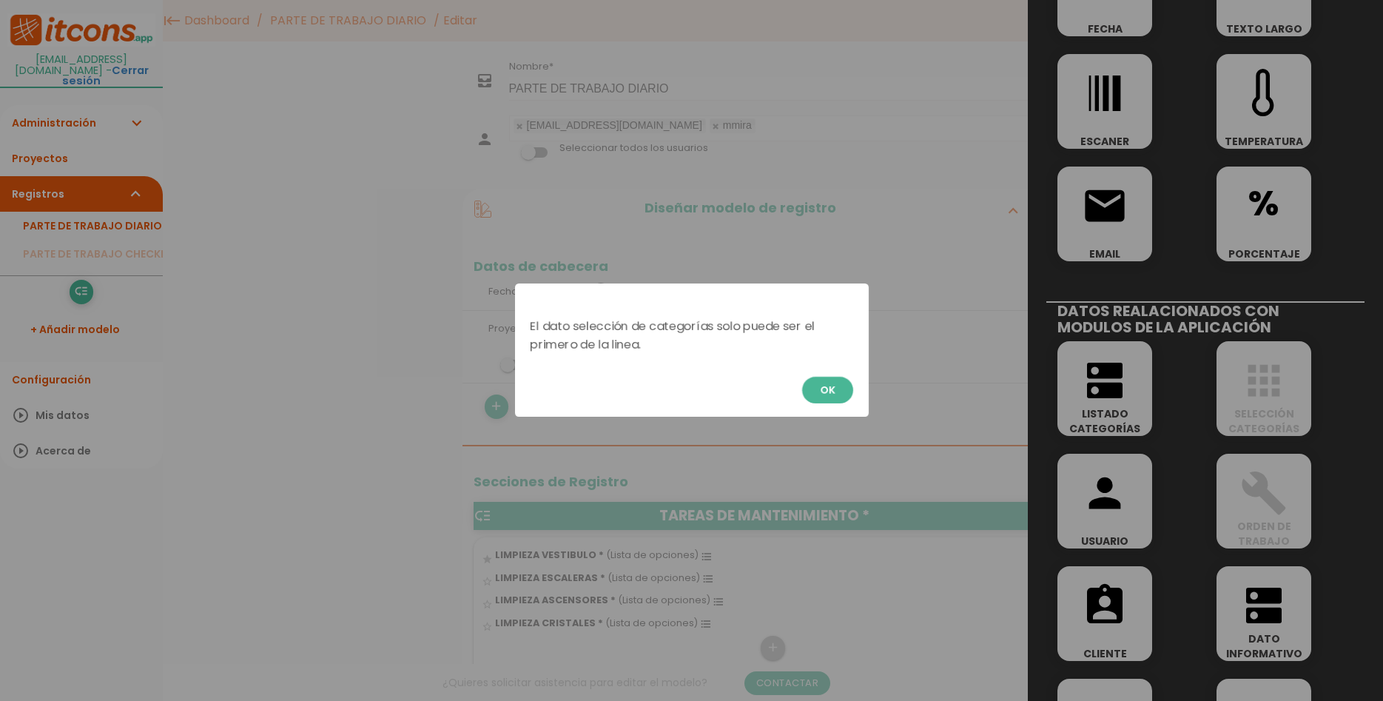
click at [810, 392] on button "OK" at bounding box center [827, 390] width 51 height 27
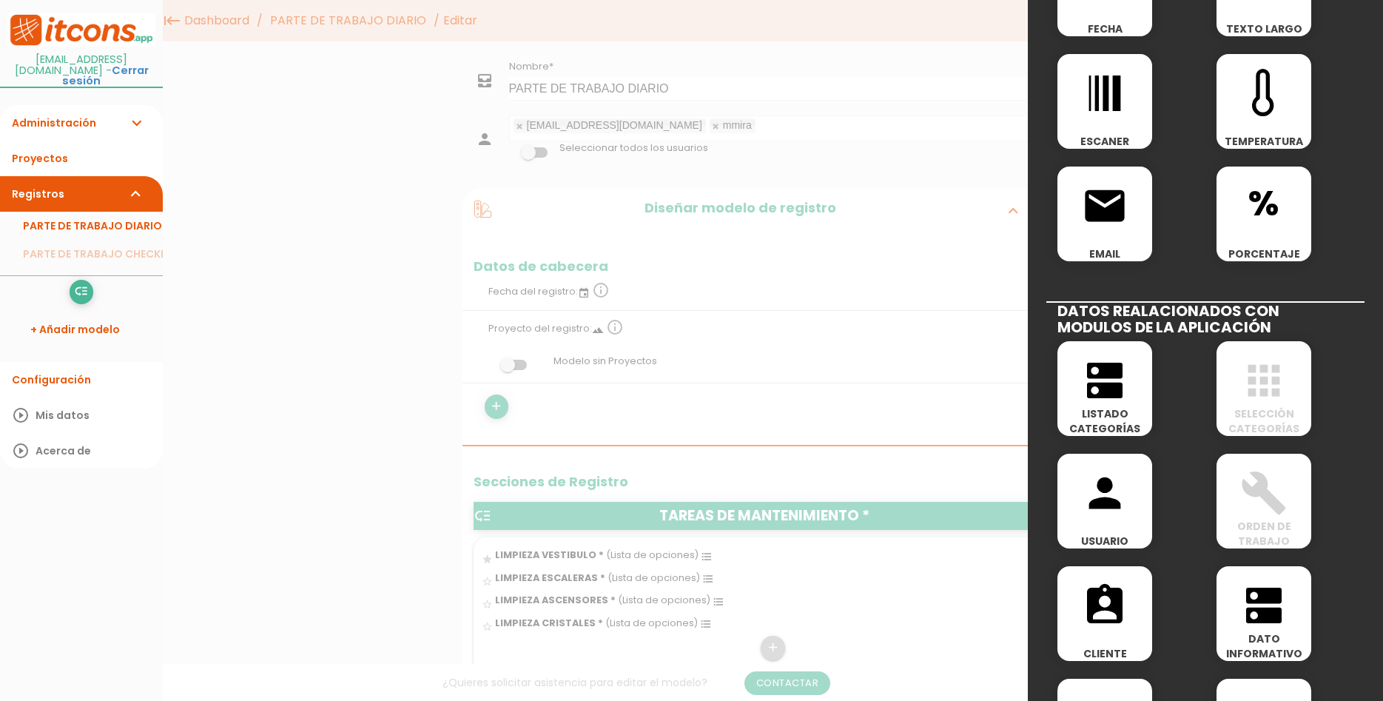
click at [774, 519] on div at bounding box center [691, 263] width 1383 height 876
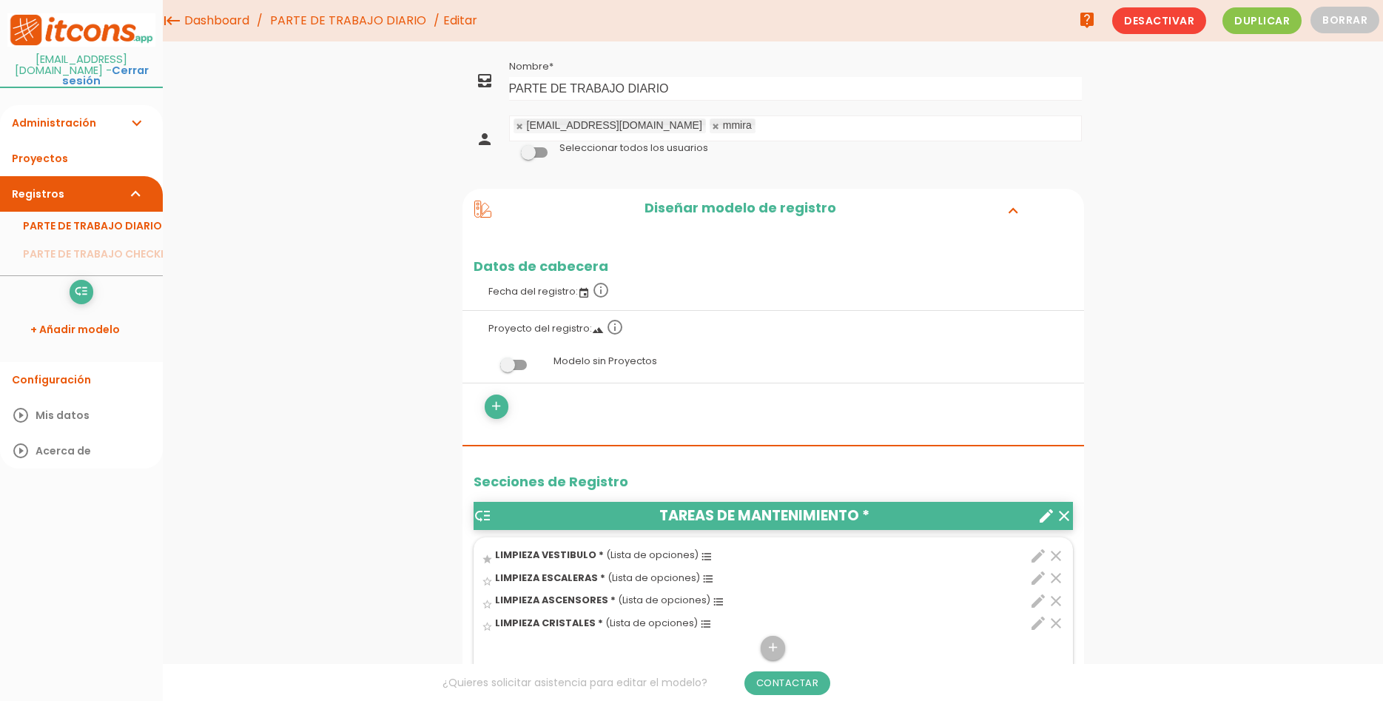
click at [681, 511] on header "low_priority TAREAS DE MANTENIMIENTO * clear create" at bounding box center [773, 516] width 599 height 28
click at [848, 526] on header "low_priority TAREAS DE MANTENIMIENTO * clear create" at bounding box center [773, 516] width 599 height 28
click at [846, 509] on header "low_priority TAREAS DE MANTENIMIENTO * clear create" at bounding box center [773, 516] width 599 height 28
click at [865, 514] on header "low_priority TAREAS DE MANTENIMIENTO * clear create" at bounding box center [773, 516] width 599 height 28
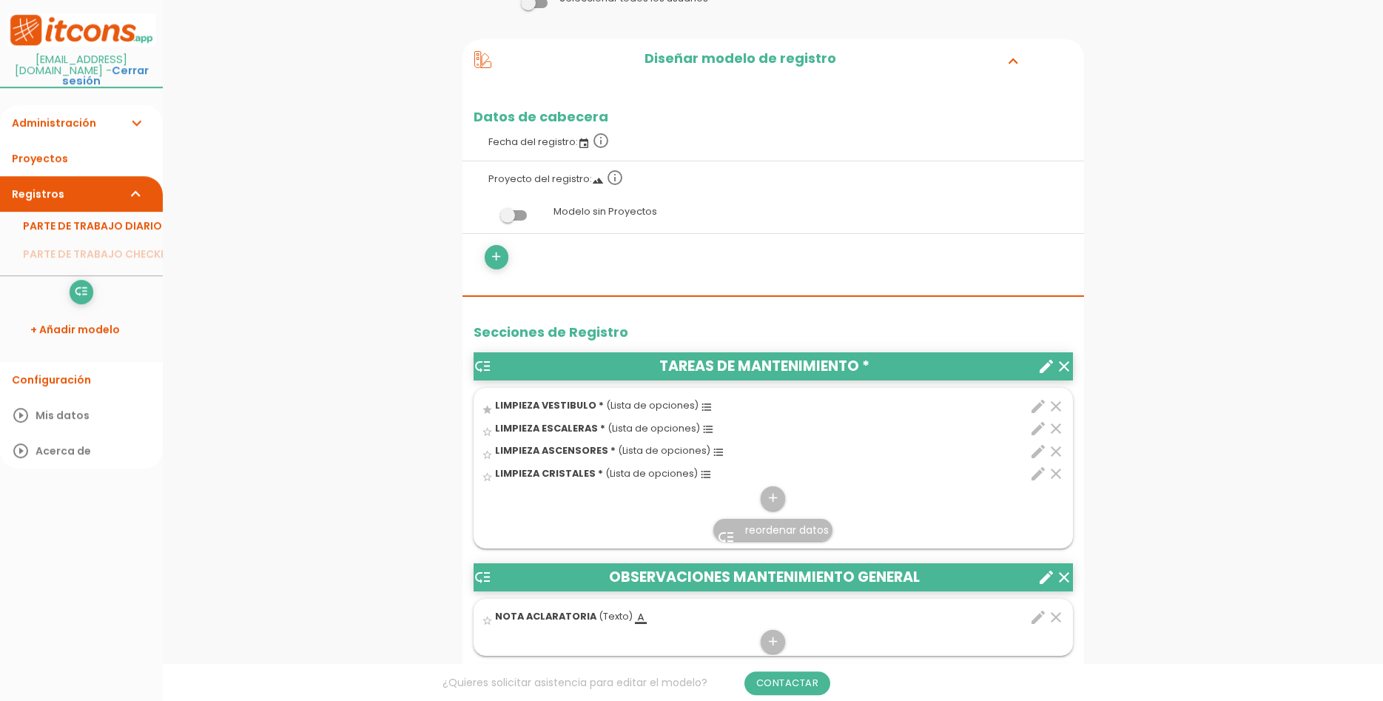
scroll to position [151, 0]
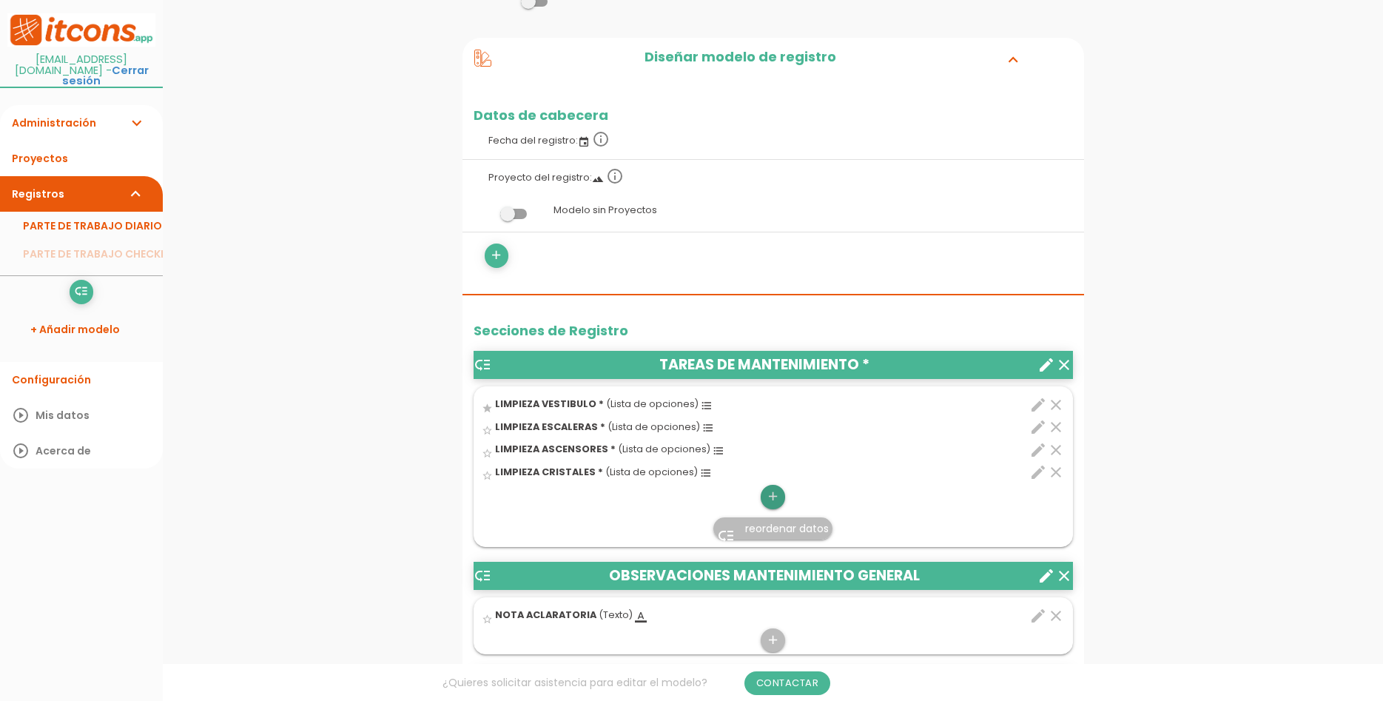
click at [776, 504] on icon "add" at bounding box center [773, 497] width 14 height 24
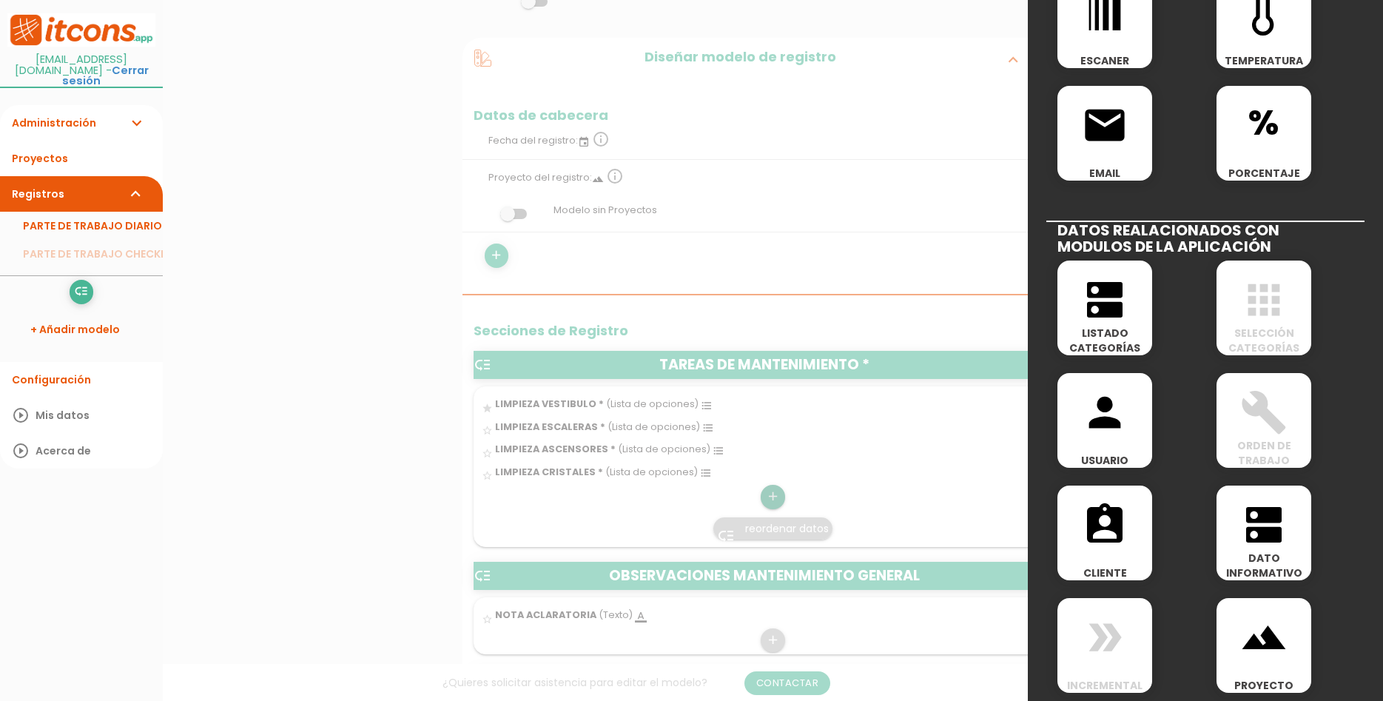
scroll to position [533, 0]
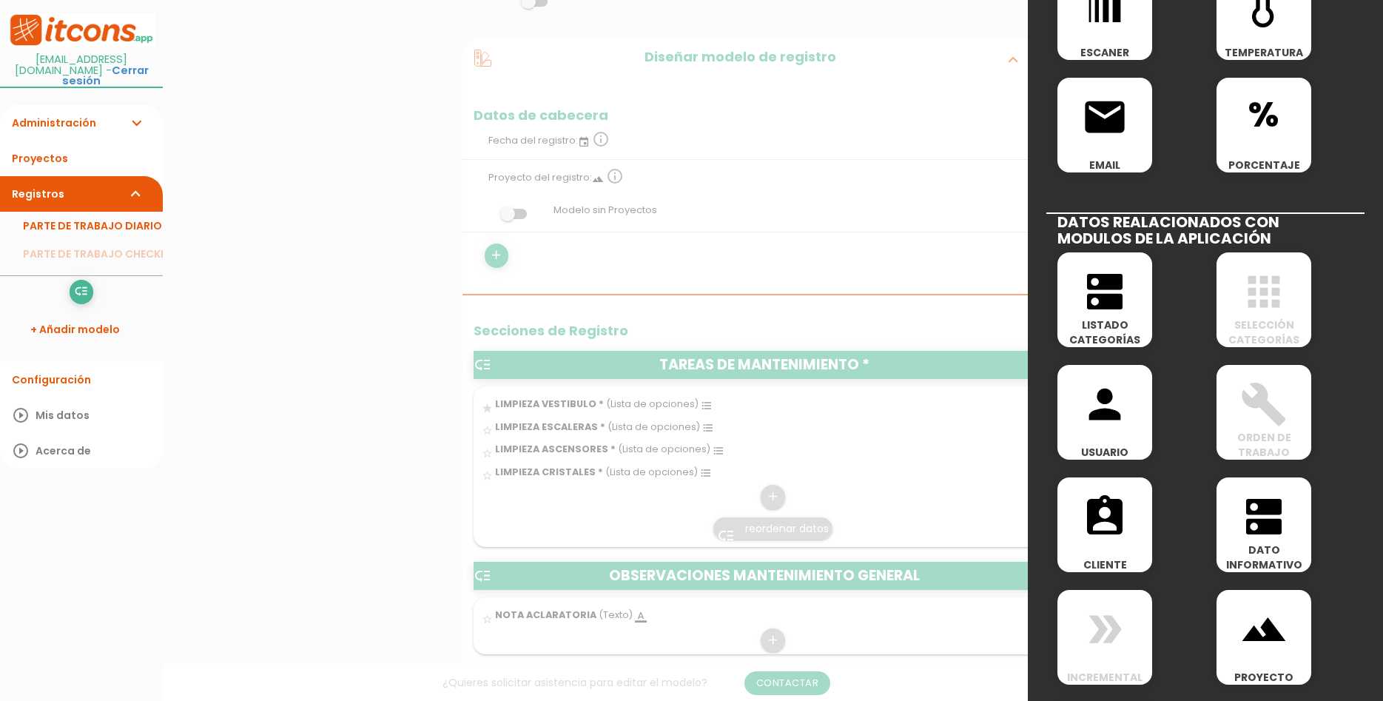
click at [1269, 313] on icon "apps" at bounding box center [1263, 291] width 47 height 47
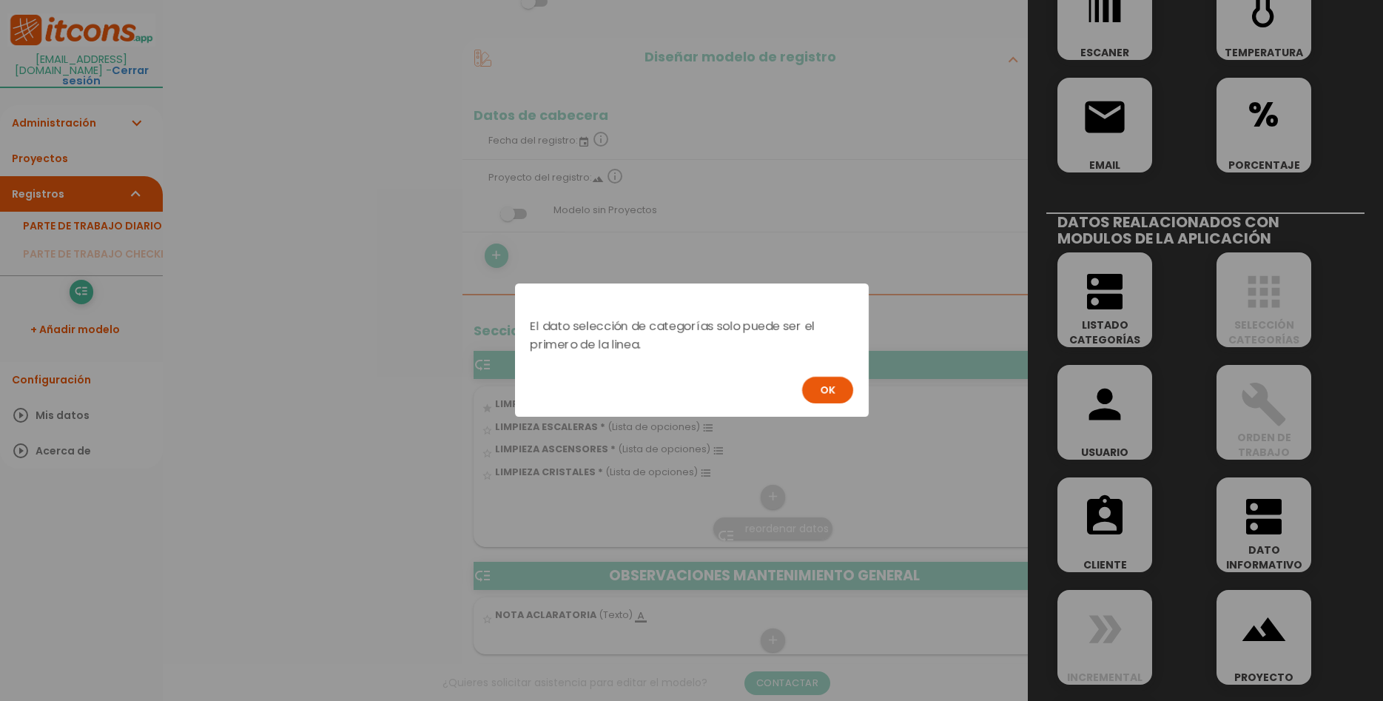
scroll to position [0, 0]
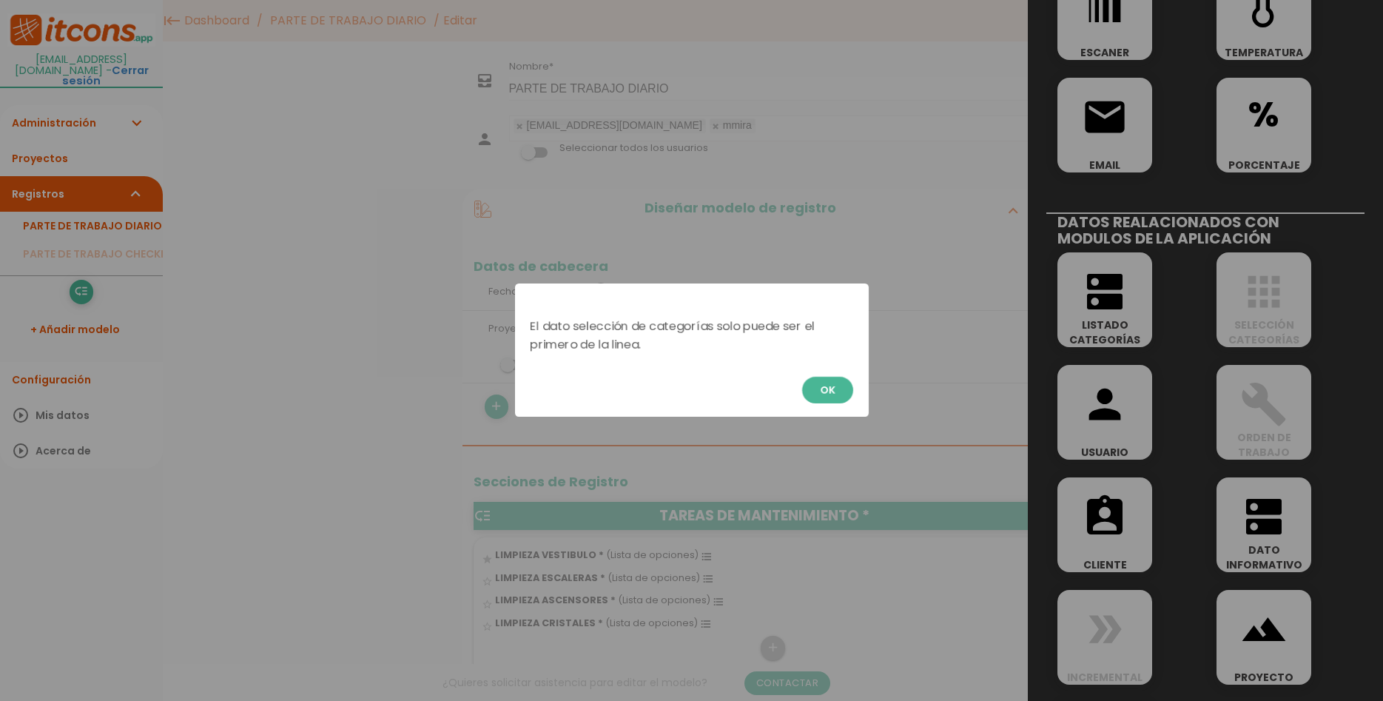
click at [825, 398] on button "OK" at bounding box center [827, 390] width 51 height 27
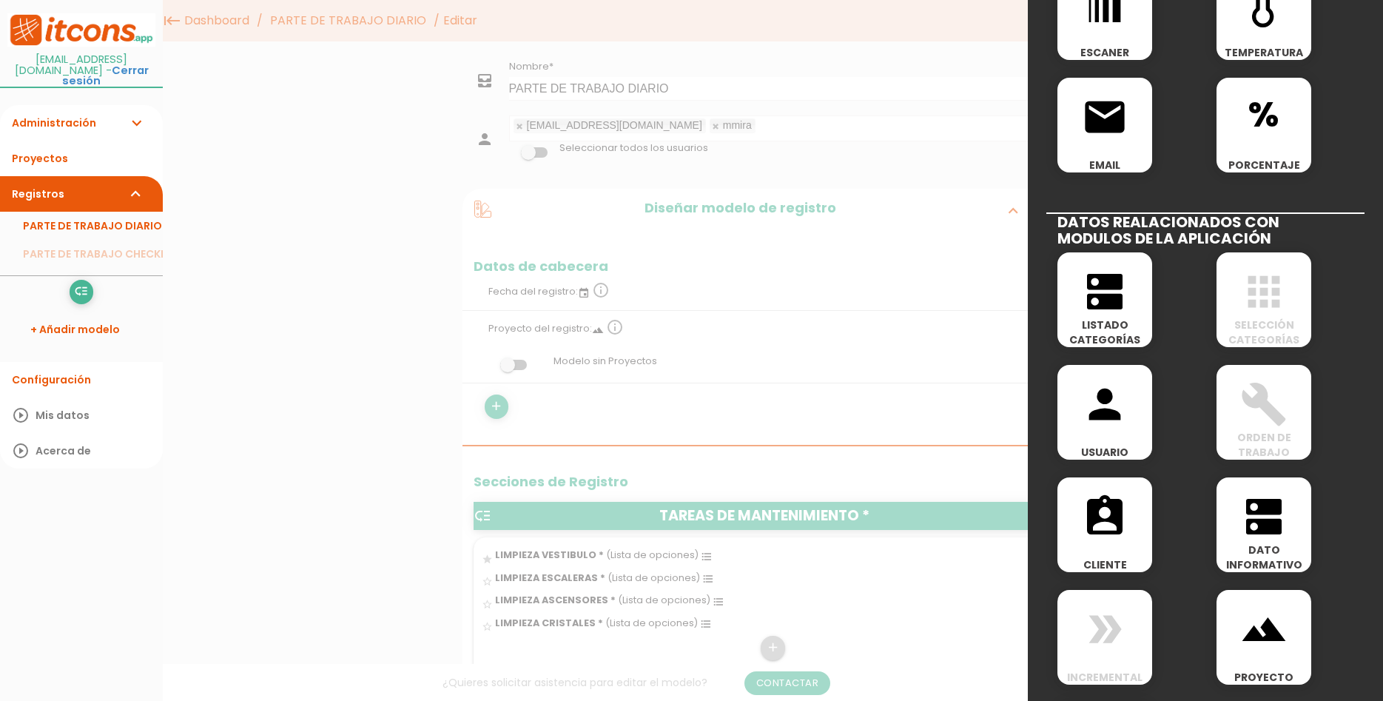
click at [347, 488] on div at bounding box center [691, 263] width 1383 height 876
click at [1189, 228] on h2 "DATOS REALACIONADOS CON MODULOS DE LA APLICACIÓN" at bounding box center [1205, 229] width 318 height 34
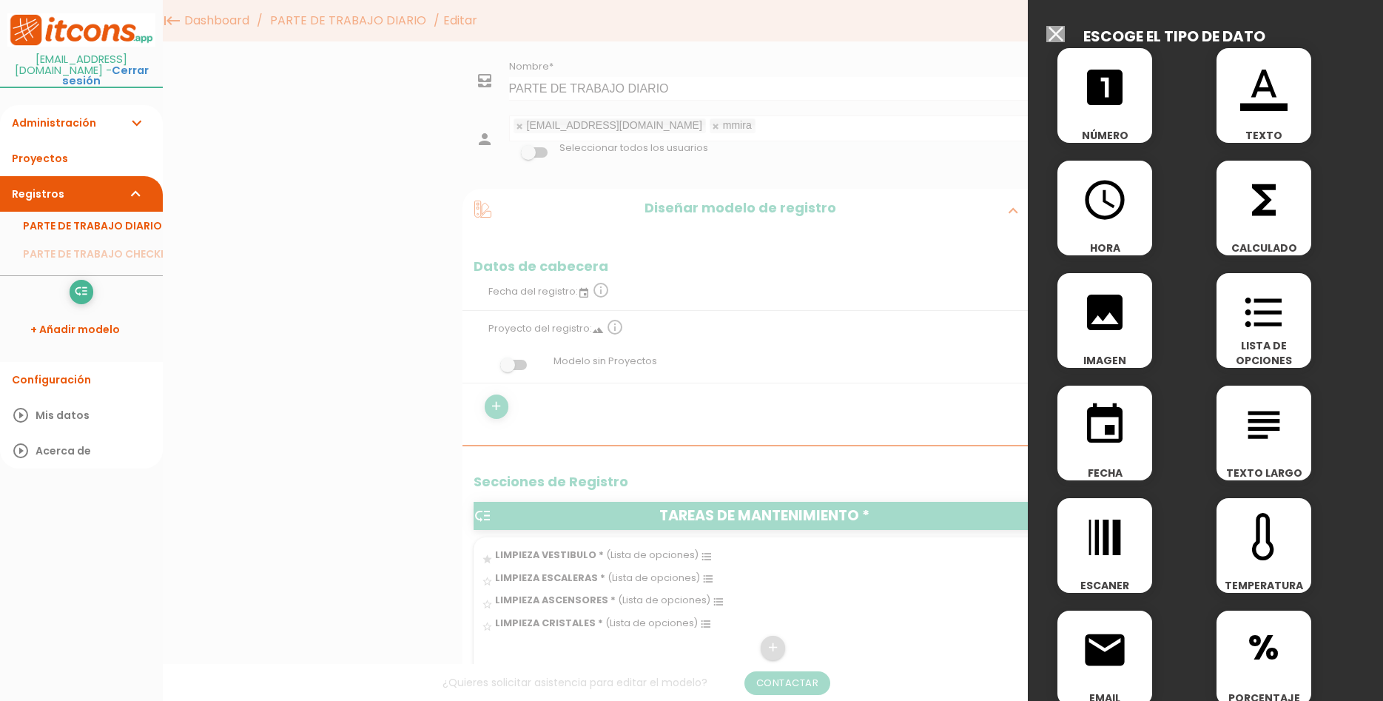
click at [642, 198] on div at bounding box center [691, 263] width 1383 height 876
click at [587, 94] on div at bounding box center [691, 263] width 1383 height 876
click at [1058, 27] on input "Seleccionar todos los usuarios" at bounding box center [1055, 34] width 18 height 16
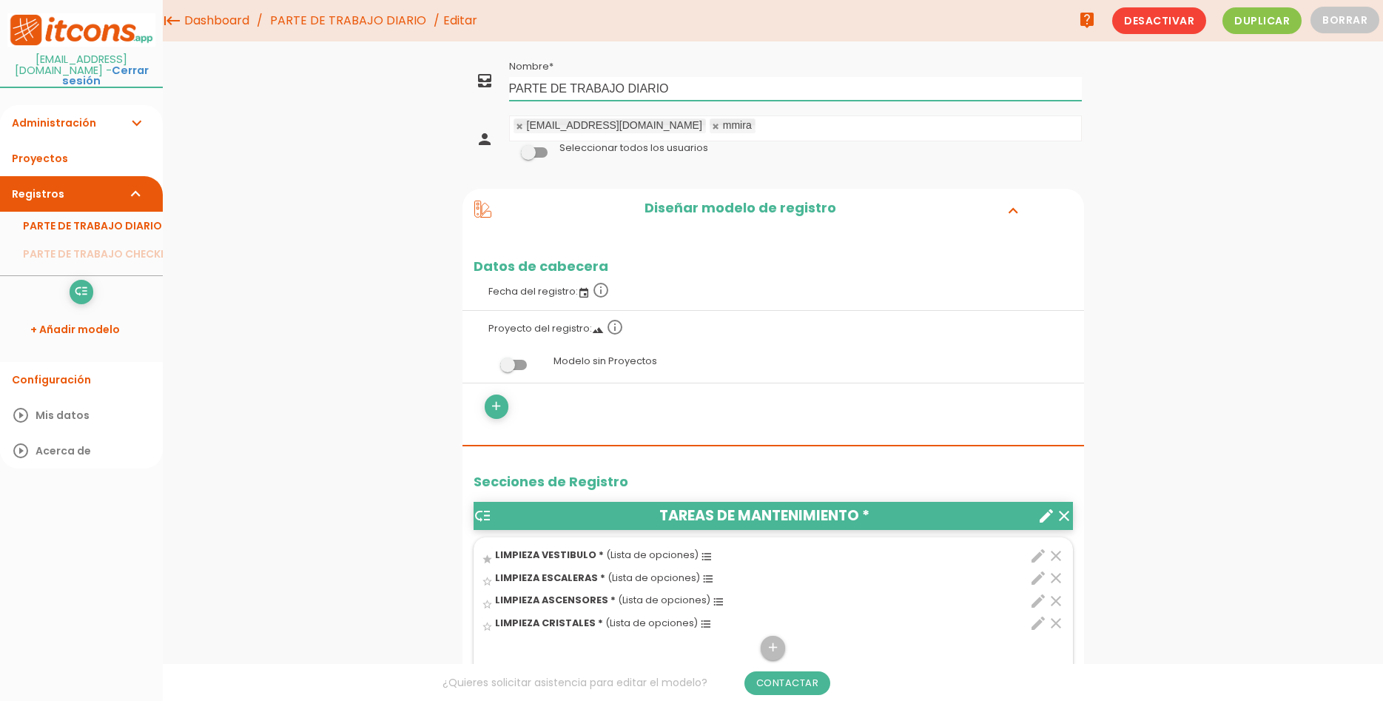
click at [627, 92] on input "PARTE DE TRABAJO DIARIO" at bounding box center [795, 89] width 573 height 24
click at [733, 144] on td "[EMAIL_ADDRESS][DOMAIN_NAME] mmira No se encontraron resultados [EMAIL_ADDRESS]…" at bounding box center [795, 139] width 577 height 54
click at [755, 122] on input "text" at bounding box center [762, 127] width 15 height 20
click at [700, 84] on body "menu keyboard_tab Dashboard PARTE DE TRABAJO DIARIO Editar" at bounding box center [691, 350] width 1383 height 701
click at [700, 84] on input "PARTE DE TRABAJO DIARIO" at bounding box center [795, 89] width 573 height 24
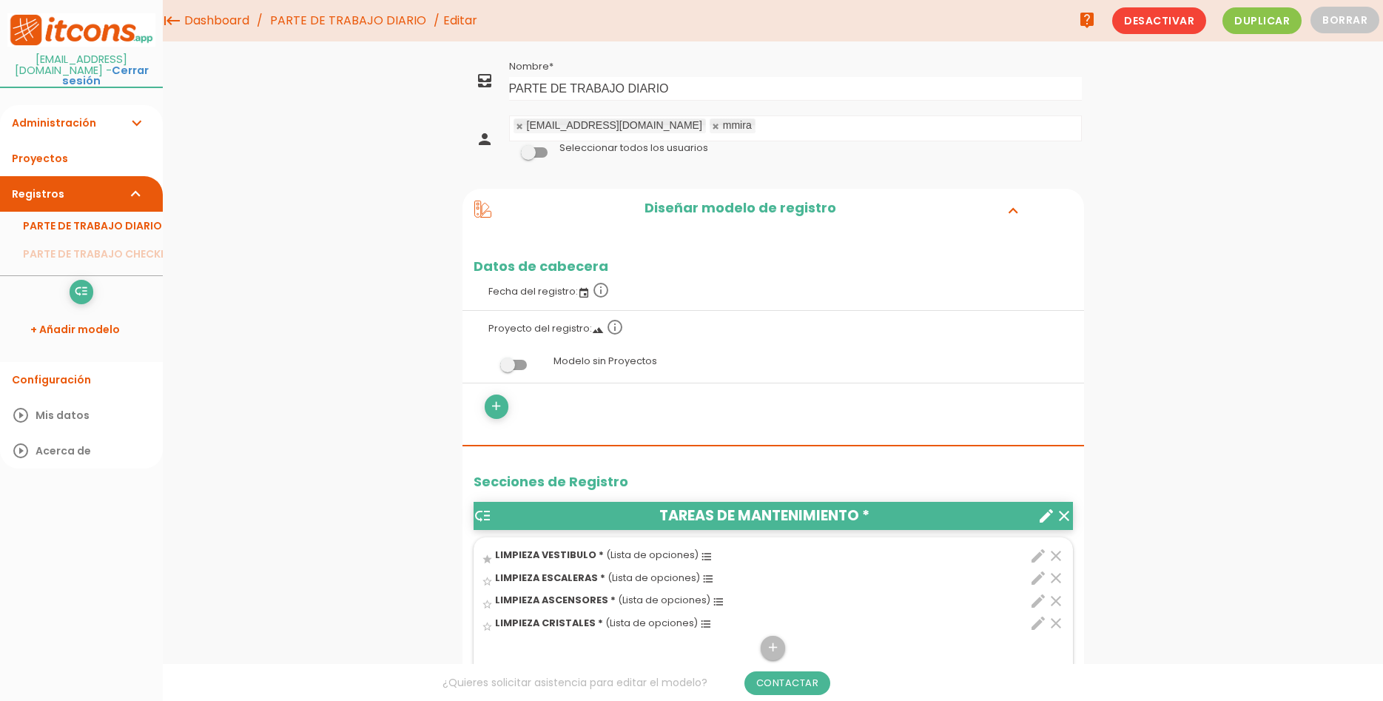
click at [692, 212] on h2 "Diseñar modelo de registro" at bounding box center [740, 210] width 498 height 19
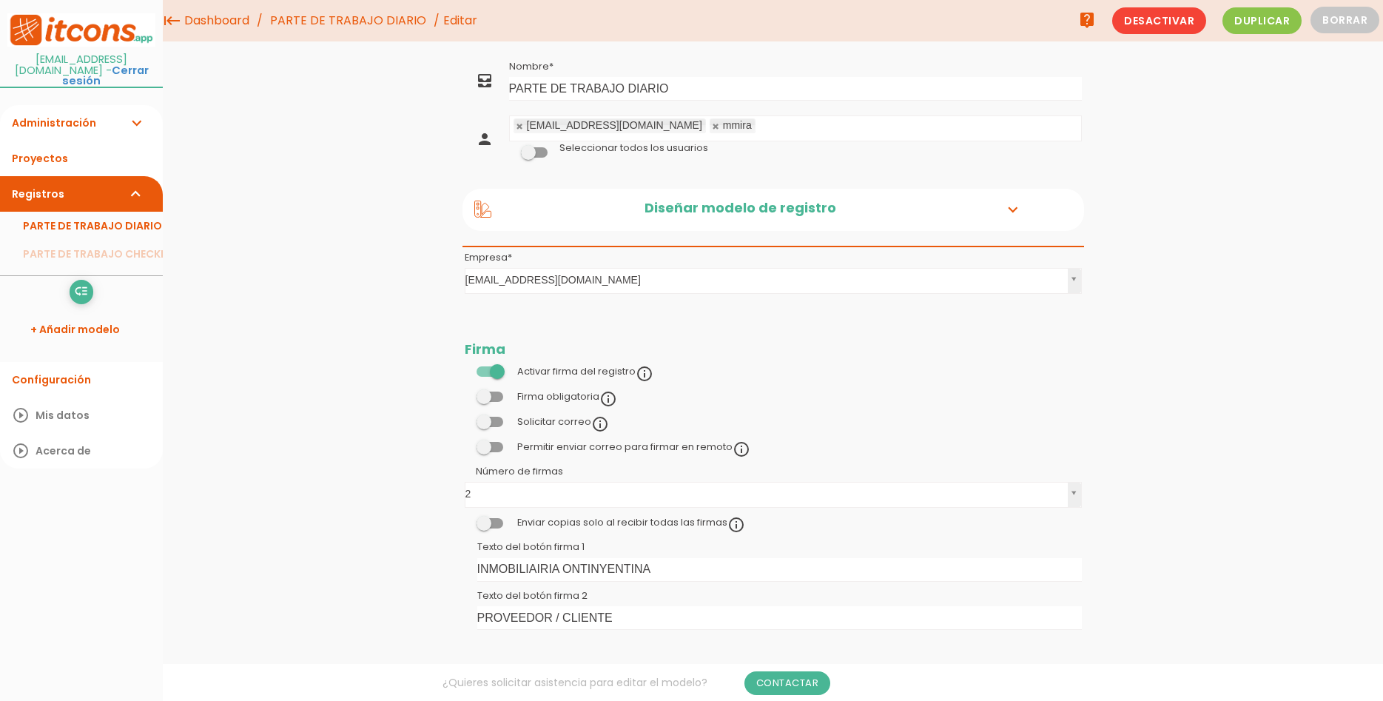
click at [692, 212] on h2 "Diseñar modelo de registro" at bounding box center [740, 210] width 498 height 19
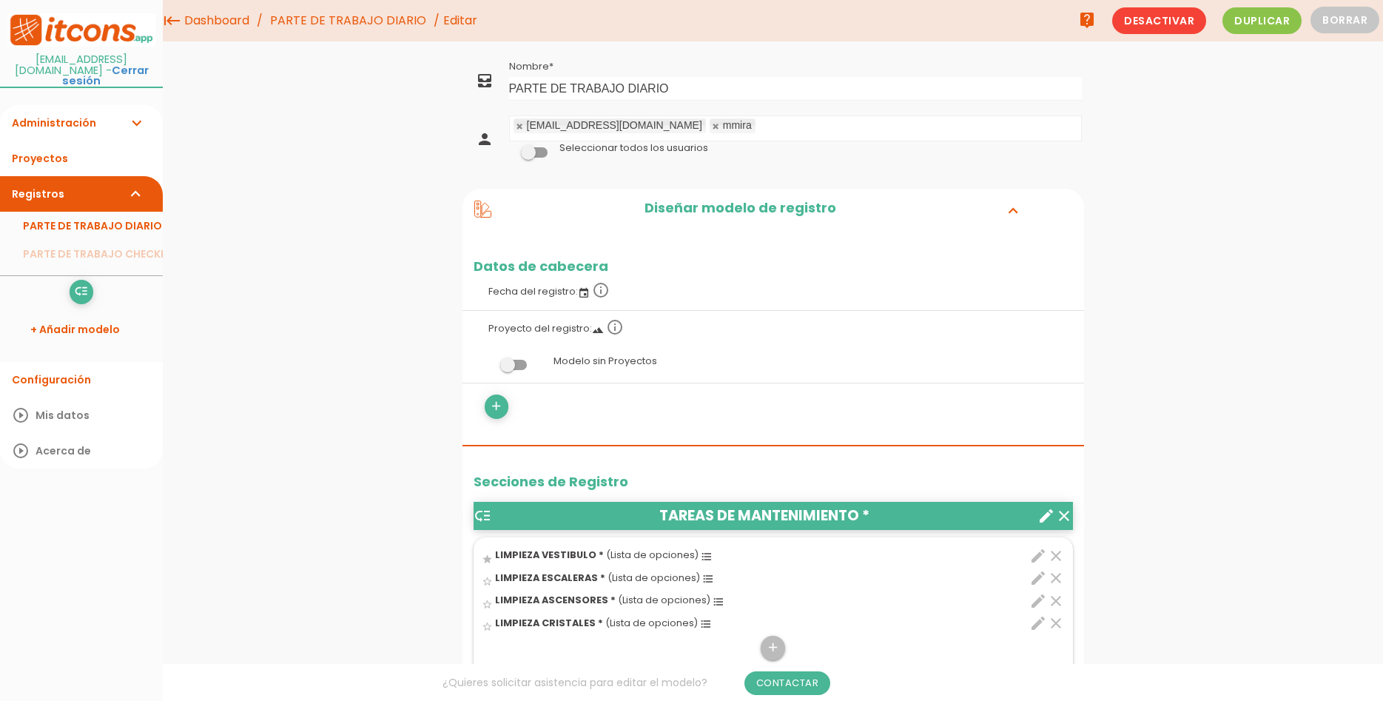
click at [554, 267] on h2 "Datos de cabecera" at bounding box center [773, 266] width 622 height 15
click at [548, 291] on label "Fecha del registro: event info_outline" at bounding box center [773, 290] width 599 height 33
click at [553, 333] on label "Proyecto del registro: landscape info_outline" at bounding box center [773, 327] width 599 height 33
click at [556, 364] on label "Modelo sin Proyectos" at bounding box center [773, 361] width 599 height 28
click at [493, 409] on icon "add" at bounding box center [496, 406] width 14 height 24
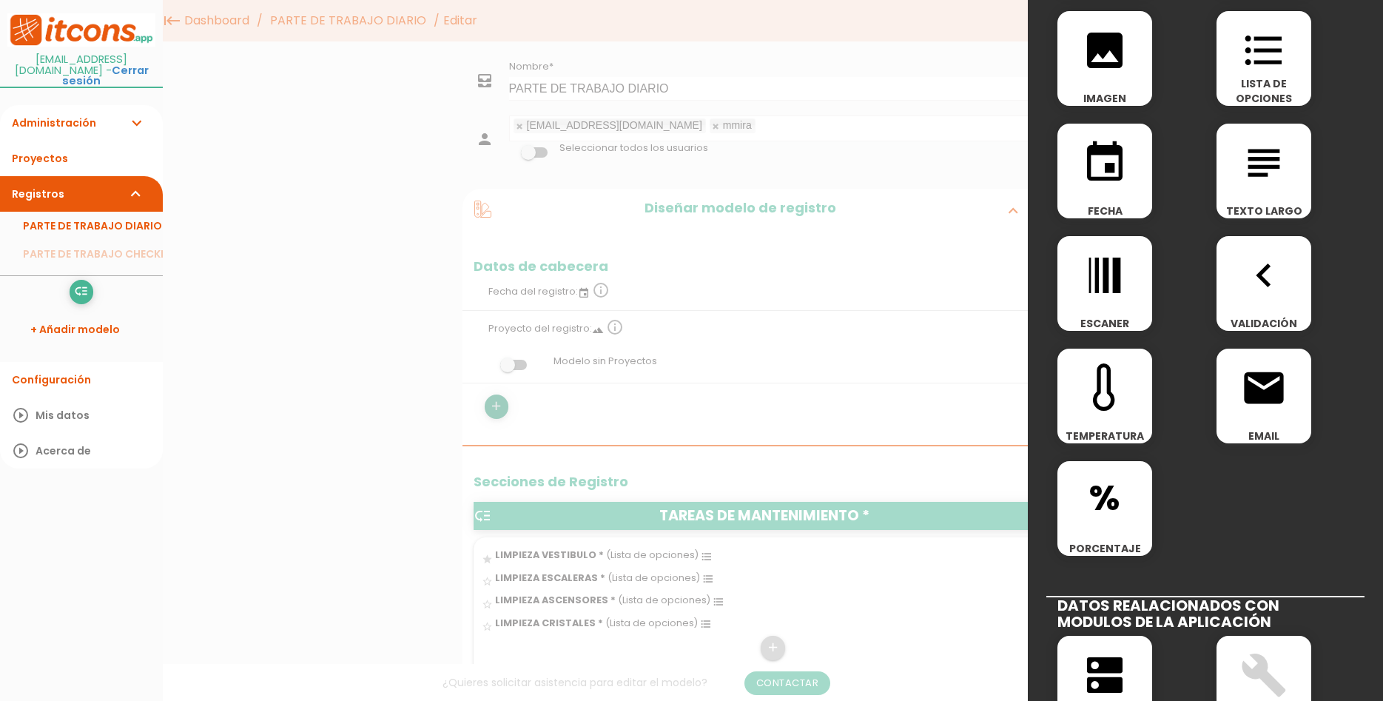
scroll to position [178, 0]
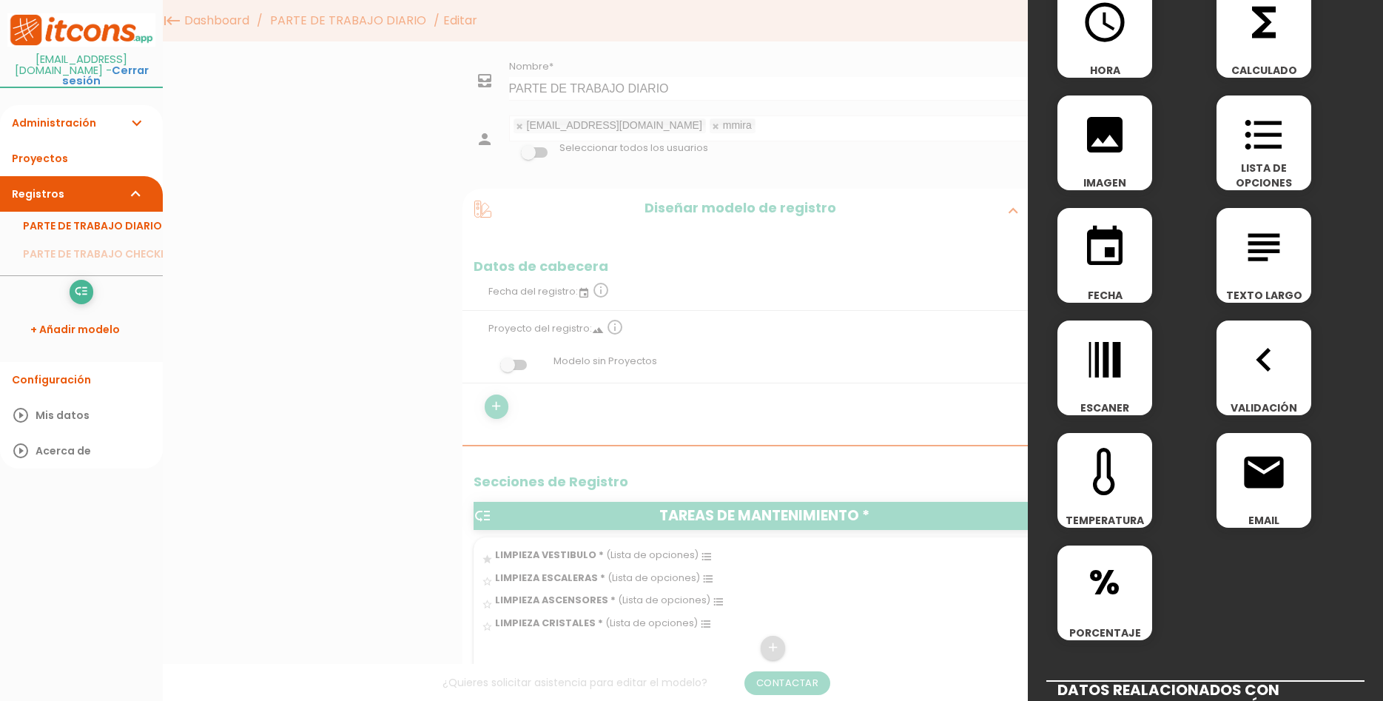
click at [1290, 141] on span "format_list_bulleted" at bounding box center [1263, 126] width 95 height 63
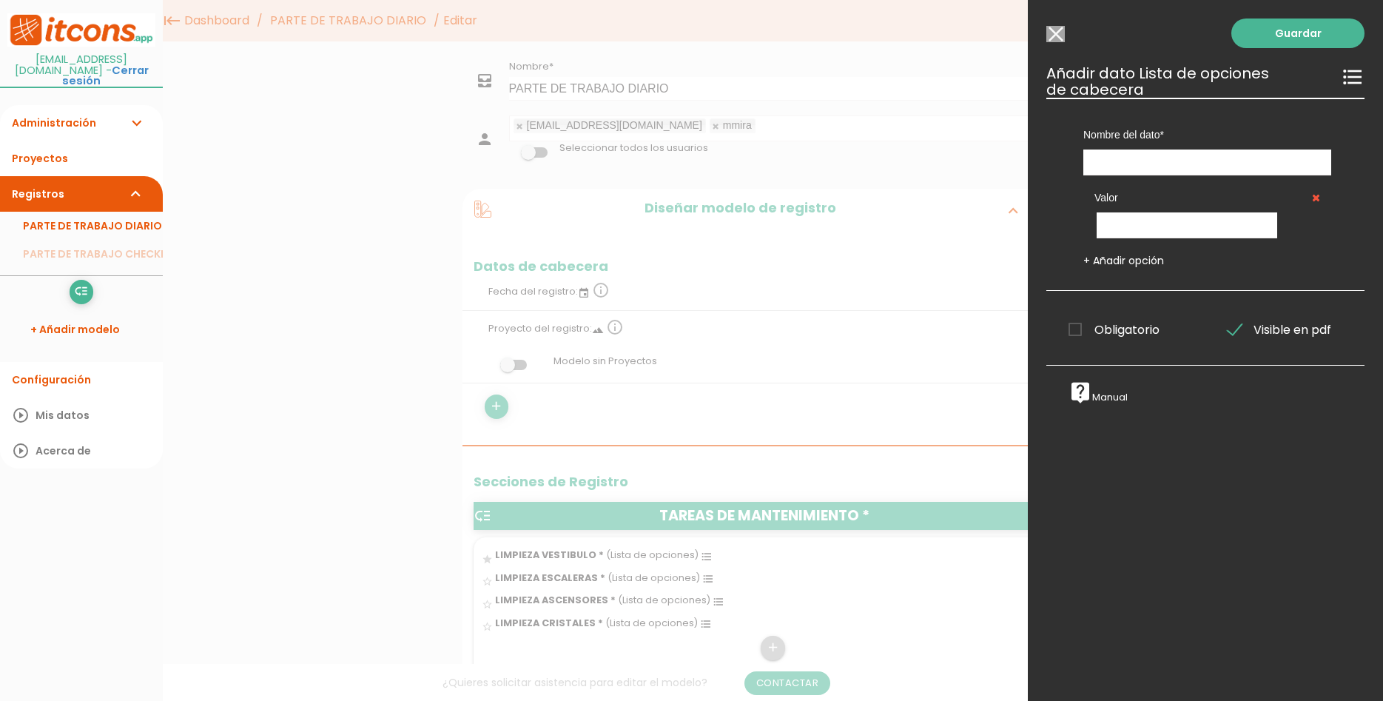
scroll to position [0, 0]
click at [1059, 31] on input "Seleccionar todos los usuarios" at bounding box center [1055, 34] width 18 height 16
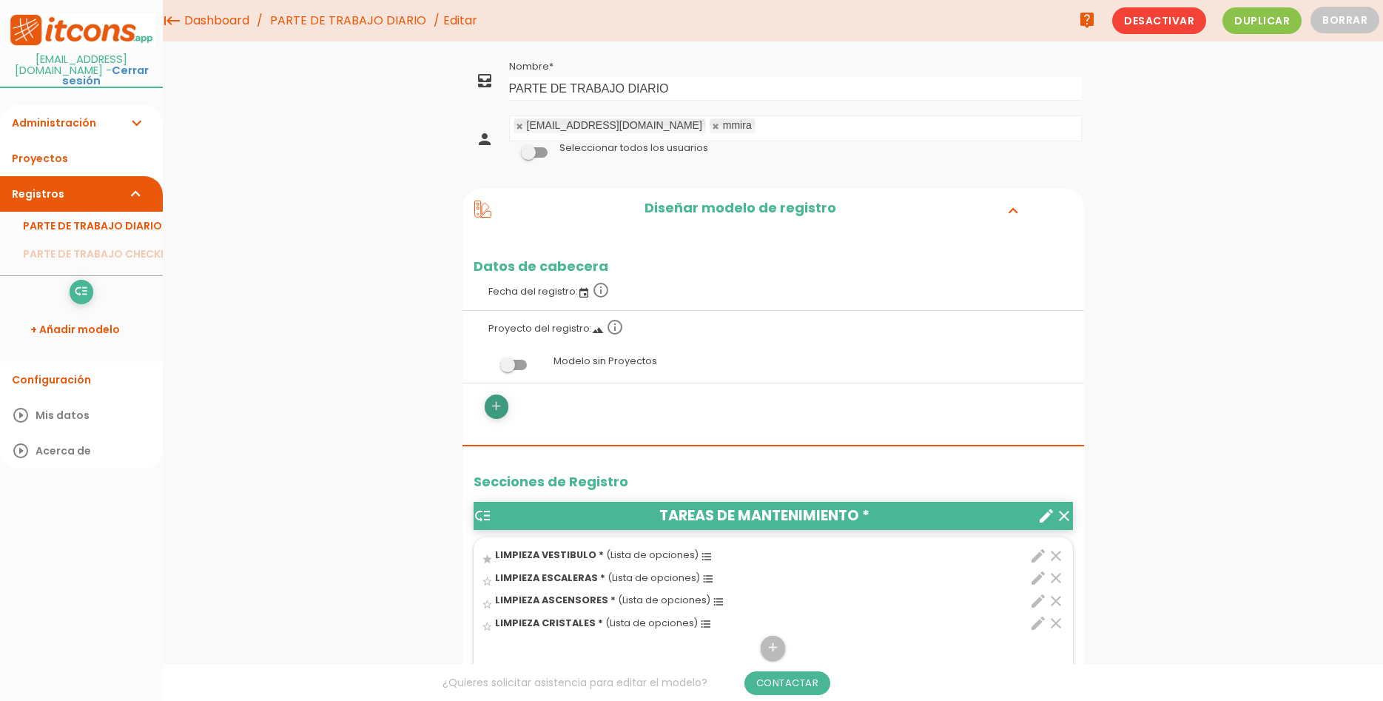
click at [496, 408] on icon "add" at bounding box center [496, 406] width 14 height 24
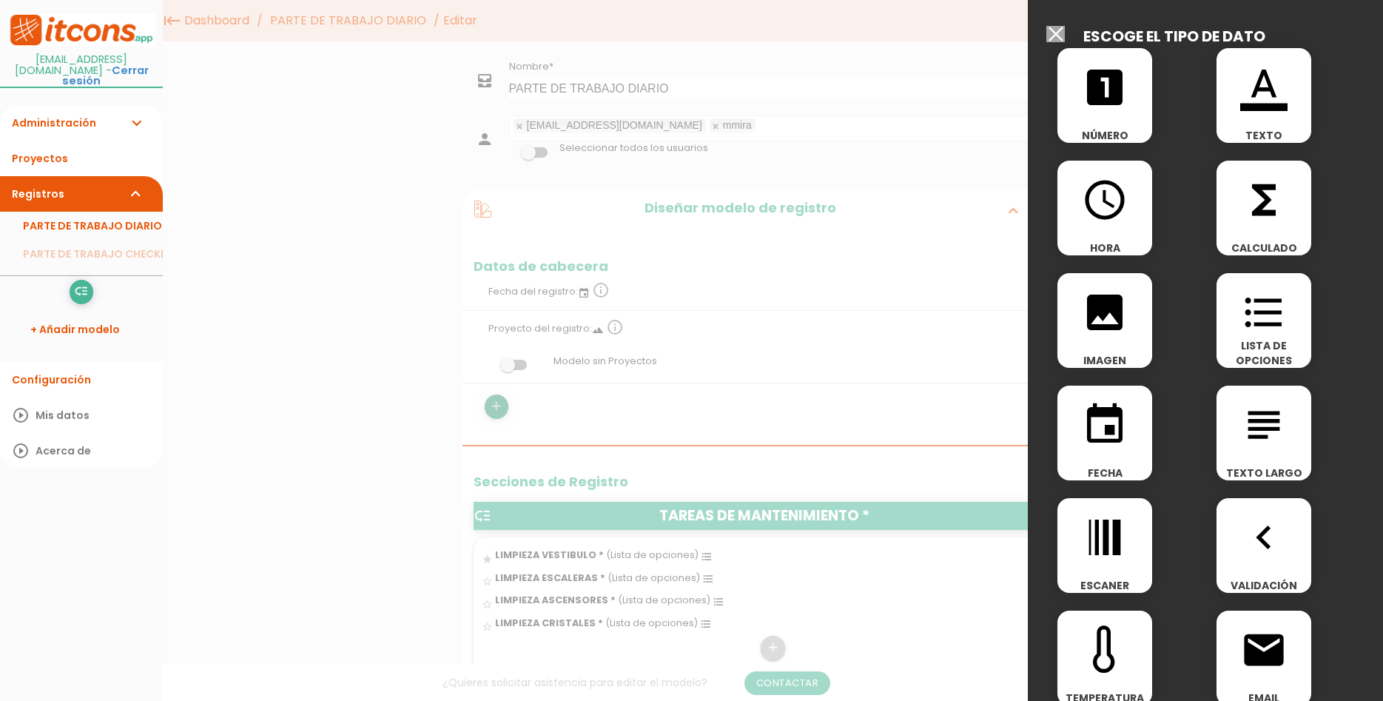
scroll to position [533, 0]
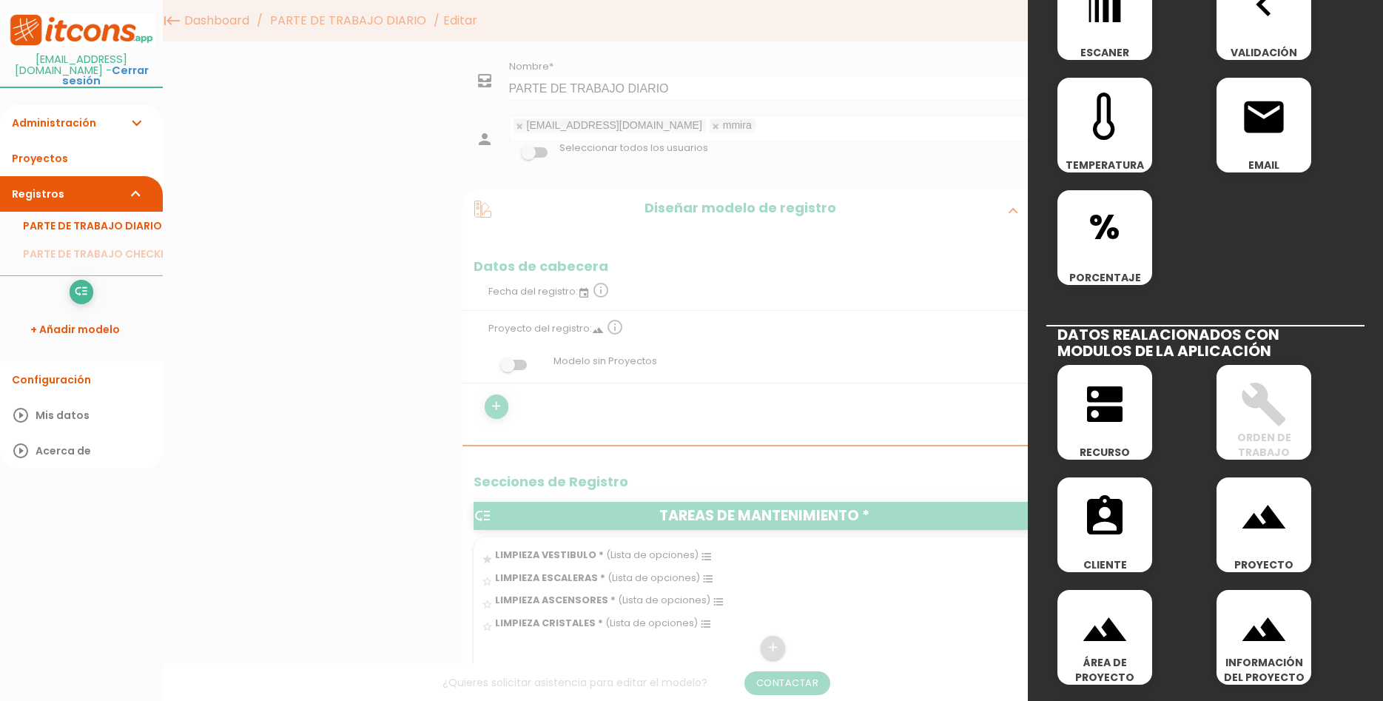
click at [1086, 435] on div "dns RECURSO" at bounding box center [1104, 412] width 95 height 95
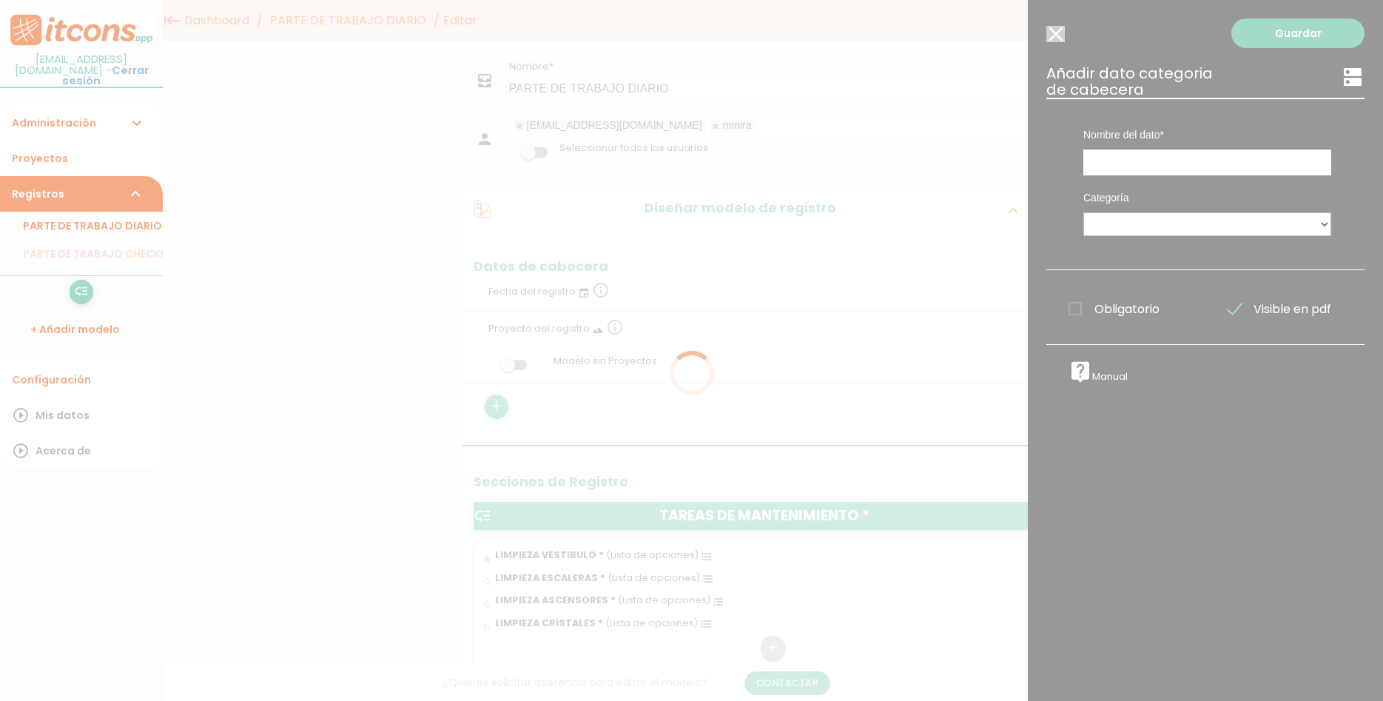
scroll to position [0, 0]
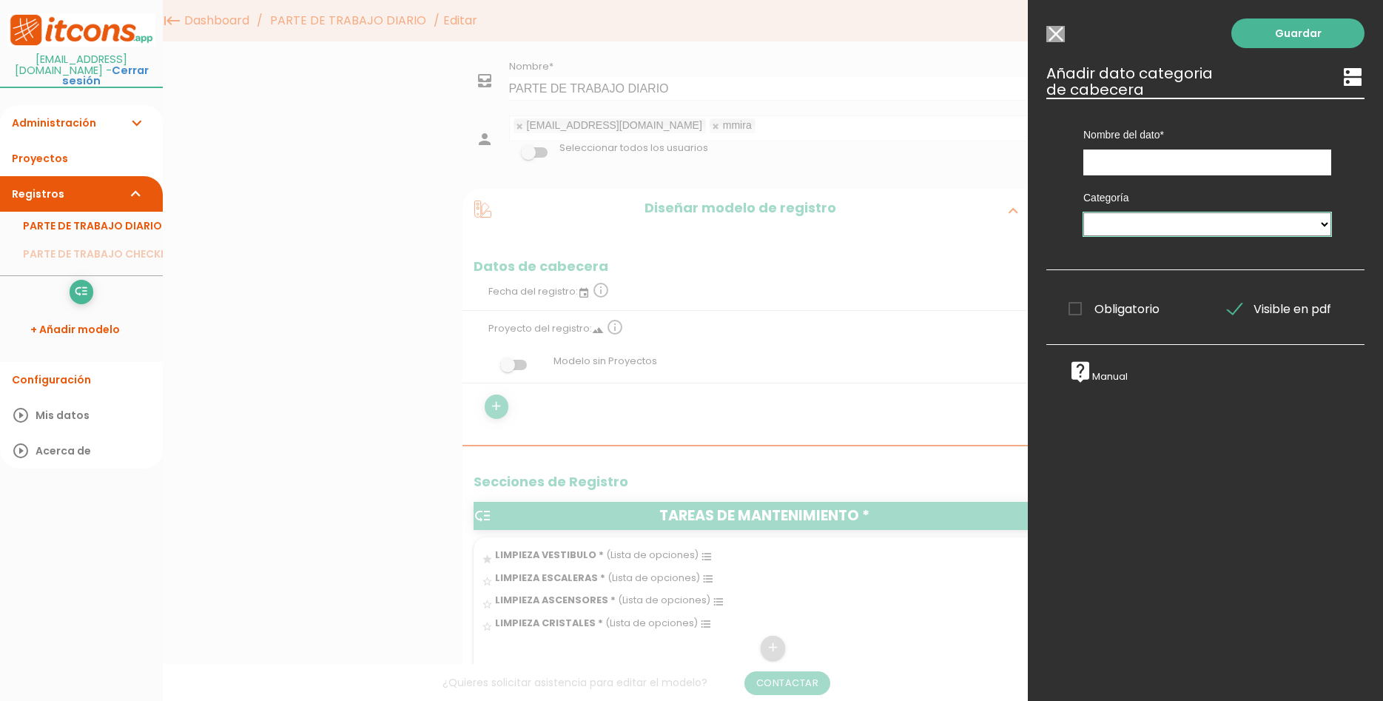
click at [1083, 212] on select "CENTROS DE COSTE TAREAS MANTENIMIENTO TAREAS CHECK-LIST BÁSICO LIMPIEZA VESTIBU…" at bounding box center [1207, 224] width 248 height 24
click at [1162, 166] on input "text" at bounding box center [1207, 162] width 248 height 26
click at [1083, 212] on select "CENTROS DE COSTE TAREAS MANTENIMIENTO TAREAS CHECK-LIST BÁSICO LIMPIEZA VESTIBU…" at bounding box center [1207, 224] width 248 height 24
click option "CENTROS DE COSTE" at bounding box center [0, 0] width 0 height 0
click at [1083, 212] on select "CENTROS DE COSTE TAREAS MANTENIMIENTO TAREAS CHECK-LIST BÁSICO LIMPIEZA VESTIBU…" at bounding box center [1207, 224] width 248 height 24
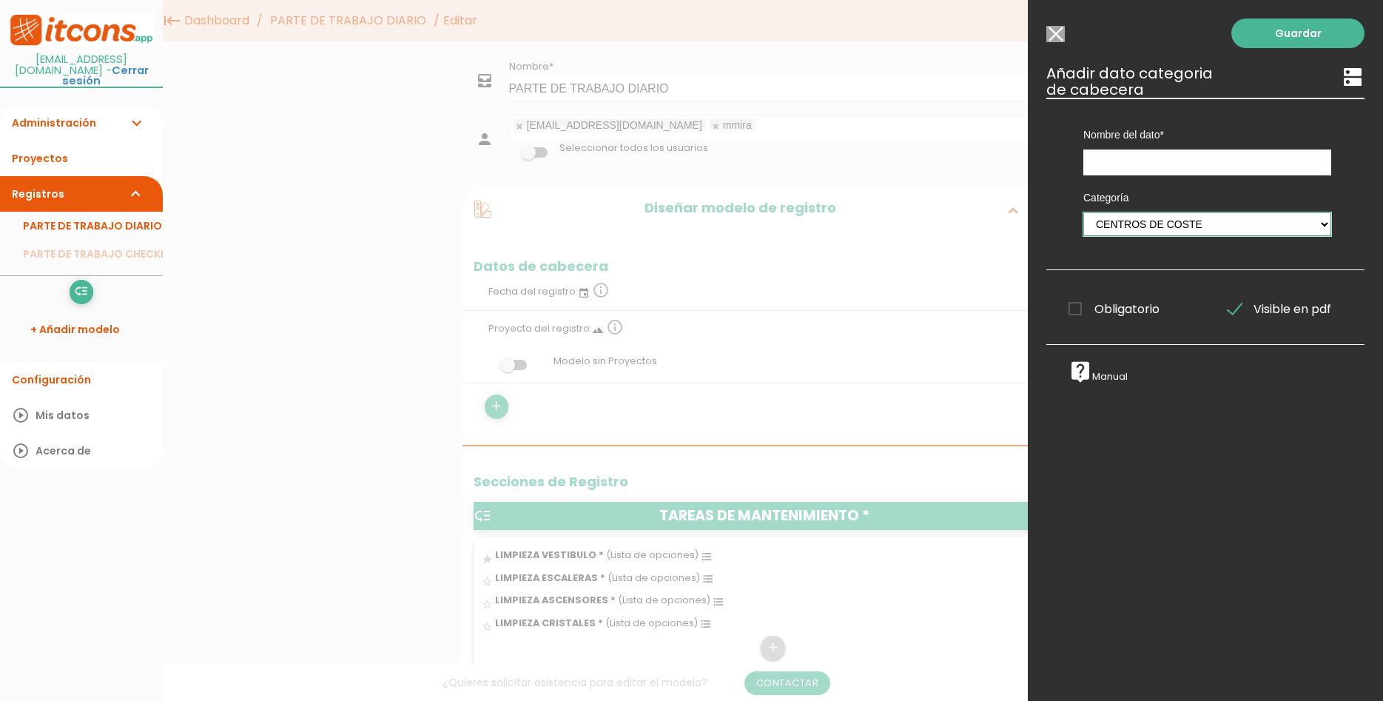
select select "594"
click option "TAREAS MANTENIMIENTO" at bounding box center [0, 0] width 0 height 0
click at [1083, 212] on select "CENTROS DE COSTE TAREAS MANTENIMIENTO TAREAS CHECK-LIST BÁSICO LIMPIEZA VESTIBU…" at bounding box center [1207, 224] width 248 height 24
click at [1188, 226] on select "CENTROS DE COSTE TAREAS MANTENIMIENTO TAREAS CHECK-LIST BÁSICO LIMPIEZA VESTIBU…" at bounding box center [1207, 224] width 248 height 24
click at [1062, 39] on input "Seleccionar todos los usuarios" at bounding box center [1055, 34] width 18 height 16
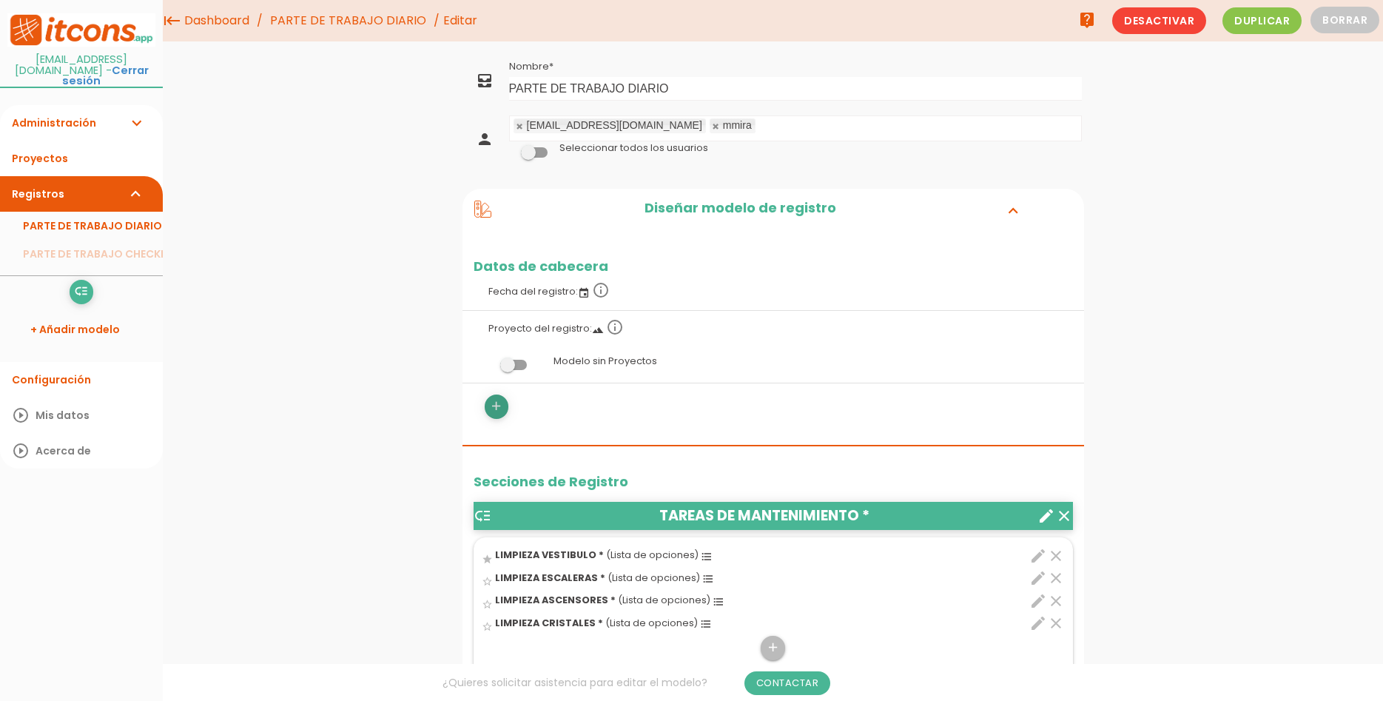
click at [502, 414] on icon "add" at bounding box center [496, 406] width 14 height 24
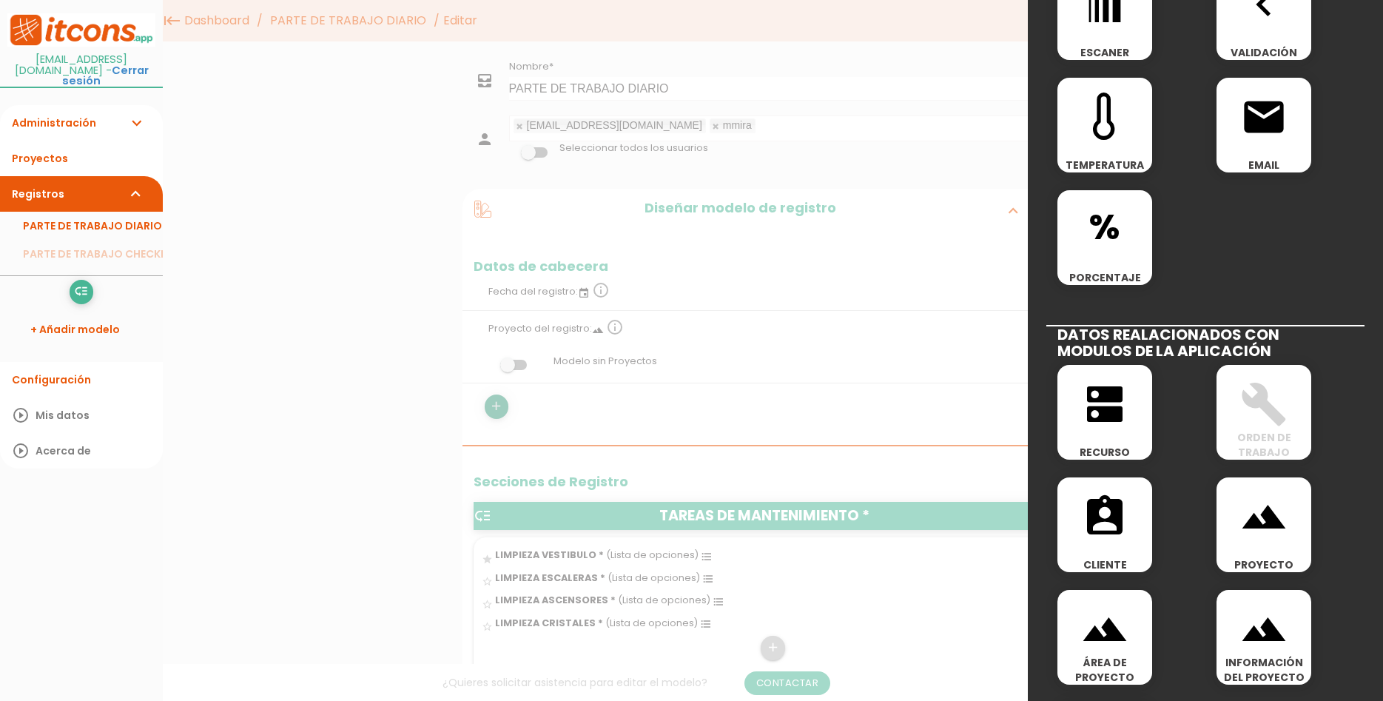
scroll to position [642, 0]
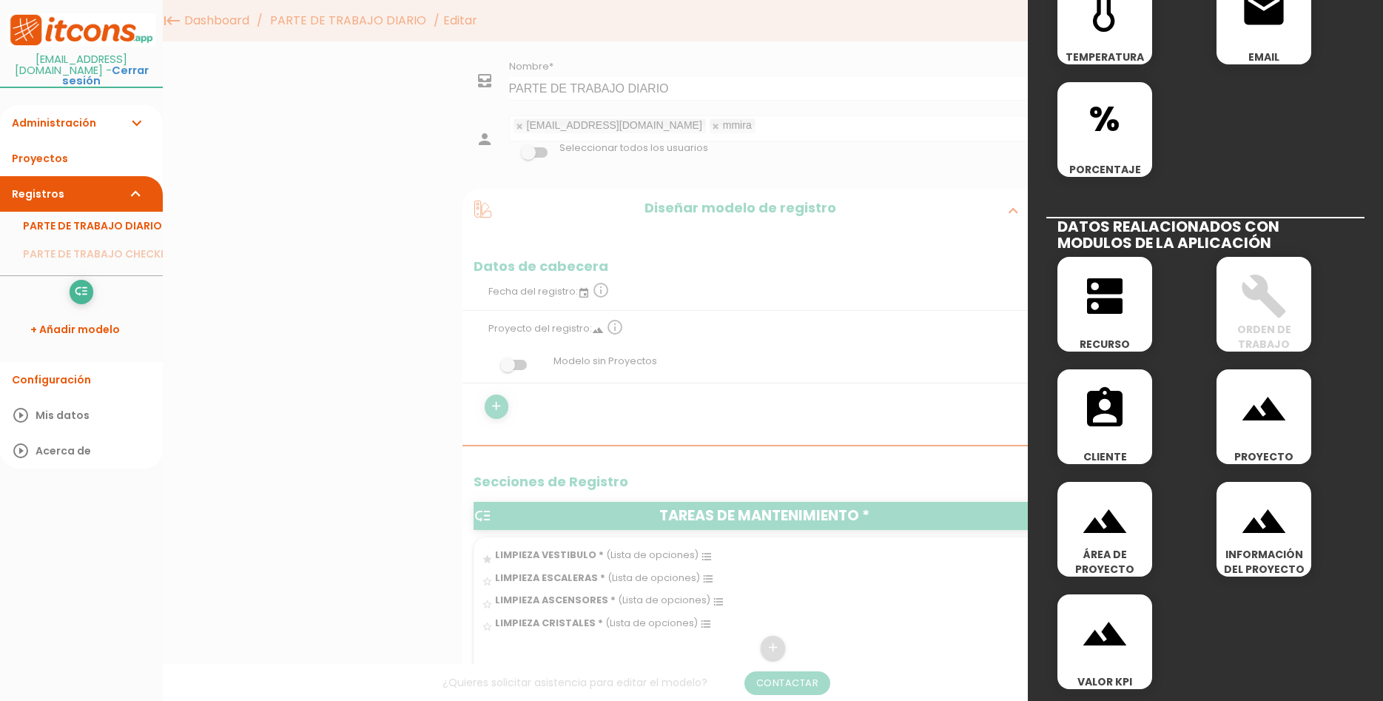
click at [1110, 667] on div "landscape VALOR KPI" at bounding box center [1104, 641] width 95 height 95
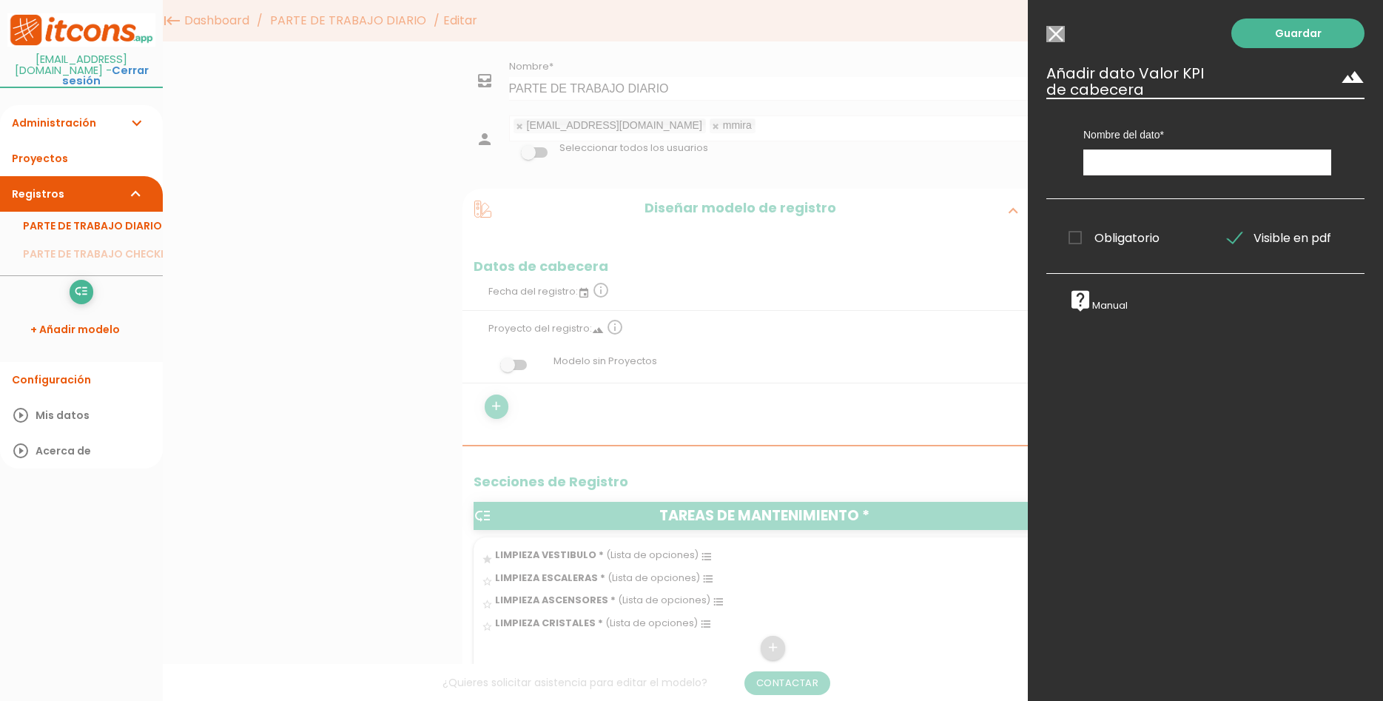
click at [1107, 150] on div "Nombre del dato" at bounding box center [1207, 137] width 270 height 78
click at [1057, 43] on div "Guardar ESCOGE EL TIPO DE DATO looks_one NÚMERO format_color_text TEXTO access_…" at bounding box center [1205, 350] width 355 height 701
click at [1058, 35] on input "Seleccionar todos los usuarios" at bounding box center [1055, 34] width 18 height 16
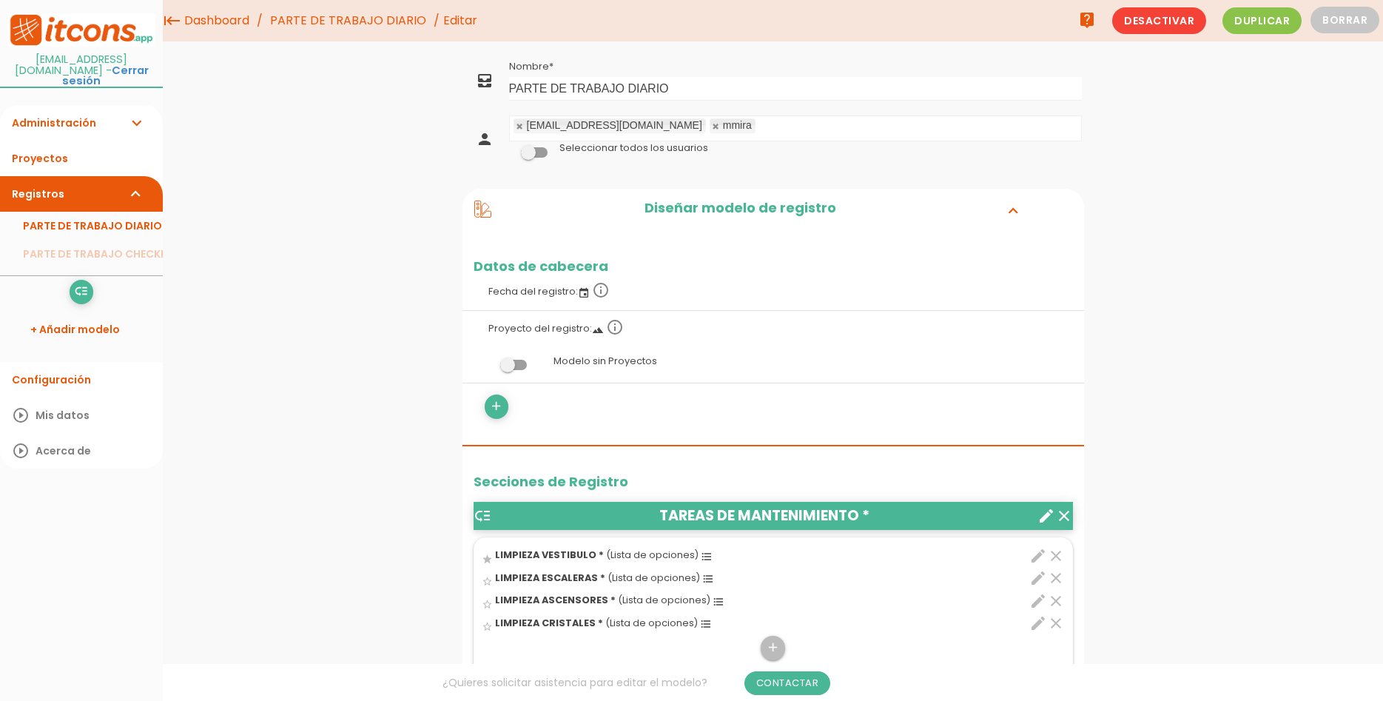
click at [460, 12] on li "Editar" at bounding box center [455, 20] width 44 height 41
click at [462, 24] on span "Editar" at bounding box center [460, 20] width 34 height 17
click at [1094, 23] on icon "live_help" at bounding box center [1087, 20] width 18 height 30
